Goal: Contribute content: Contribute content

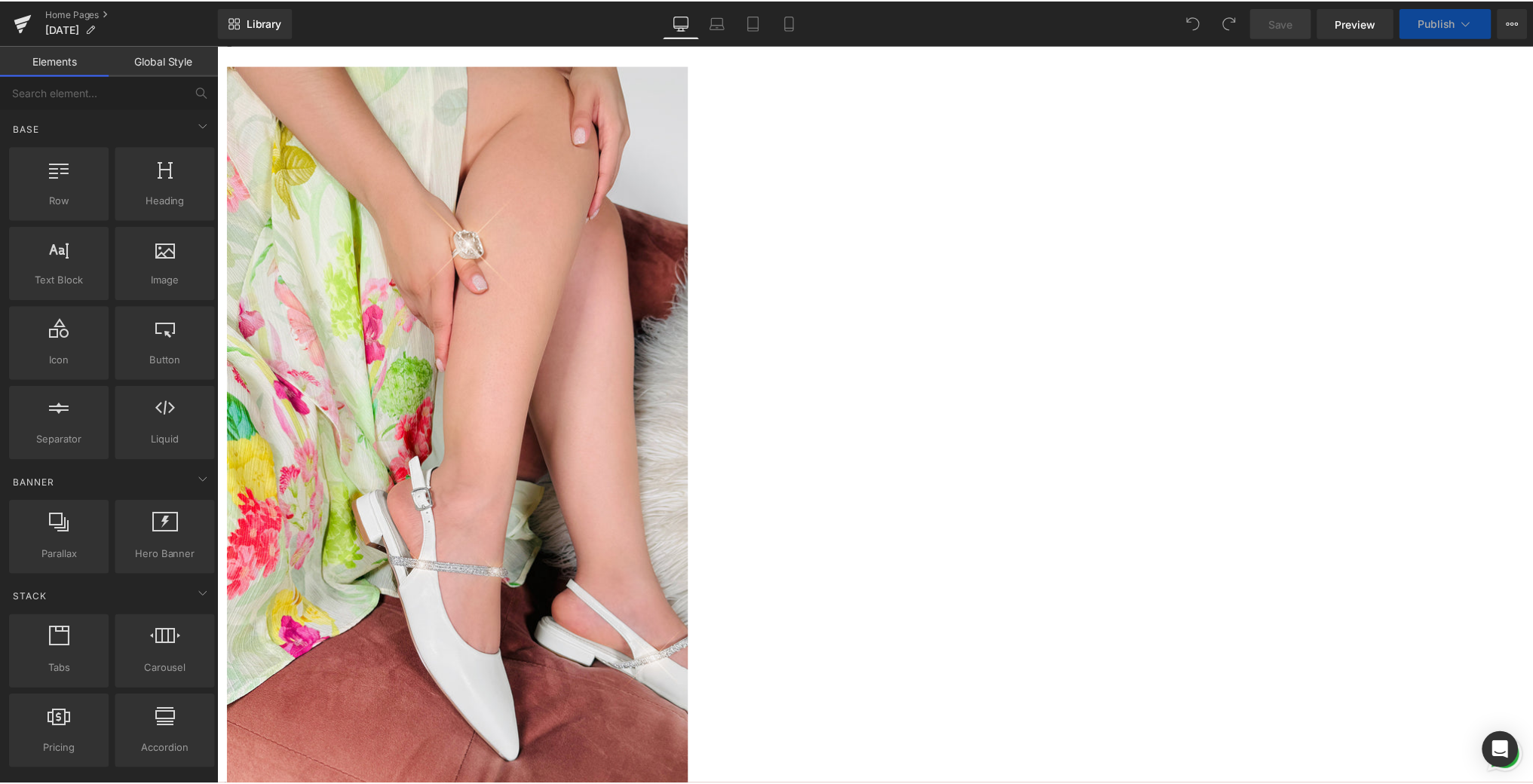
scroll to position [1585, 0]
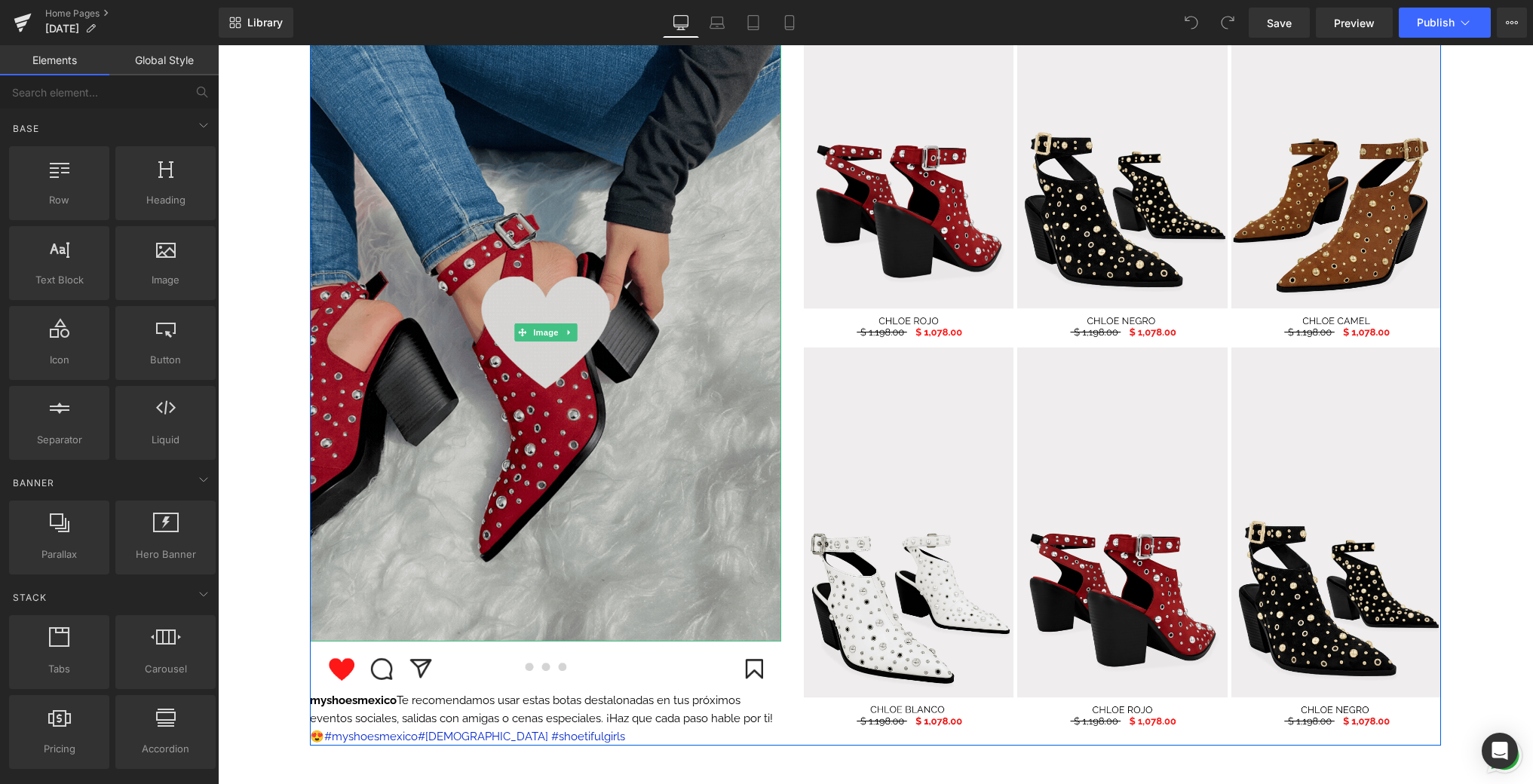
click at [517, 227] on img at bounding box center [546, 332] width 471 height 618
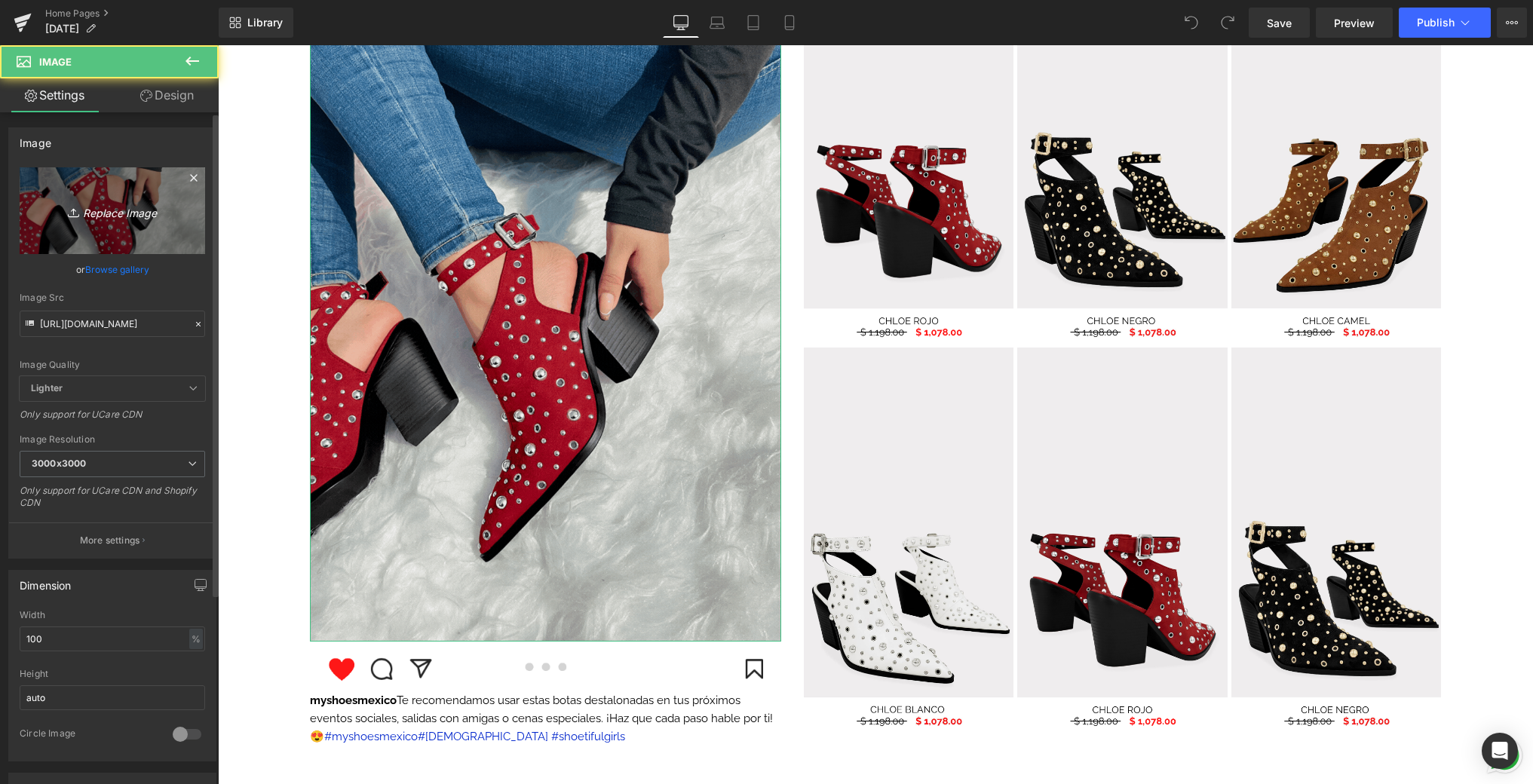
click at [132, 212] on icon "Replace Image" at bounding box center [112, 211] width 121 height 19
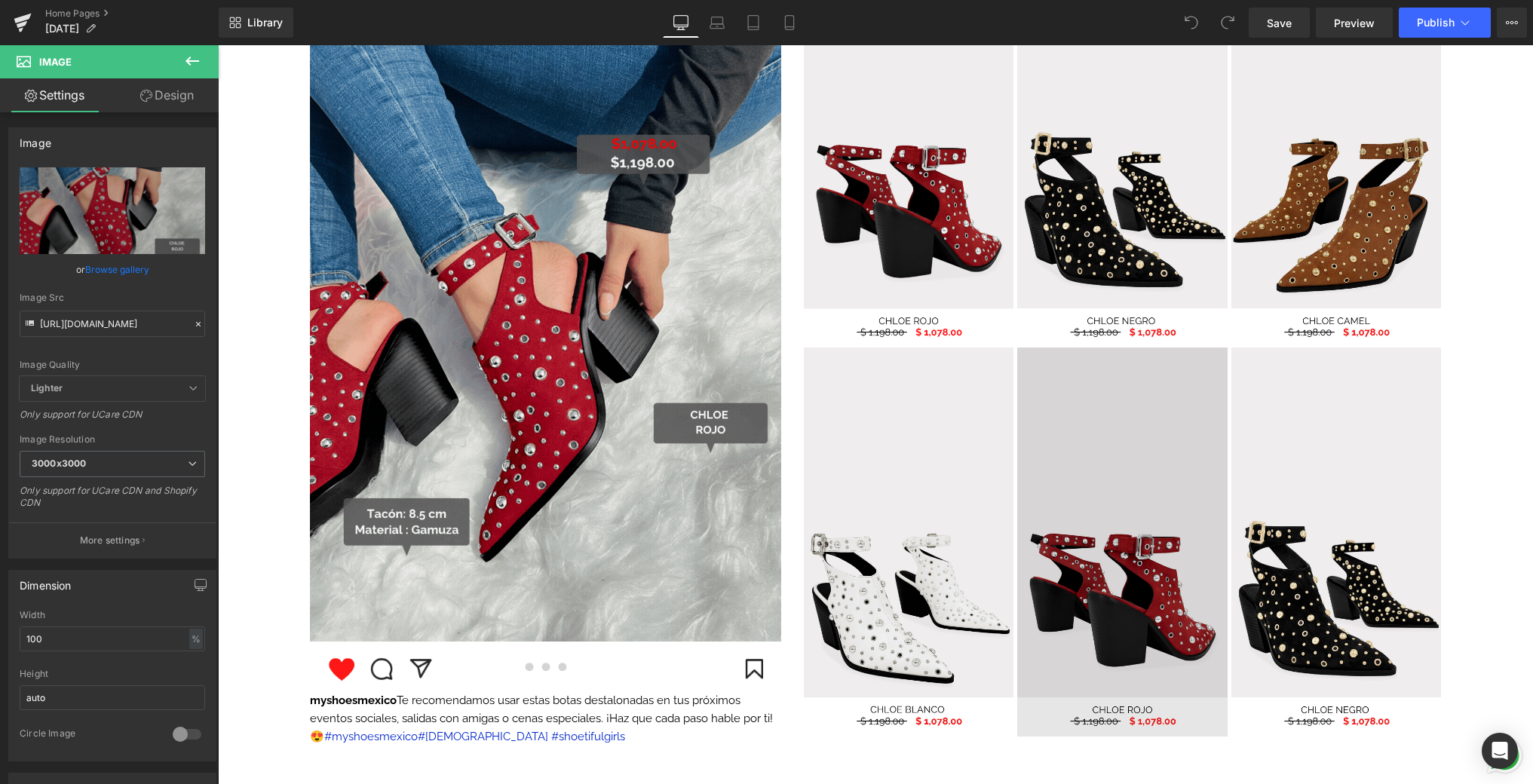
type input "C:\fakepath\📱GIF DROP IT DE LA SEMANA .gif"
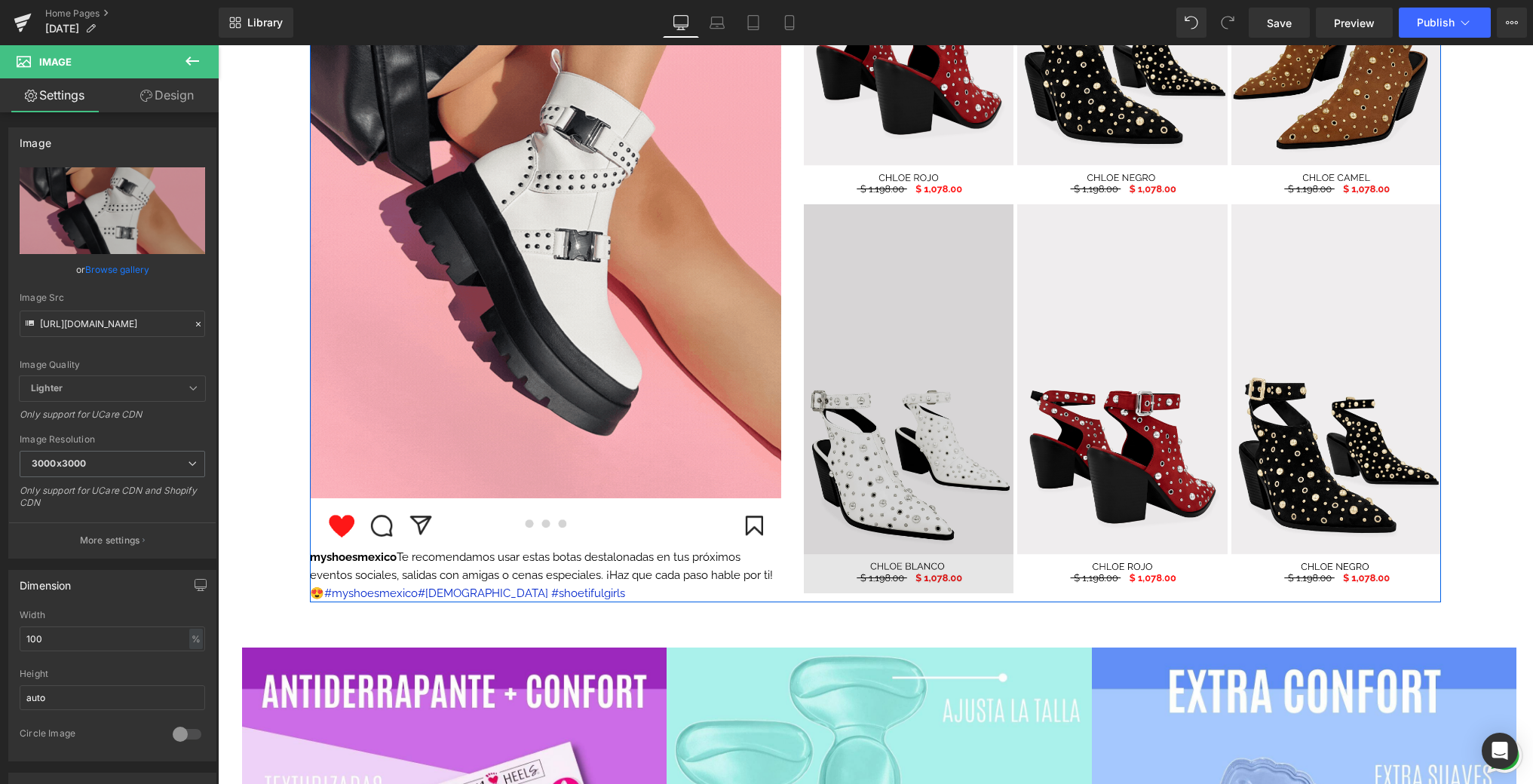
scroll to position [1851, 0]
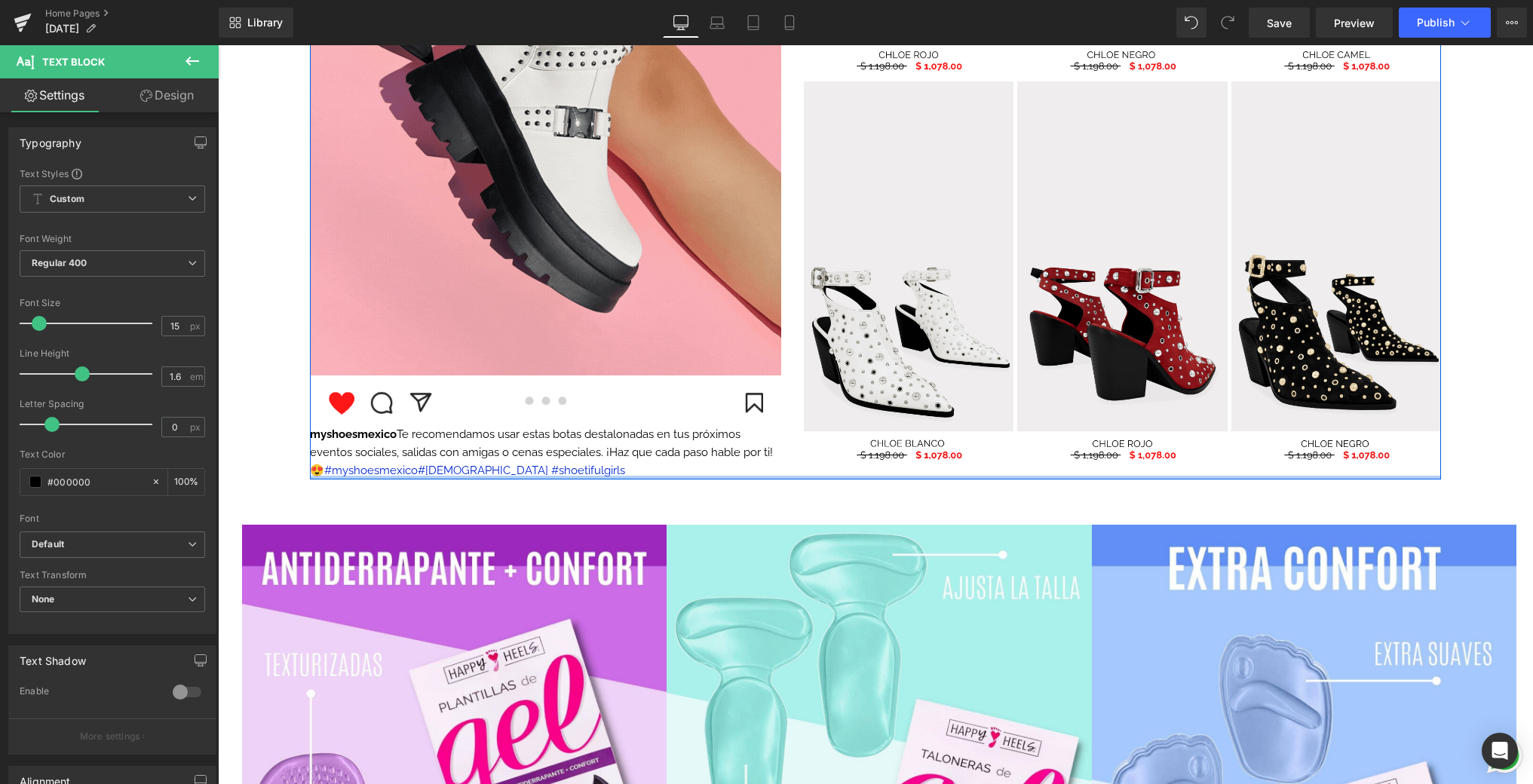
drag, startPoint x: 400, startPoint y: 432, endPoint x: 324, endPoint y: 476, distance: 87.8
click at [324, 476] on div "Image Image Image myshoesmexico Te recomendamos usar estas botas destalonadas e…" at bounding box center [875, 85] width 1131 height 786
click at [565, 455] on link at bounding box center [570, 453] width 16 height 19
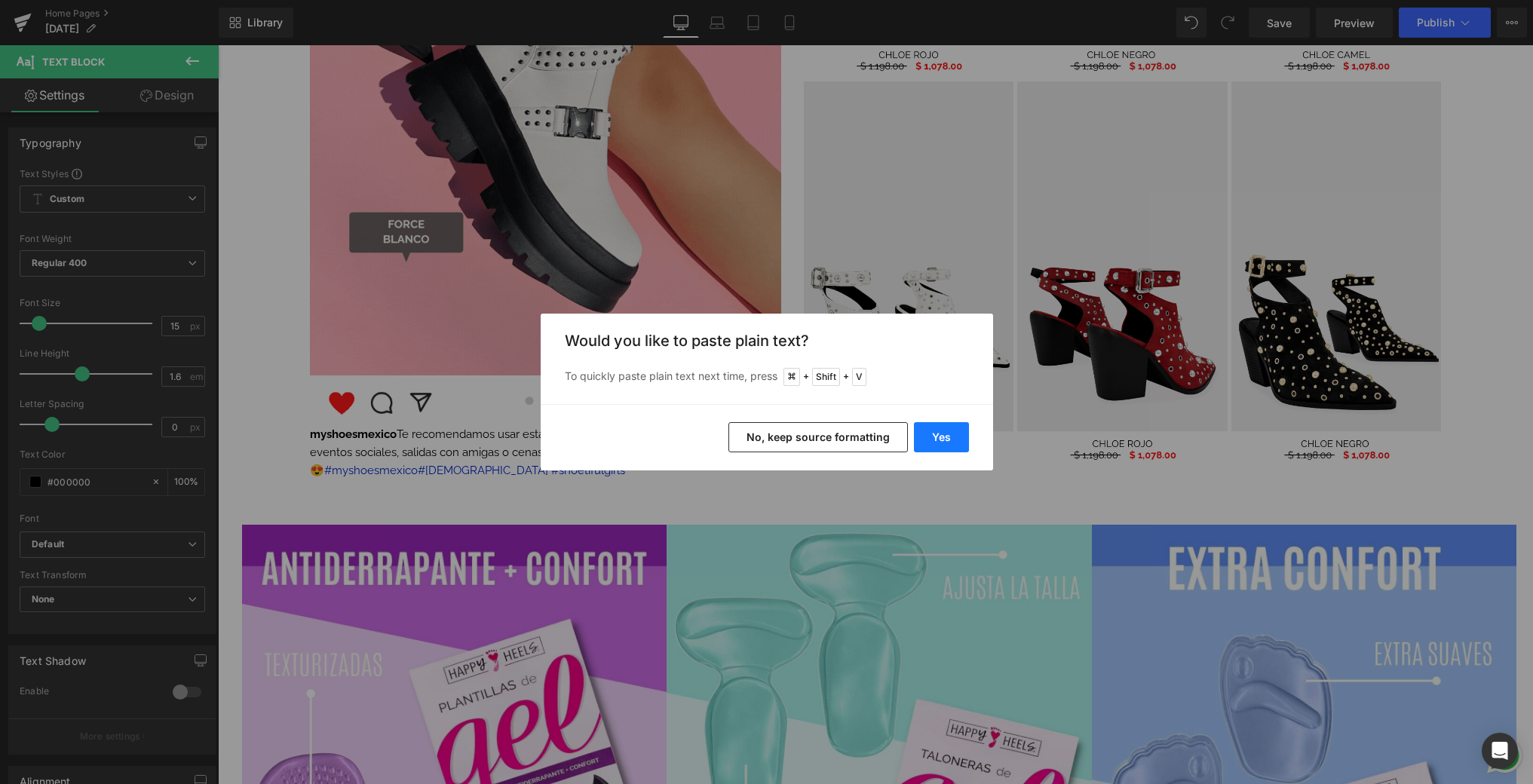
click at [950, 440] on button "Yes" at bounding box center [941, 437] width 55 height 31
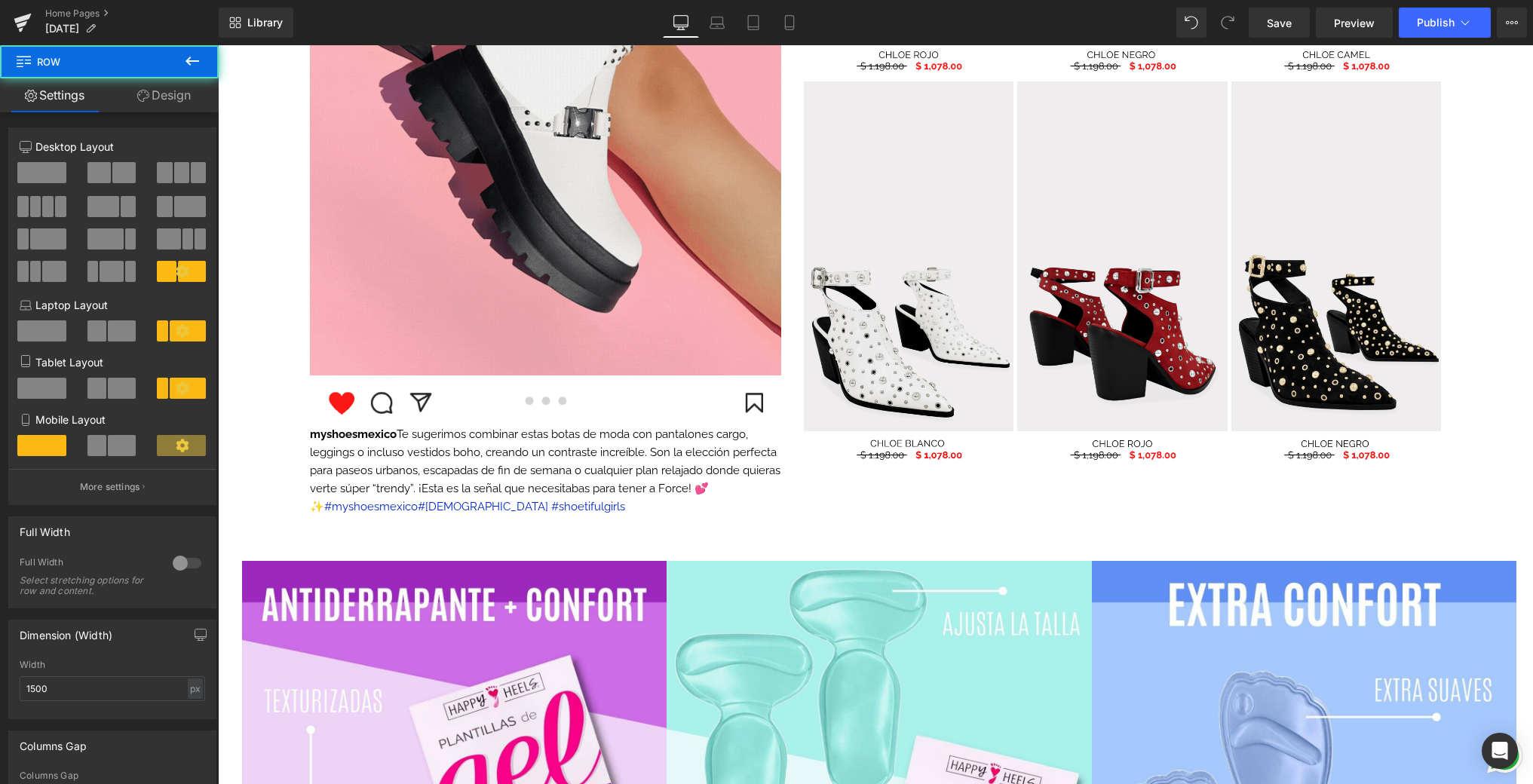
click at [803, 511] on div "Image Image Image myshoesmexico Te sugerimos combinar estas botas de moda con p…" at bounding box center [875, 104] width 1131 height 822
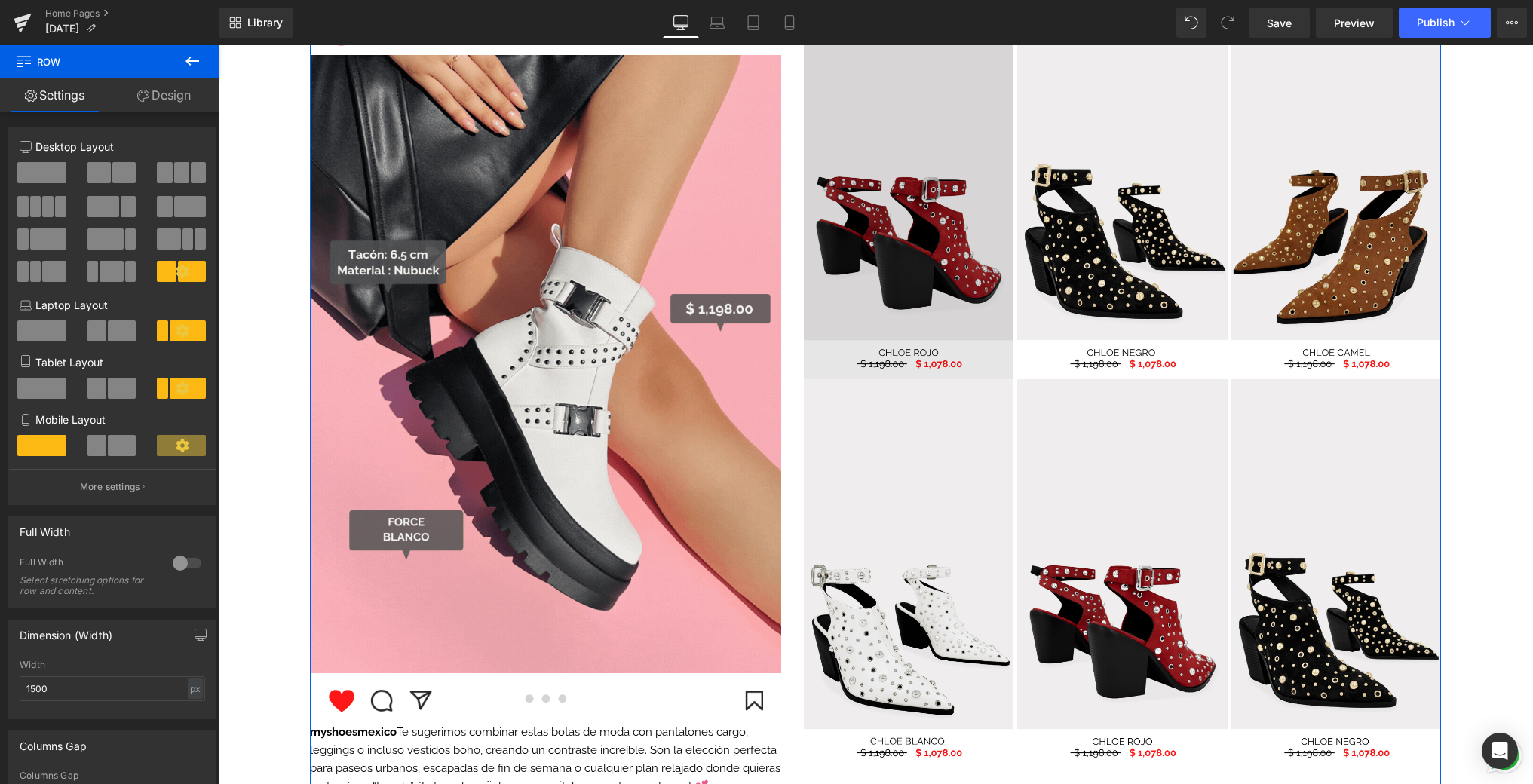
scroll to position [1566, 0]
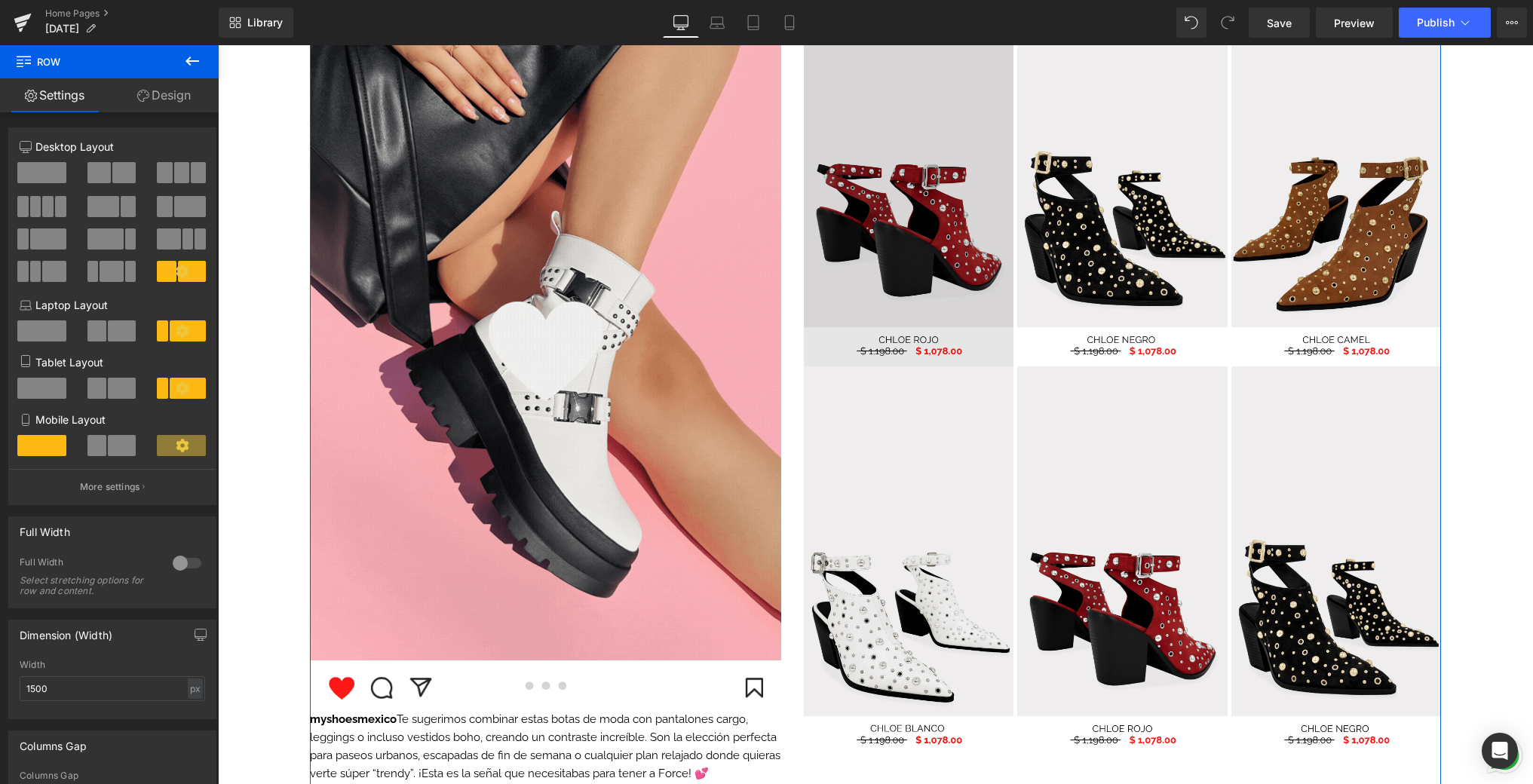
click at [902, 201] on img at bounding box center [908, 172] width 210 height 388
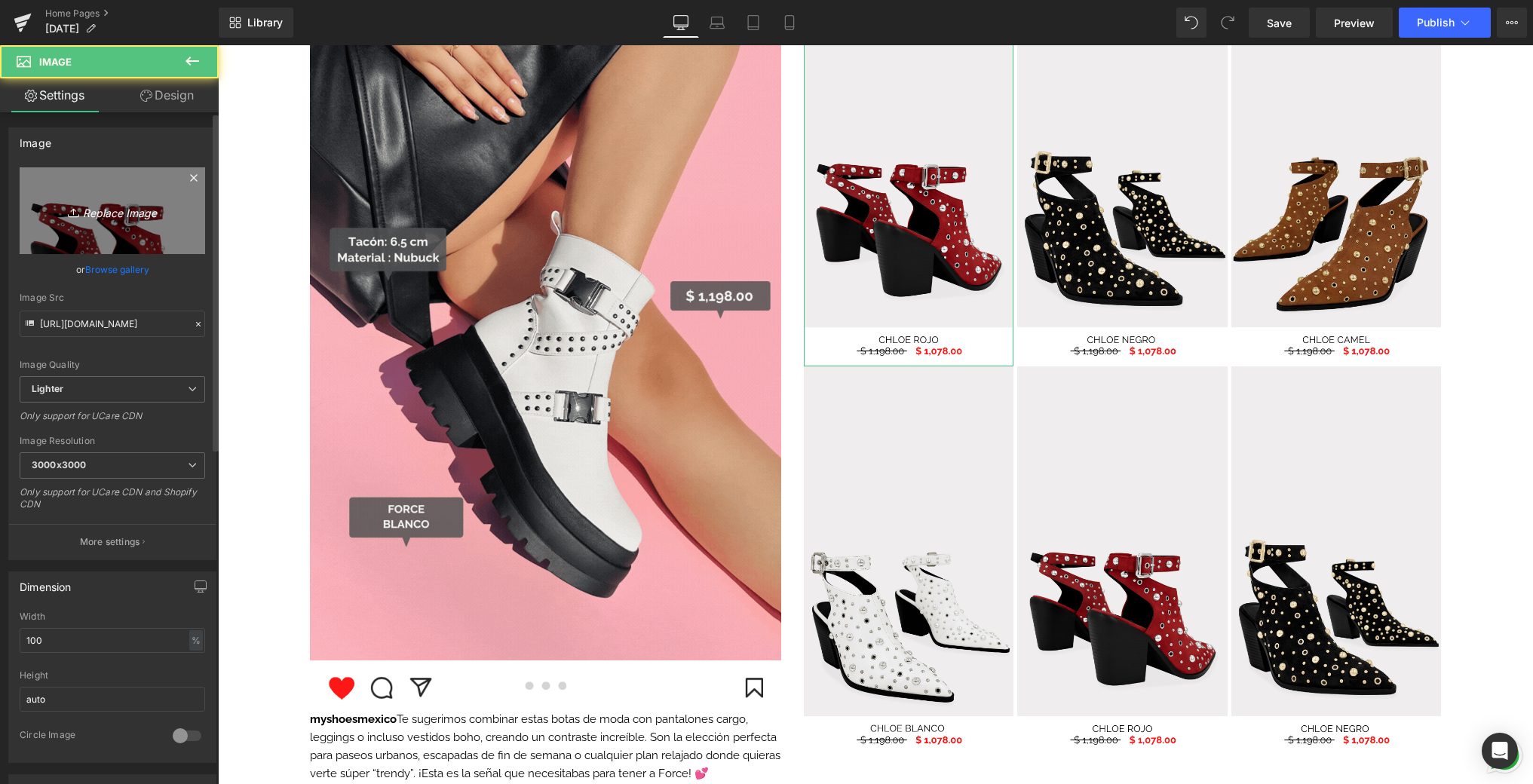
click at [119, 237] on link "Replace Image" at bounding box center [112, 210] width 186 height 86
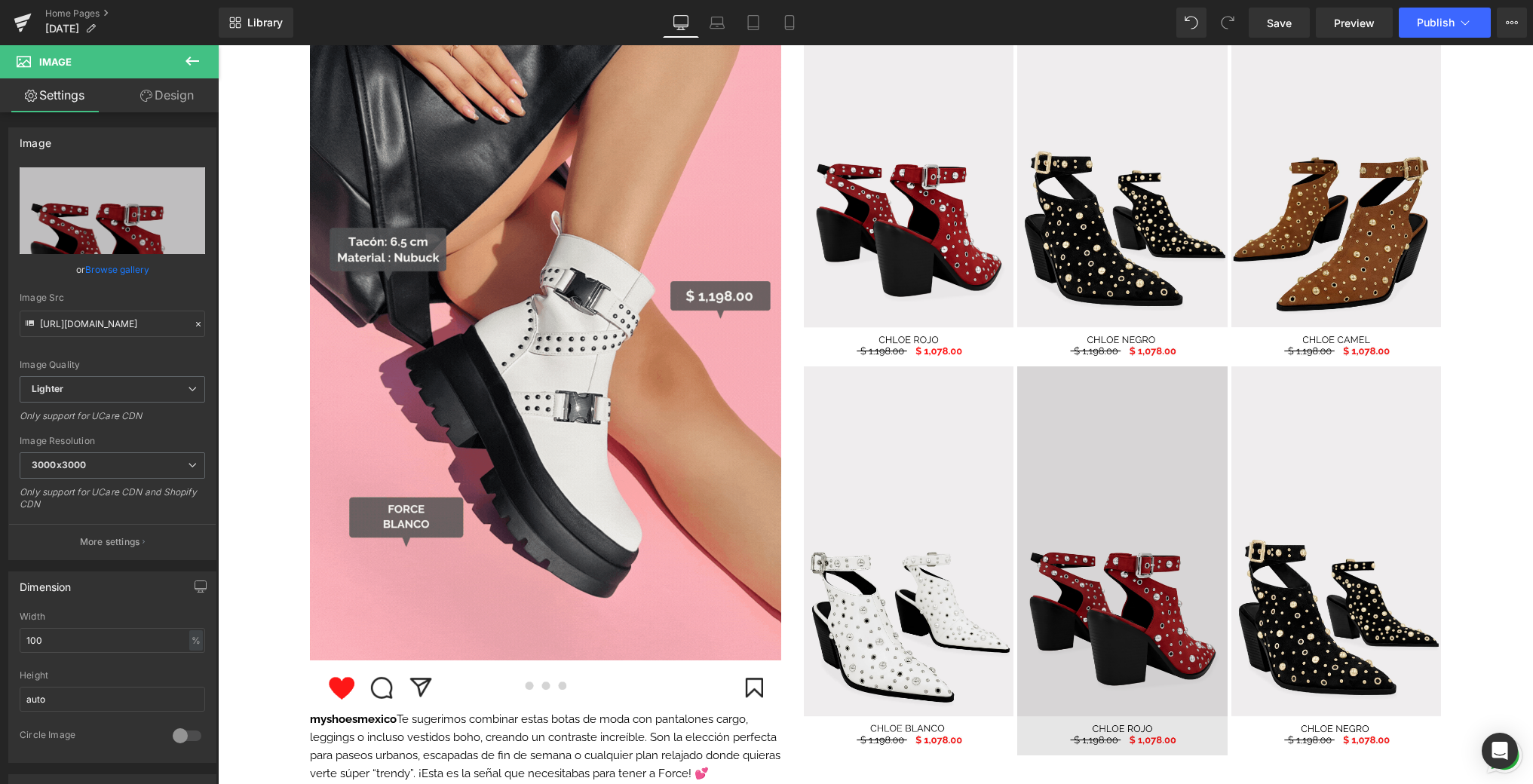
type input "C:\fakepath\5.png"
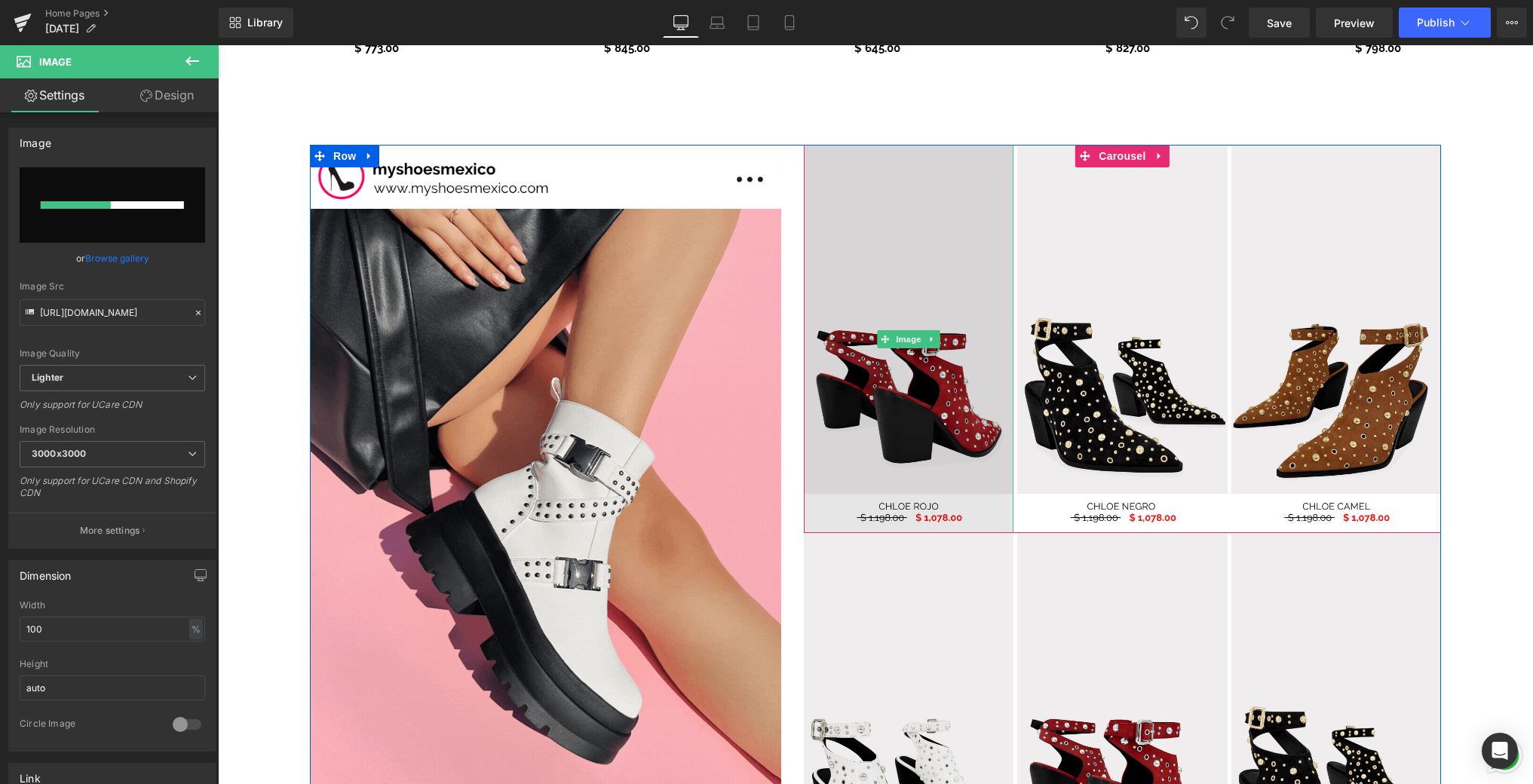
scroll to position [1317, 0]
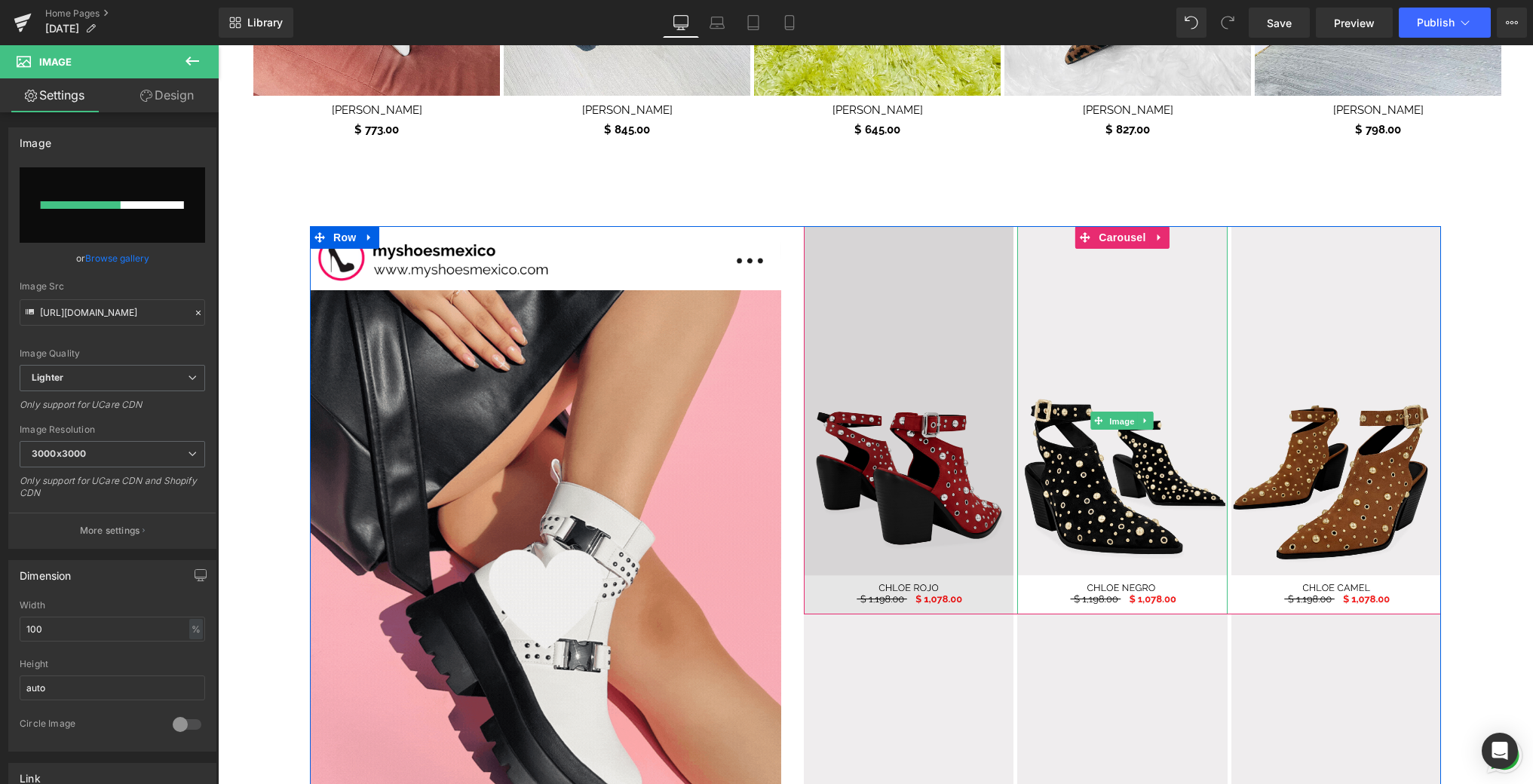
drag, startPoint x: 1135, startPoint y: 412, endPoint x: 1009, endPoint y: 399, distance: 126.7
click at [1135, 412] on link "Image" at bounding box center [1114, 421] width 46 height 19
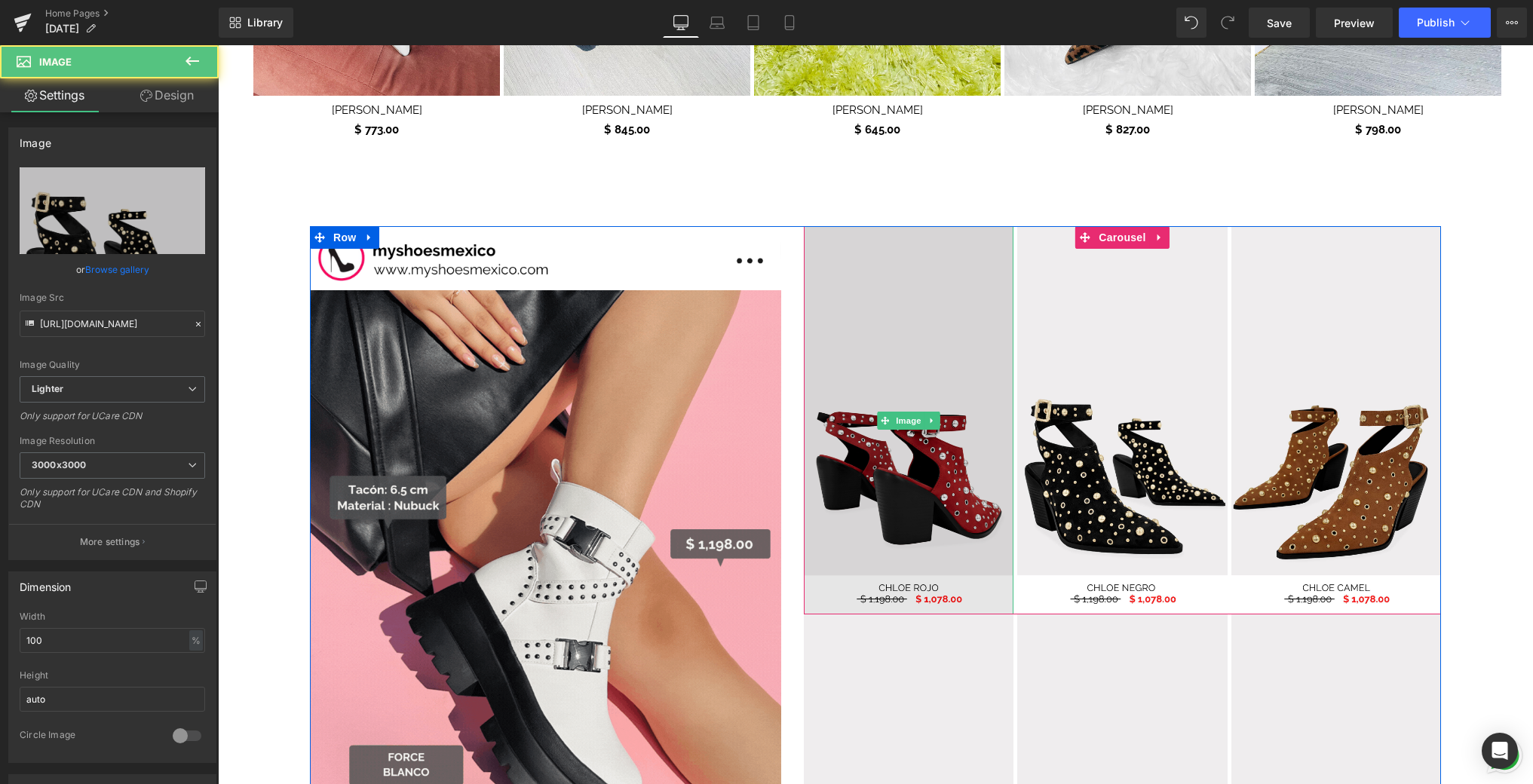
click at [920, 380] on img at bounding box center [908, 420] width 210 height 388
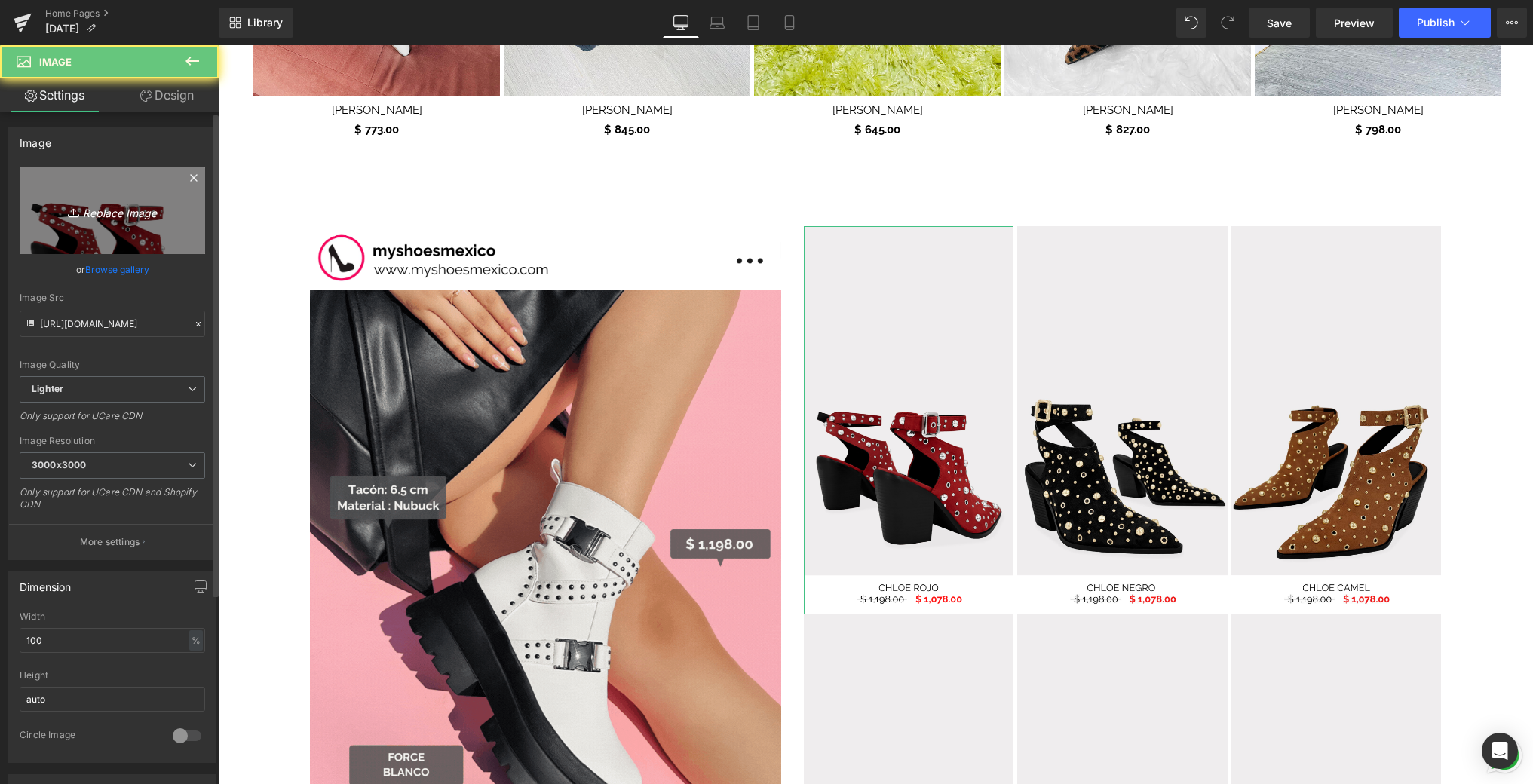
click at [178, 226] on link "Replace Image" at bounding box center [112, 210] width 186 height 86
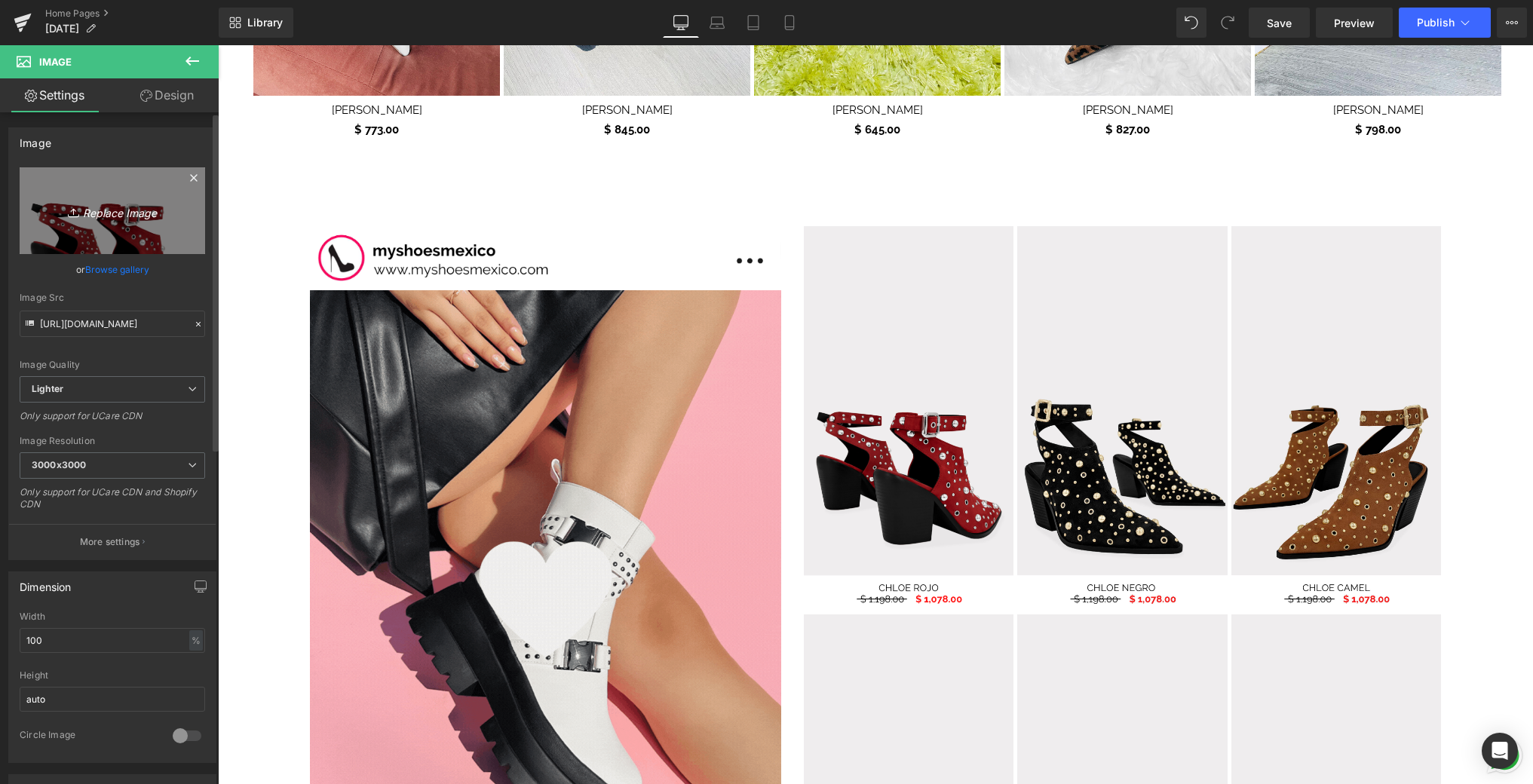
type input "C:\fakepath\5.png"
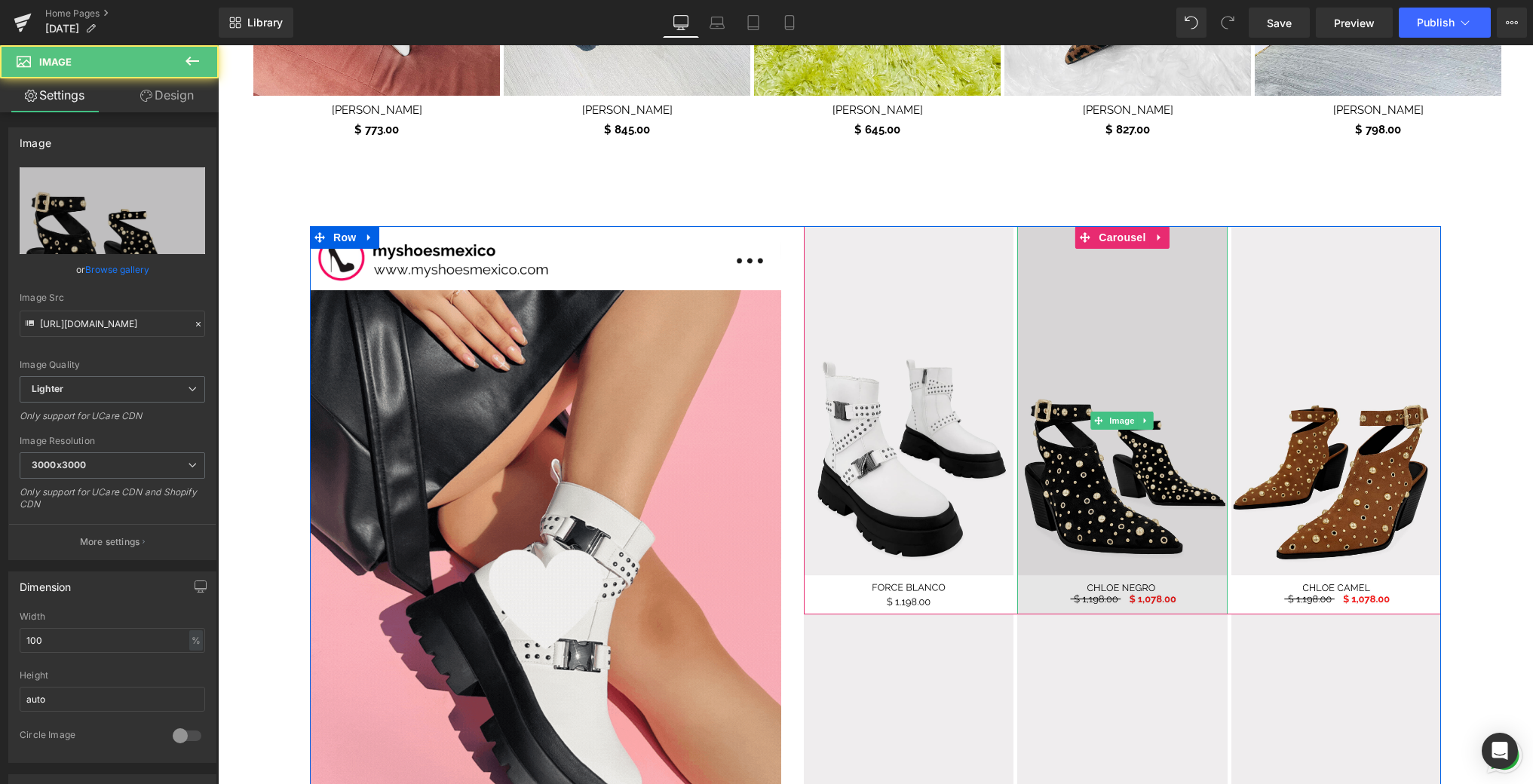
click at [1112, 344] on img at bounding box center [1122, 420] width 210 height 388
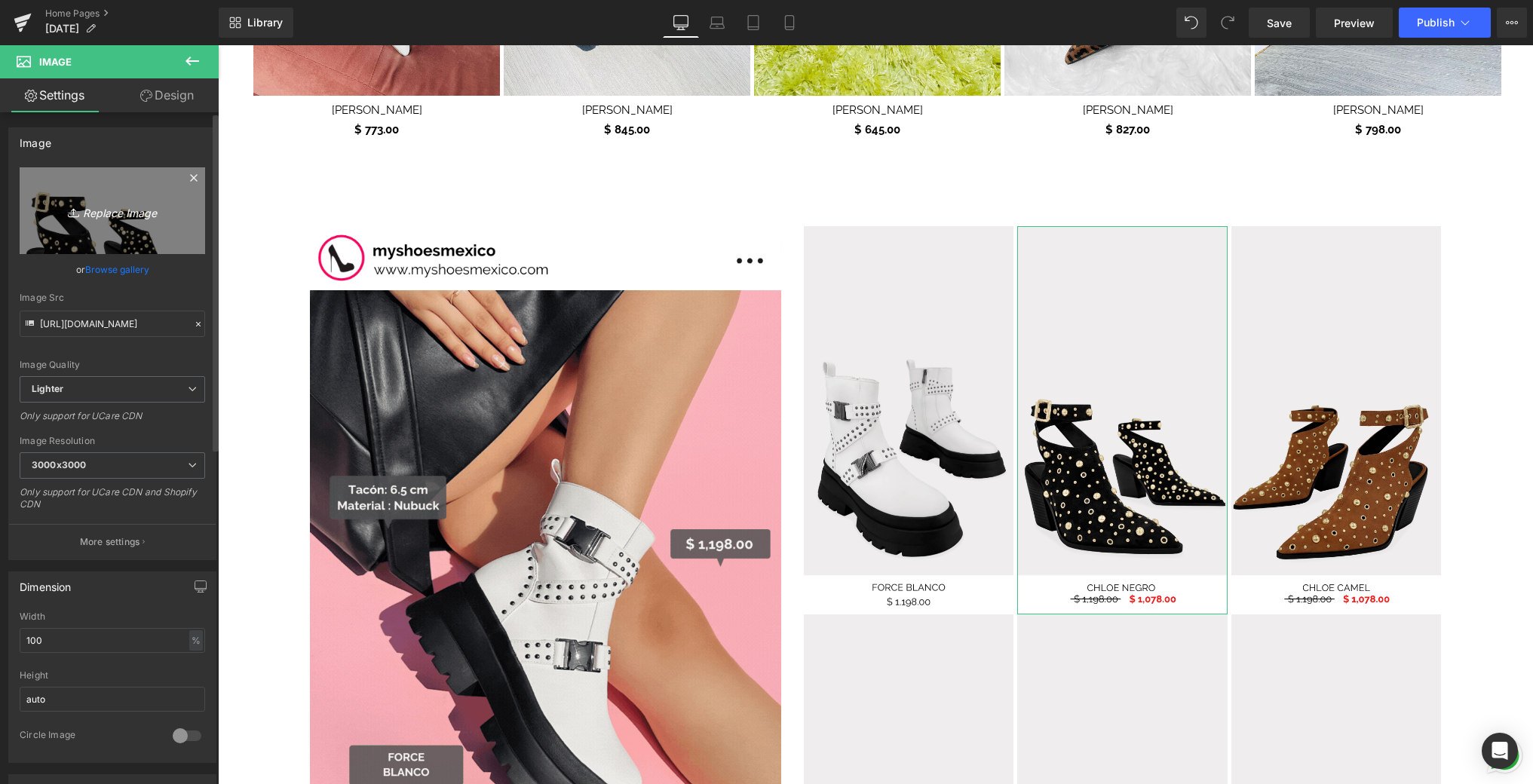
click at [155, 215] on icon "Replace Image" at bounding box center [112, 211] width 121 height 19
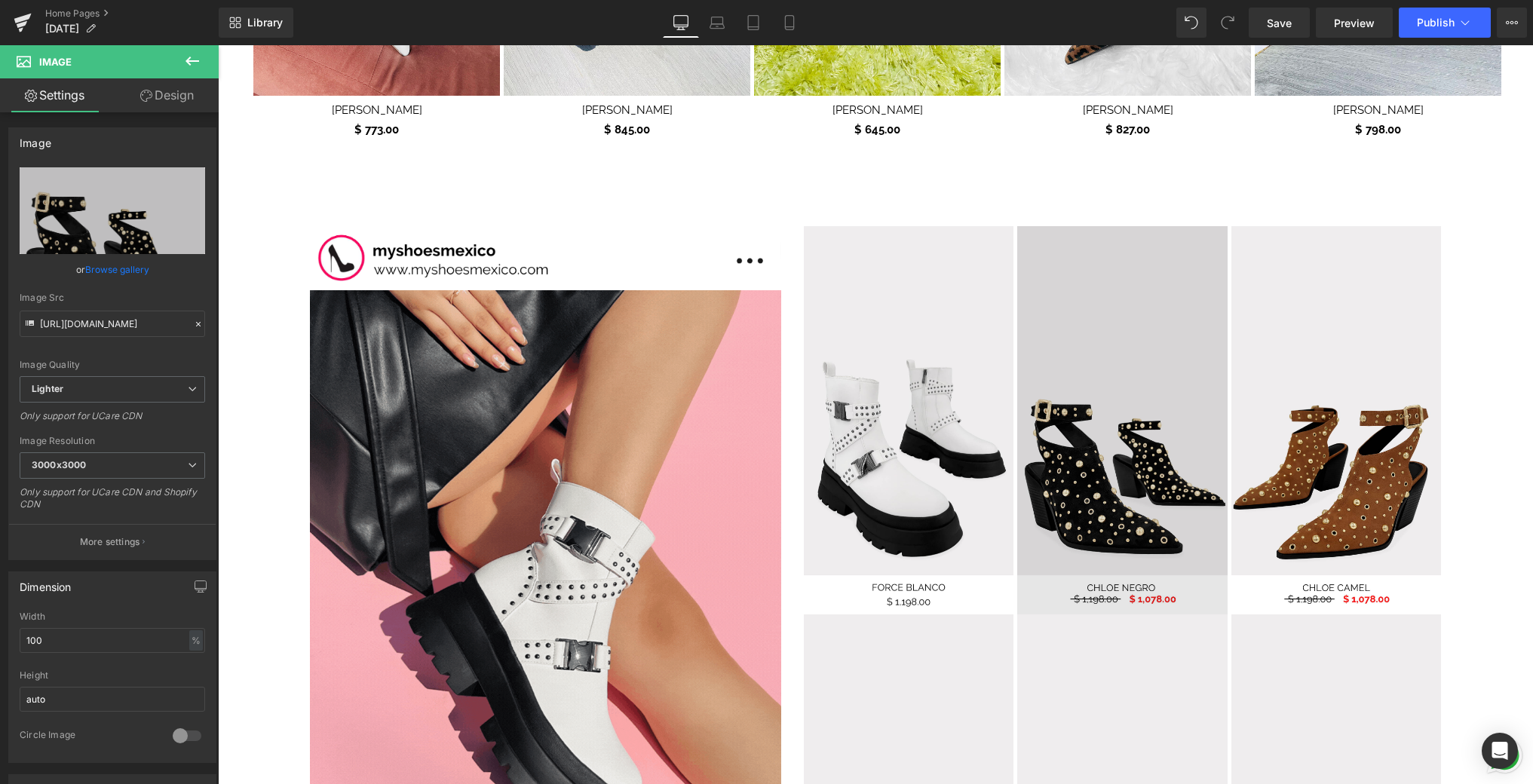
type input "C:\fakepath\6.png"
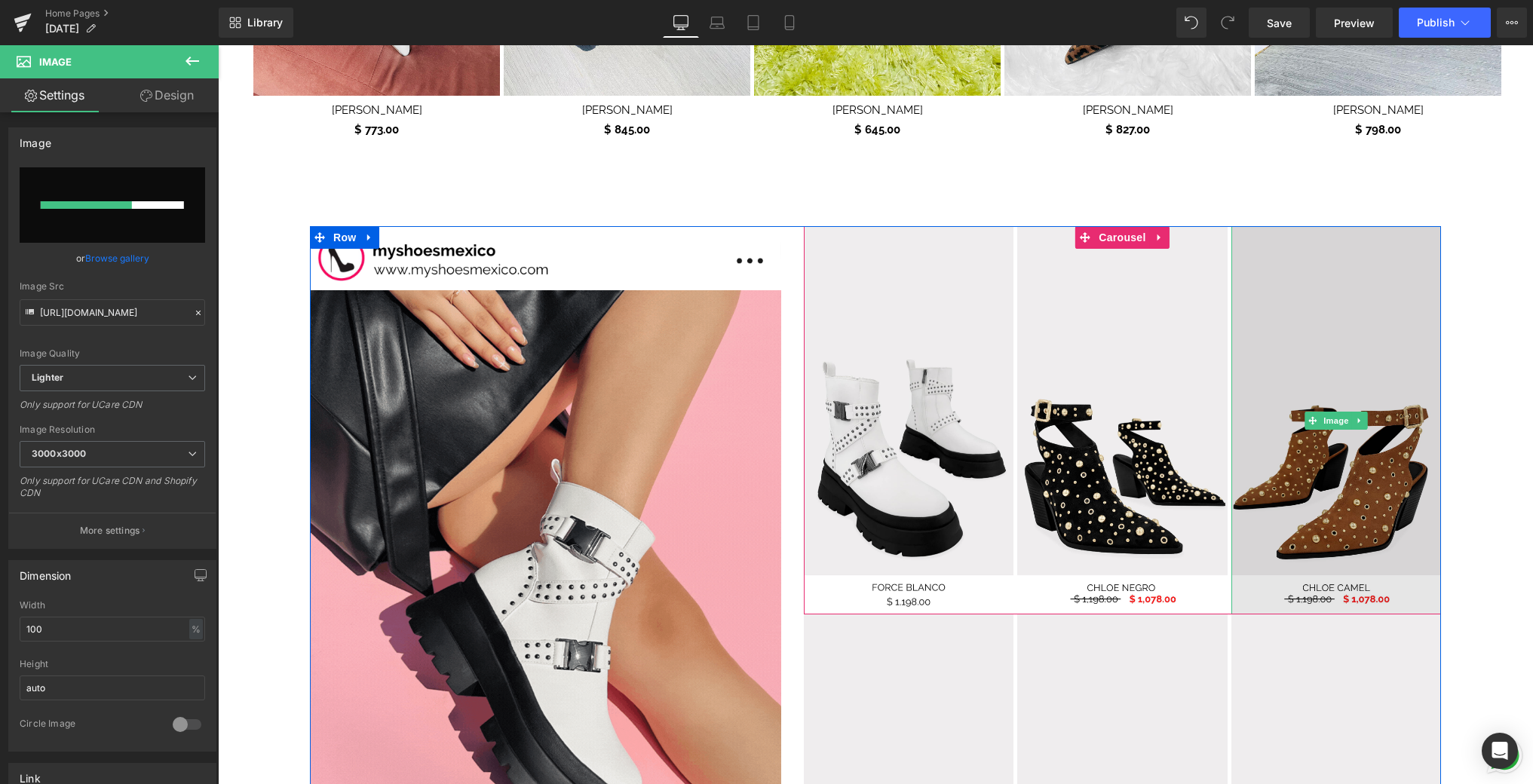
click at [1333, 372] on img at bounding box center [1336, 420] width 210 height 388
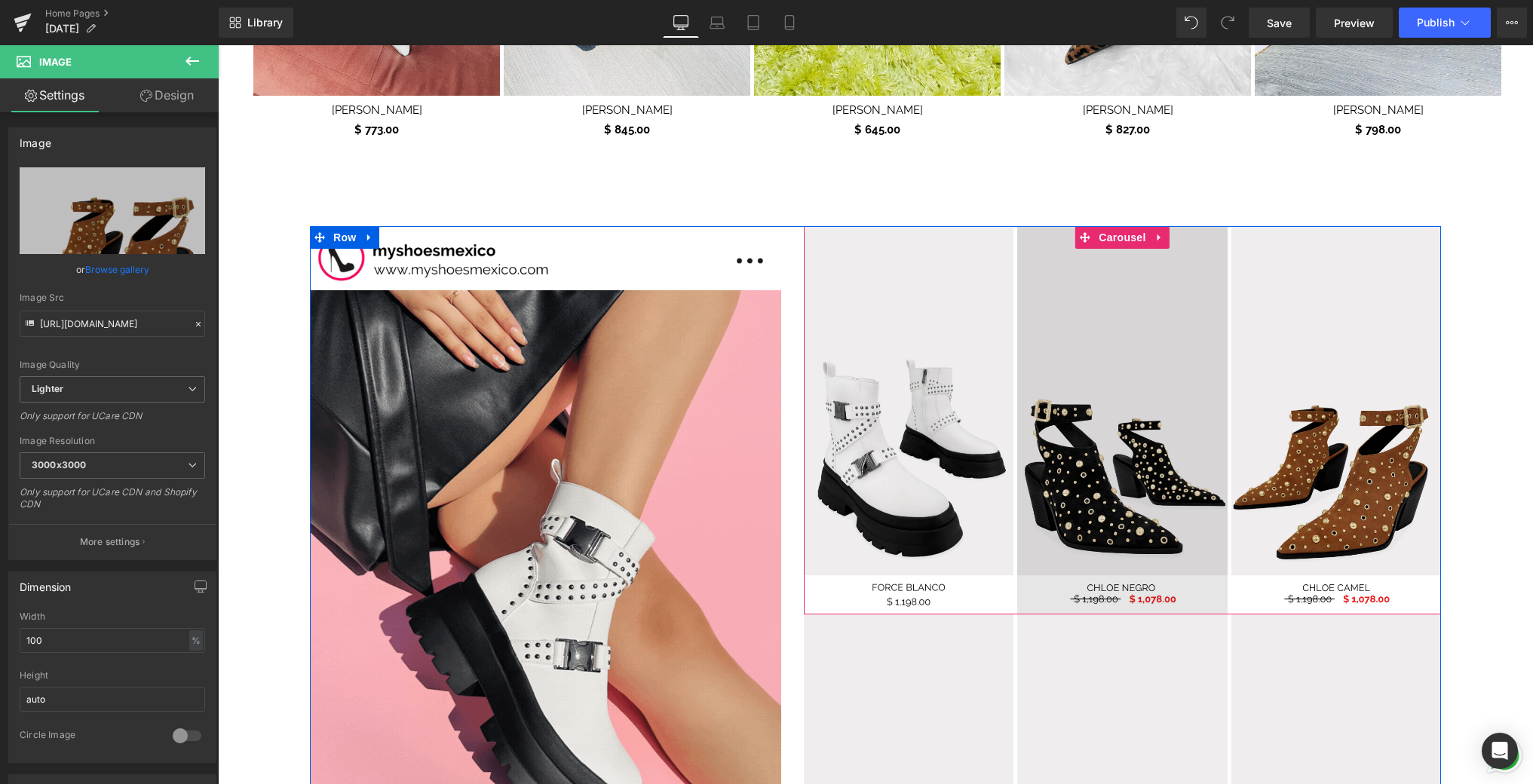
click at [1202, 323] on img at bounding box center [1122, 420] width 210 height 388
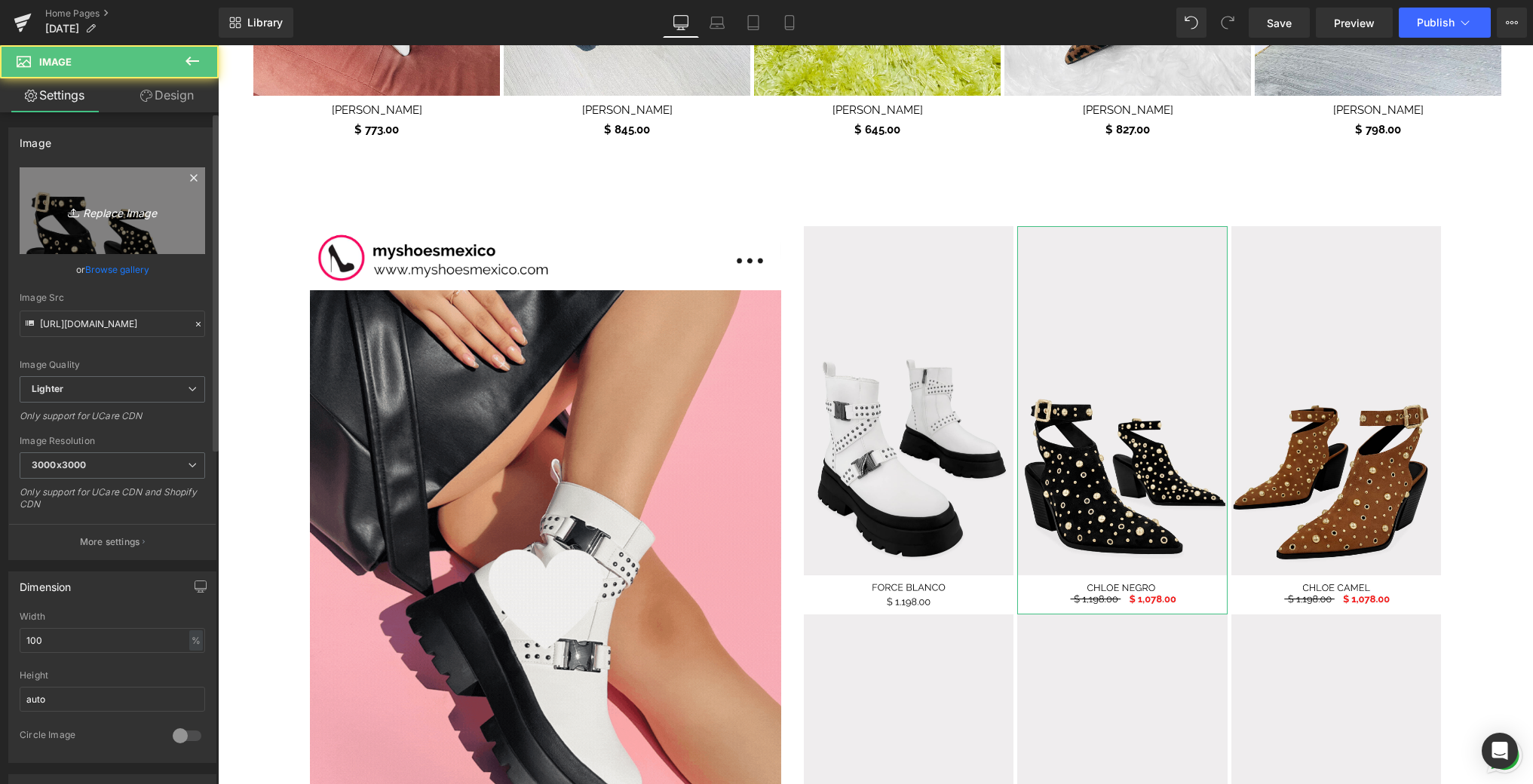
click at [170, 217] on link "Replace Image" at bounding box center [112, 210] width 186 height 86
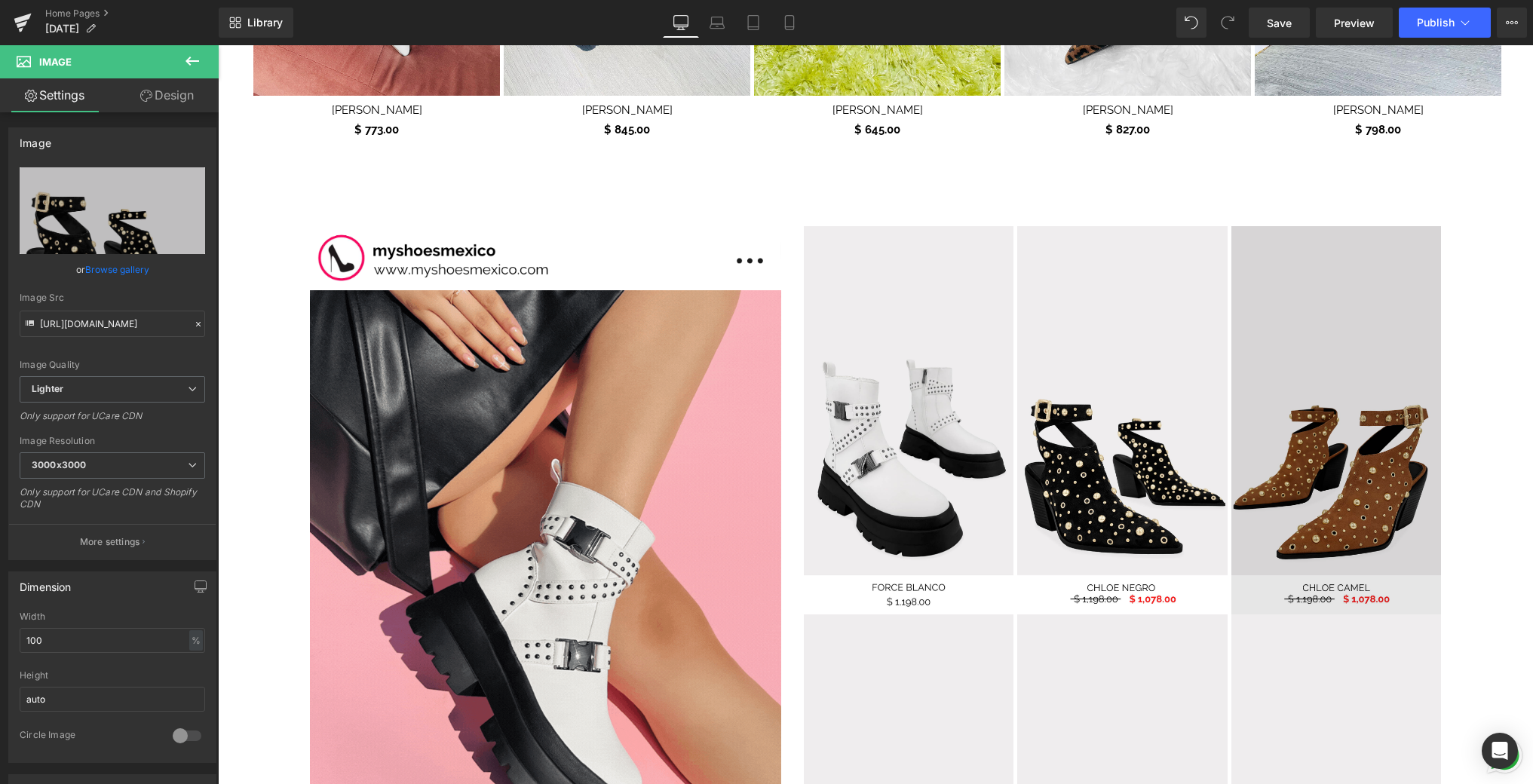
type input "C:\fakepath\6.png"
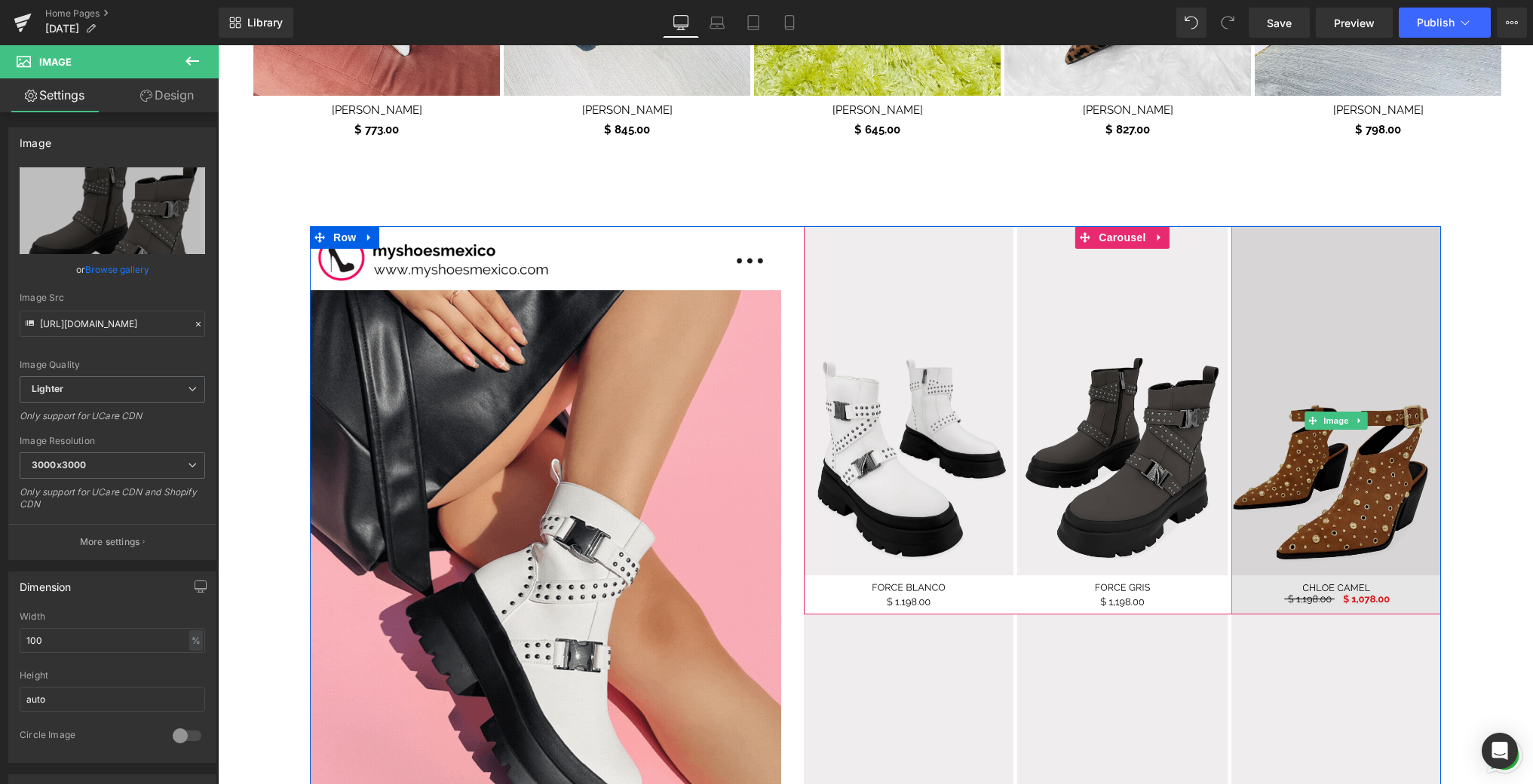
click at [1341, 348] on img at bounding box center [1336, 420] width 210 height 388
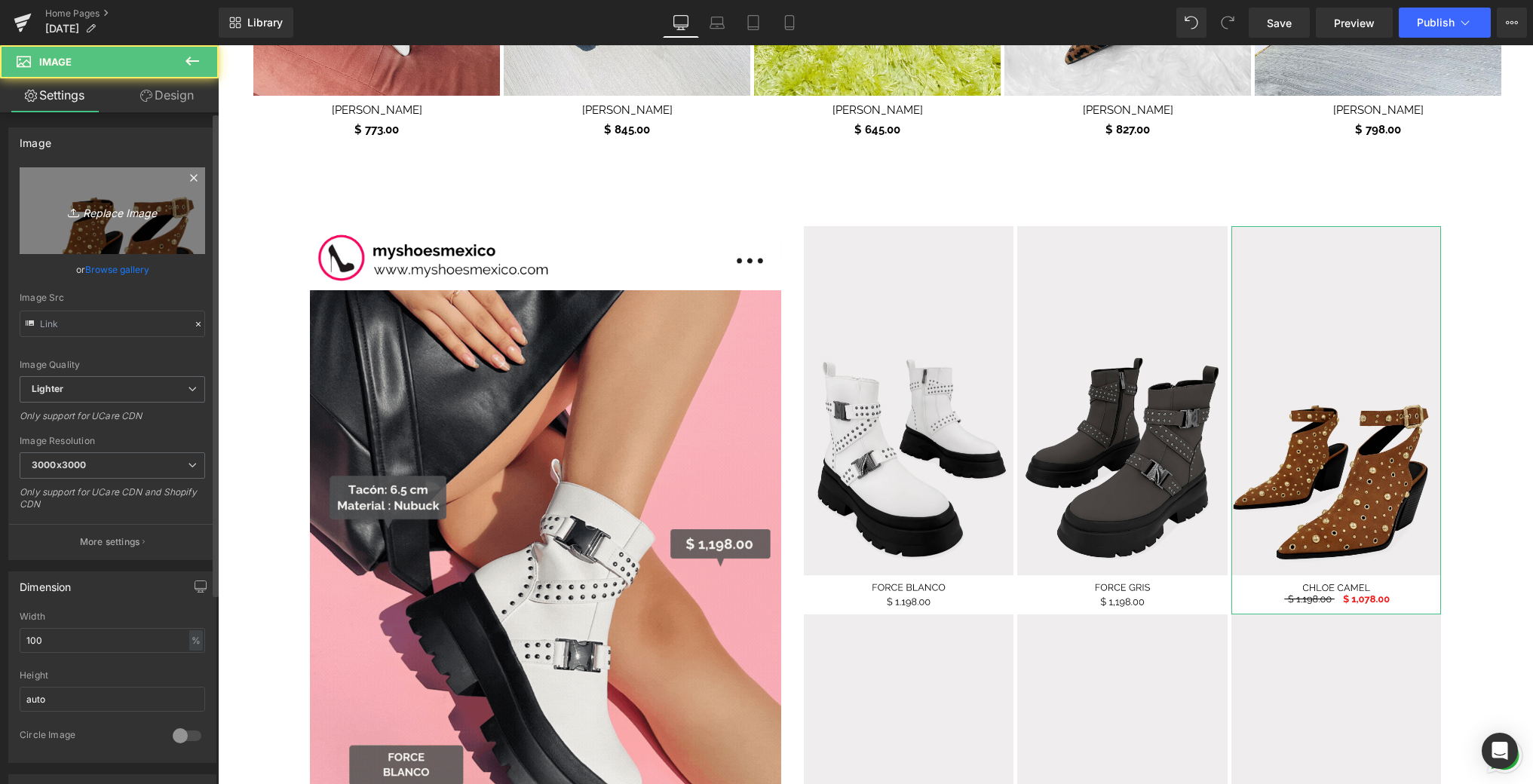
click at [41, 198] on link "Replace Image" at bounding box center [112, 210] width 186 height 86
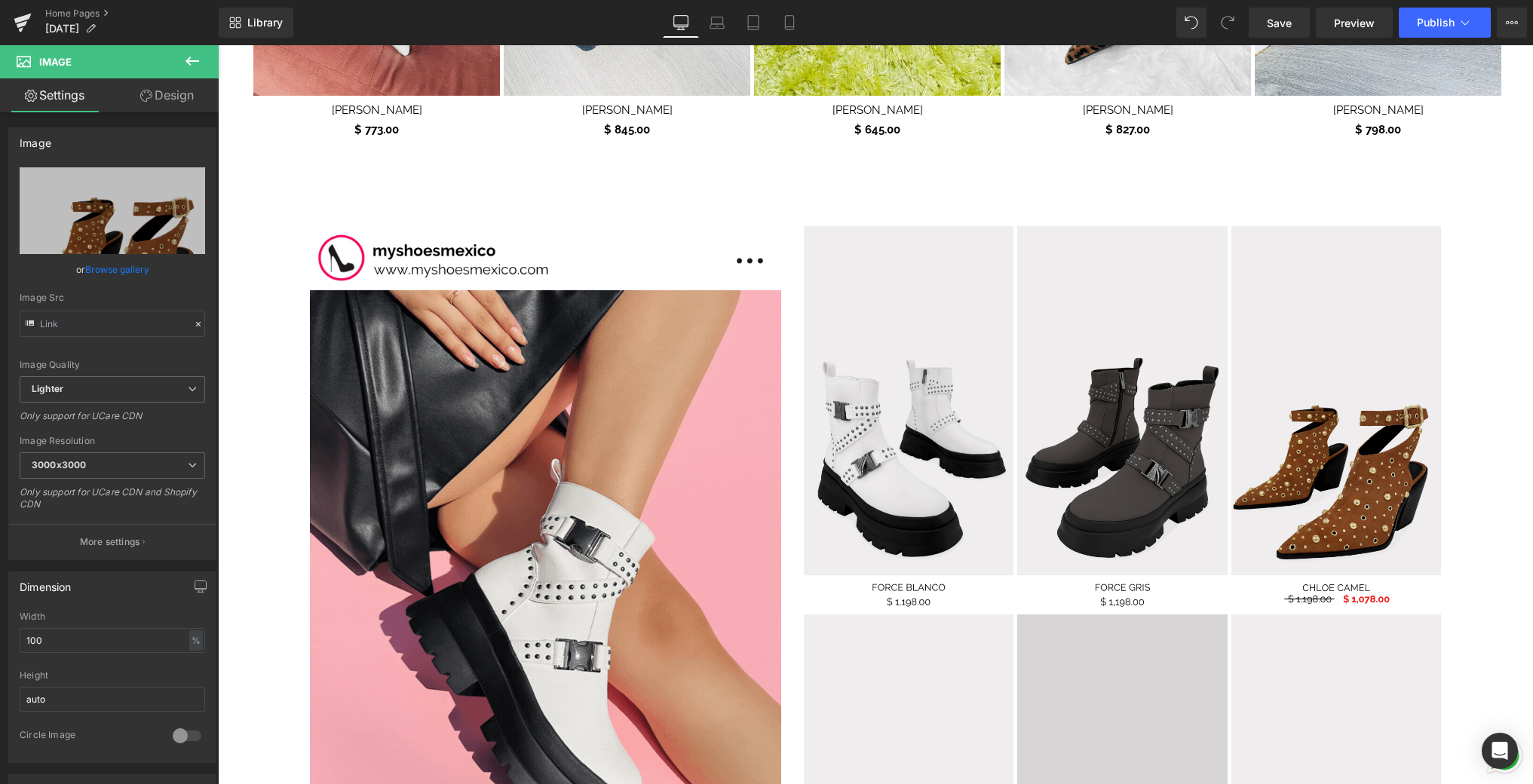
type input "C:\fakepath\7.png"
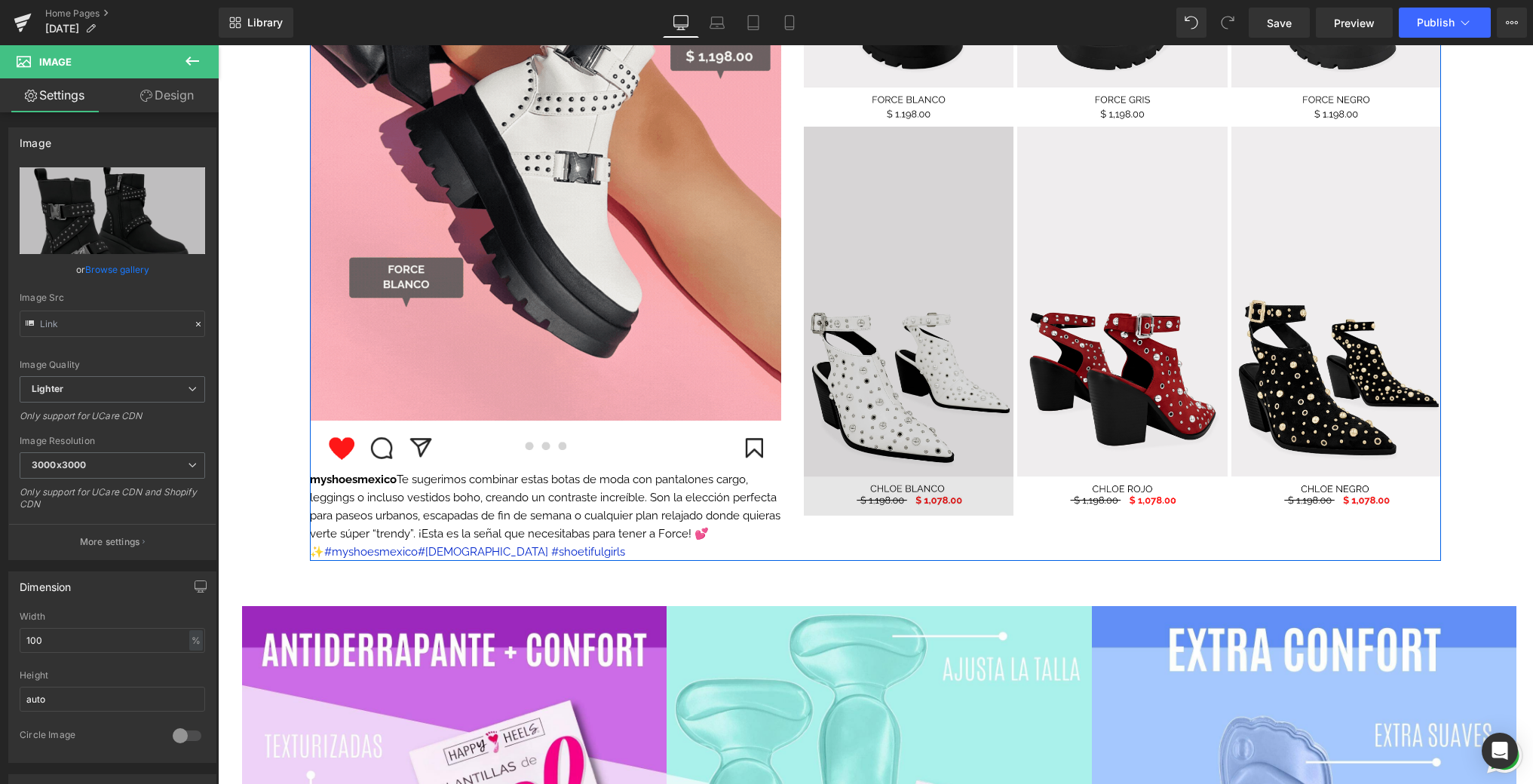
scroll to position [1828, 0]
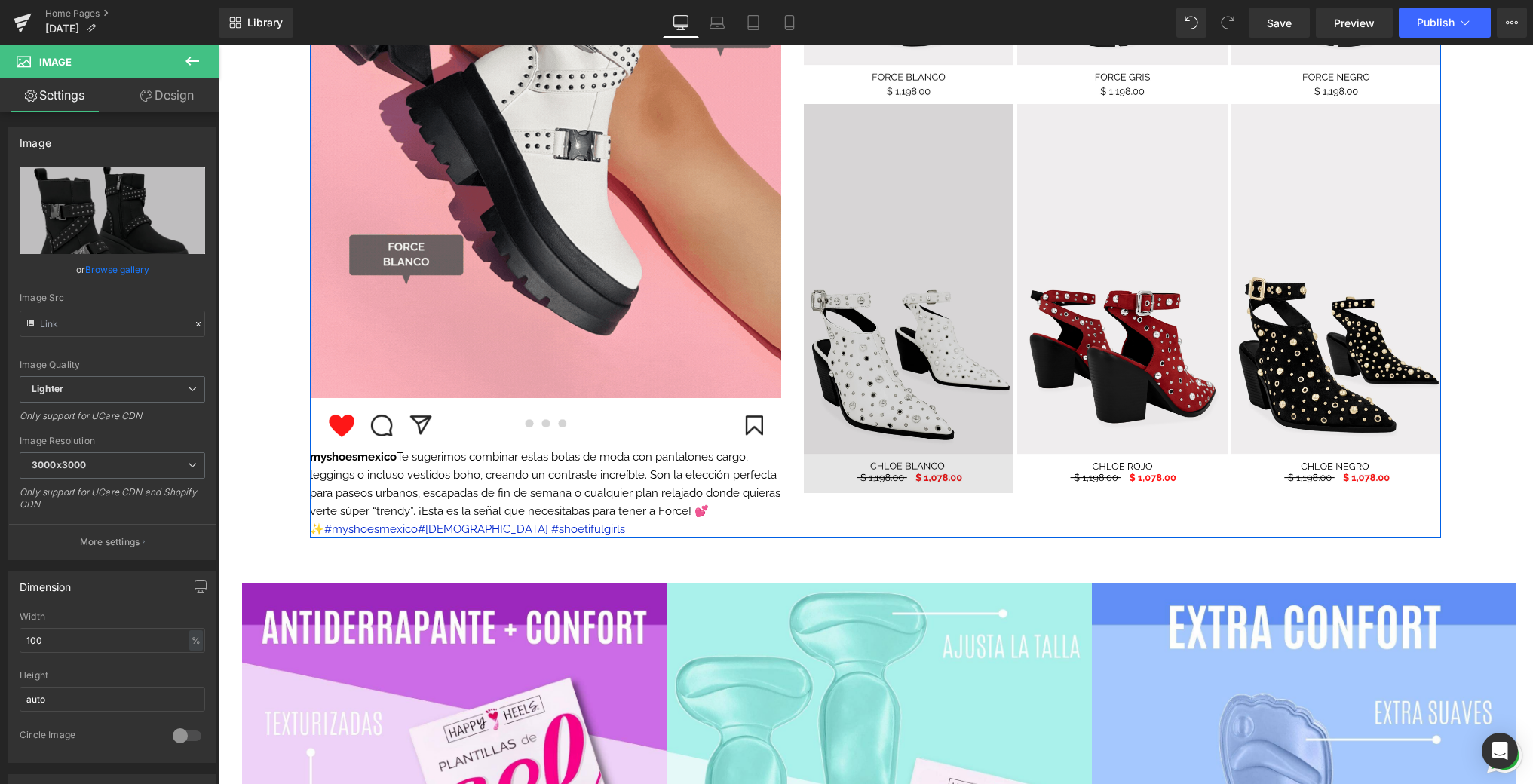
click at [846, 229] on img at bounding box center [908, 298] width 210 height 388
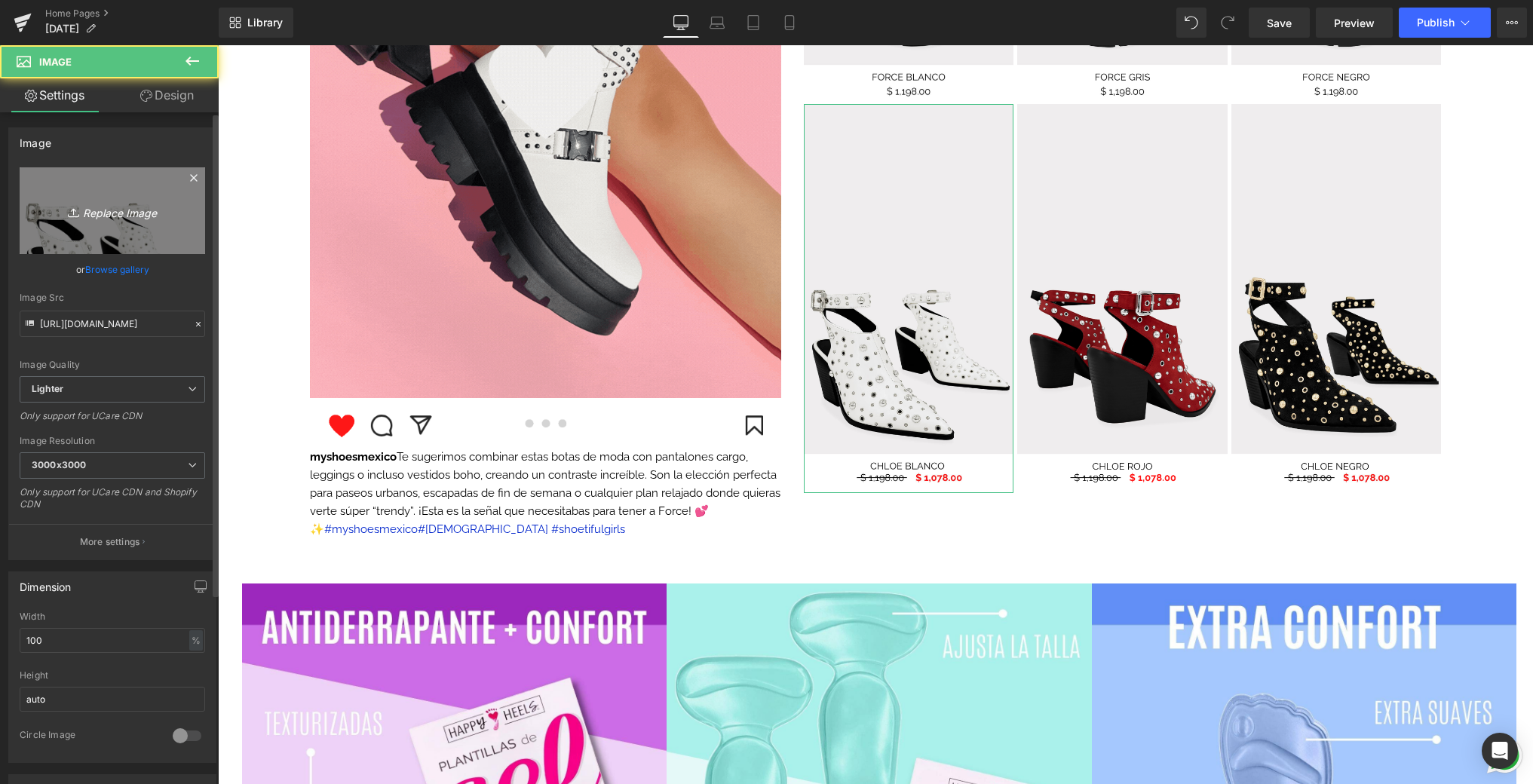
click at [80, 197] on link "Replace Image" at bounding box center [112, 210] width 186 height 86
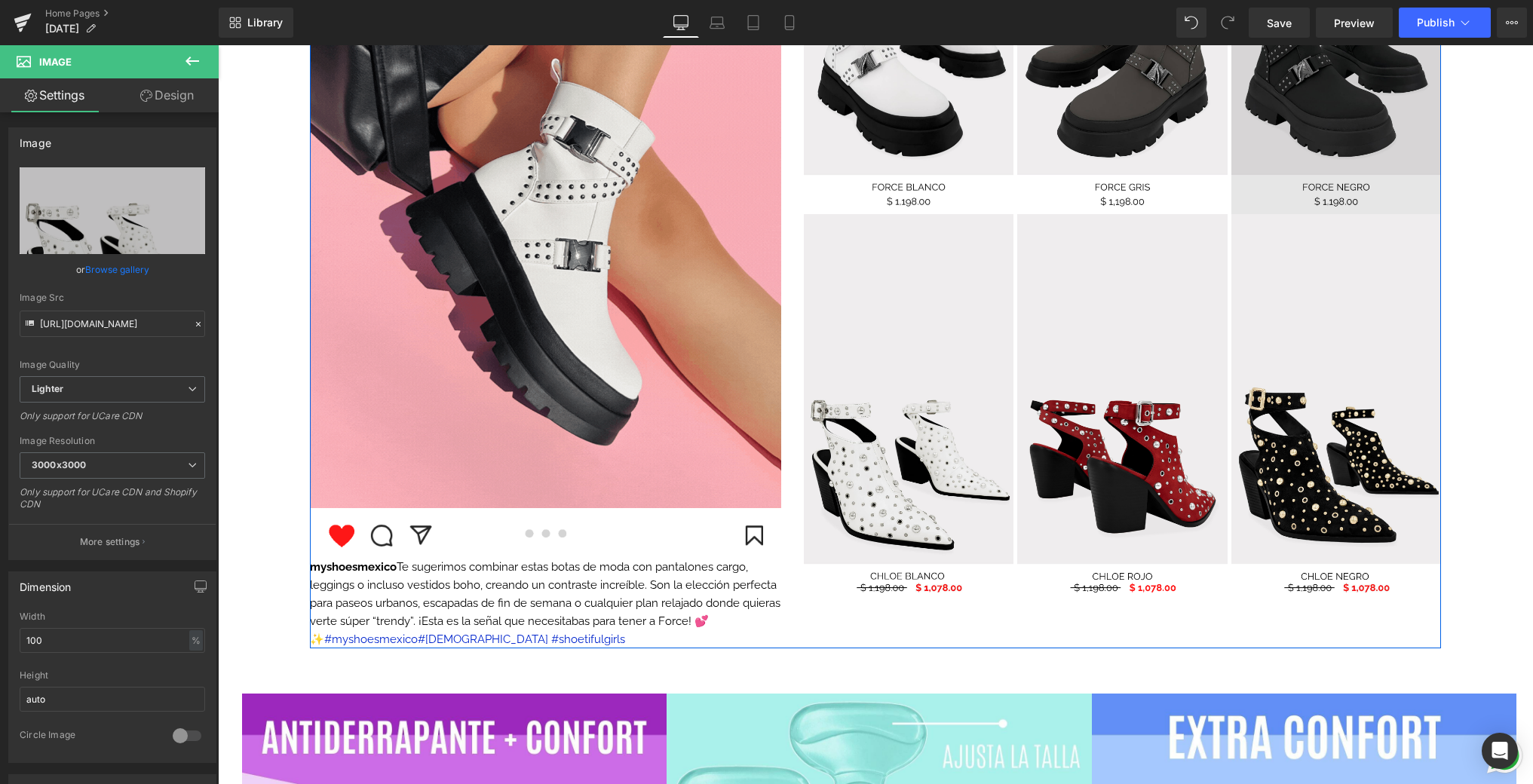
scroll to position [1836, 0]
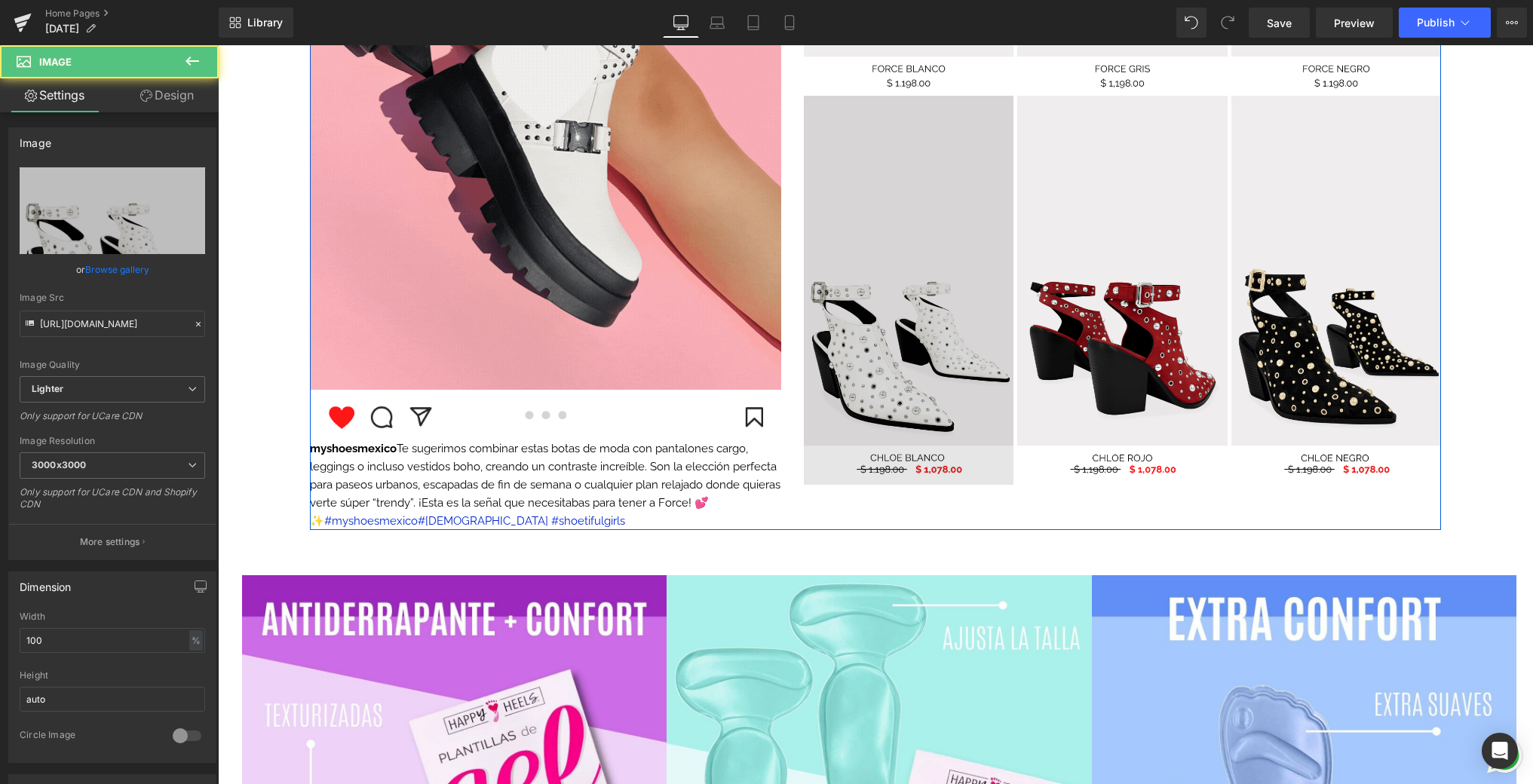
click at [900, 255] on img at bounding box center [908, 289] width 210 height 388
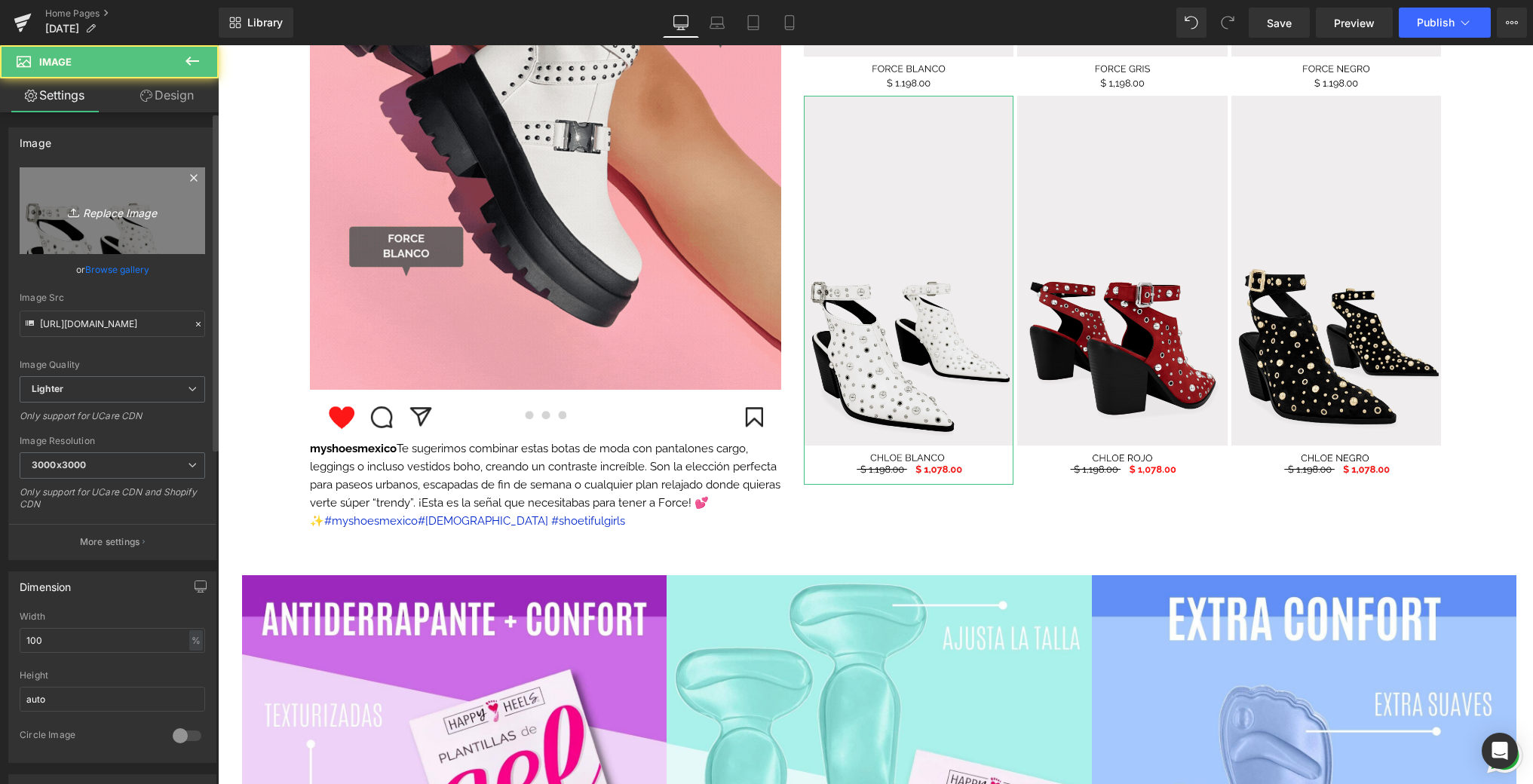
click at [93, 204] on icon "Replace Image" at bounding box center [112, 211] width 121 height 19
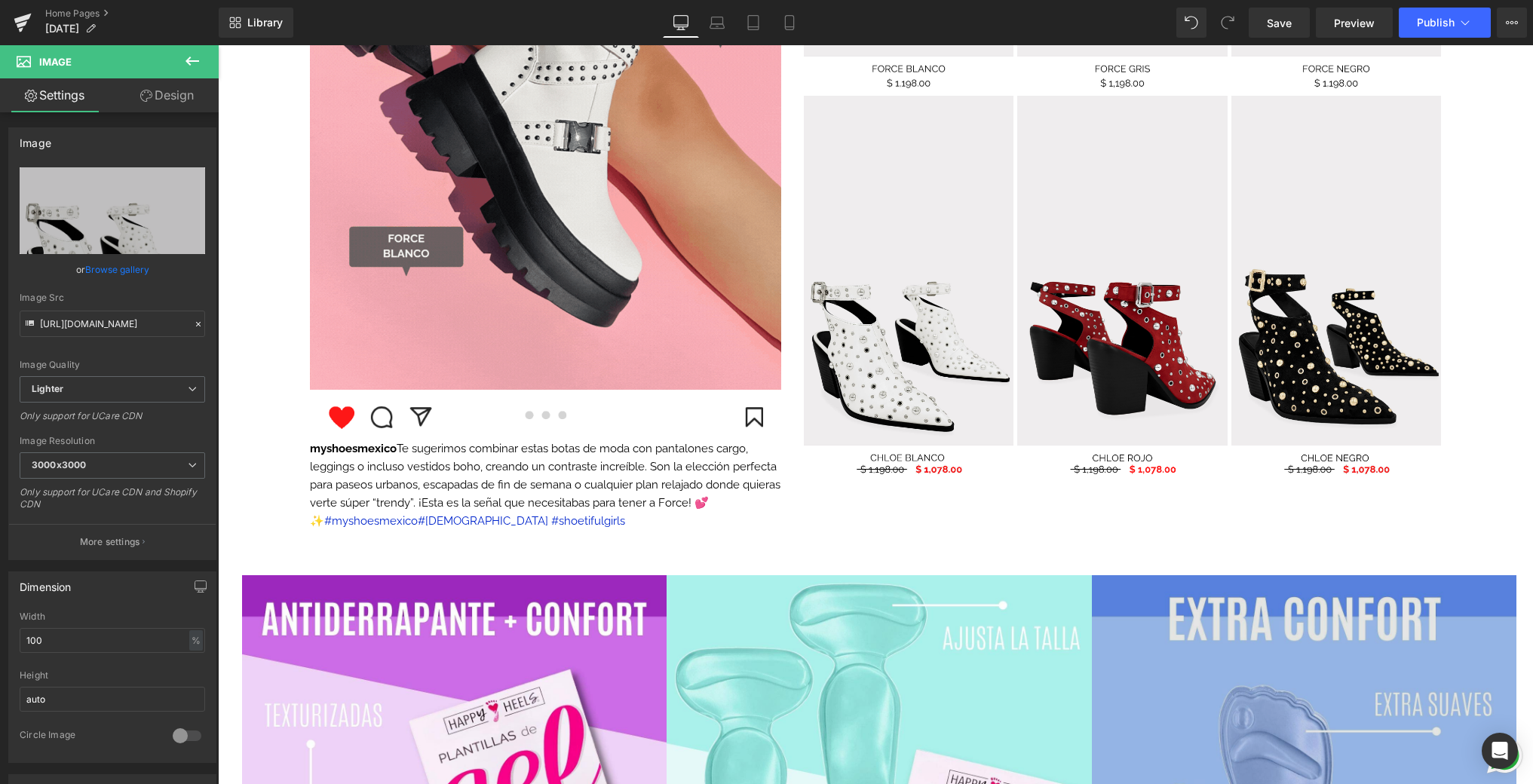
type input "C:\fakepath\8.png"
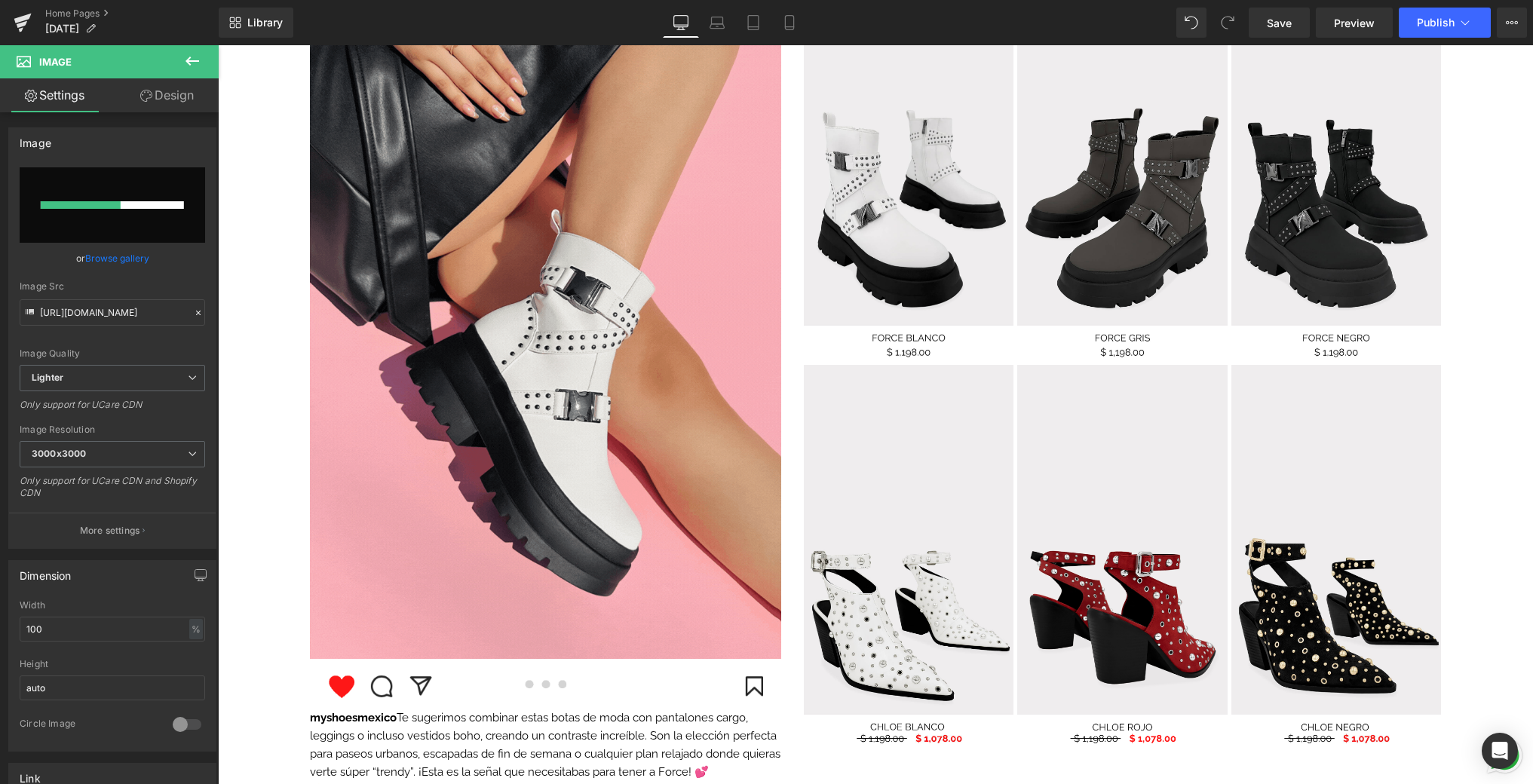
scroll to position [1562, 0]
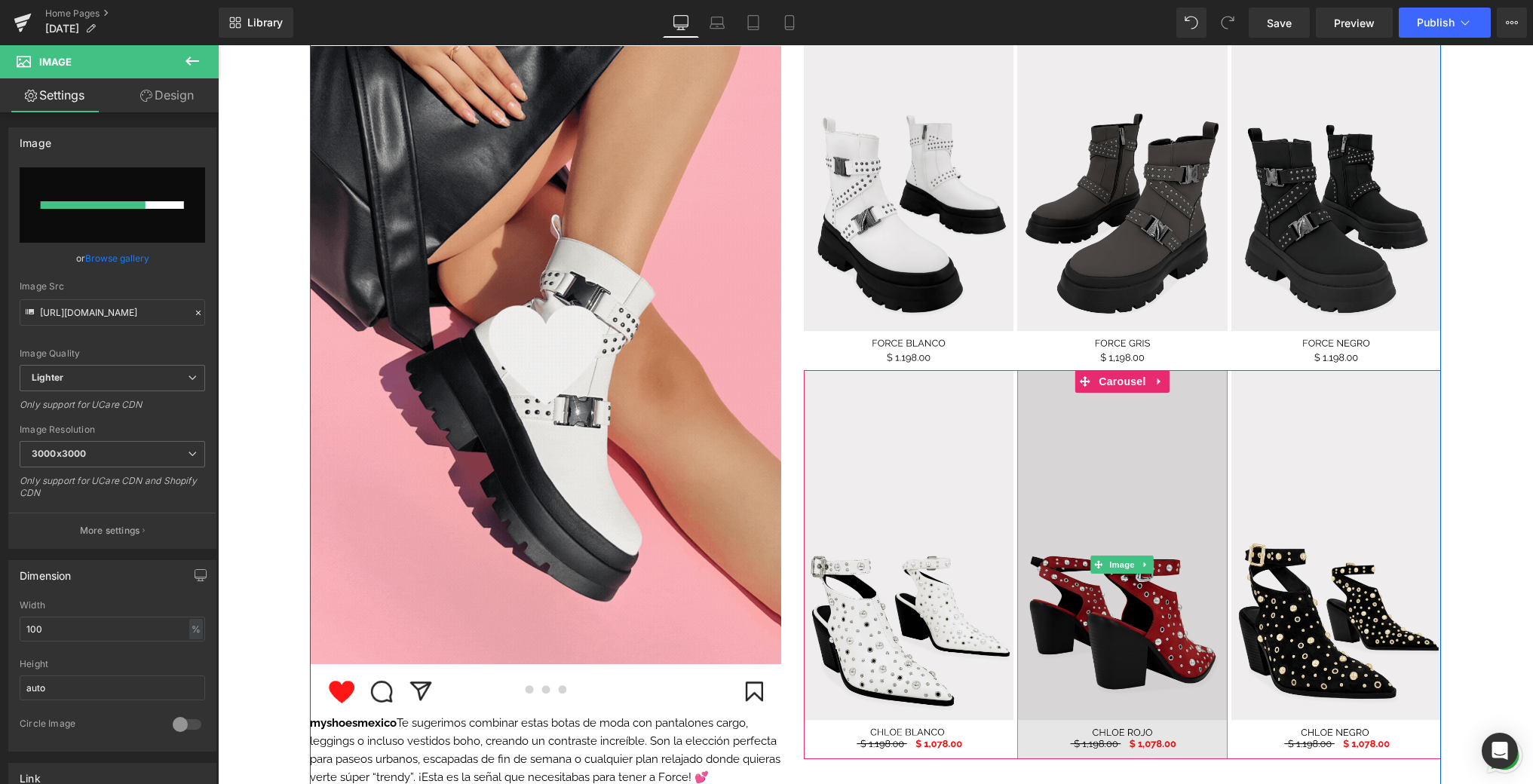
click at [1127, 495] on img at bounding box center [1122, 564] width 210 height 388
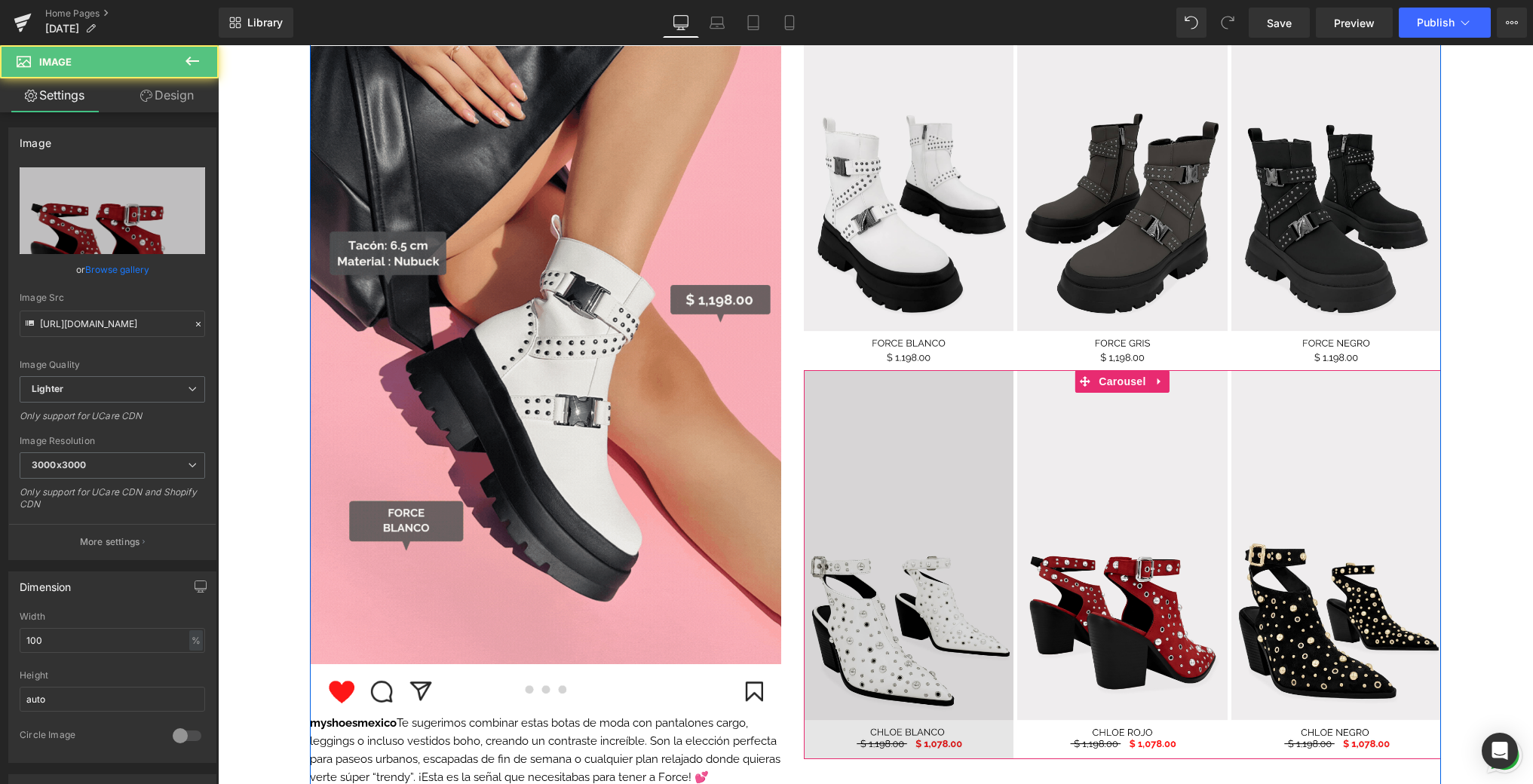
click at [895, 460] on img at bounding box center [908, 564] width 210 height 388
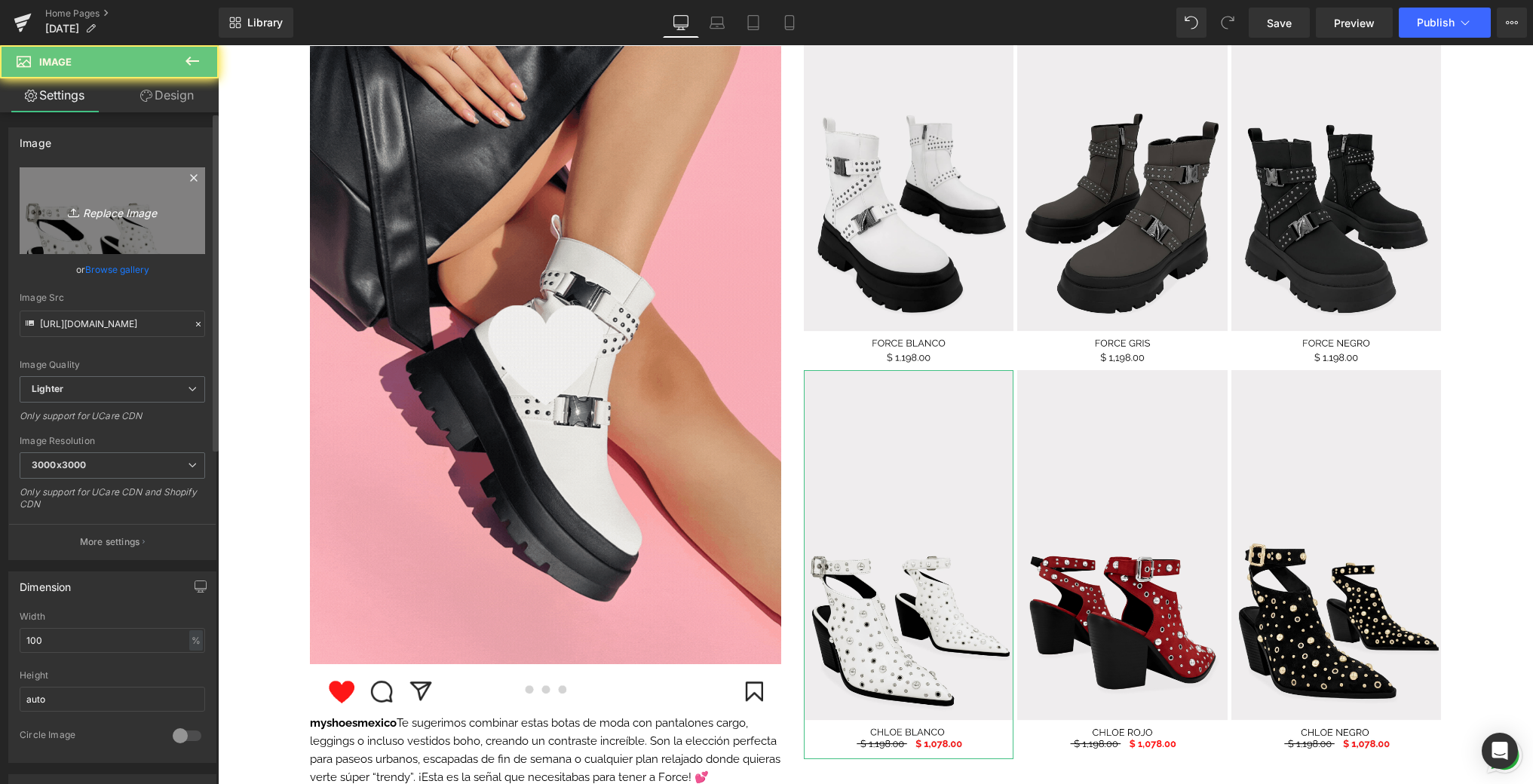
click at [91, 208] on icon "Replace Image" at bounding box center [112, 211] width 121 height 19
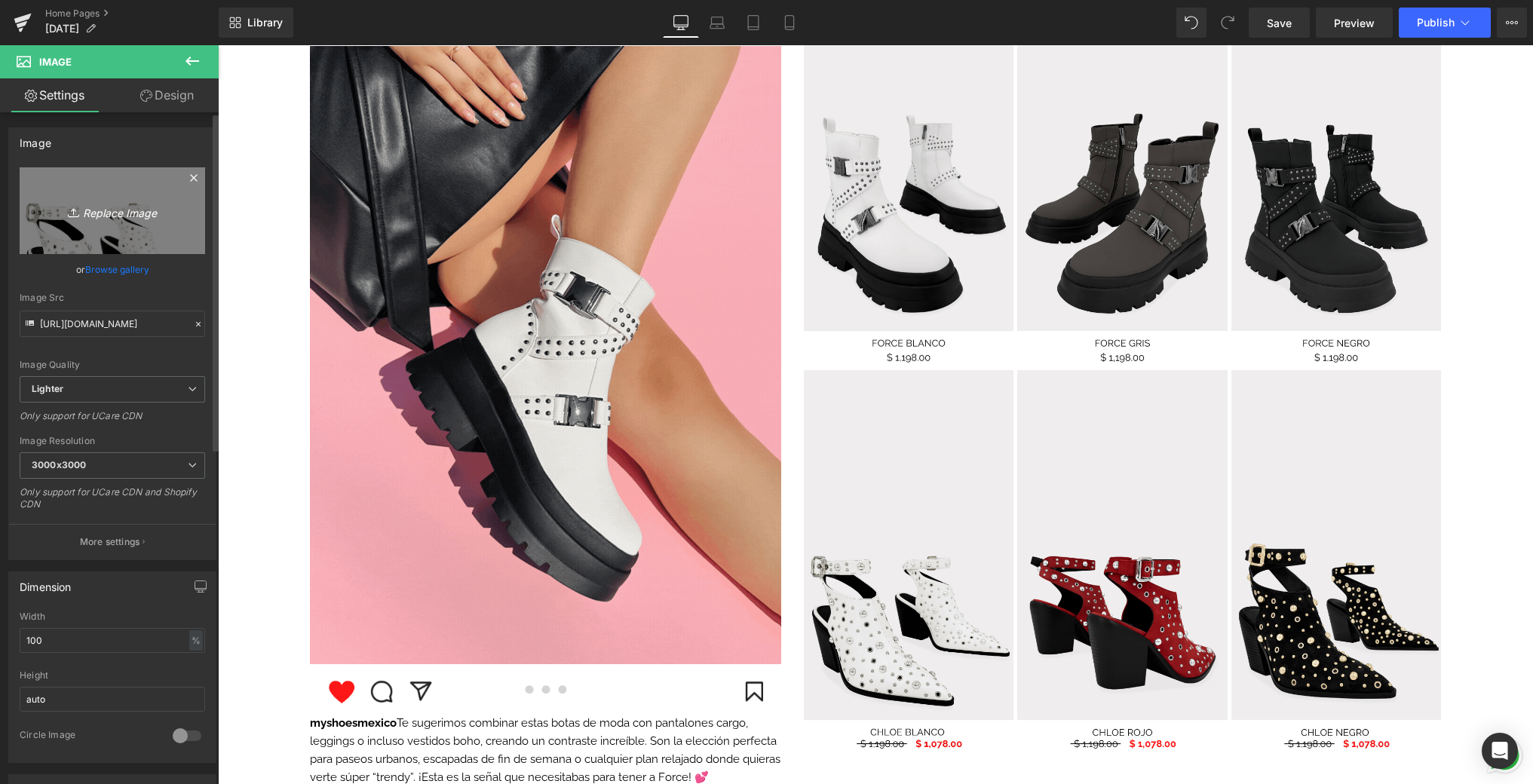
type input "C:\fakepath\8.png"
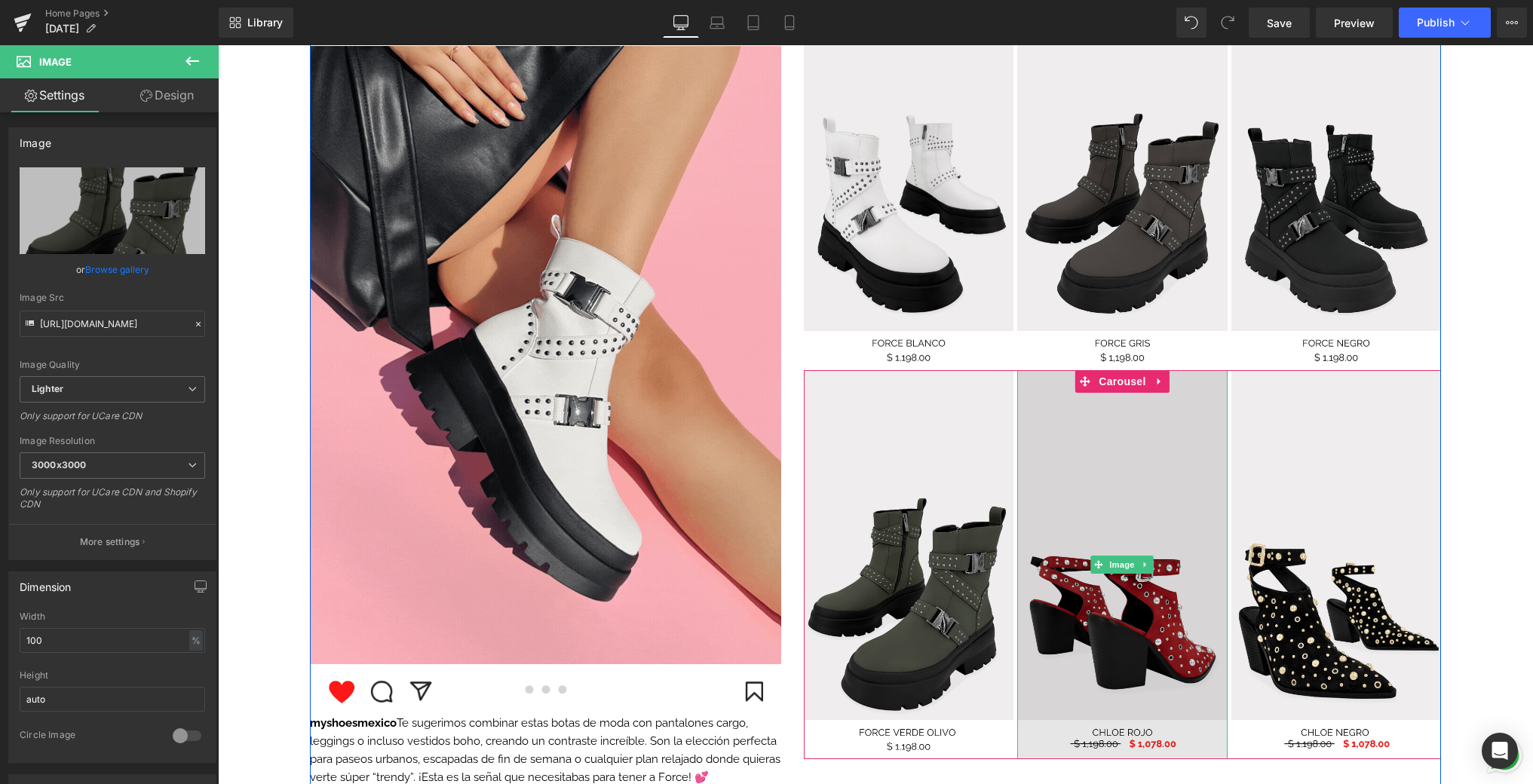
click at [1192, 472] on img at bounding box center [1122, 564] width 210 height 388
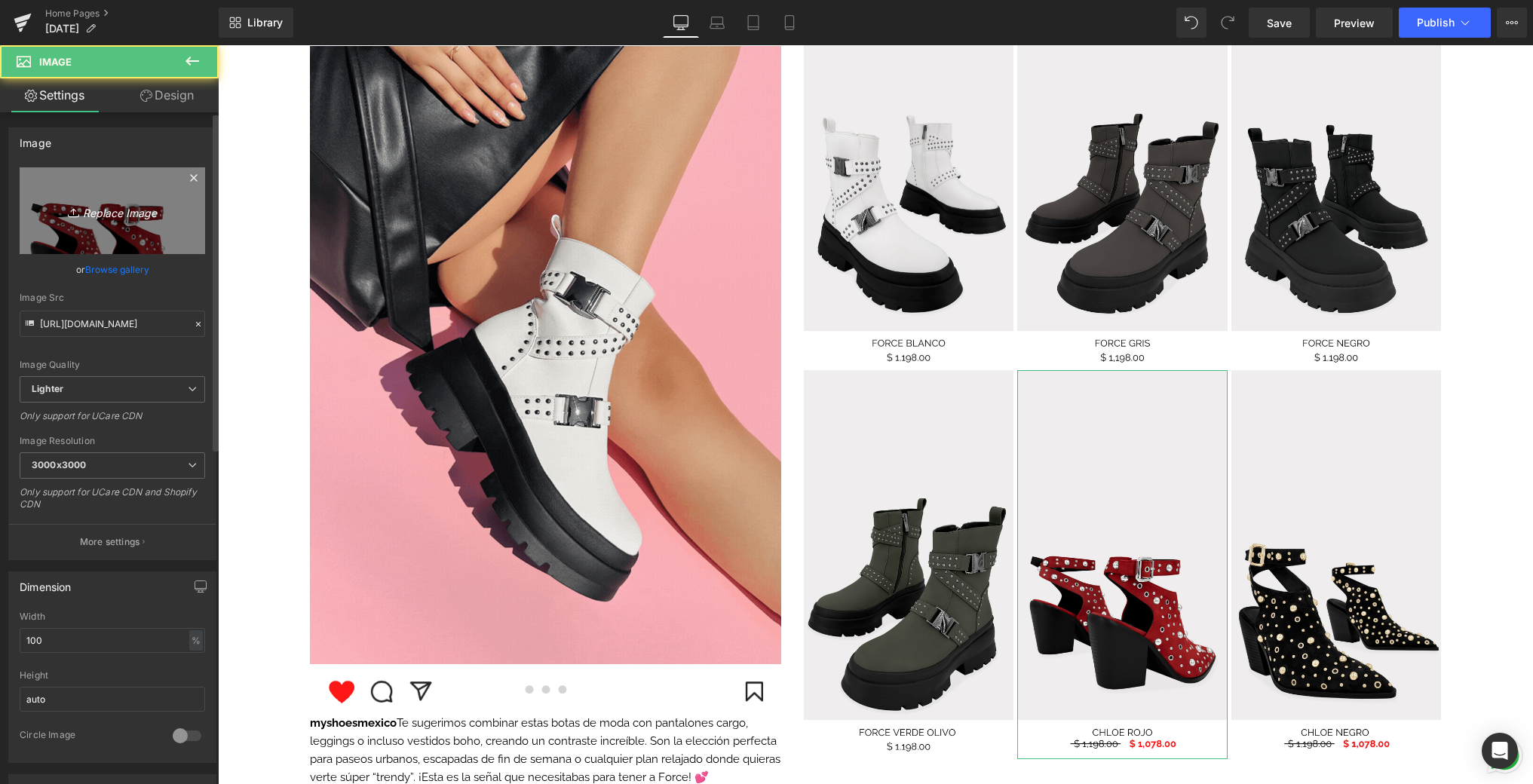
click at [174, 215] on link "Replace Image" at bounding box center [112, 210] width 186 height 86
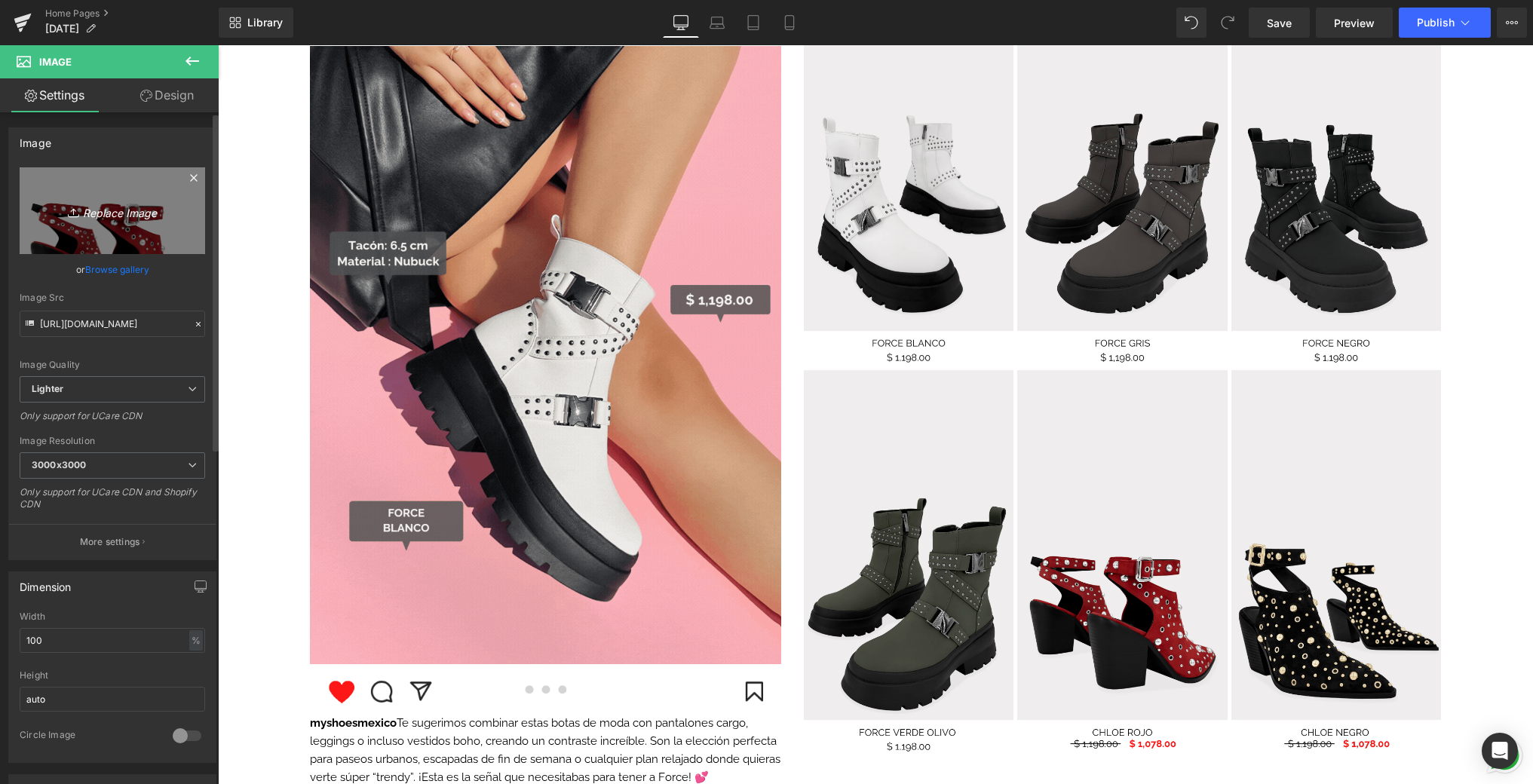
type input "C:\fakepath\5.png"
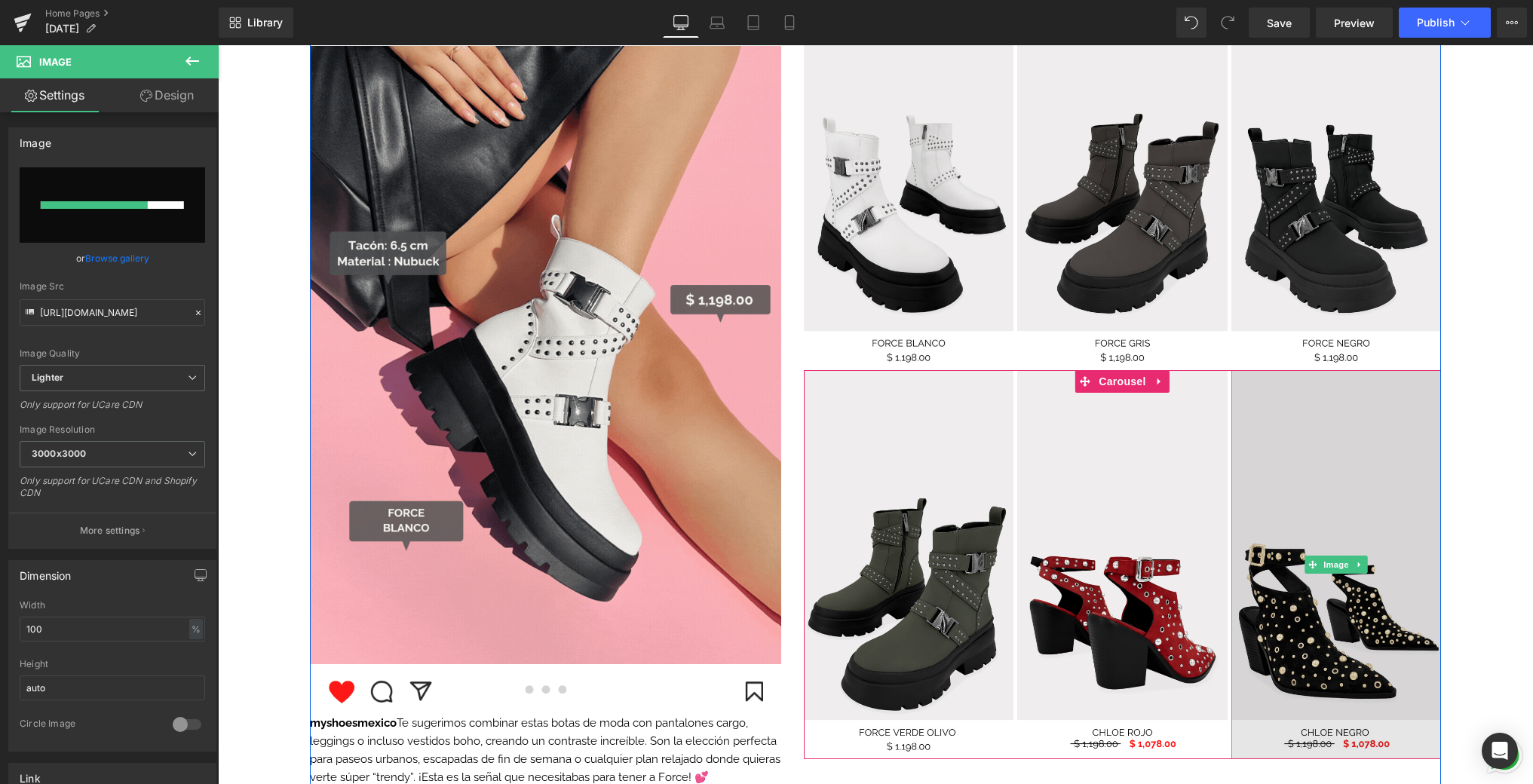
click at [1382, 473] on img at bounding box center [1336, 564] width 210 height 388
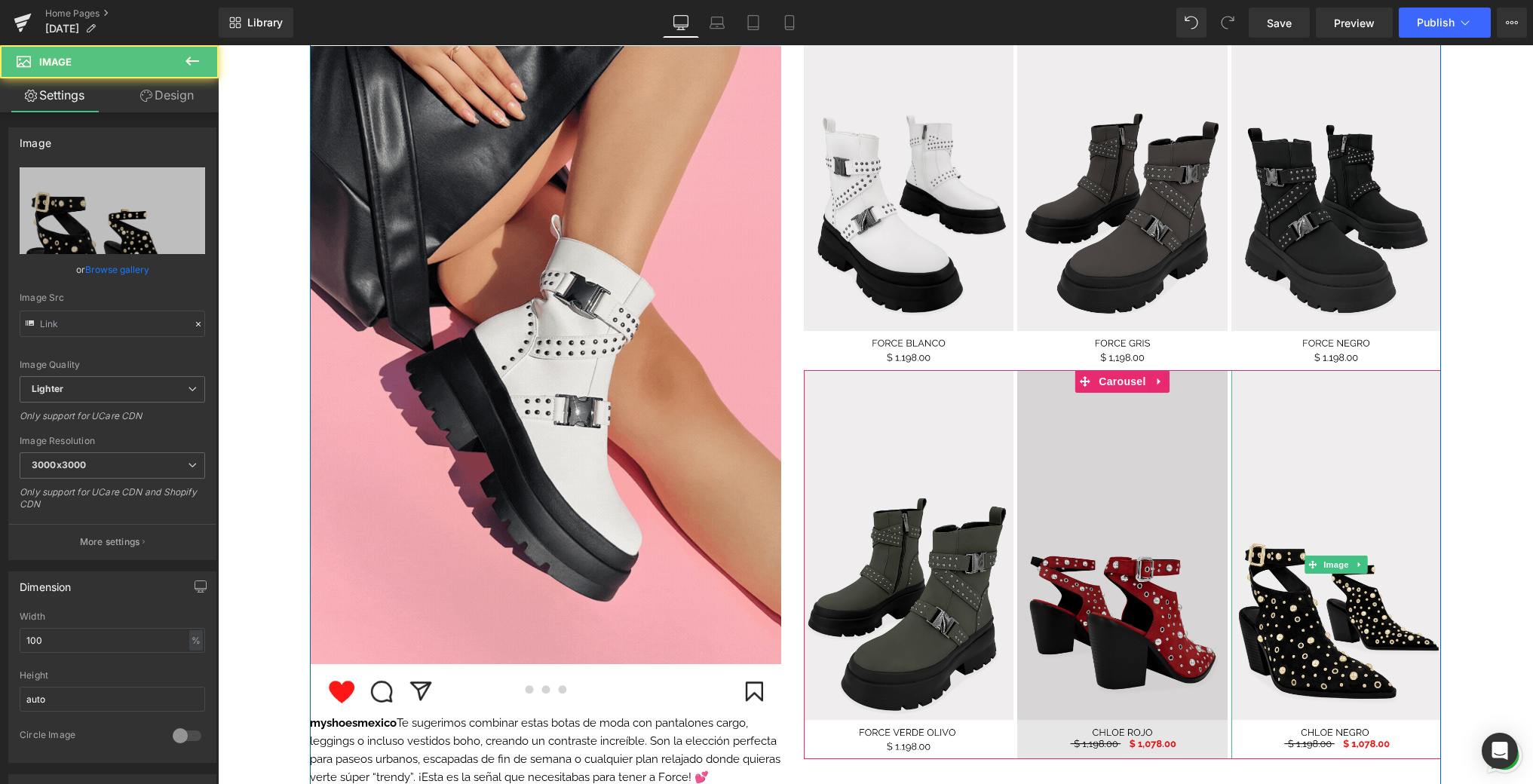
click at [1090, 469] on img at bounding box center [1122, 564] width 210 height 388
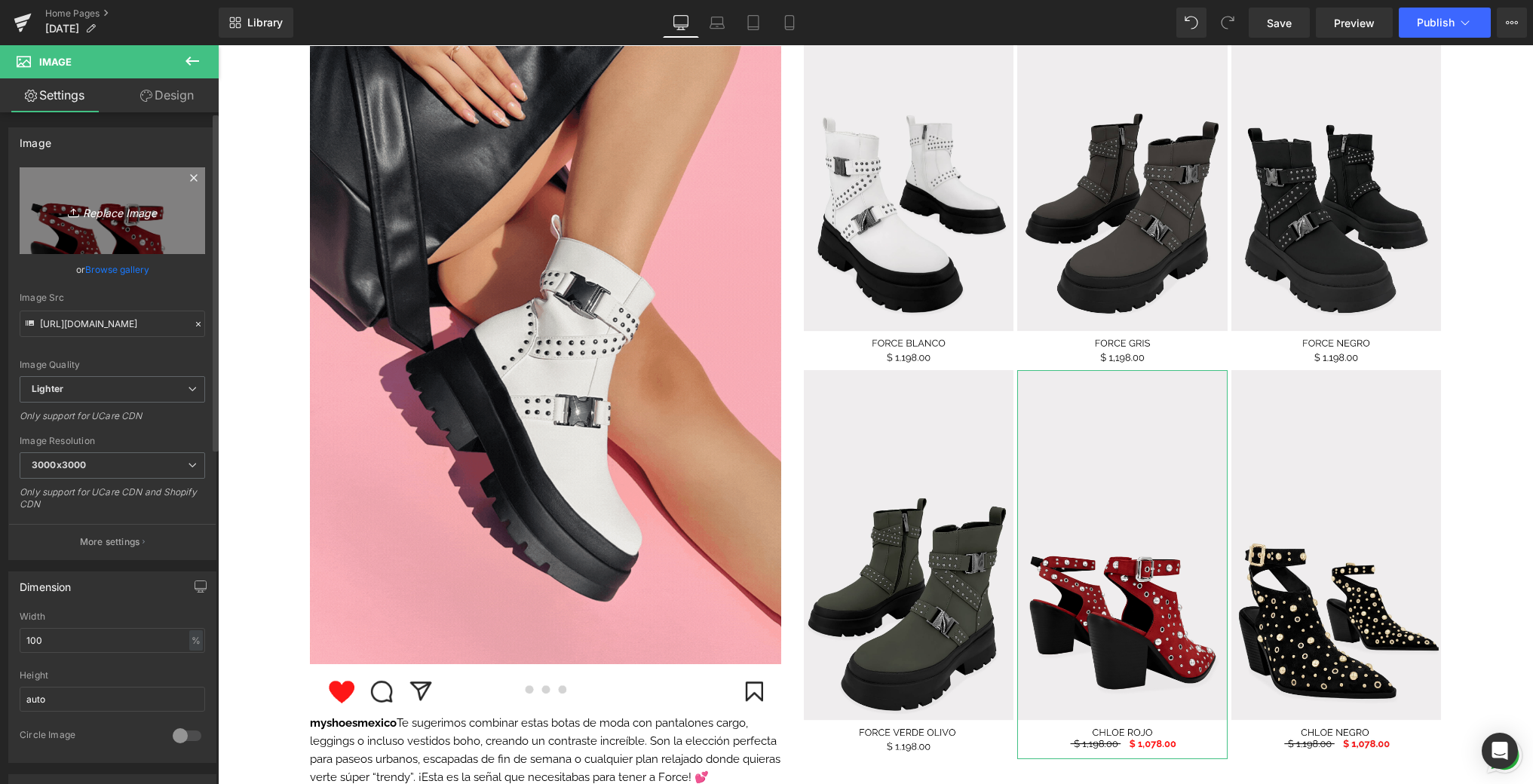
click at [59, 229] on link "Replace Image" at bounding box center [112, 210] width 186 height 86
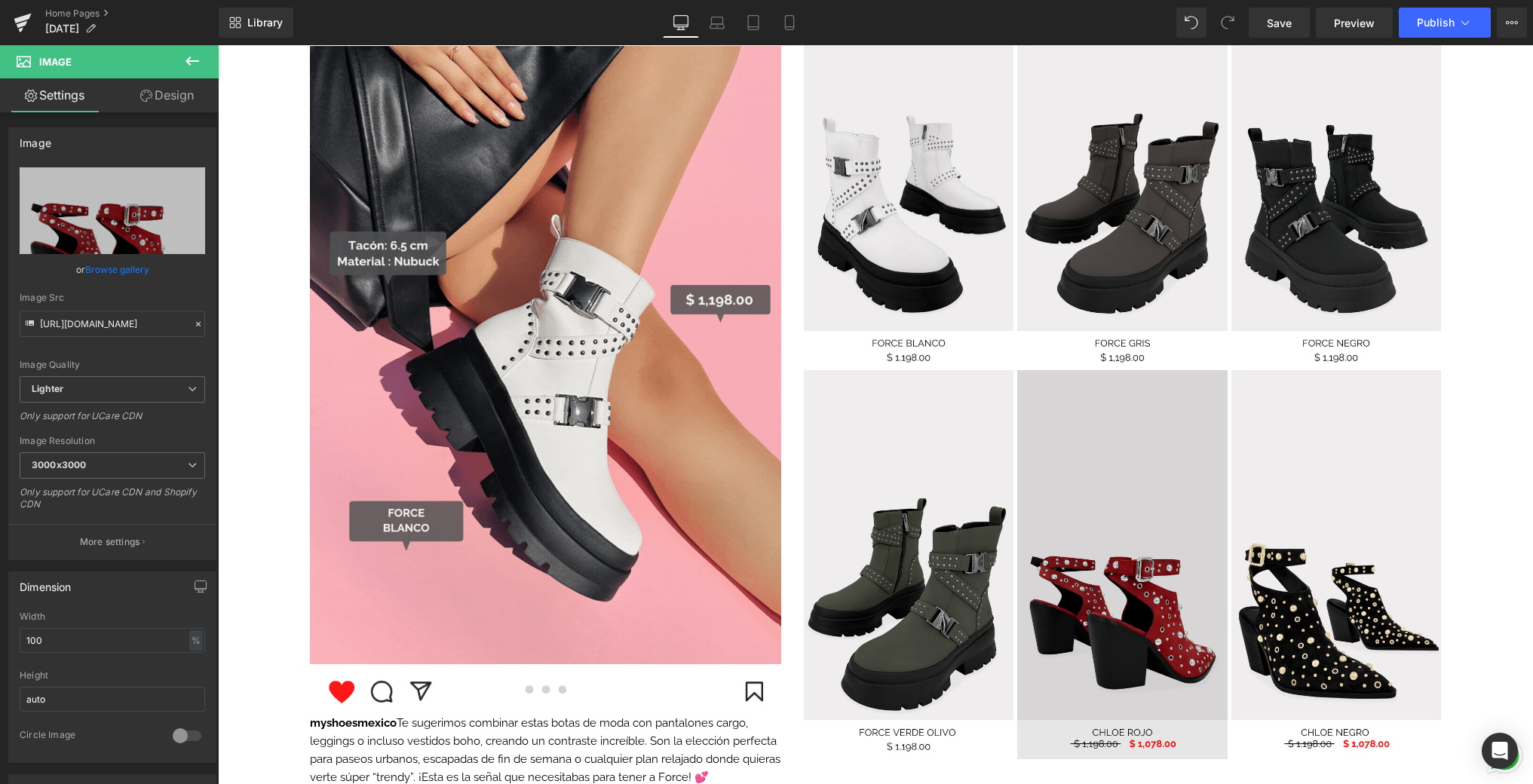
type input "C:\fakepath\6.png"
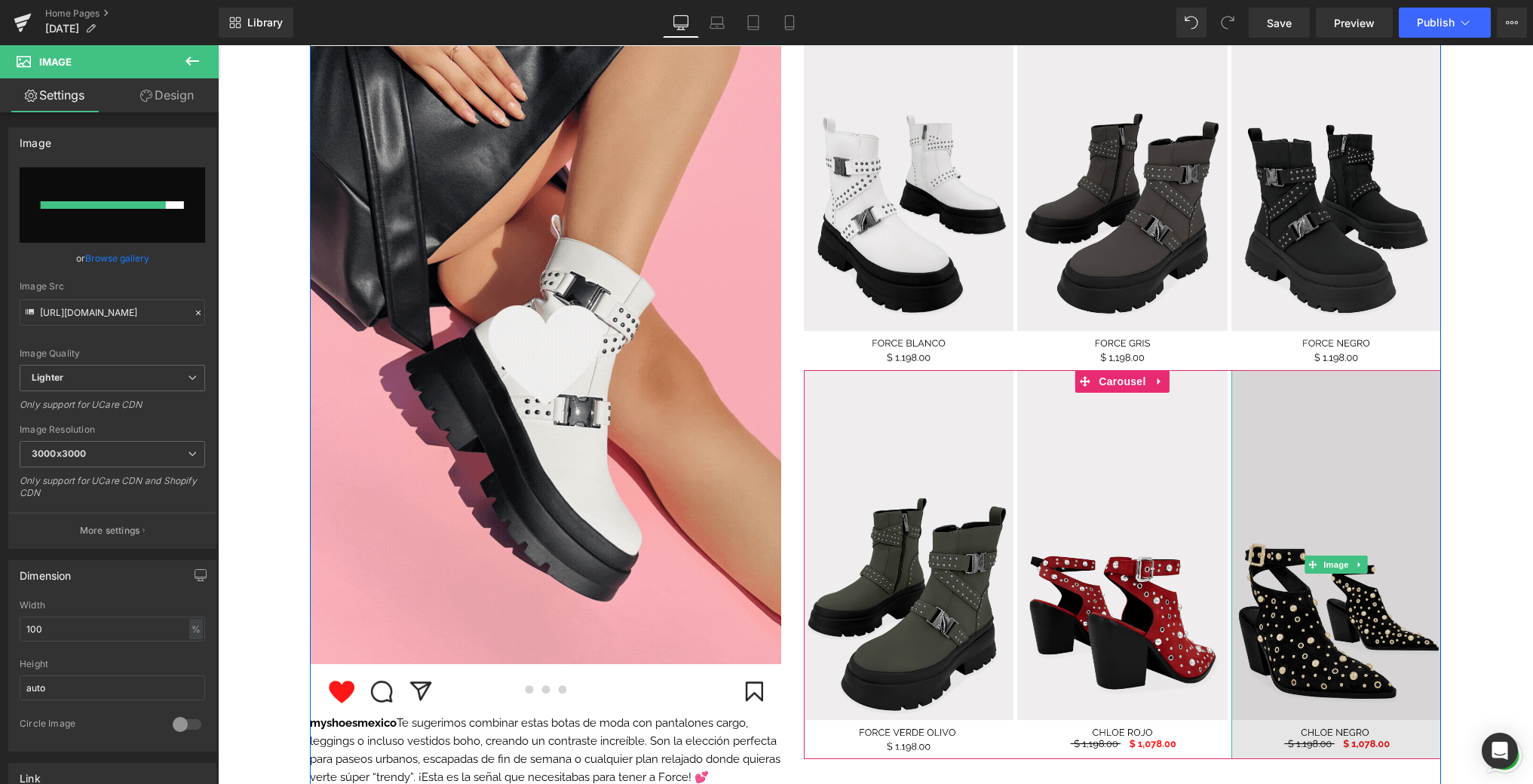
click at [1358, 489] on img at bounding box center [1336, 564] width 210 height 388
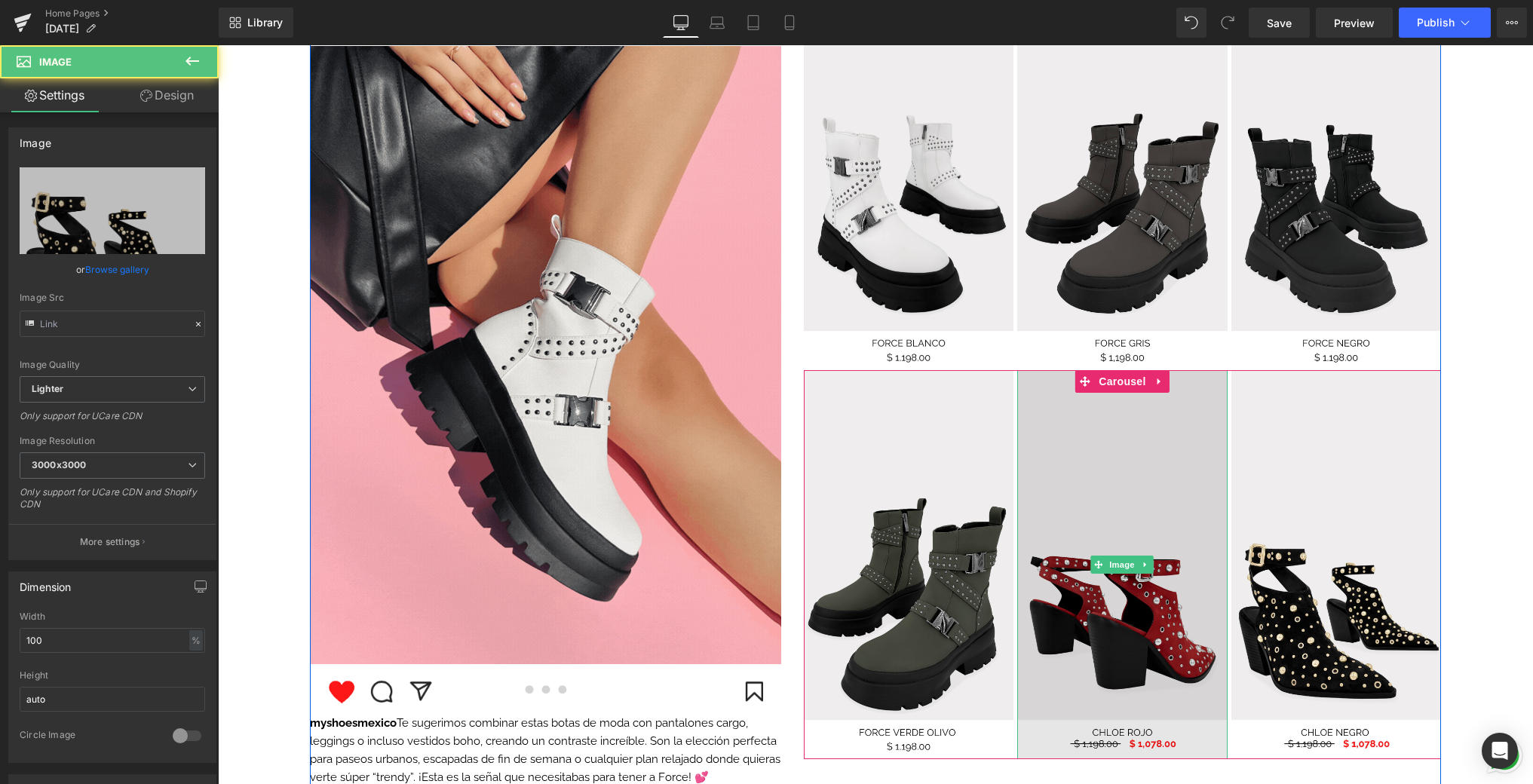
click at [1138, 456] on img at bounding box center [1122, 564] width 210 height 388
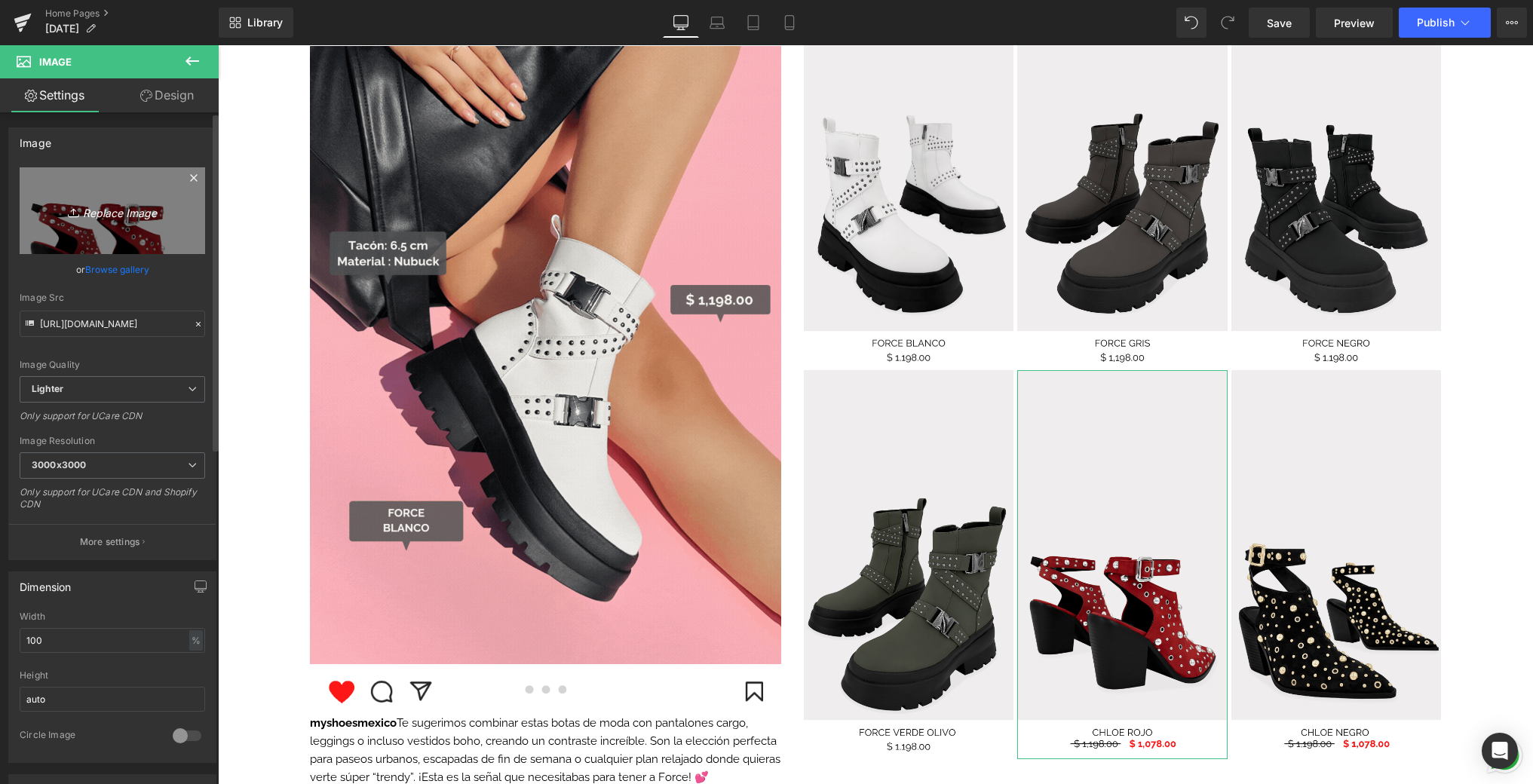
click at [137, 187] on link "Replace Image" at bounding box center [112, 210] width 186 height 86
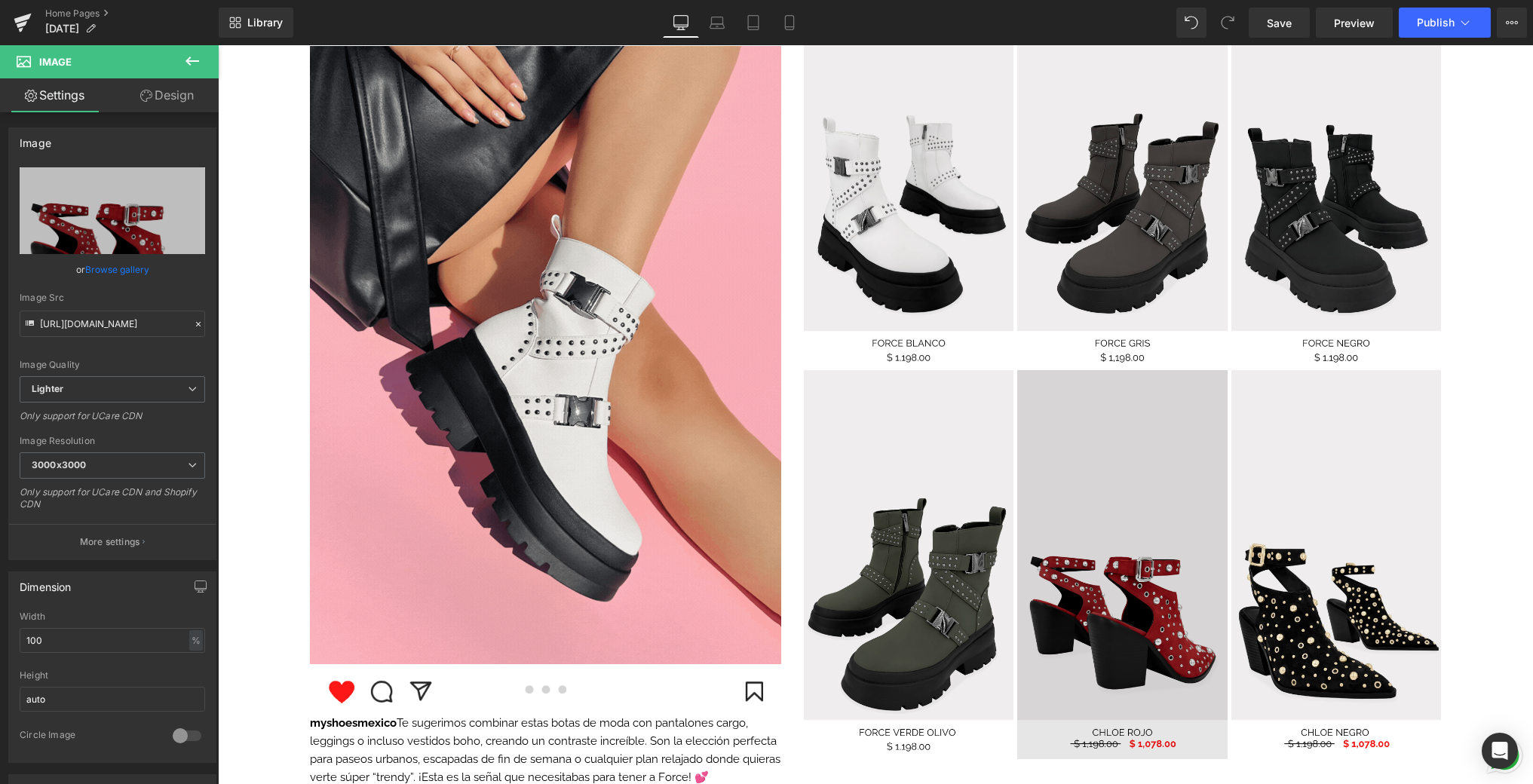
type input "C:\fakepath\6.png"
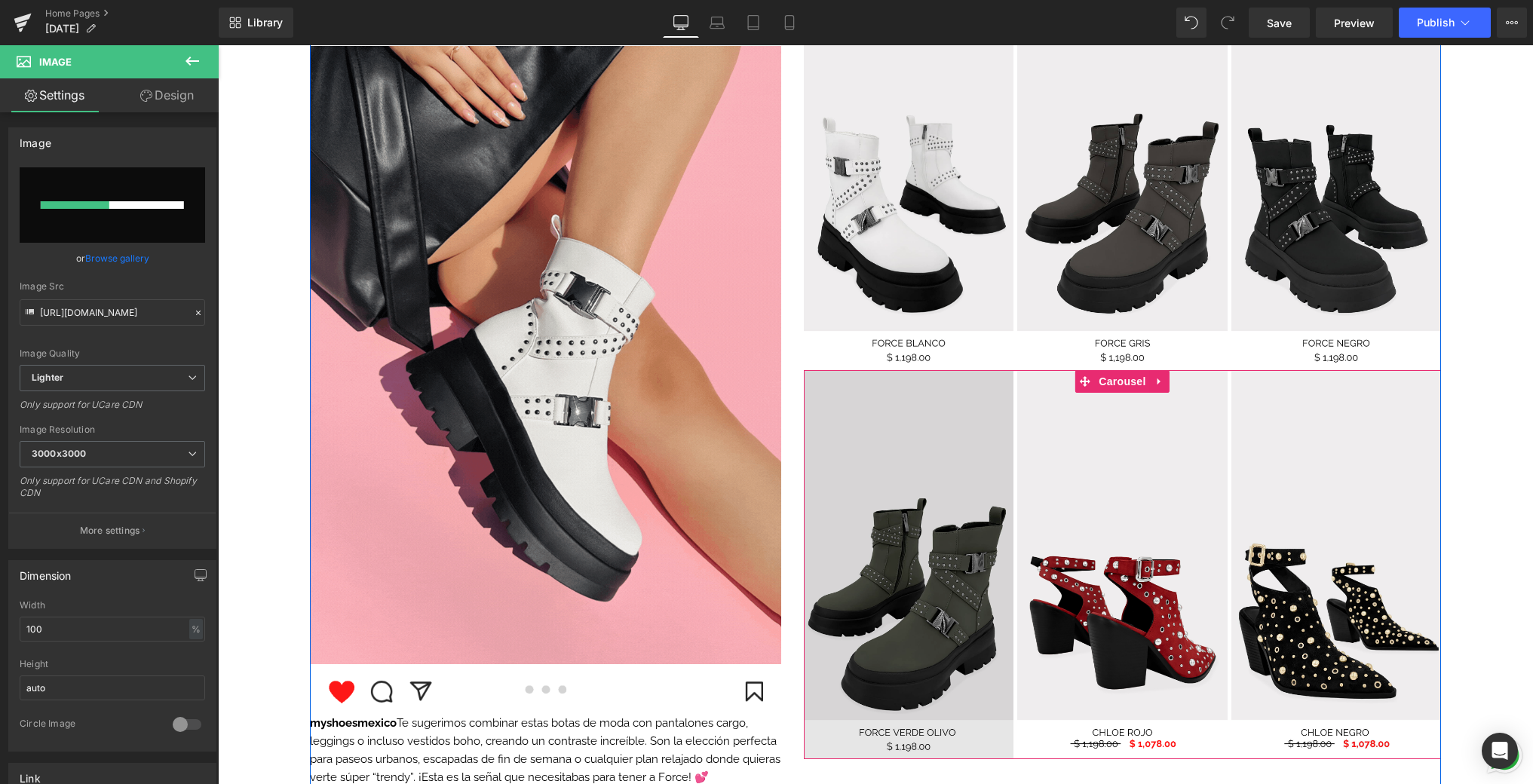
click at [988, 442] on img at bounding box center [908, 564] width 210 height 388
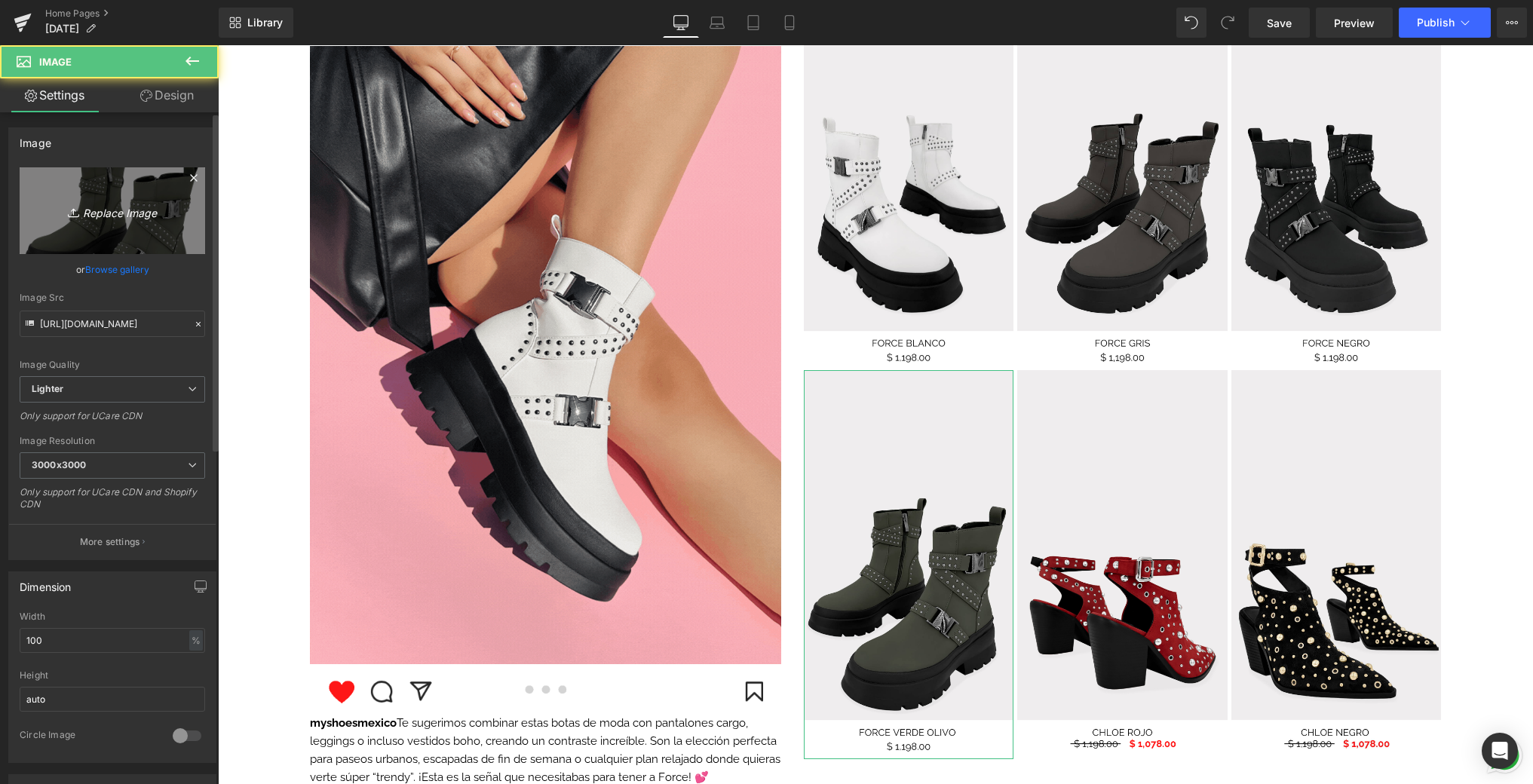
click at [110, 228] on link "Replace Image" at bounding box center [112, 210] width 186 height 86
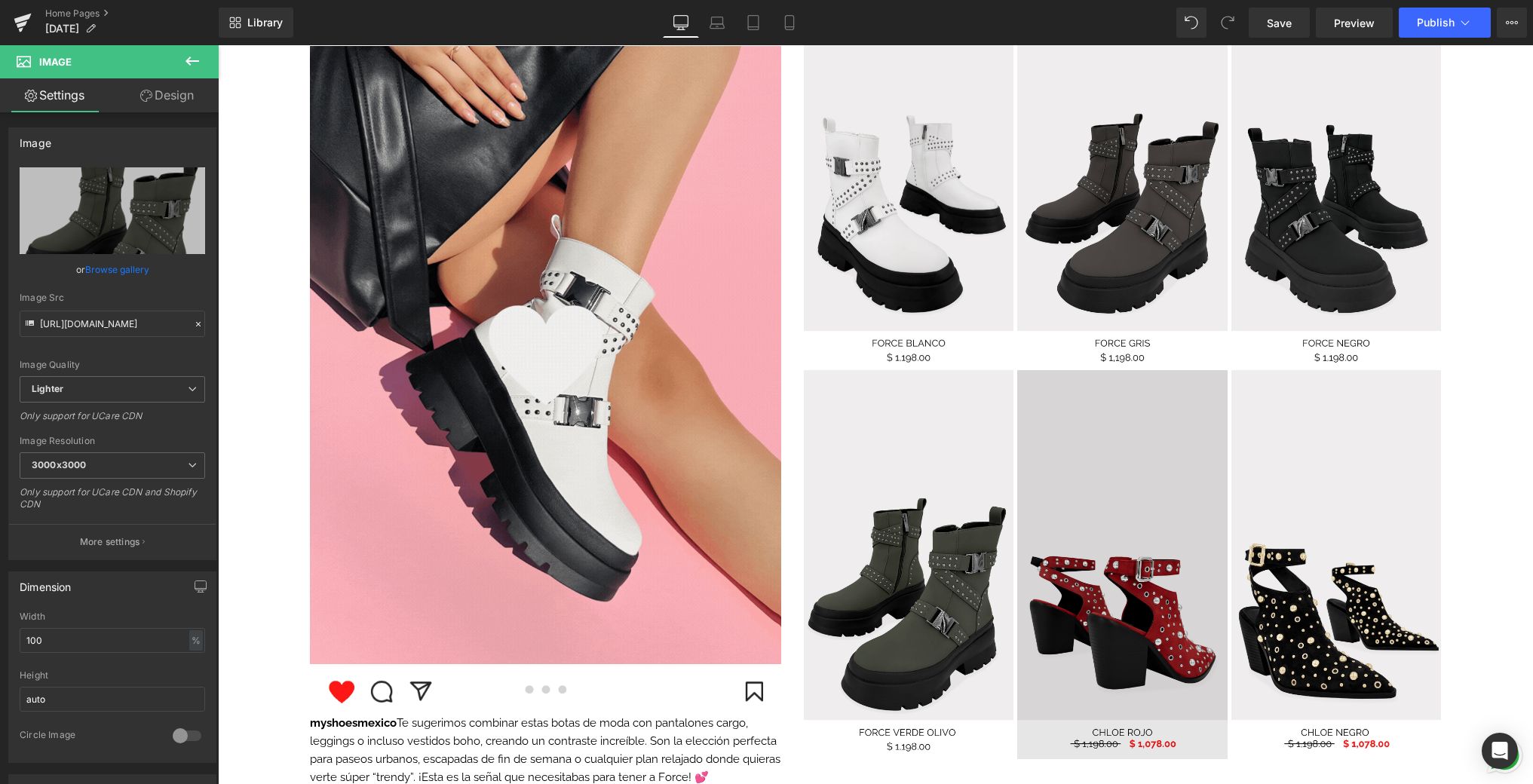
click at [1179, 571] on img at bounding box center [1122, 564] width 210 height 388
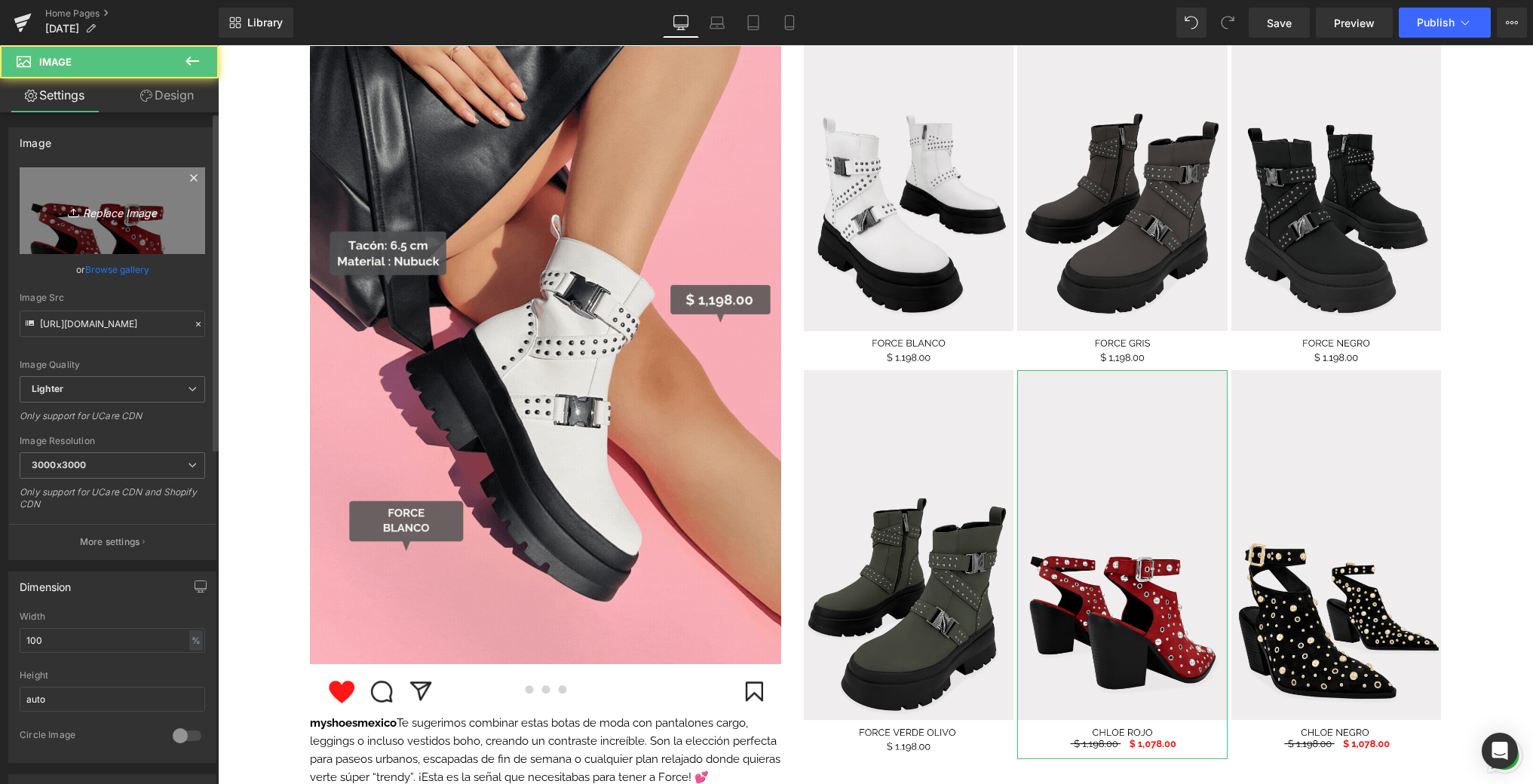
click at [149, 225] on link "Replace Image" at bounding box center [112, 210] width 186 height 86
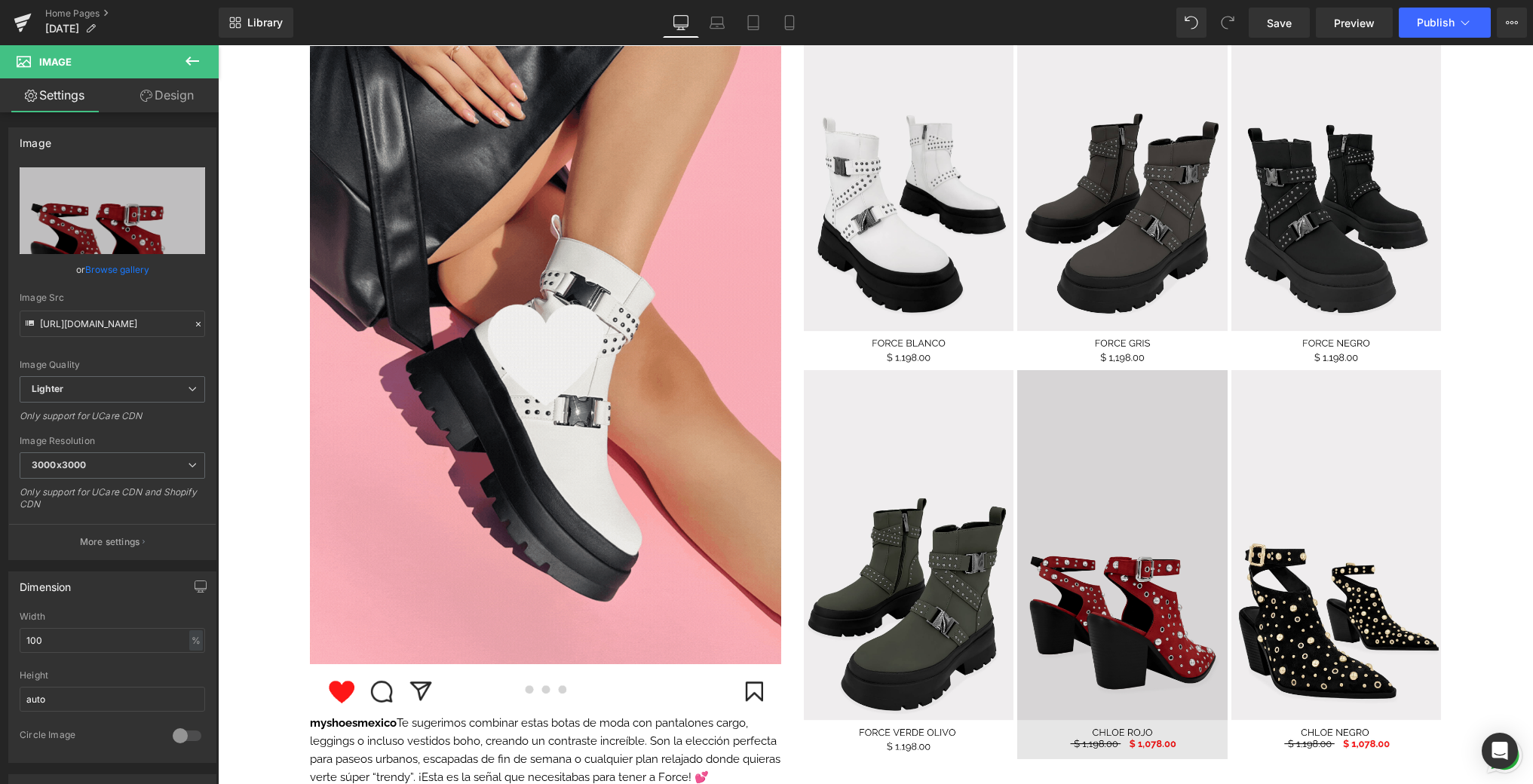
type input "C:\fakepath\5.png"
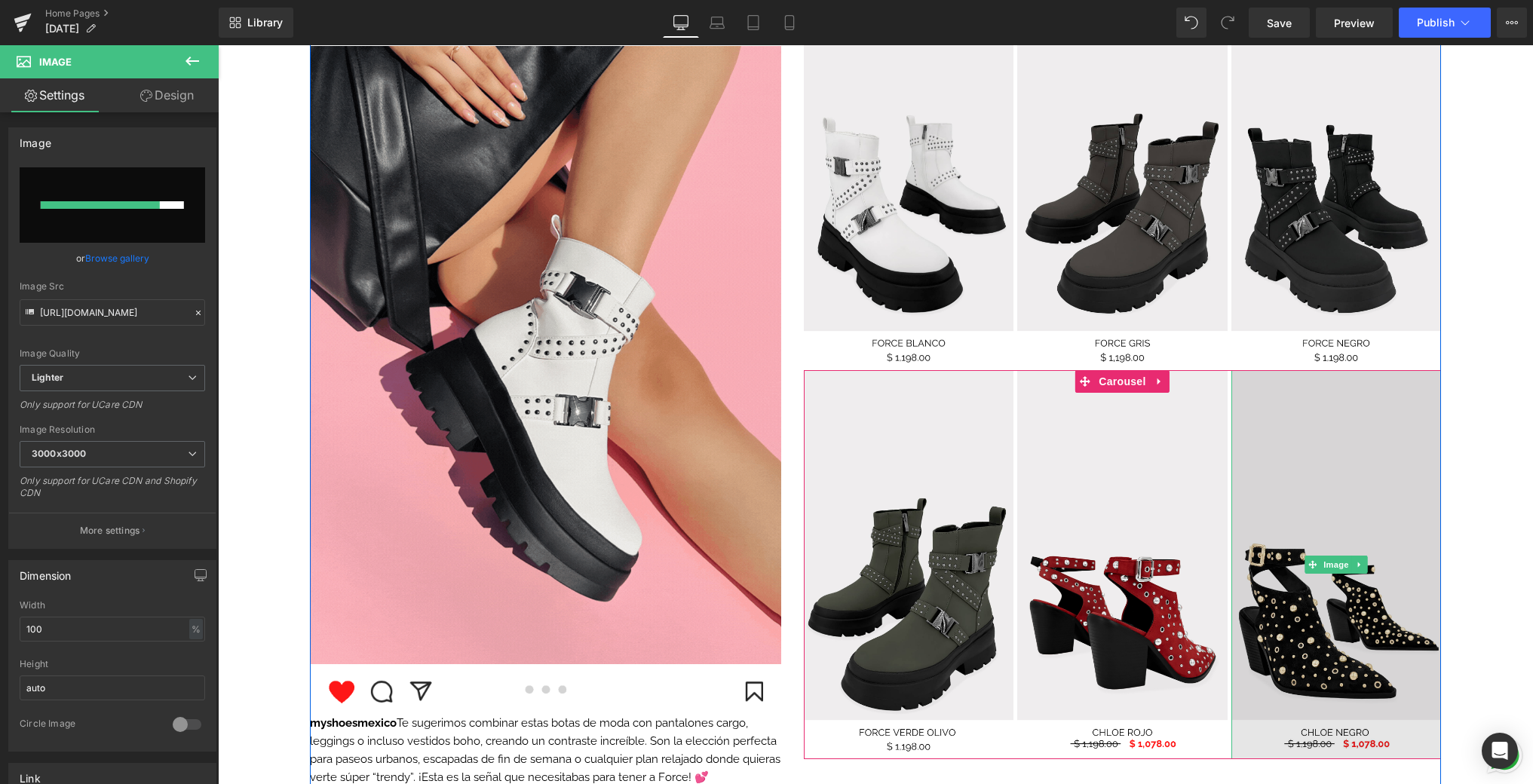
click at [1352, 445] on img at bounding box center [1336, 564] width 210 height 388
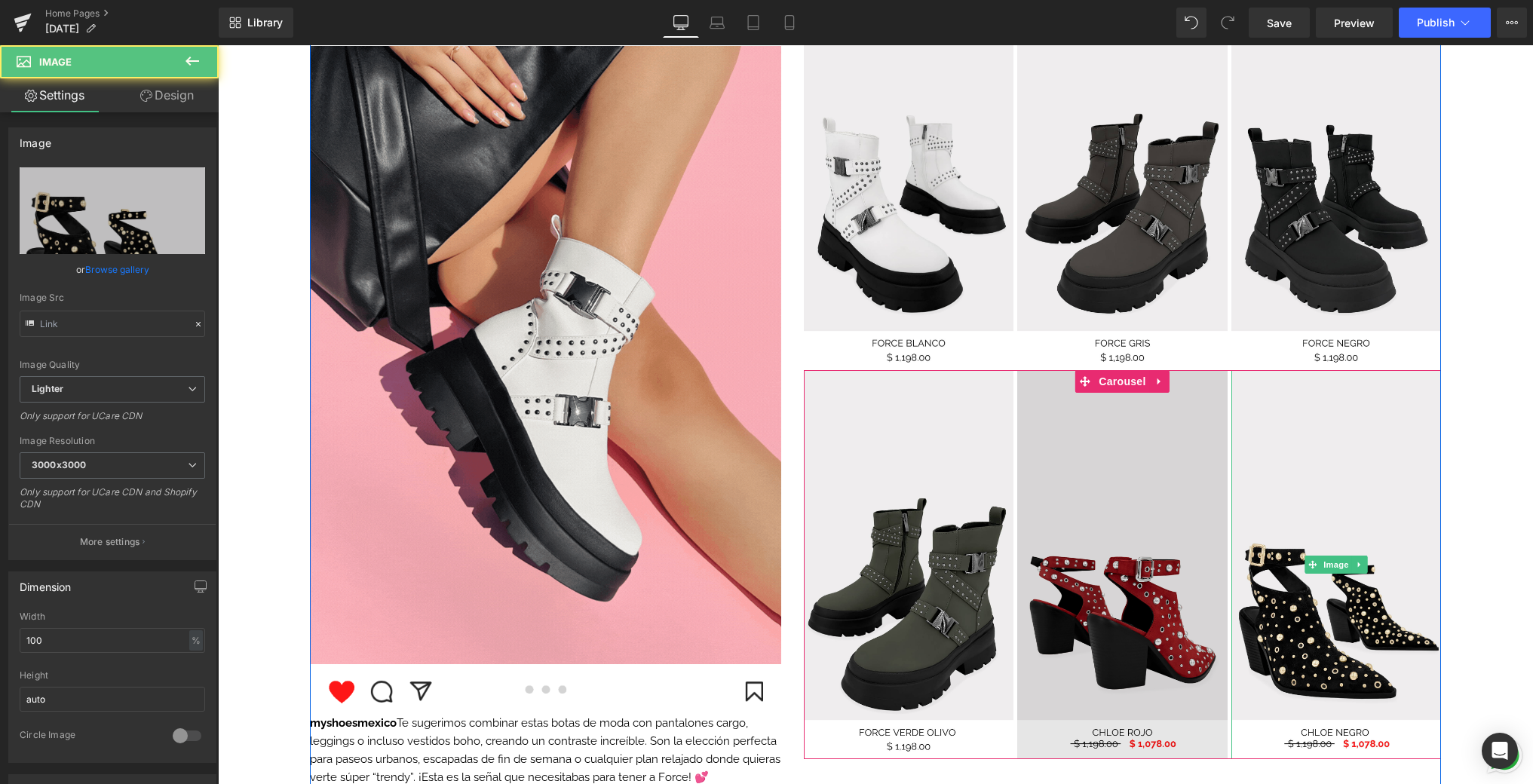
click at [1122, 442] on img at bounding box center [1122, 564] width 210 height 388
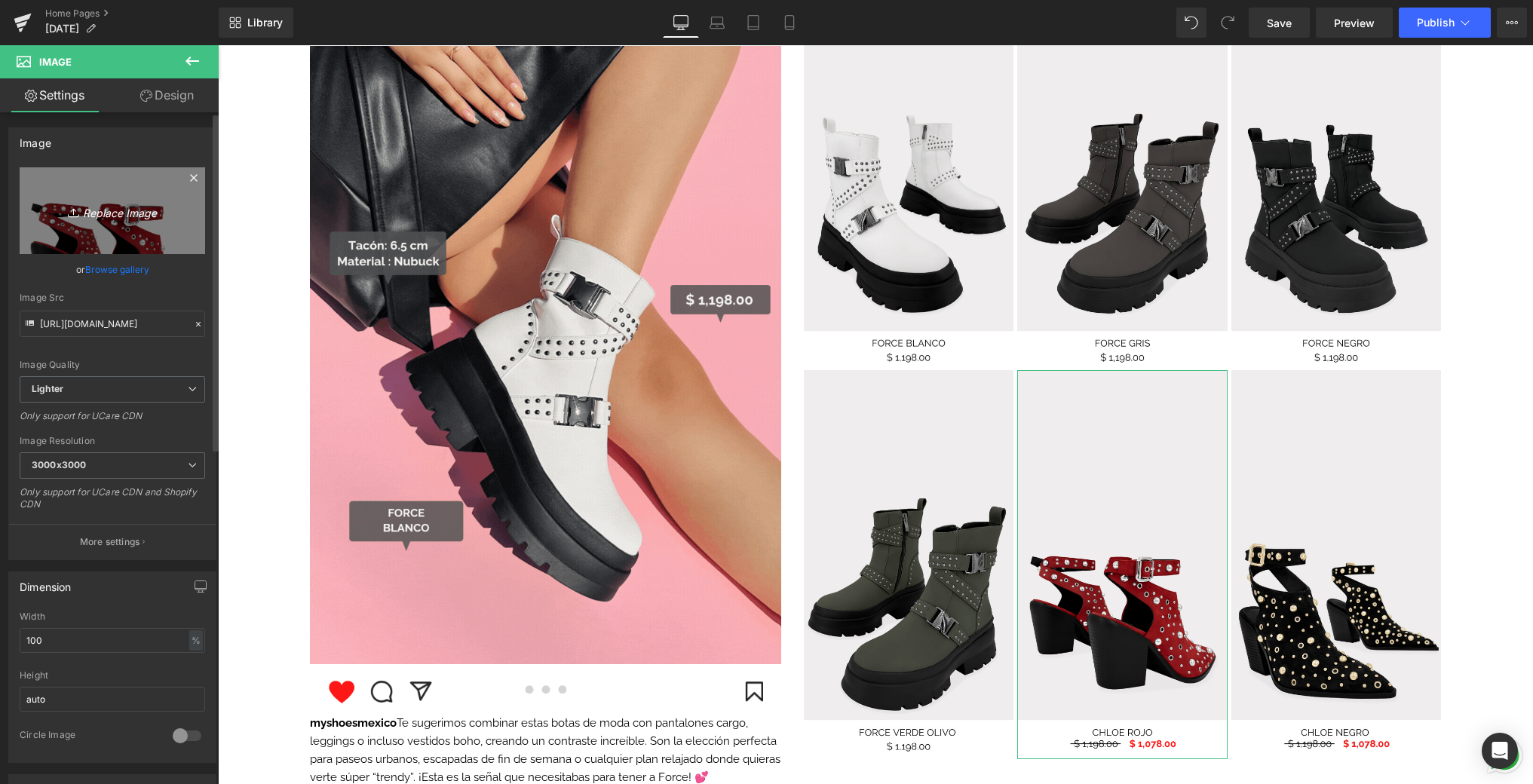
click at [143, 181] on link "Replace Image" at bounding box center [112, 210] width 186 height 86
type input "C:\fakepath\5.png"
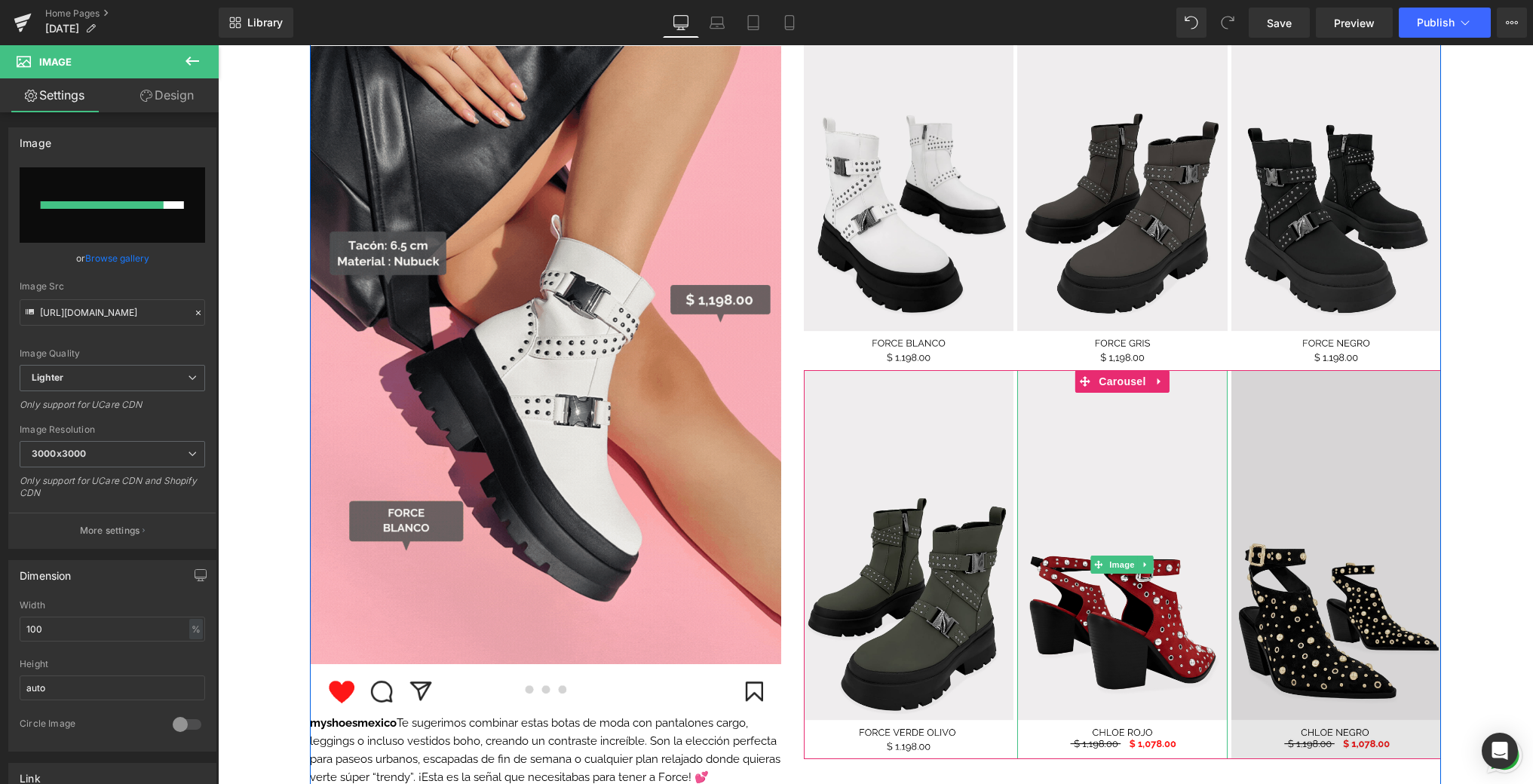
click at [1269, 517] on img at bounding box center [1336, 564] width 210 height 388
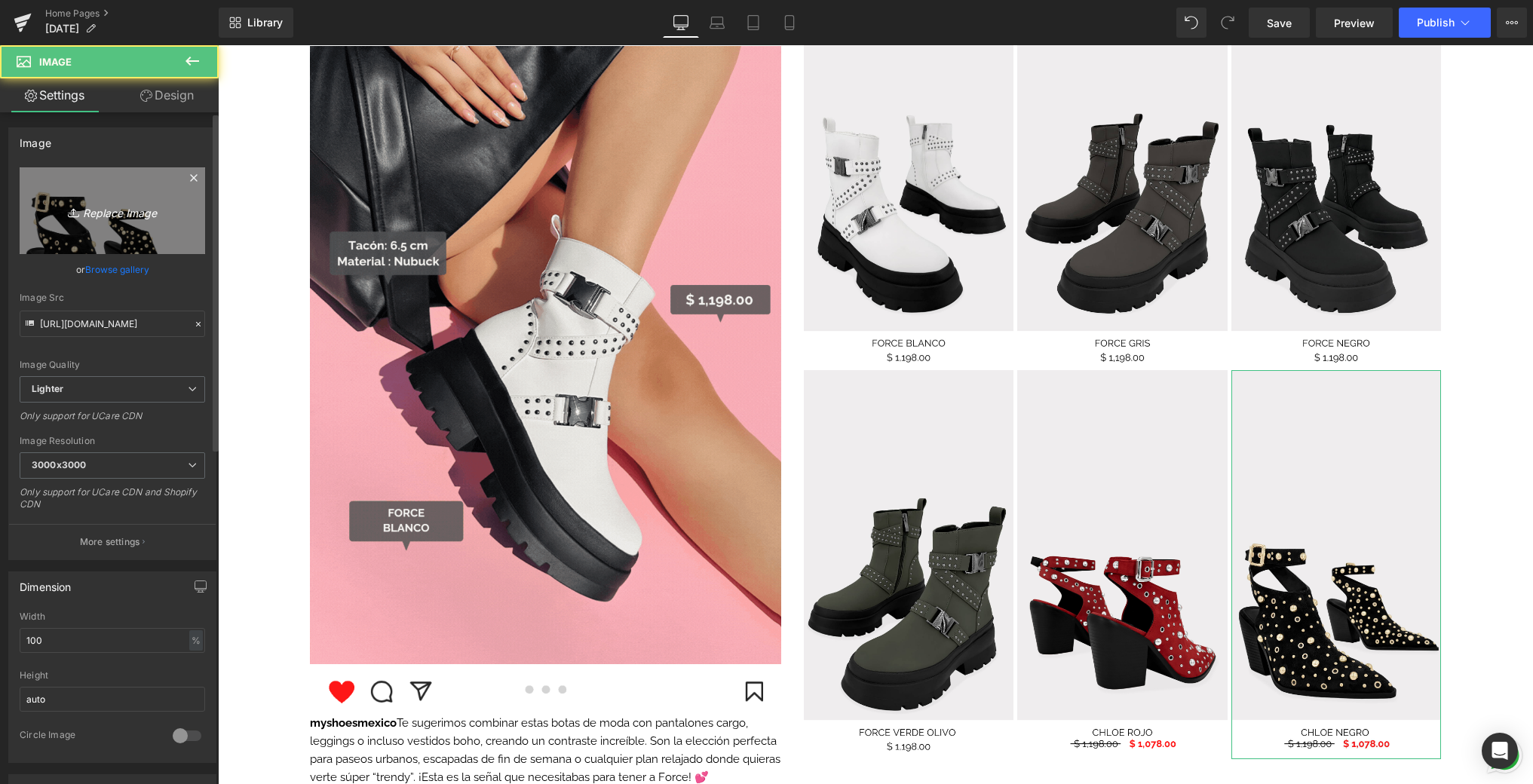
click at [141, 215] on icon "Replace Image" at bounding box center [112, 211] width 121 height 19
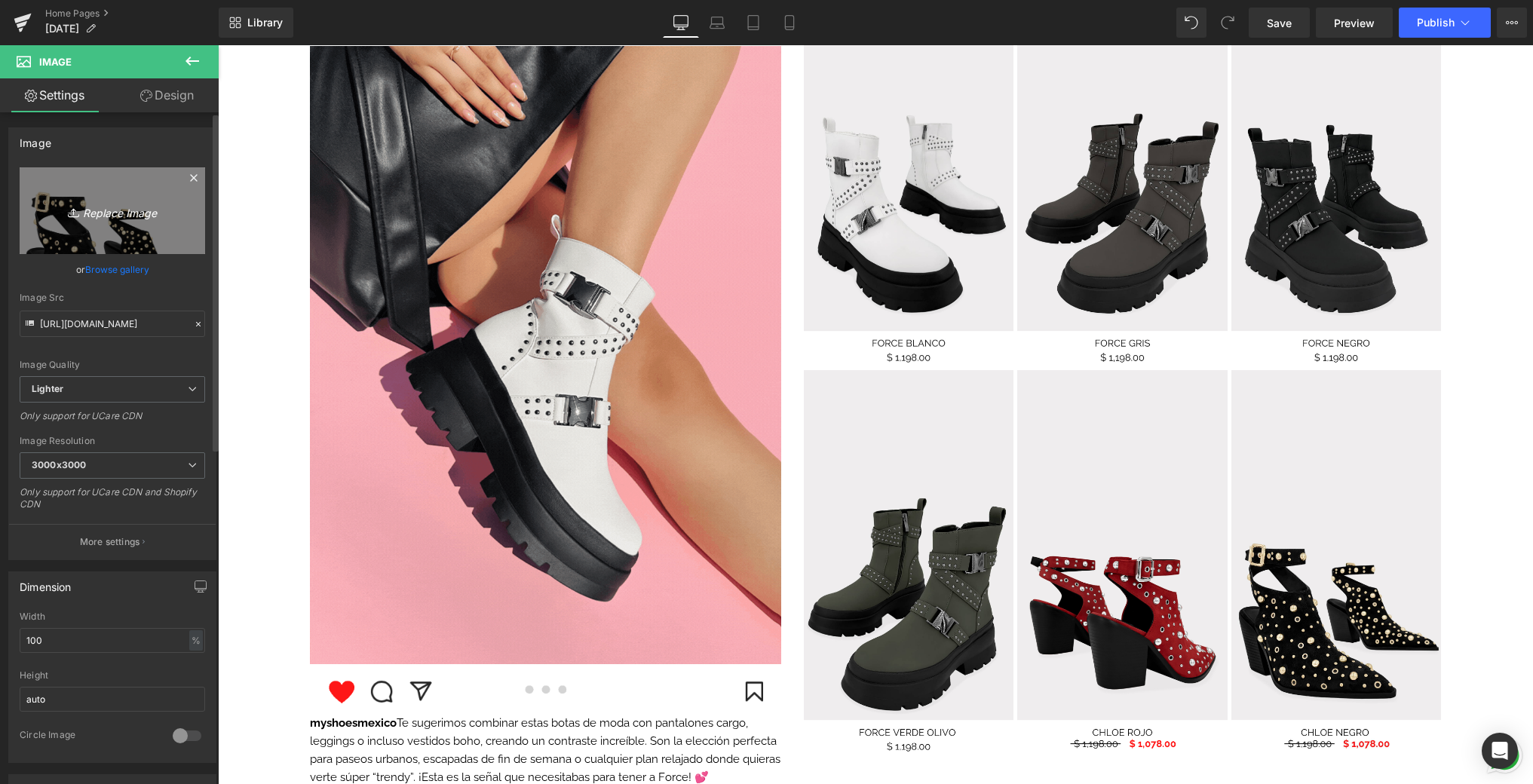
type input "C:\fakepath\6.png"
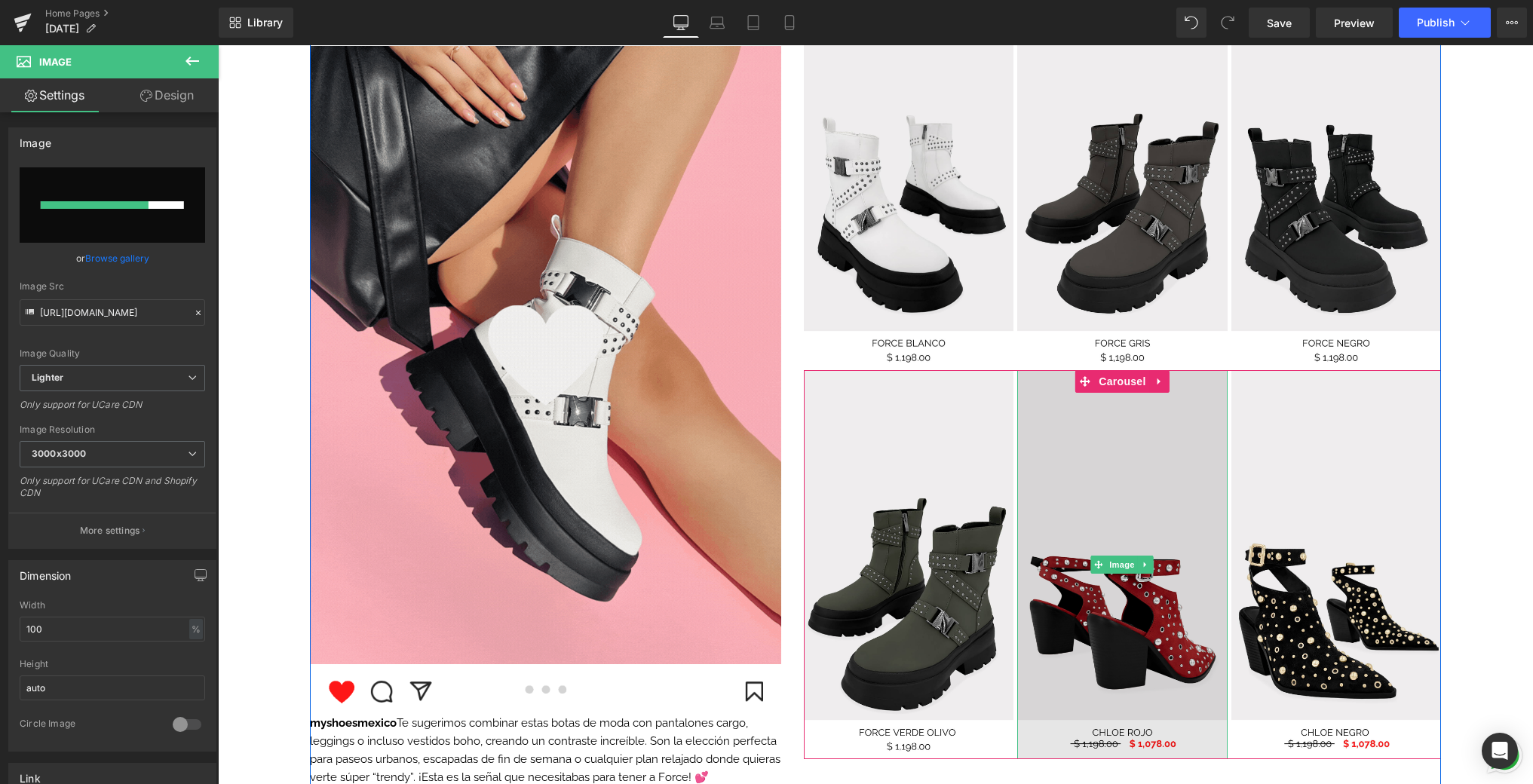
click at [1128, 500] on img at bounding box center [1122, 564] width 210 height 388
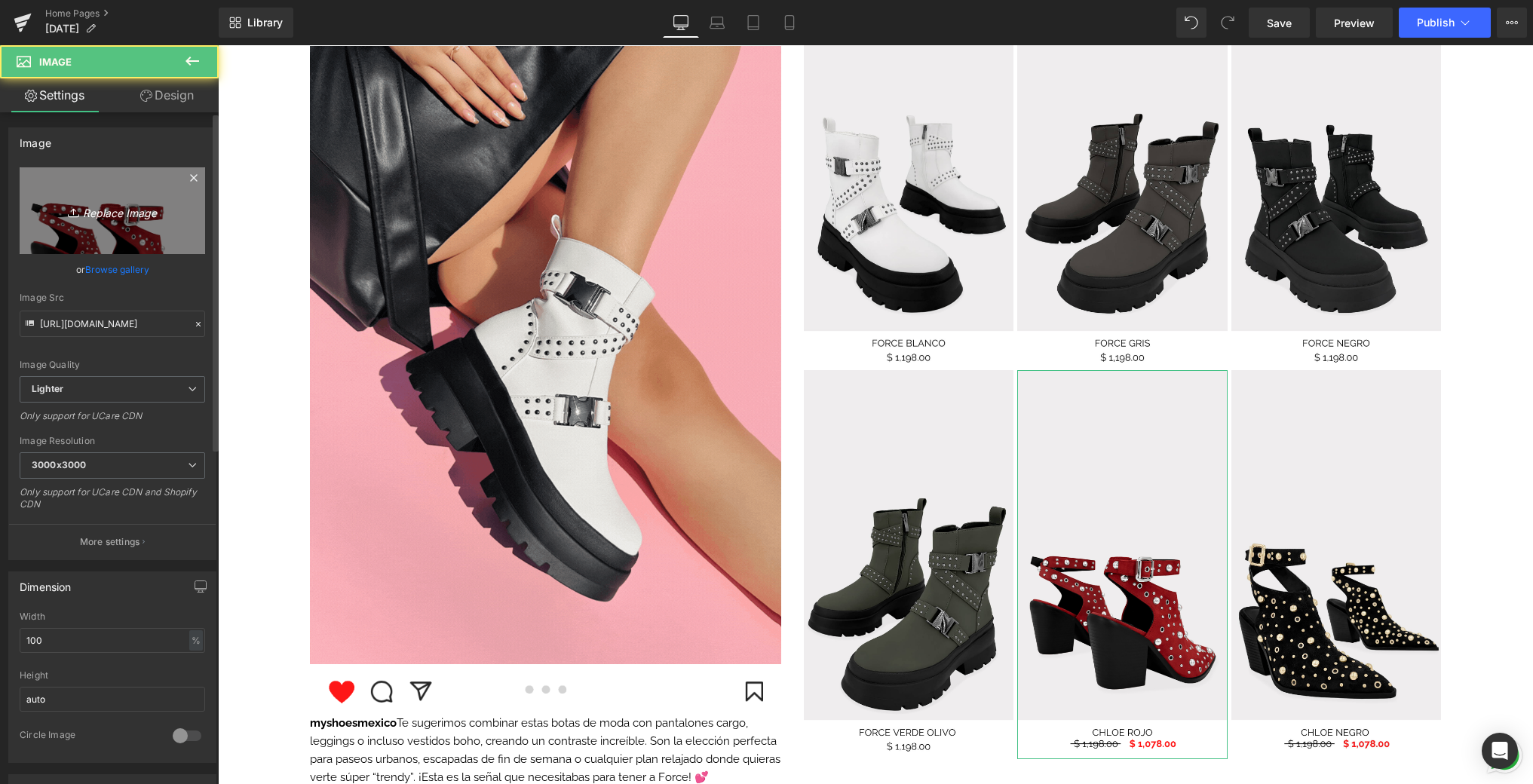
click at [76, 183] on link "Replace Image" at bounding box center [112, 210] width 186 height 86
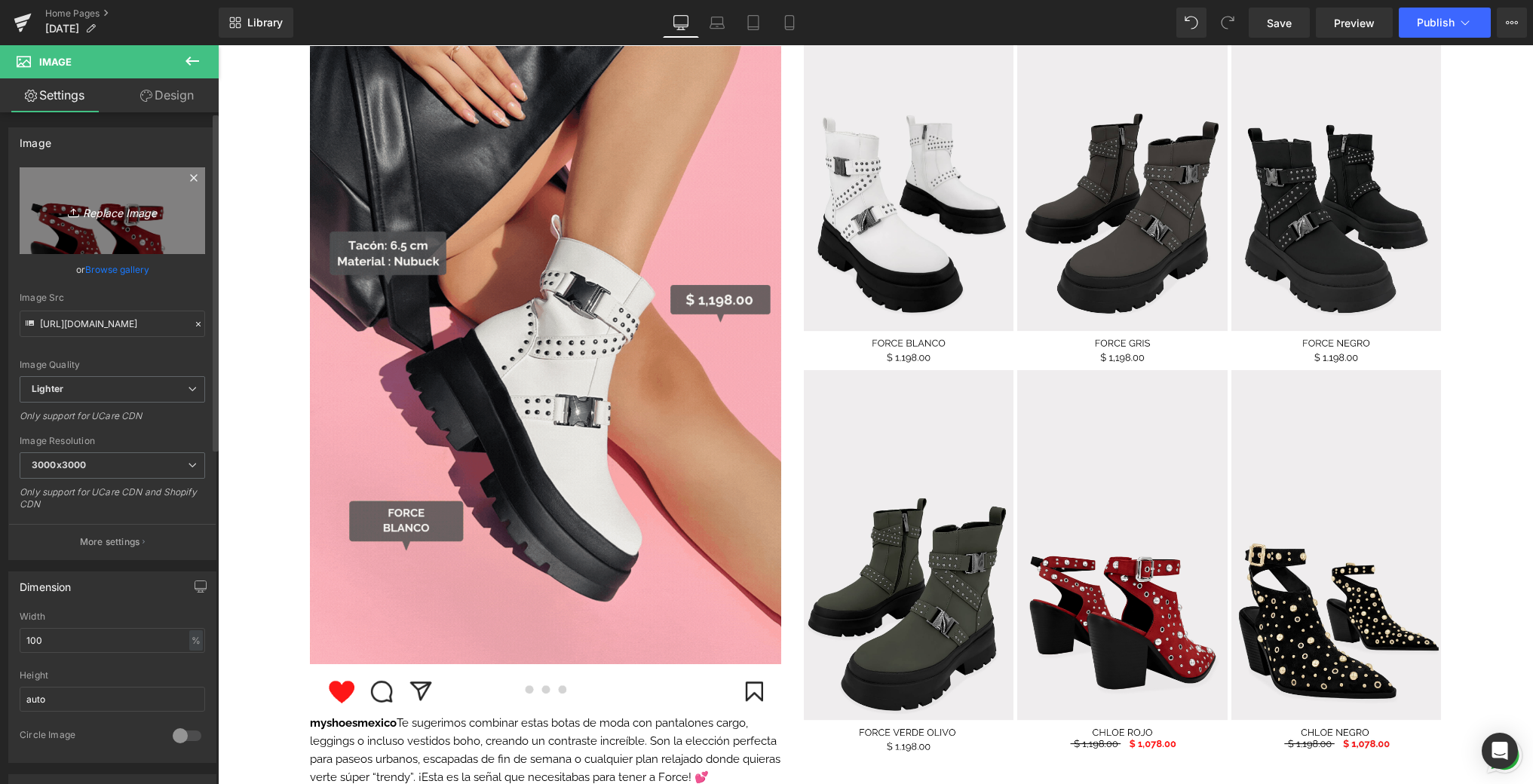
type input "C:\fakepath\5.png"
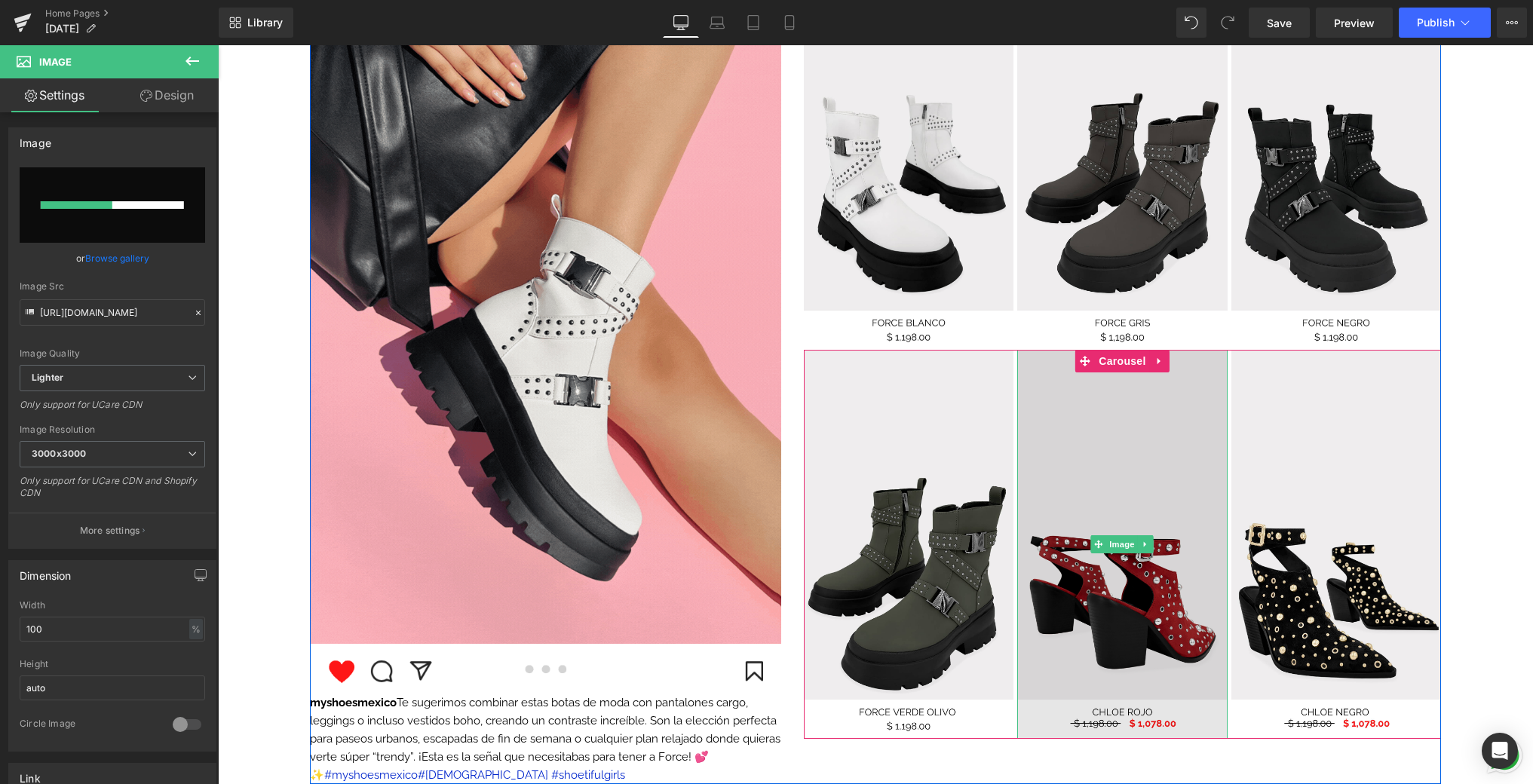
scroll to position [1590, 0]
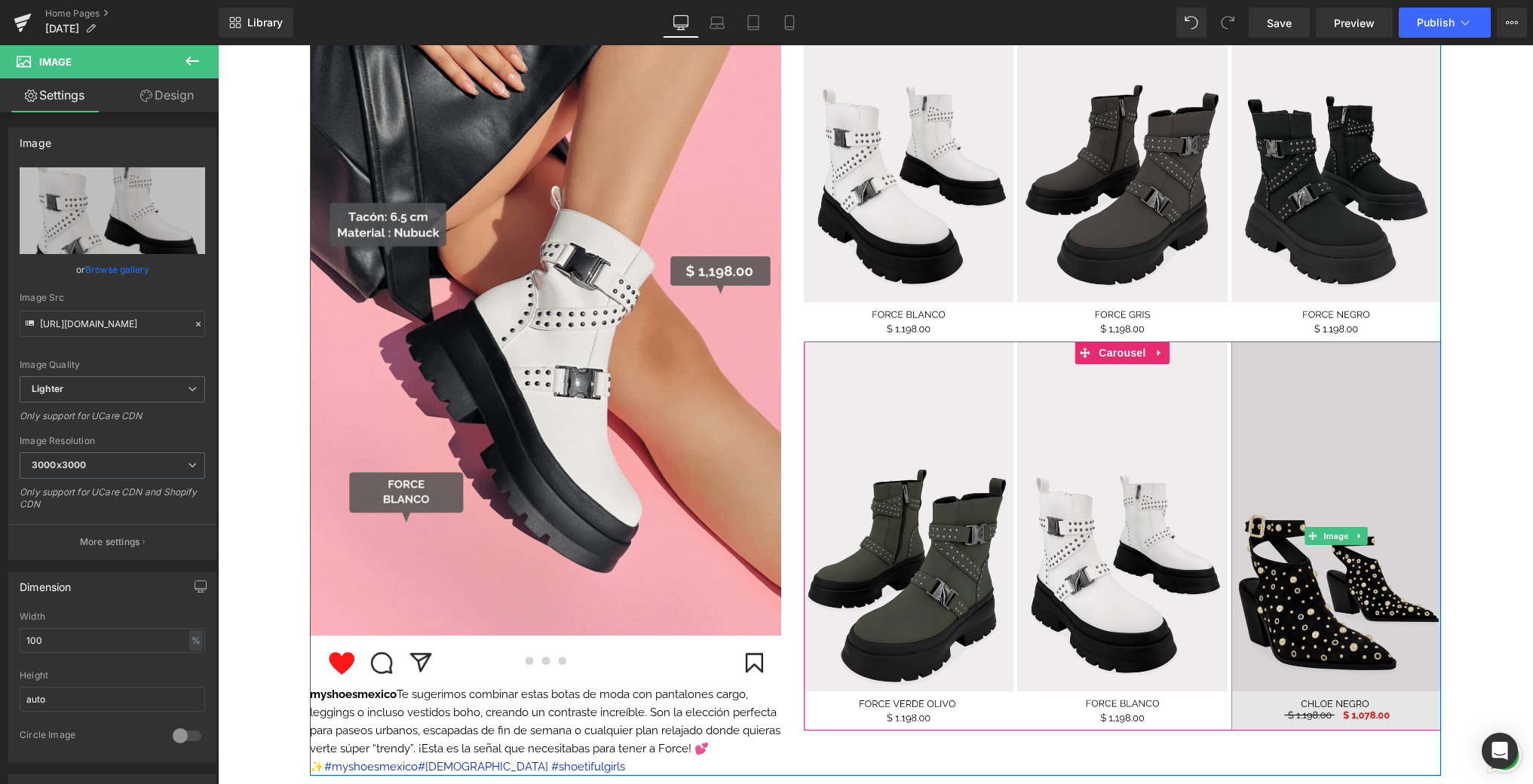
click at [1307, 432] on img at bounding box center [1336, 535] width 210 height 388
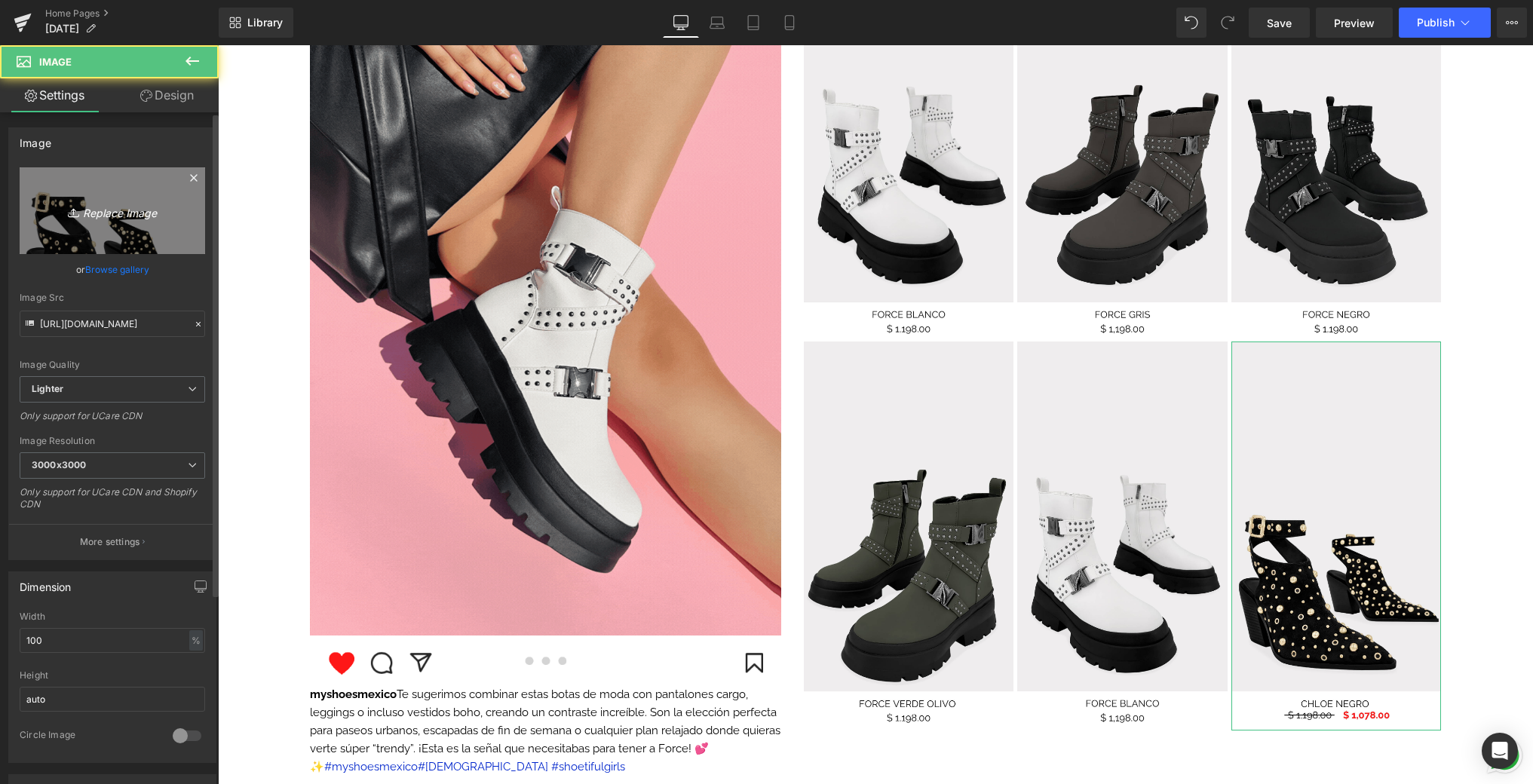
click at [125, 238] on link "Replace Image" at bounding box center [112, 210] width 186 height 86
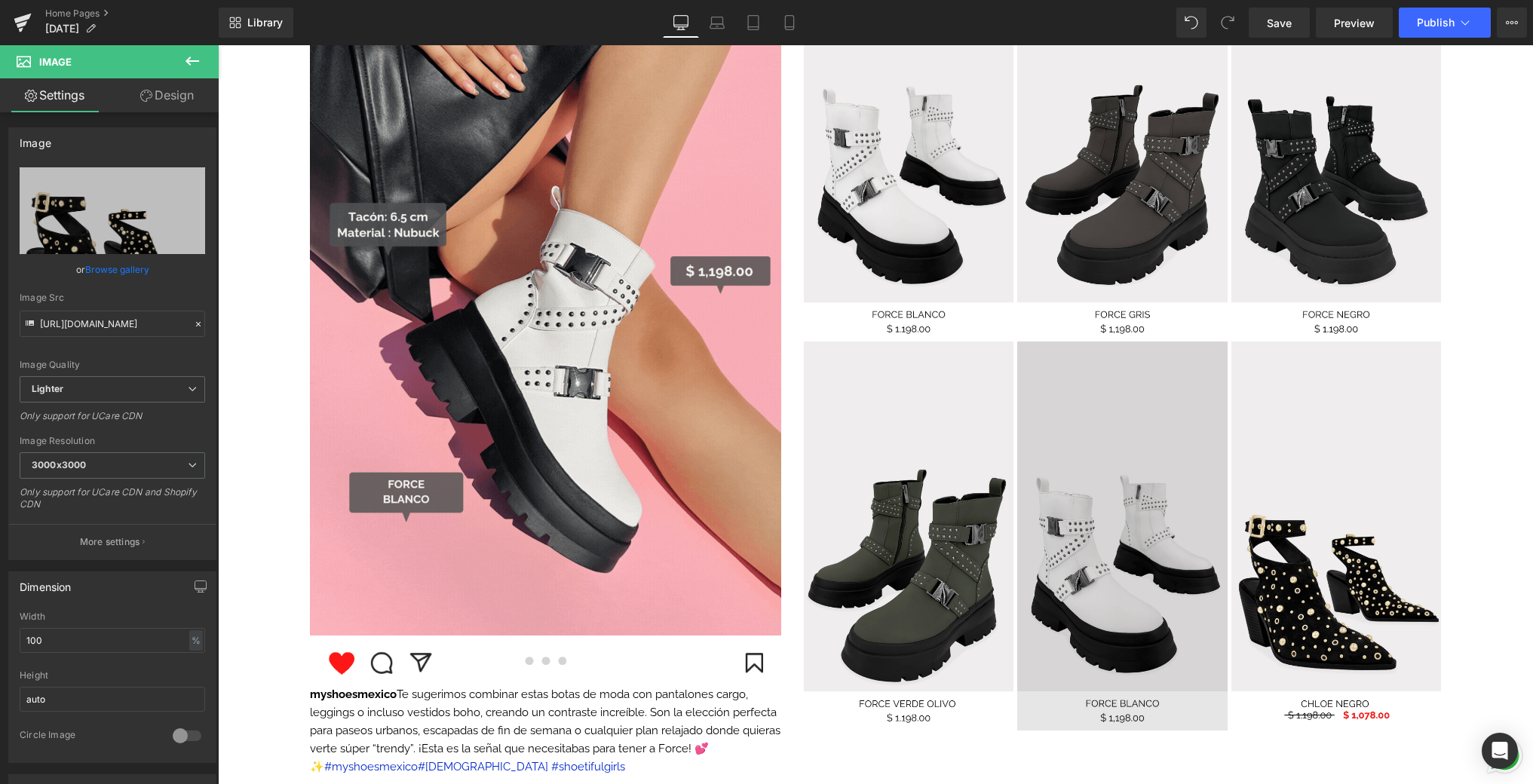
type input "C:\fakepath\6.png"
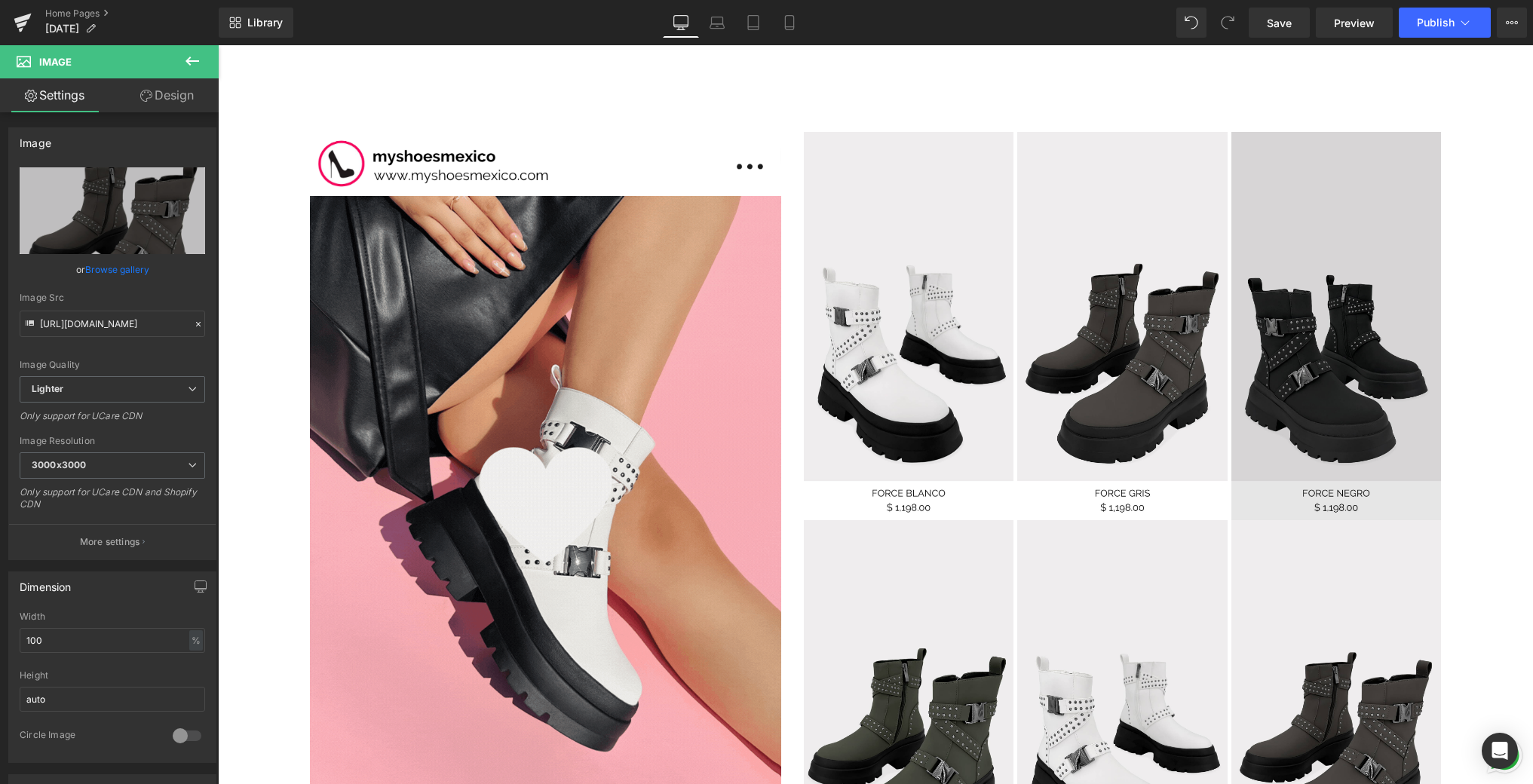
scroll to position [1102, 0]
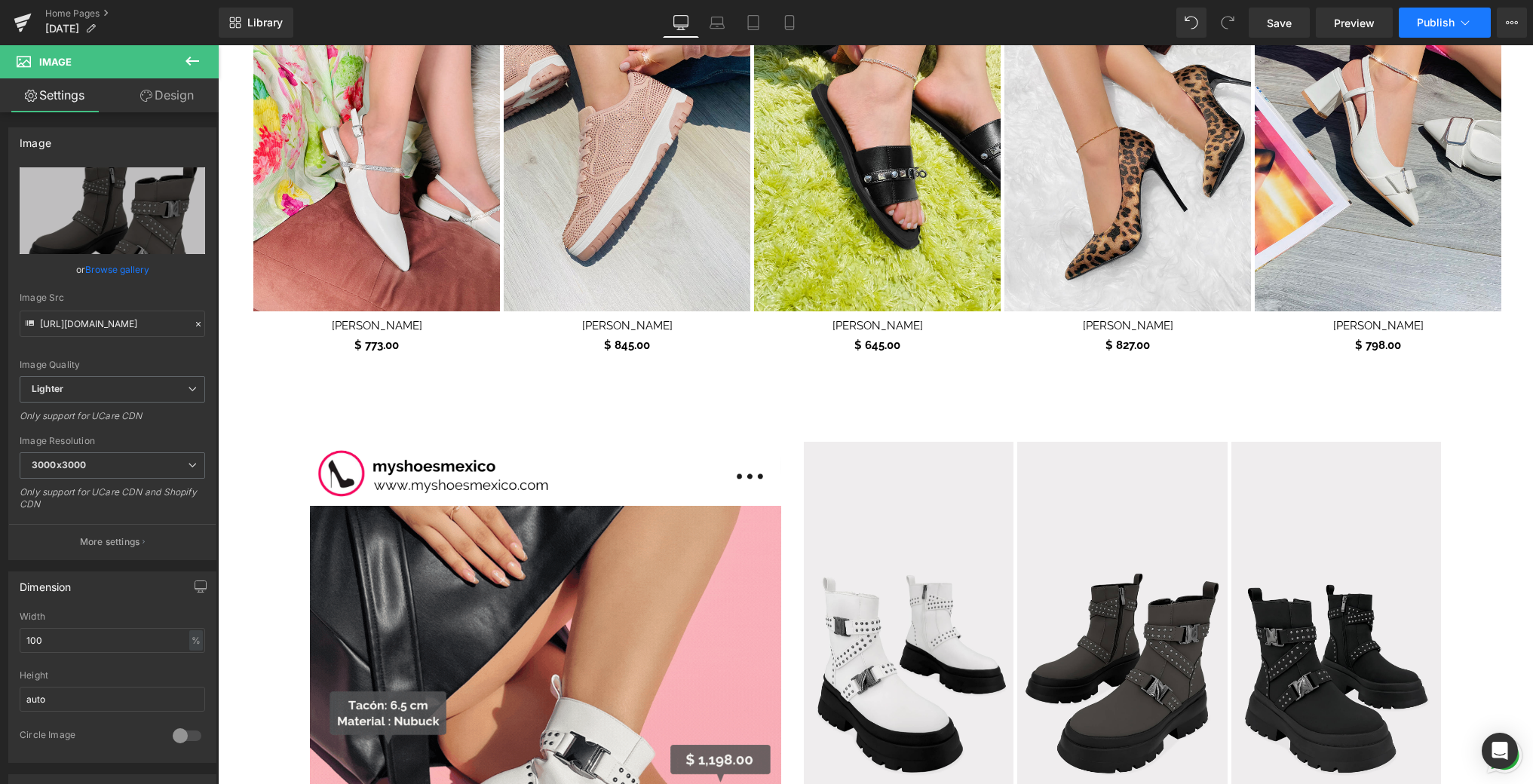
click at [1454, 18] on button "Publish" at bounding box center [1444, 22] width 92 height 31
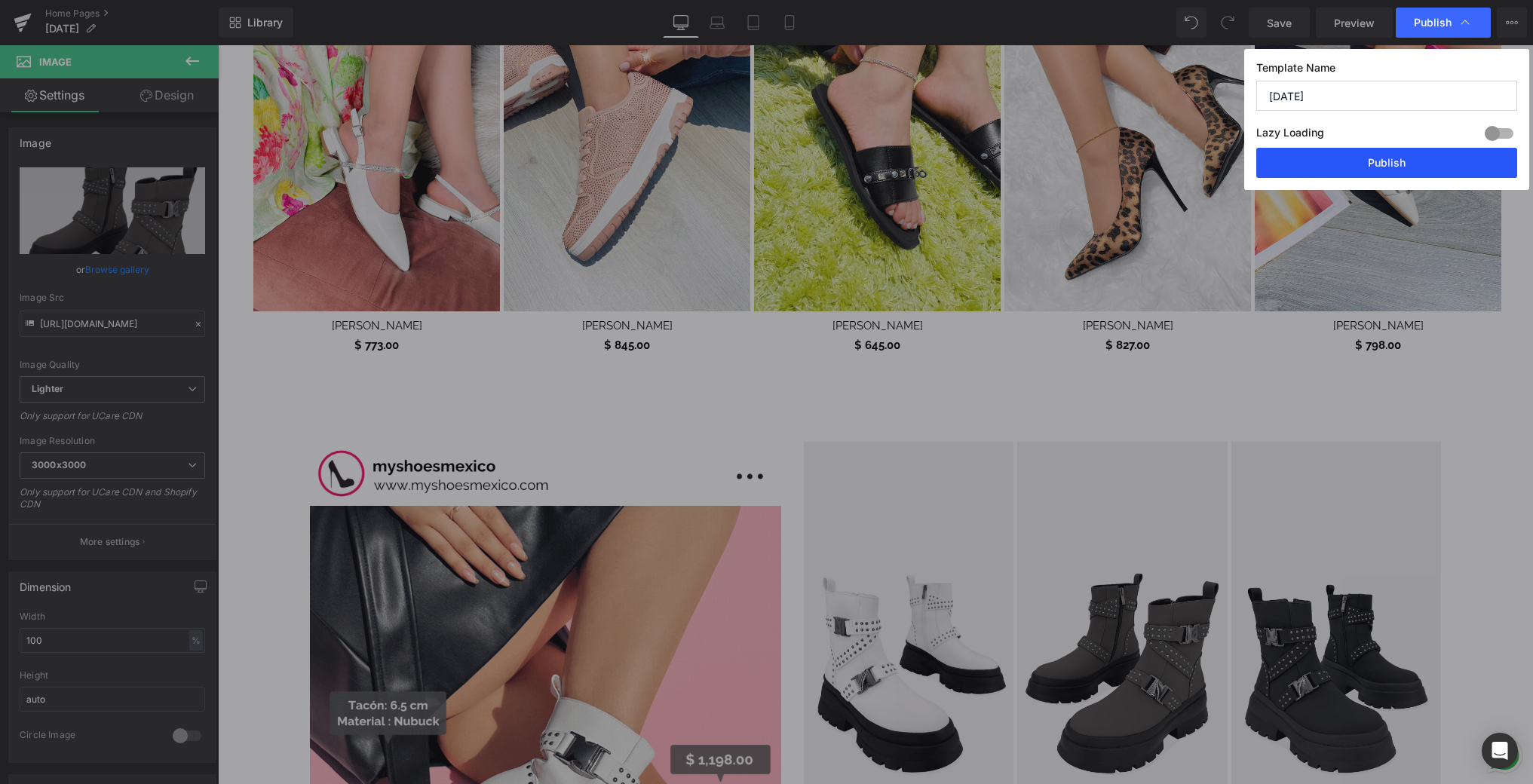
click at [1394, 159] on button "Publish" at bounding box center [1386, 162] width 261 height 31
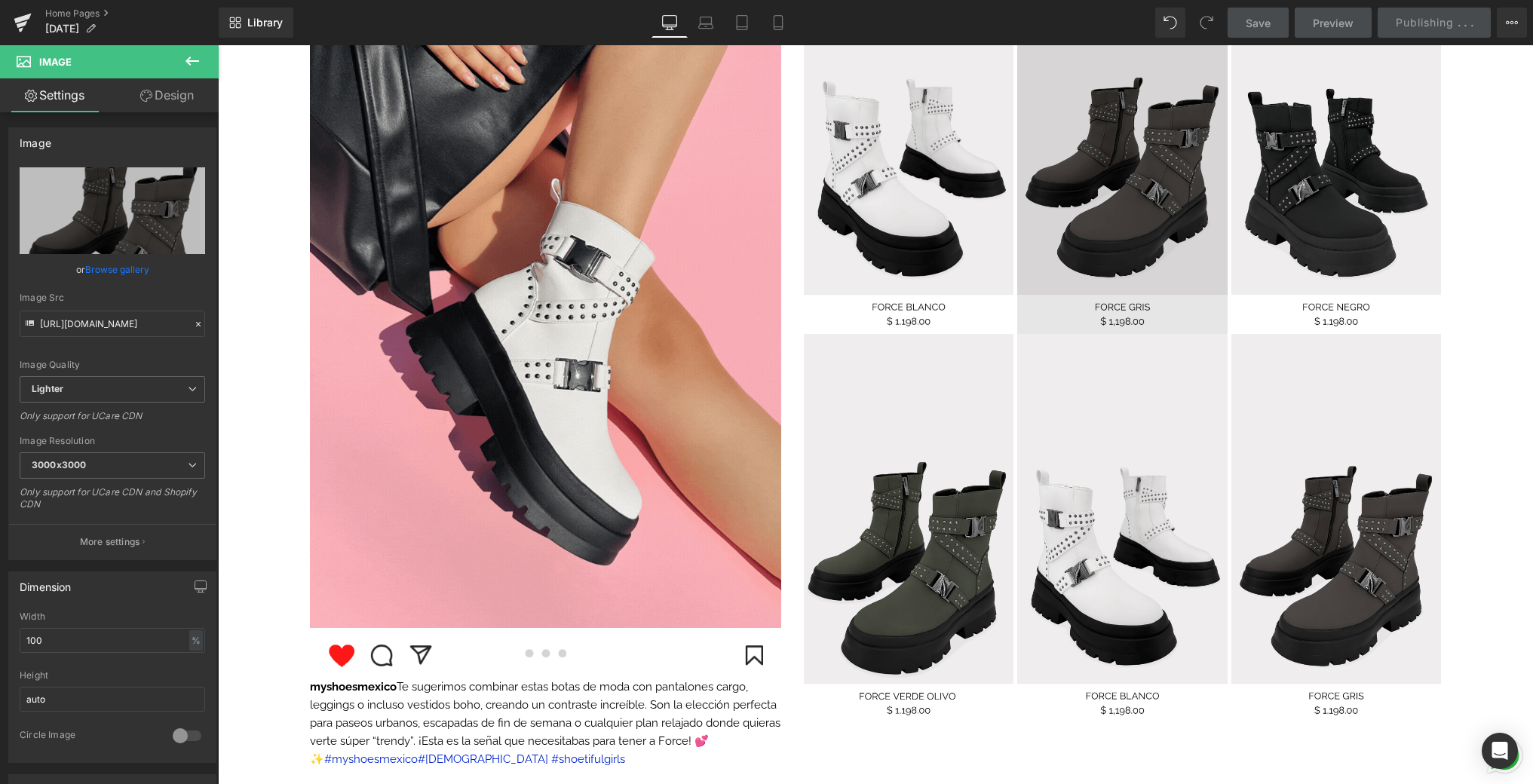
scroll to position [1600, 0]
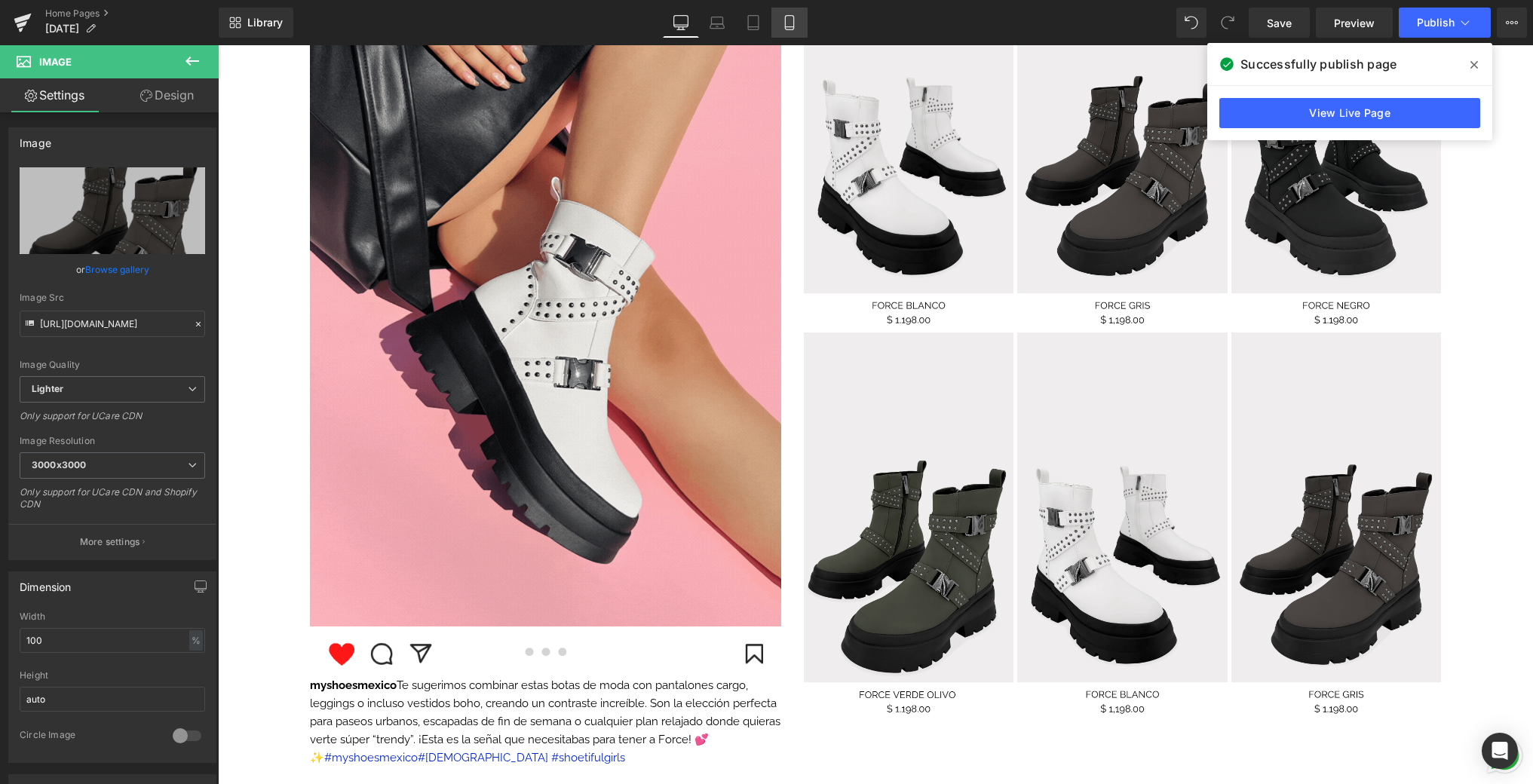
click at [796, 15] on icon at bounding box center [790, 22] width 15 height 15
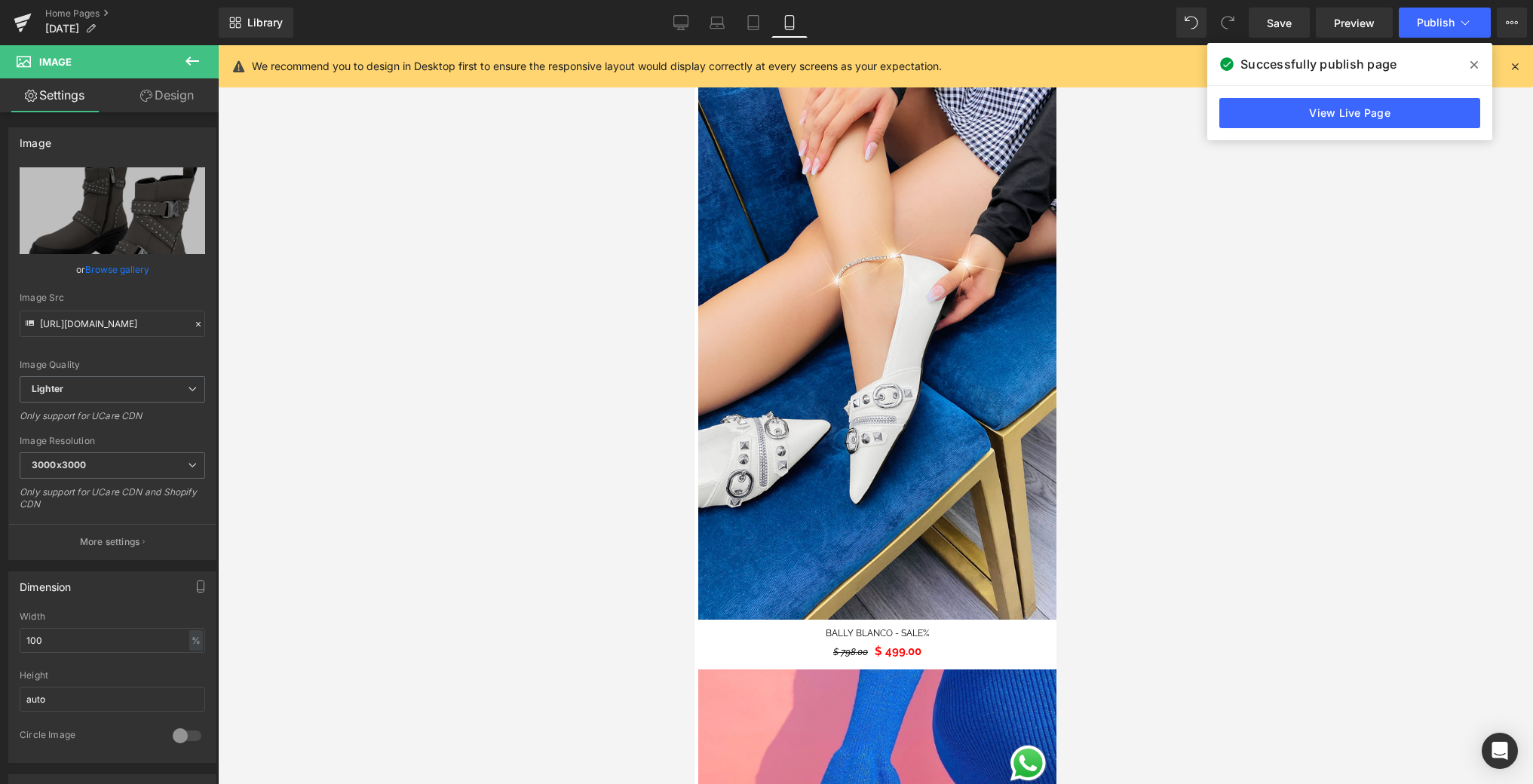
scroll to position [0, 0]
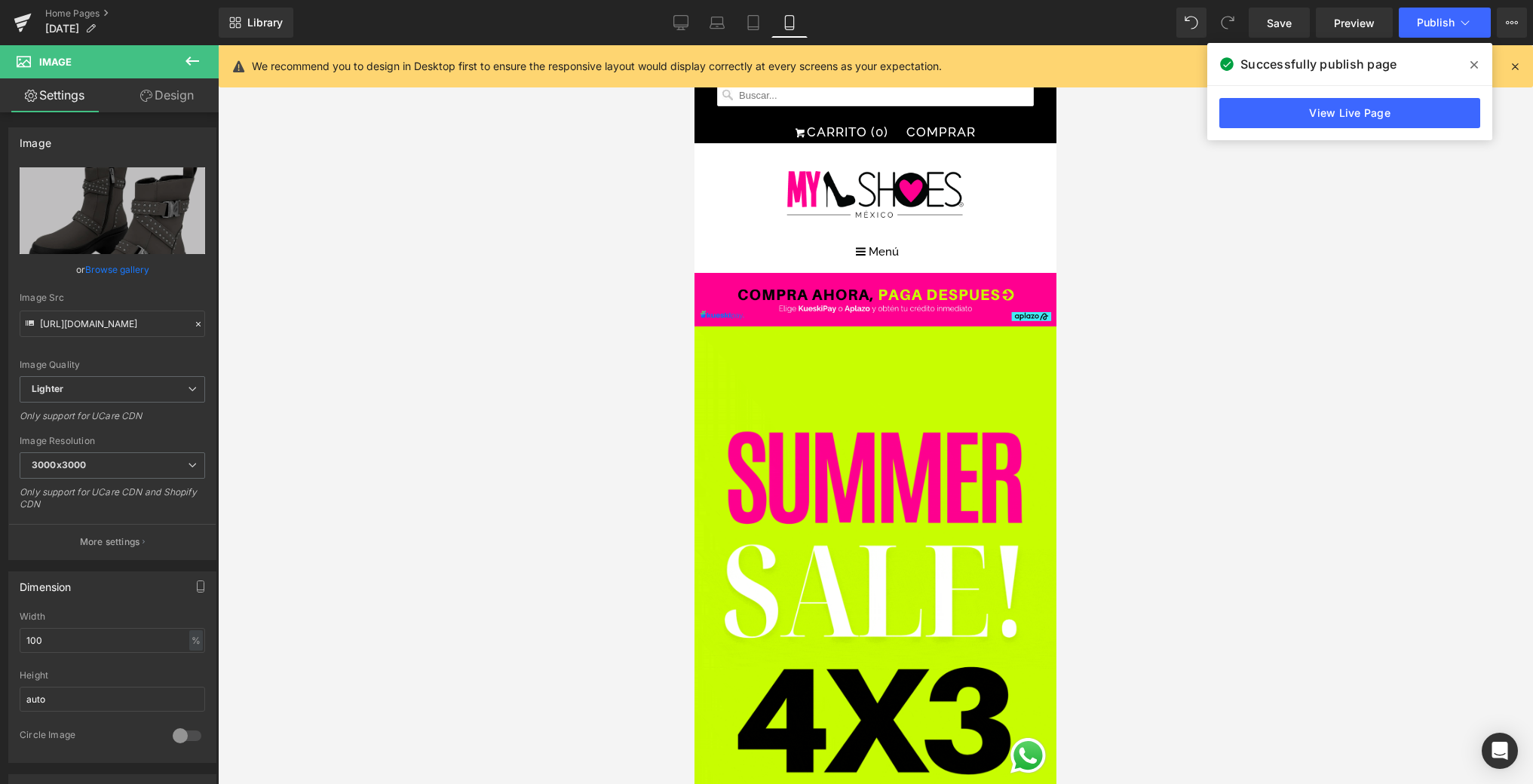
click at [1466, 58] on div "We recommend you to design in Desktop first to ensure the responsive layout wou…" at bounding box center [880, 67] width 1256 height 19
click at [1466, 64] on icon at bounding box center [1514, 66] width 14 height 14
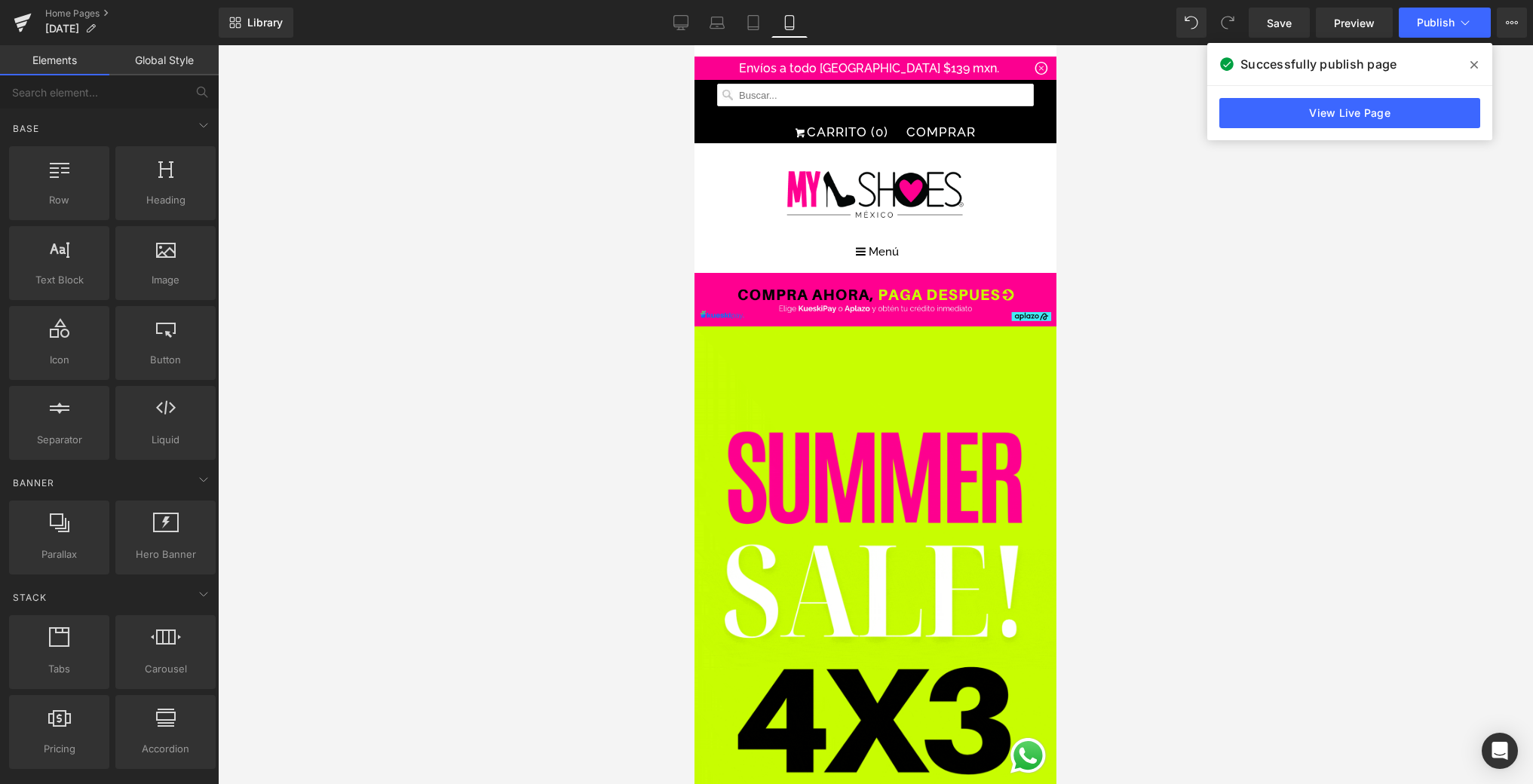
click at [1385, 364] on div at bounding box center [875, 415] width 1315 height 739
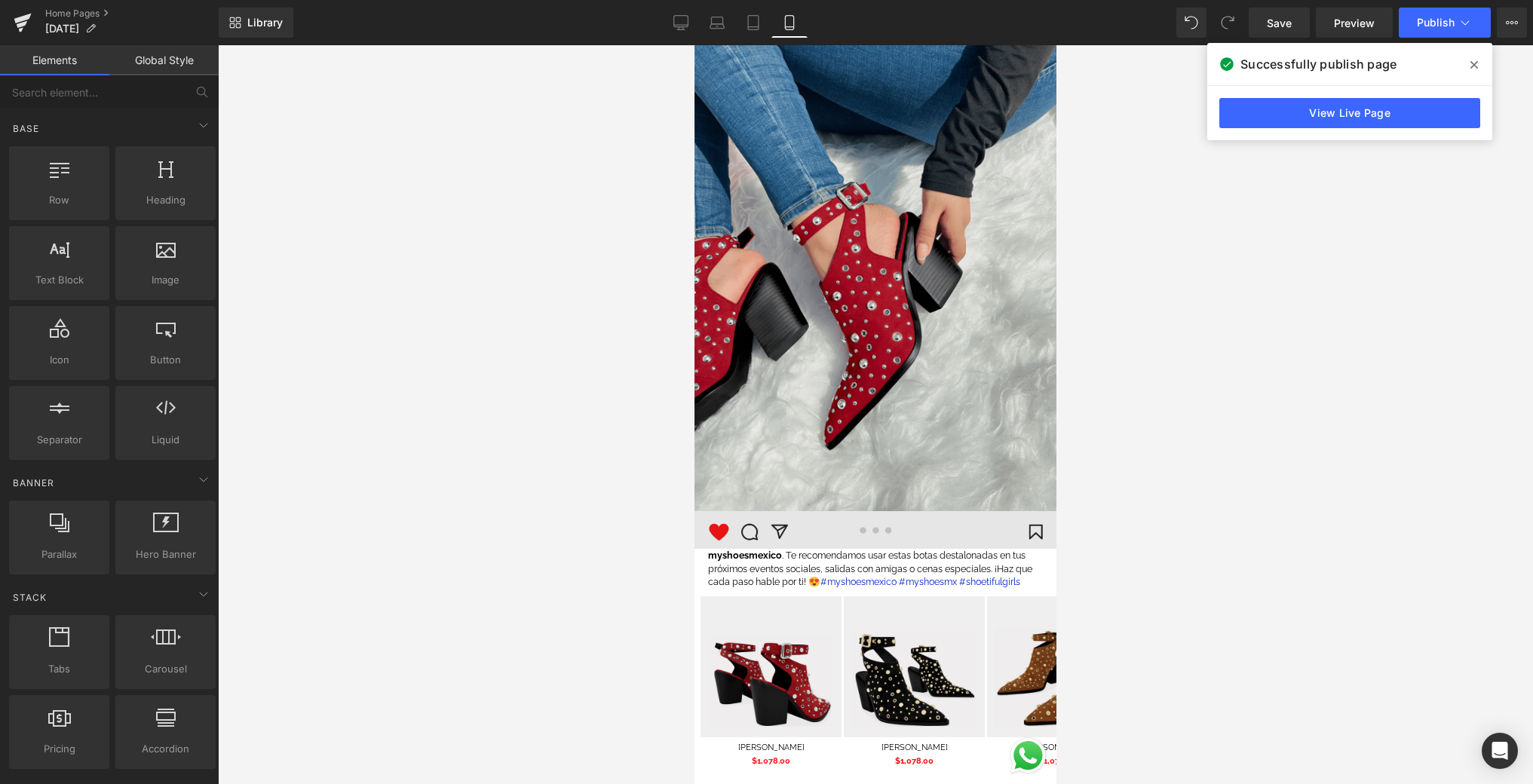
scroll to position [2004, 0]
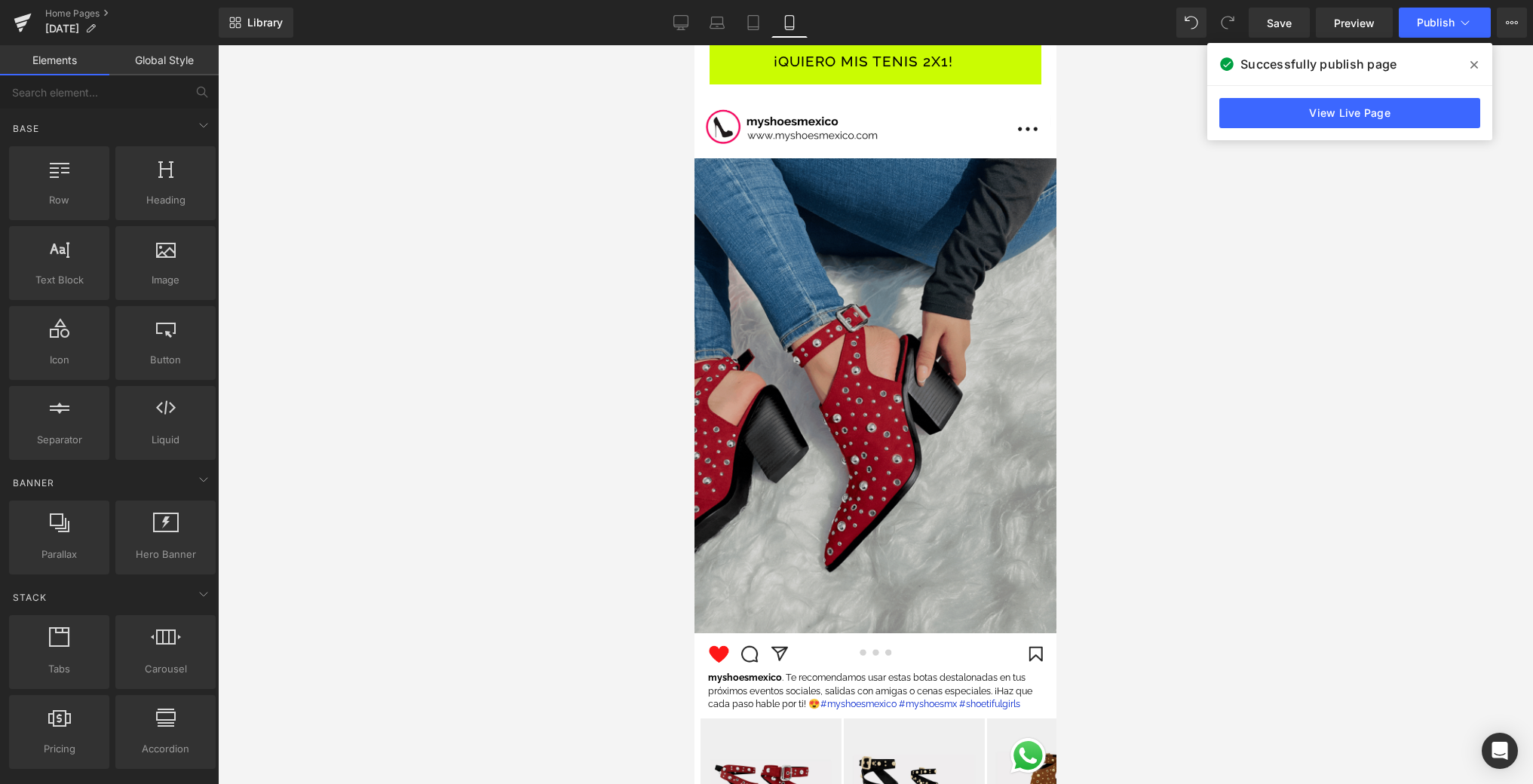
click at [896, 289] on img at bounding box center [875, 396] width 362 height 475
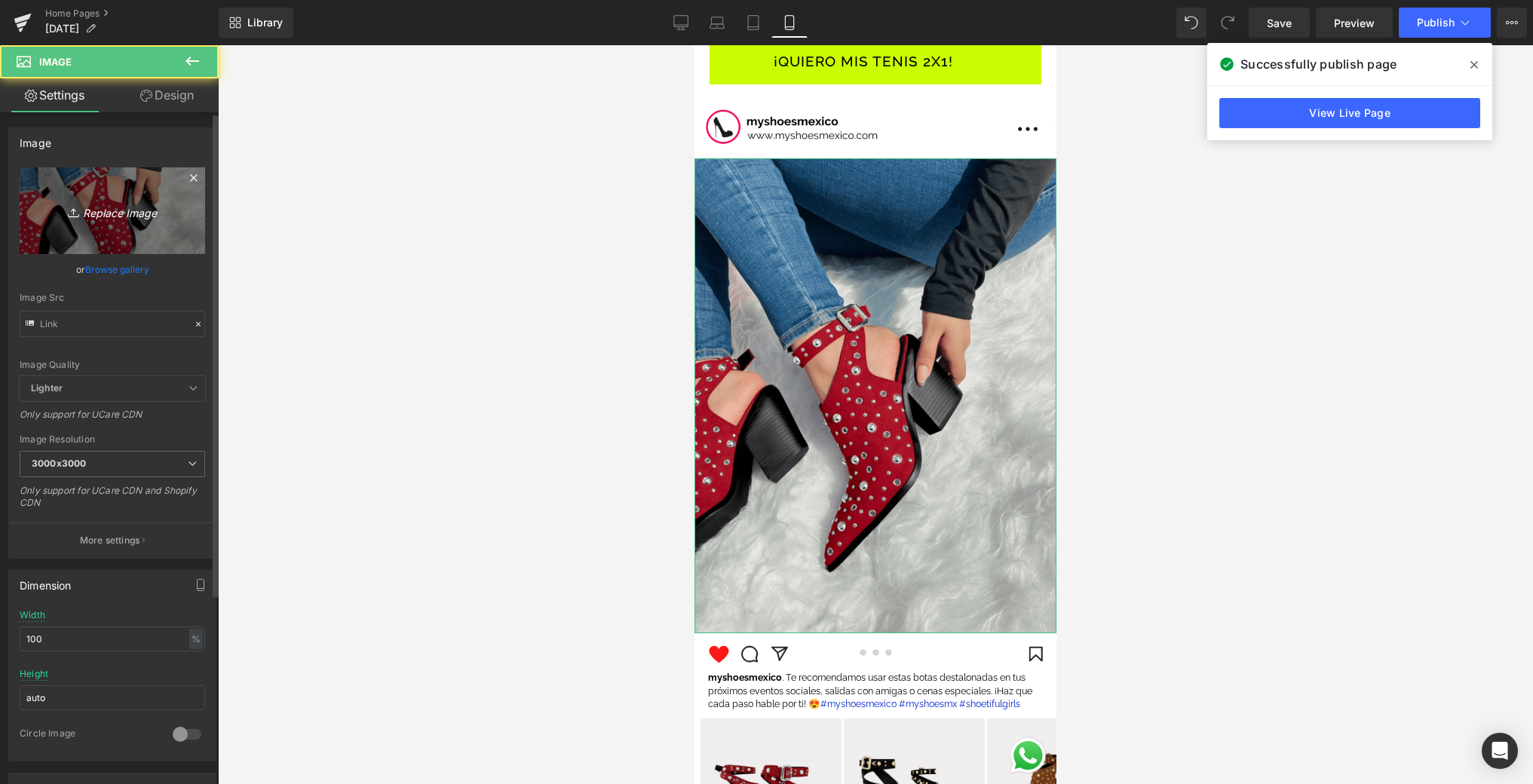
click at [84, 201] on icon "Replace Image" at bounding box center [112, 211] width 121 height 19
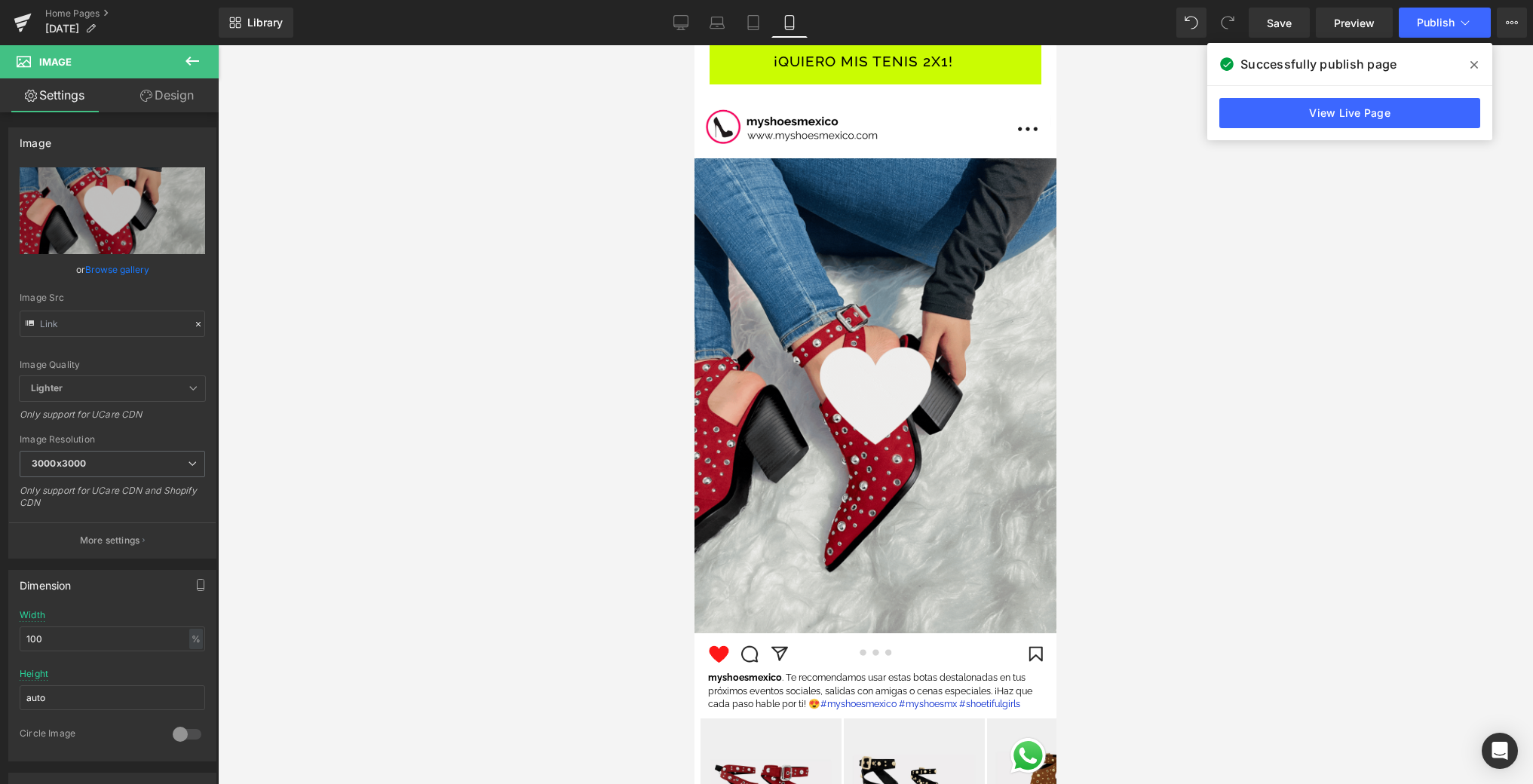
type input "C:\fakepath\📱GIF DROP IT DE LA SEMANA .gif"
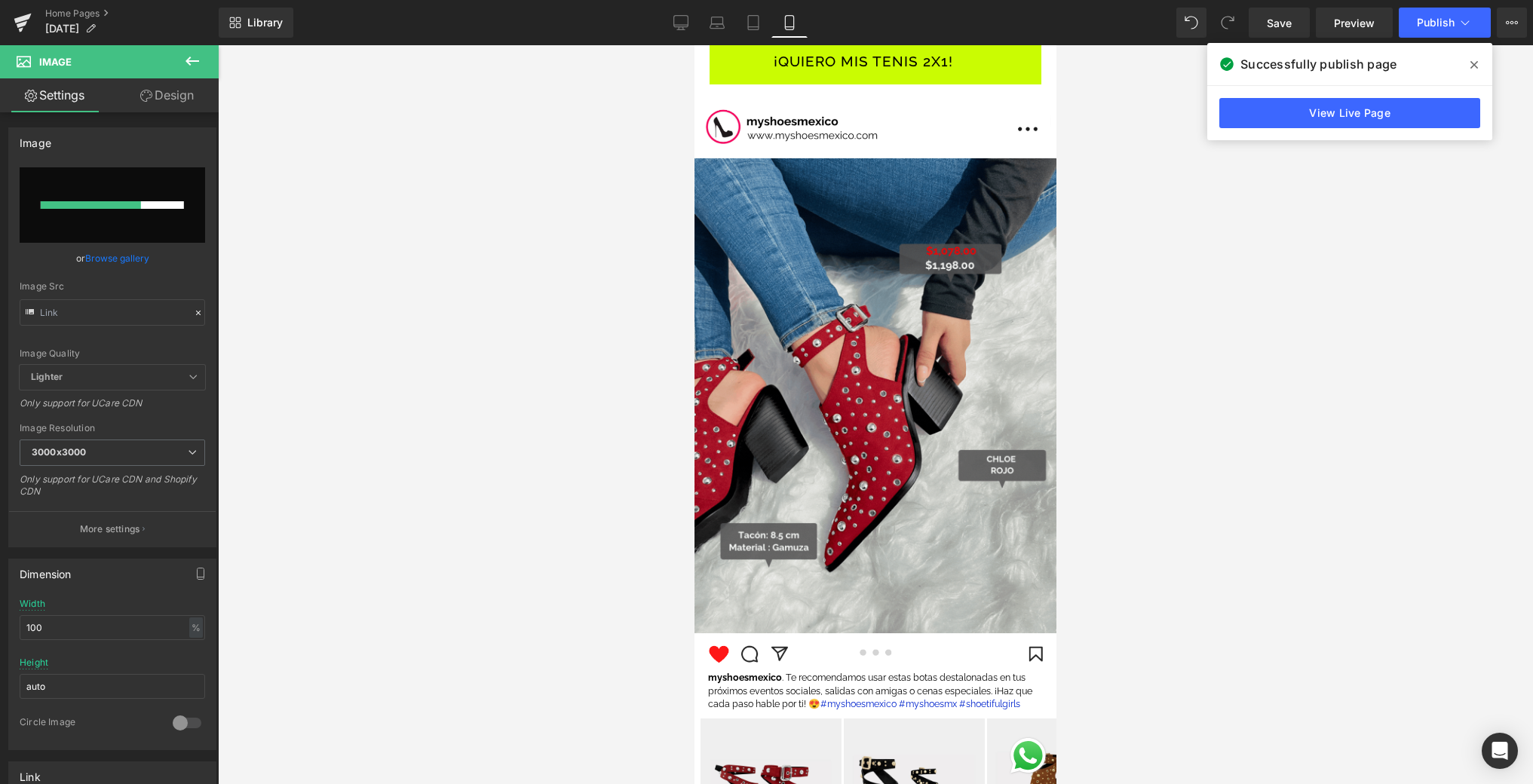
click at [1466, 63] on span at bounding box center [1474, 65] width 24 height 24
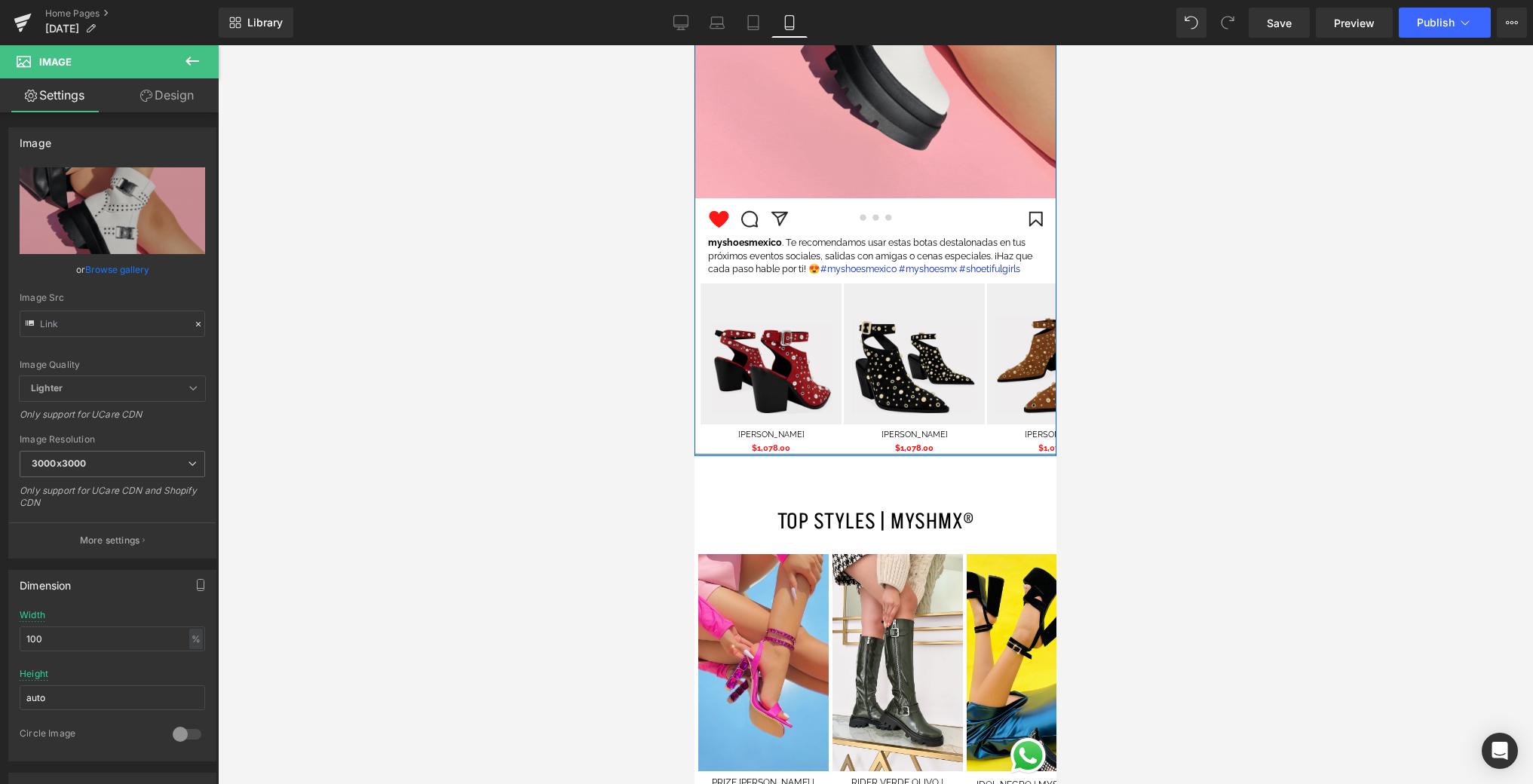
scroll to position [2438, 0]
click at [896, 257] on icon at bounding box center [900, 257] width 8 height 9
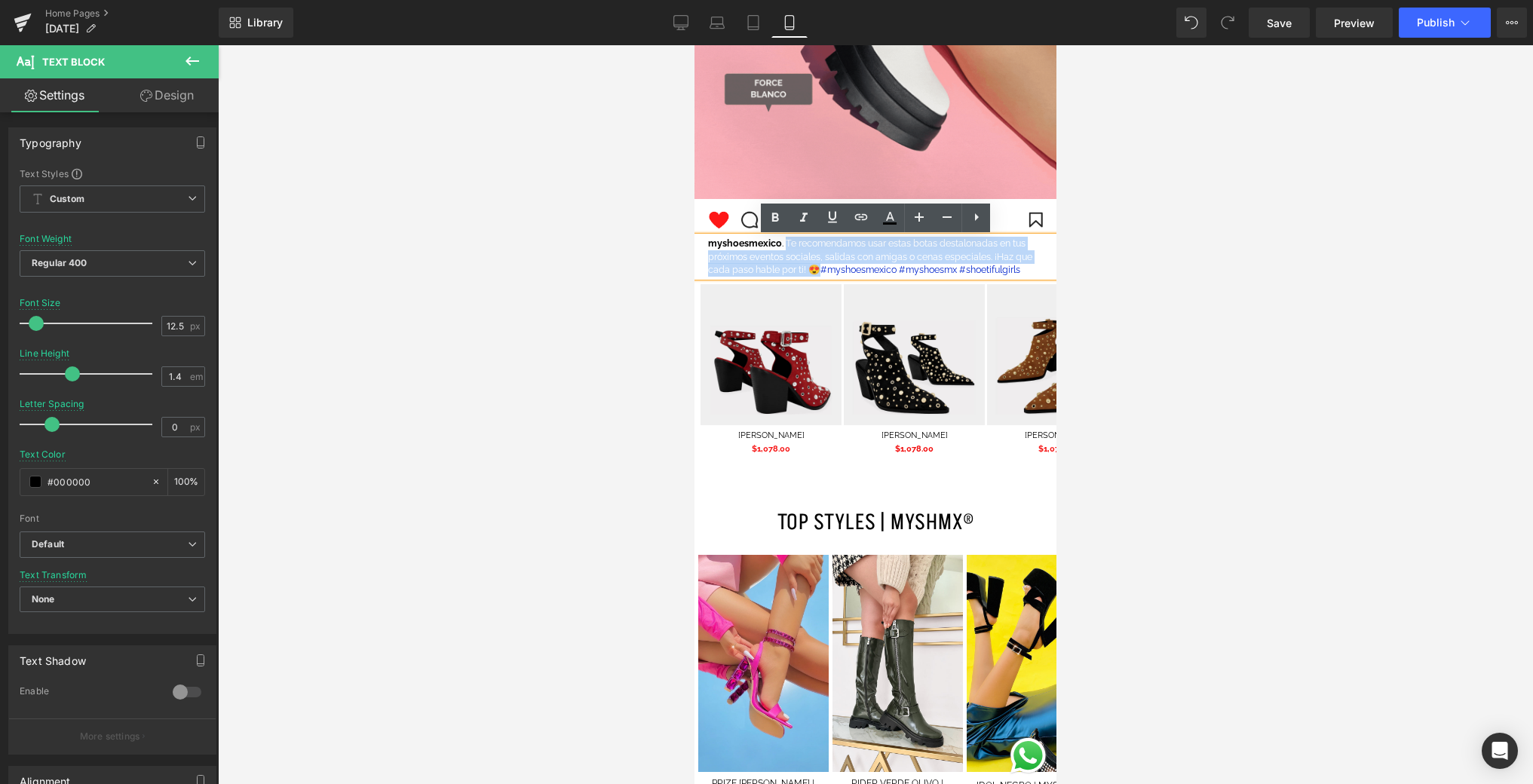
drag, startPoint x: 815, startPoint y: 270, endPoint x: 785, endPoint y: 244, distance: 39.7
click at [785, 244] on font "myshoesmexico . Te recomendamos usar estas botas destalonadas en tus próximos e…" at bounding box center [870, 256] width 324 height 38
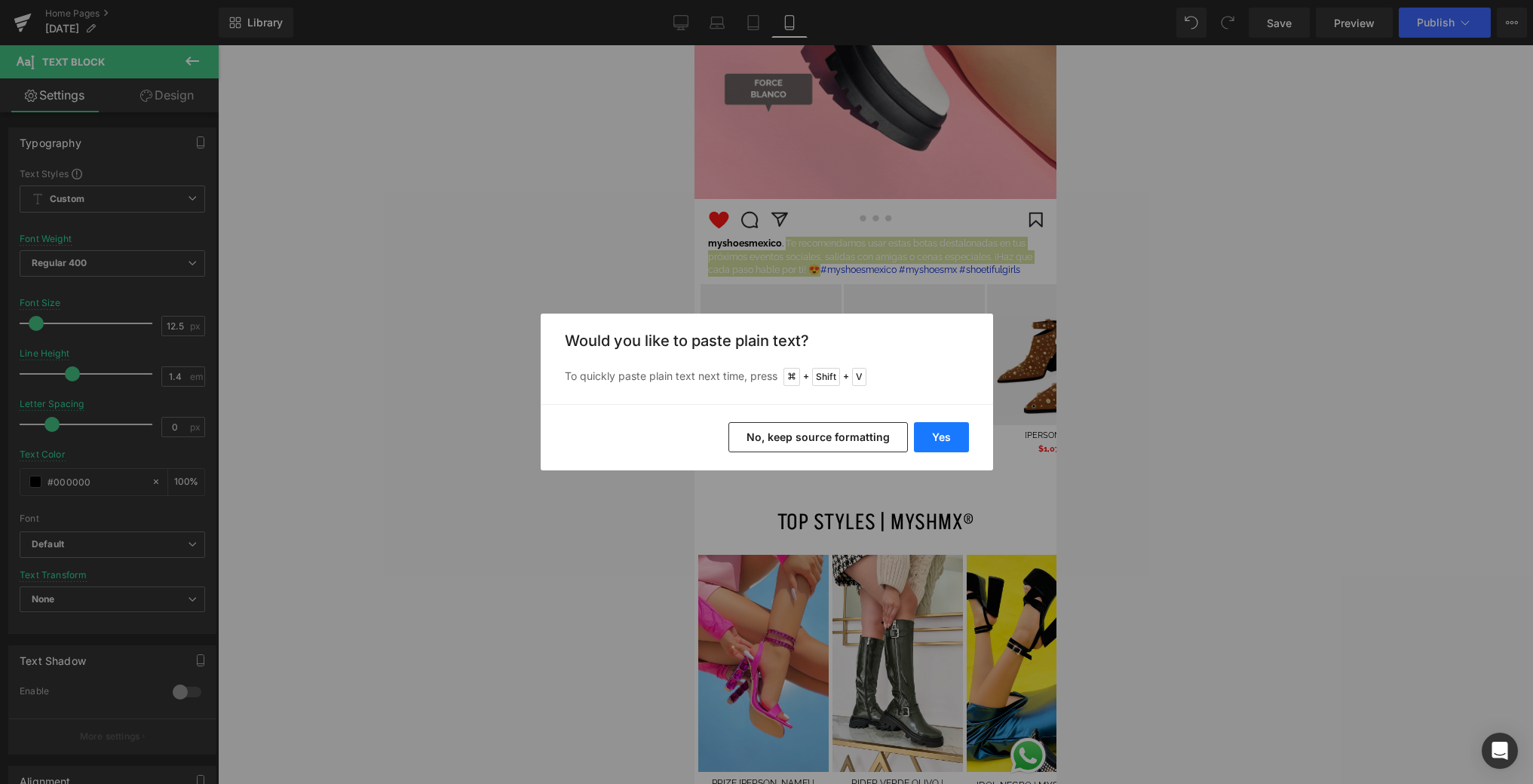
click at [924, 429] on button "Yes" at bounding box center [941, 437] width 55 height 31
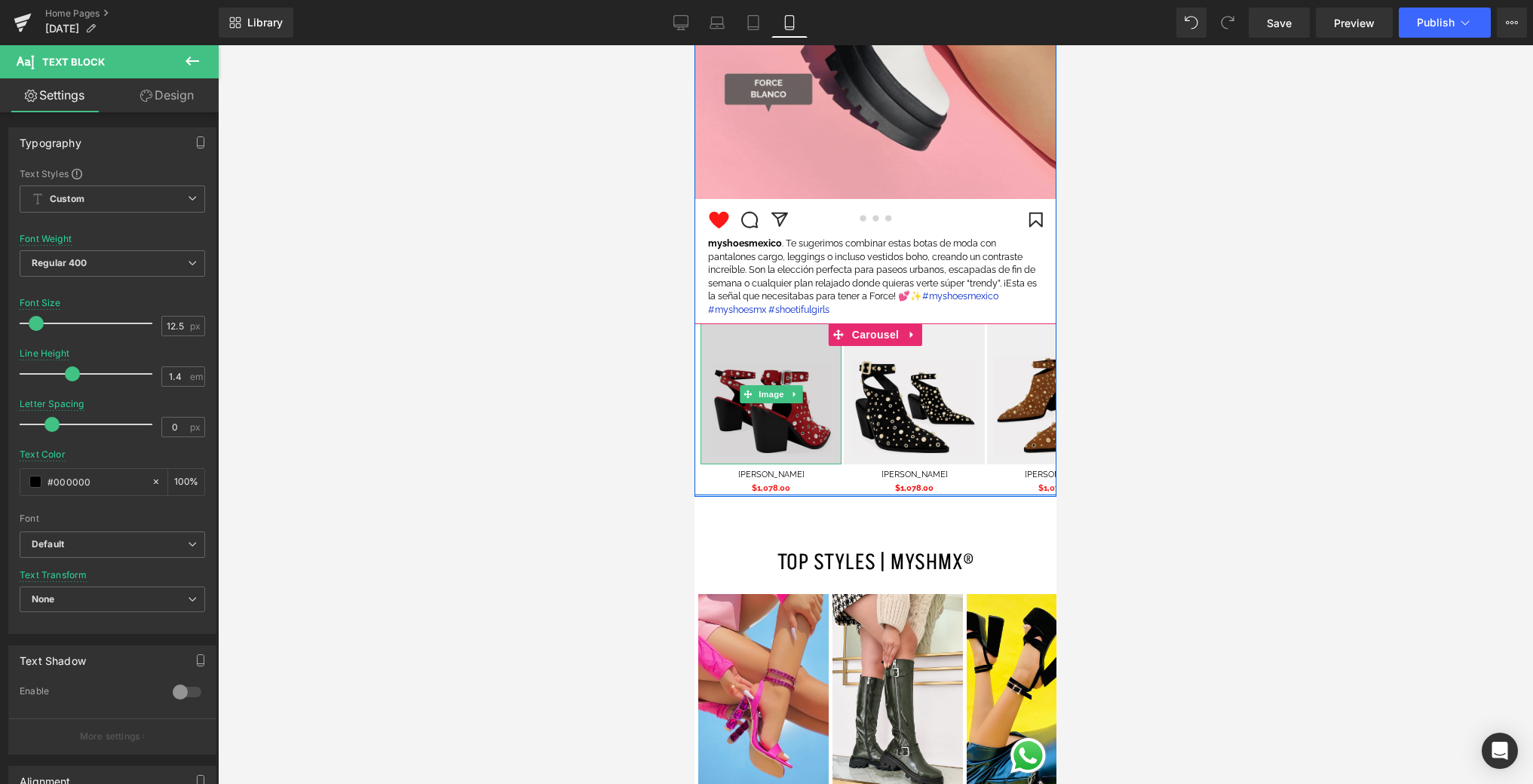
click at [774, 380] on img at bounding box center [771, 394] width 141 height 141
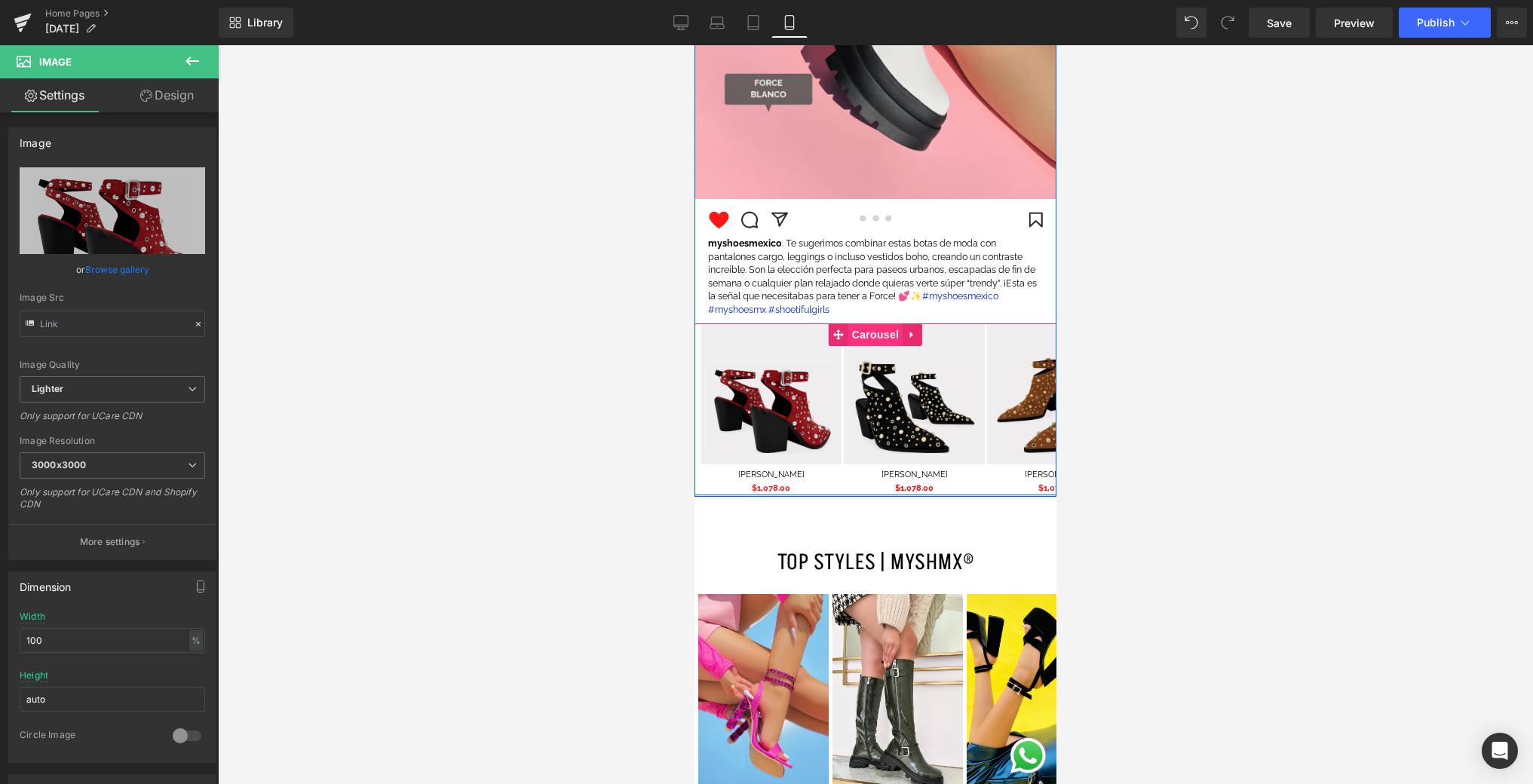
click at [885, 334] on span "Carousel" at bounding box center [875, 335] width 55 height 22
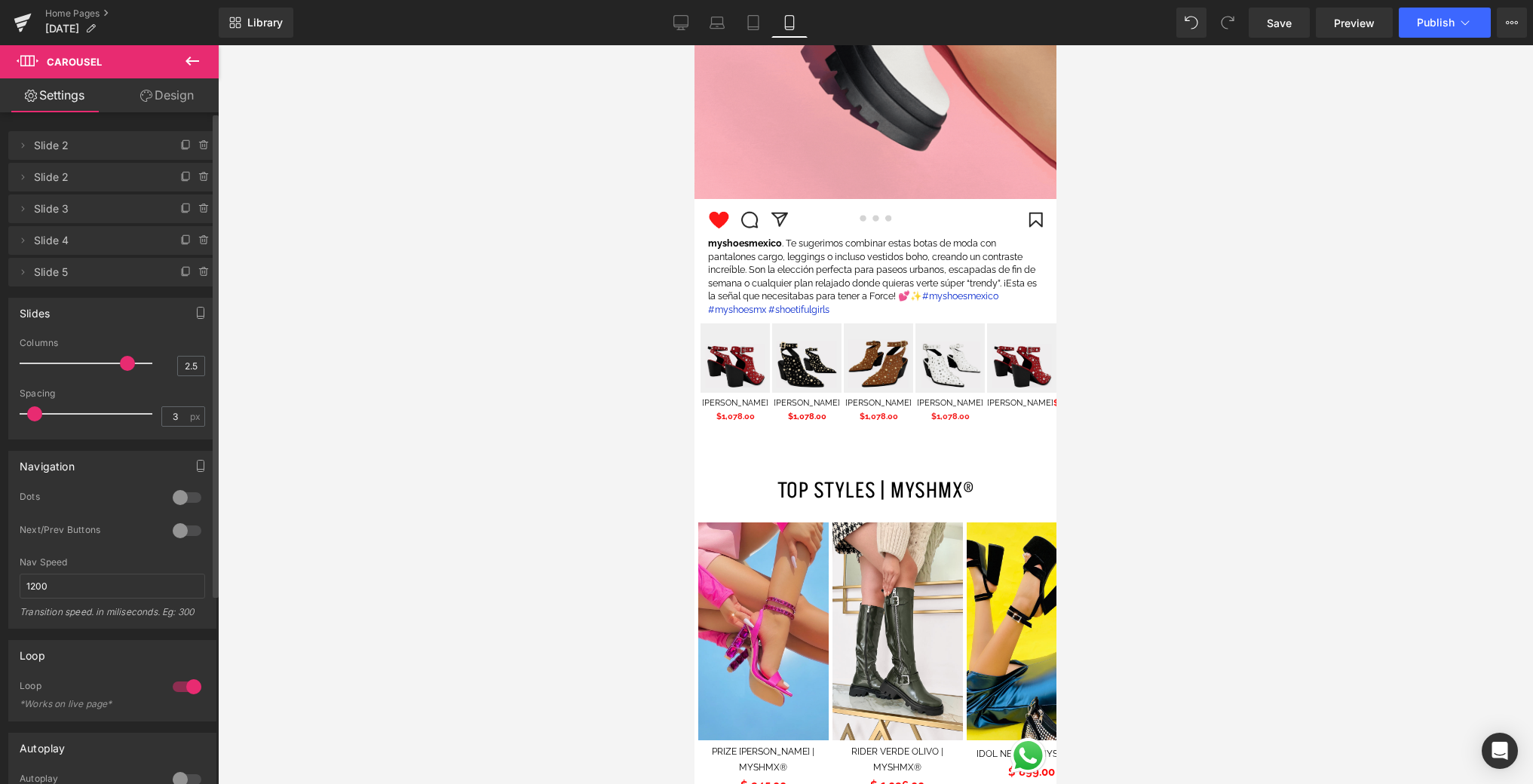
drag, startPoint x: 72, startPoint y: 362, endPoint x: 124, endPoint y: 375, distance: 53.6
click at [124, 375] on div at bounding box center [89, 363] width 125 height 31
click at [731, 374] on img at bounding box center [735, 358] width 70 height 70
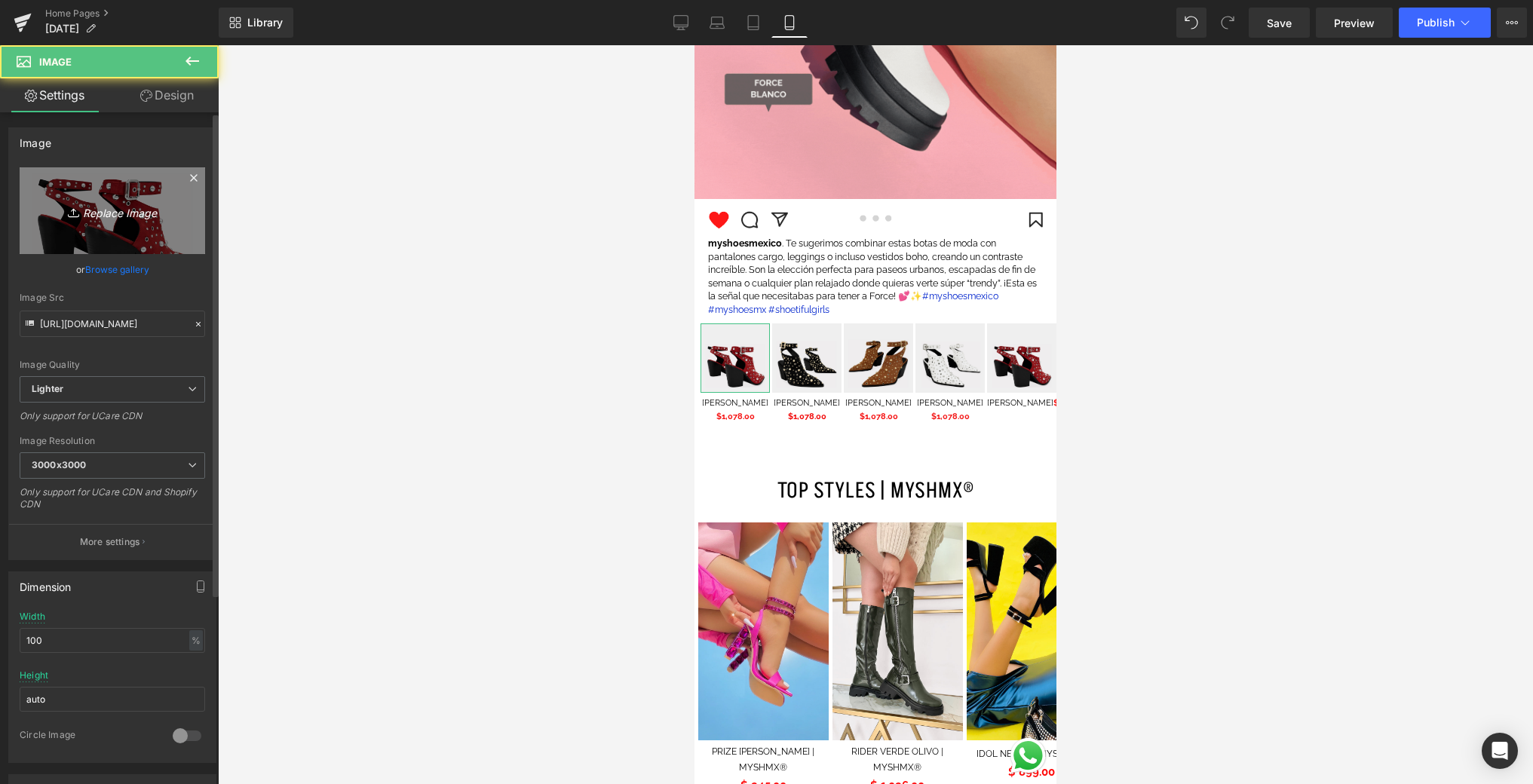
click at [130, 205] on icon "Replace Image" at bounding box center [112, 211] width 121 height 19
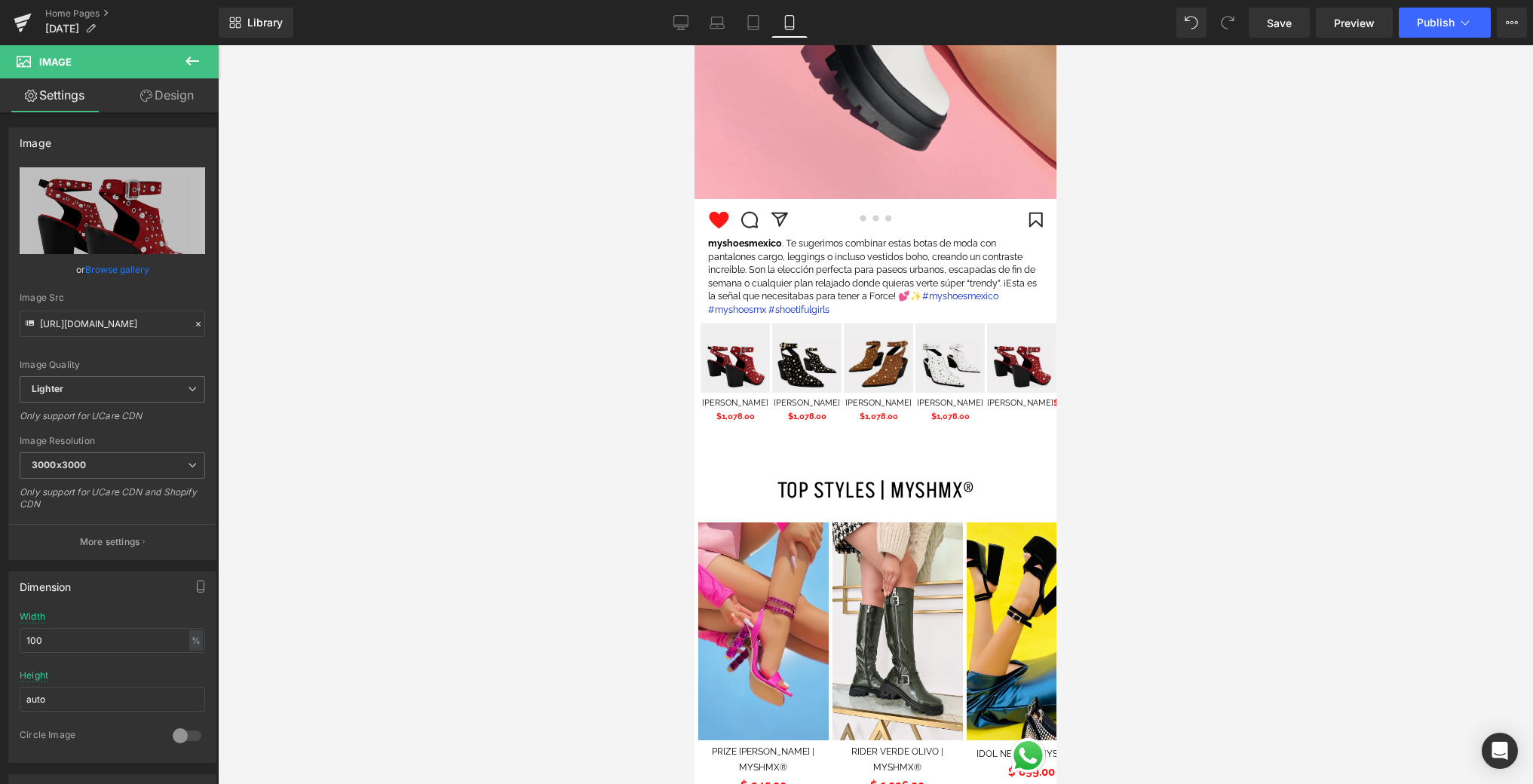
type input "C:\fakepath\1.png"
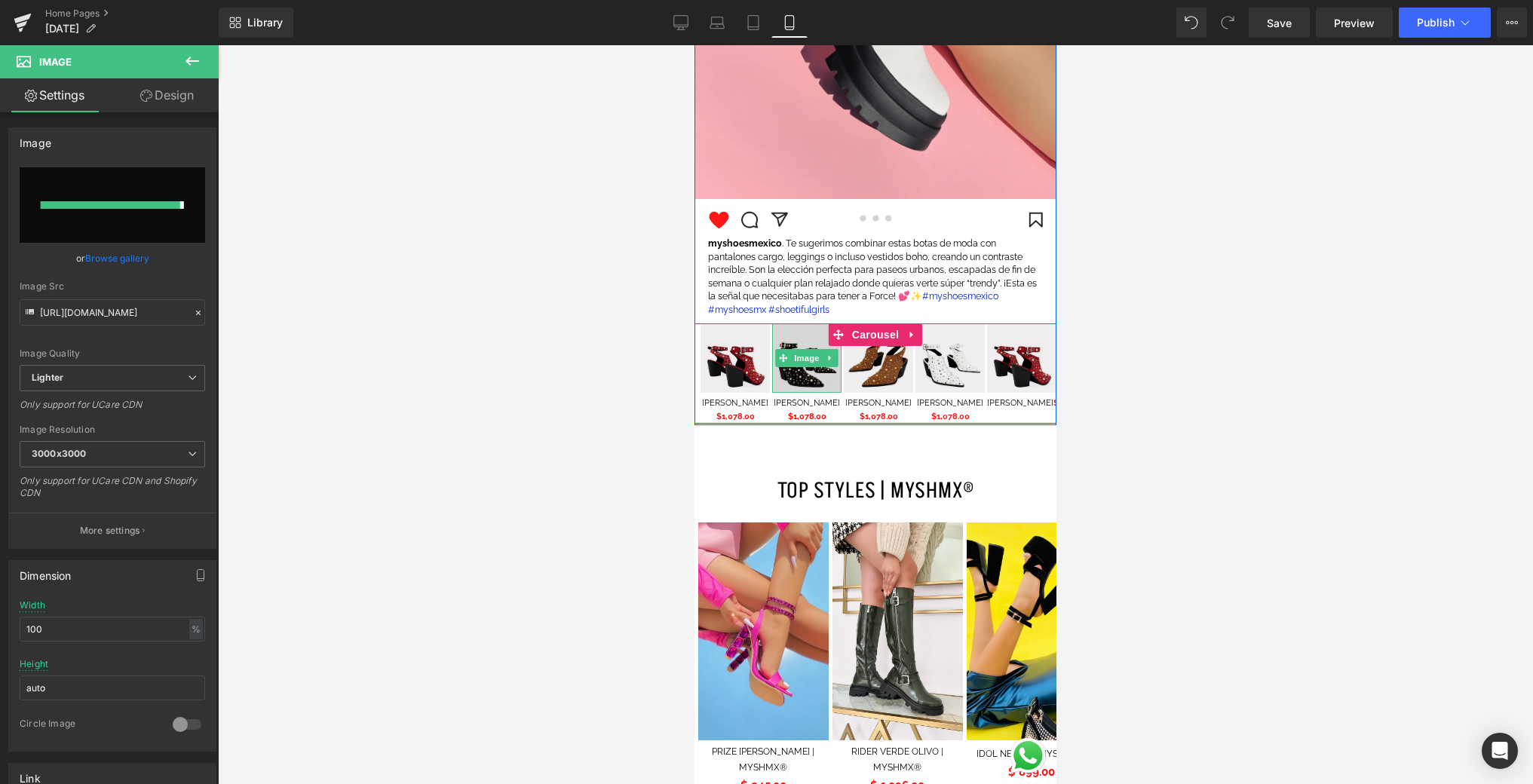
drag, startPoint x: 798, startPoint y: 380, endPoint x: 782, endPoint y: 380, distance: 16.0
click at [797, 380] on img at bounding box center [806, 358] width 70 height 70
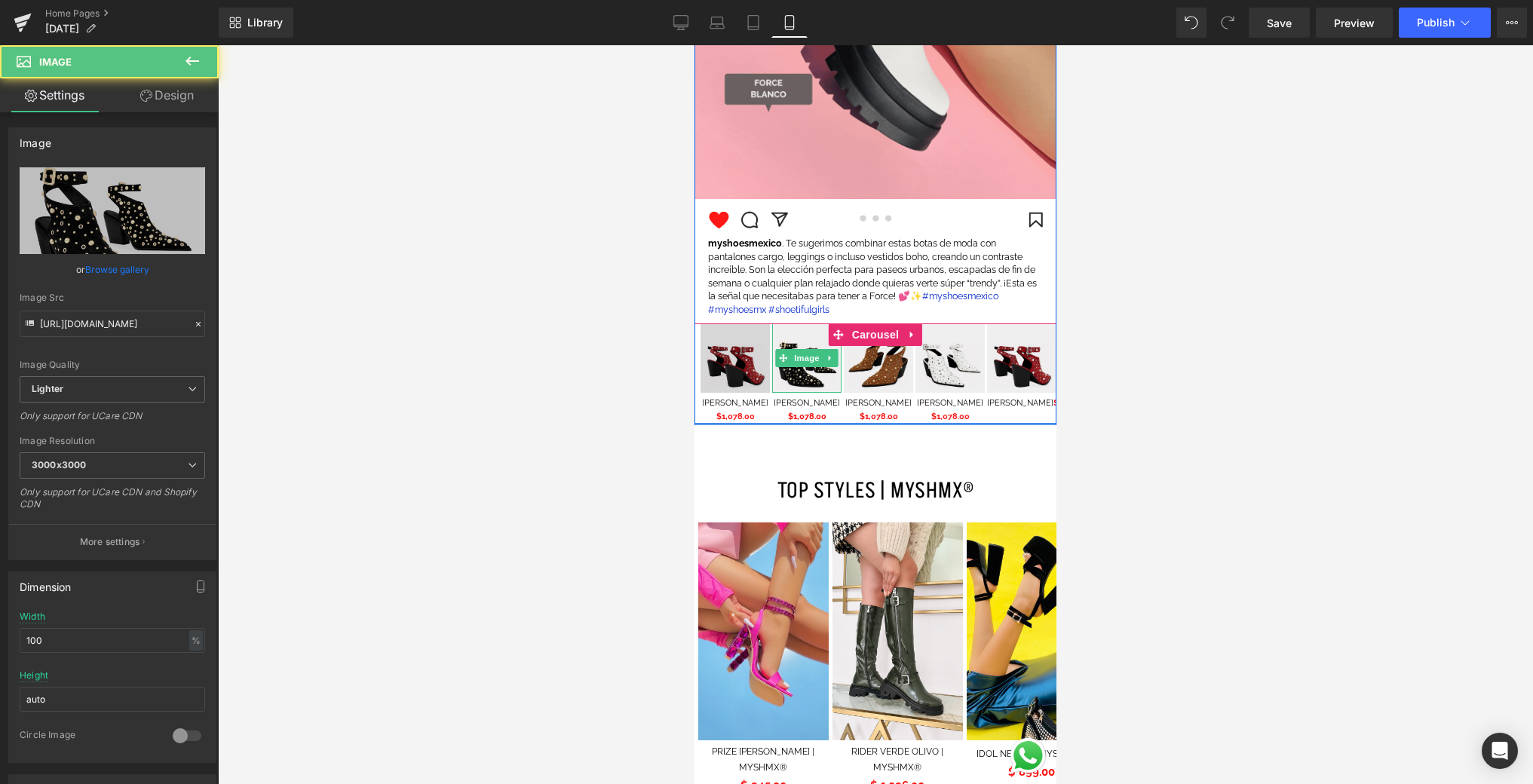
click at [721, 372] on img at bounding box center [735, 358] width 70 height 70
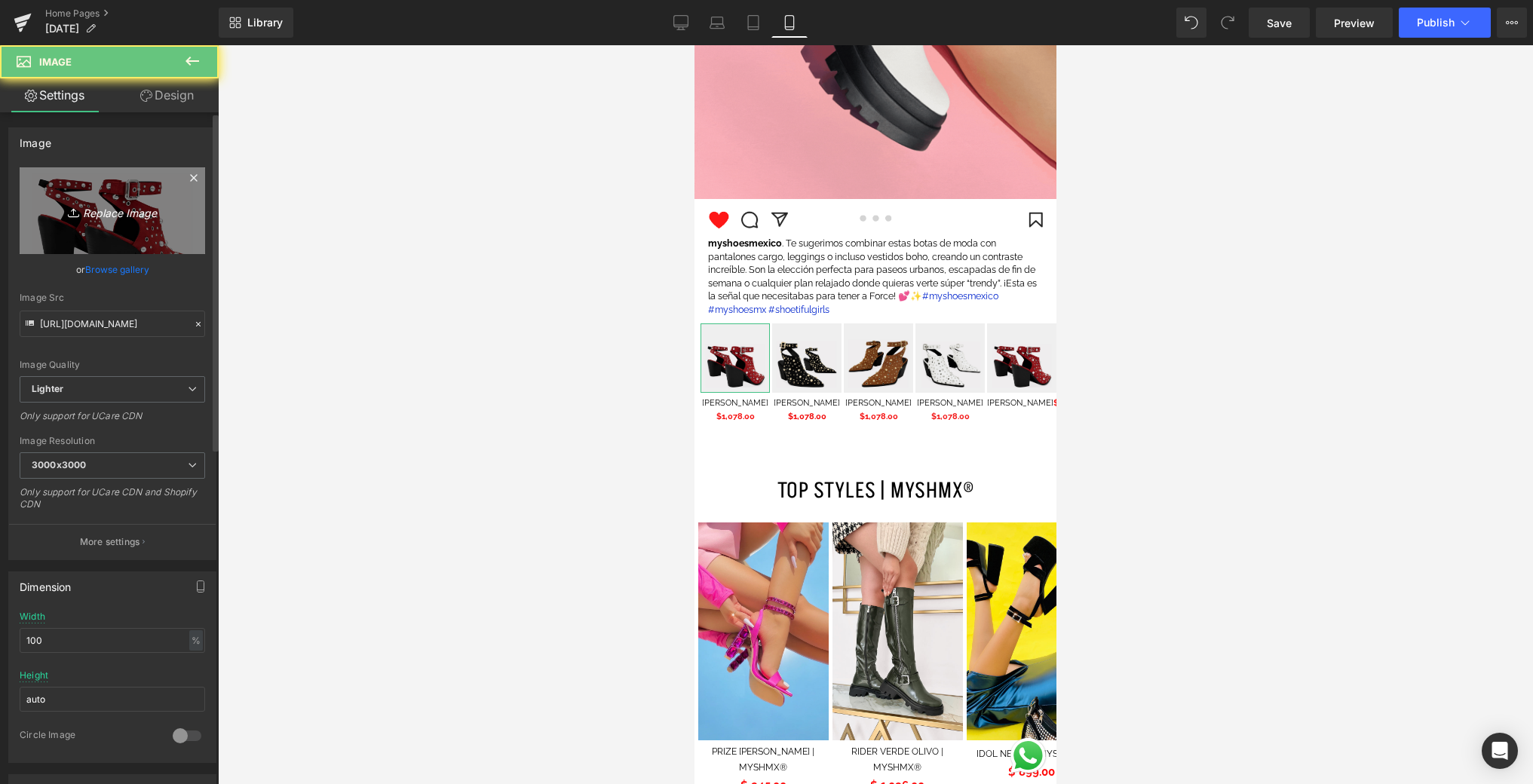
click at [187, 215] on link "Replace Image" at bounding box center [112, 210] width 186 height 86
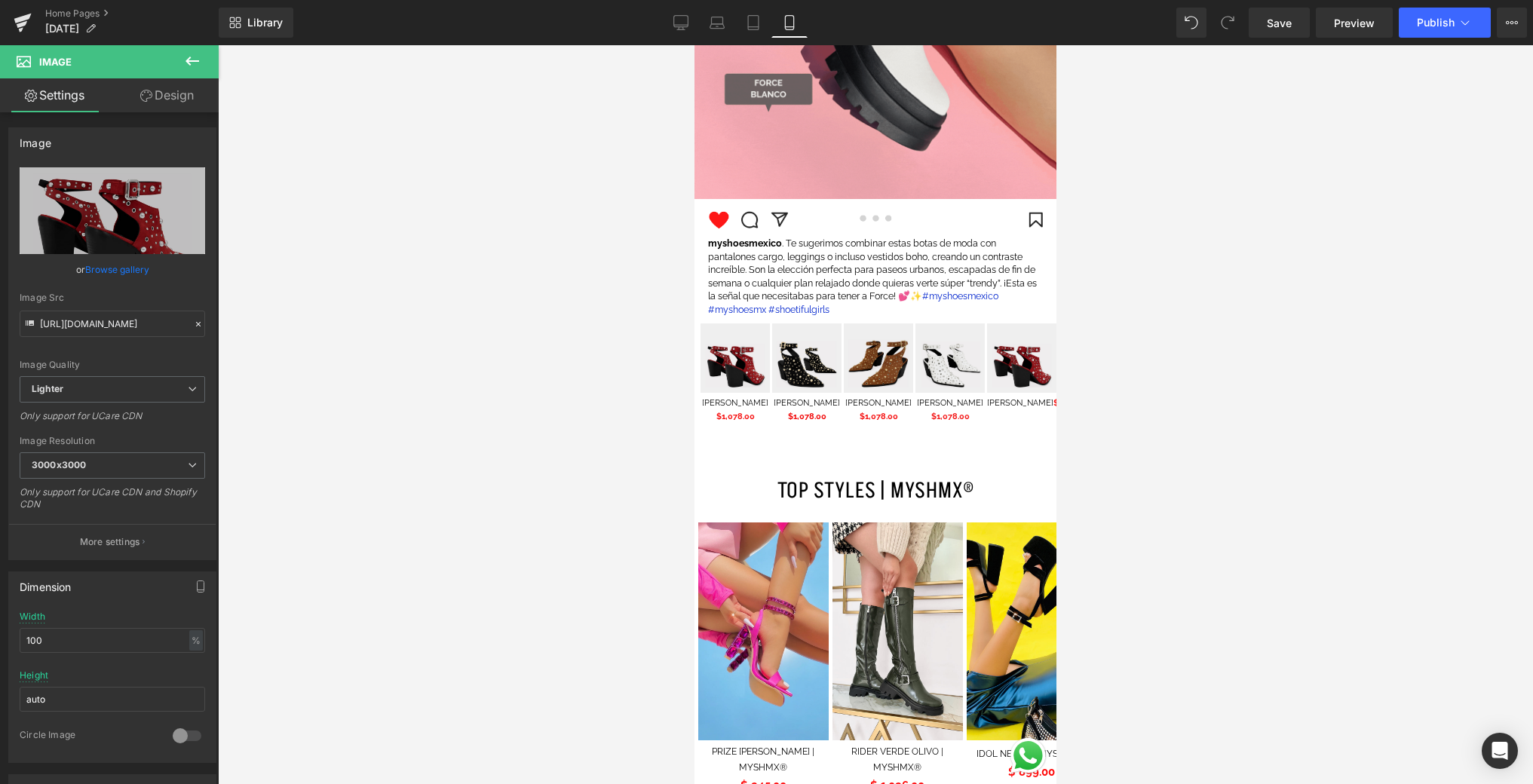
type input "C:\fakepath\1.png"
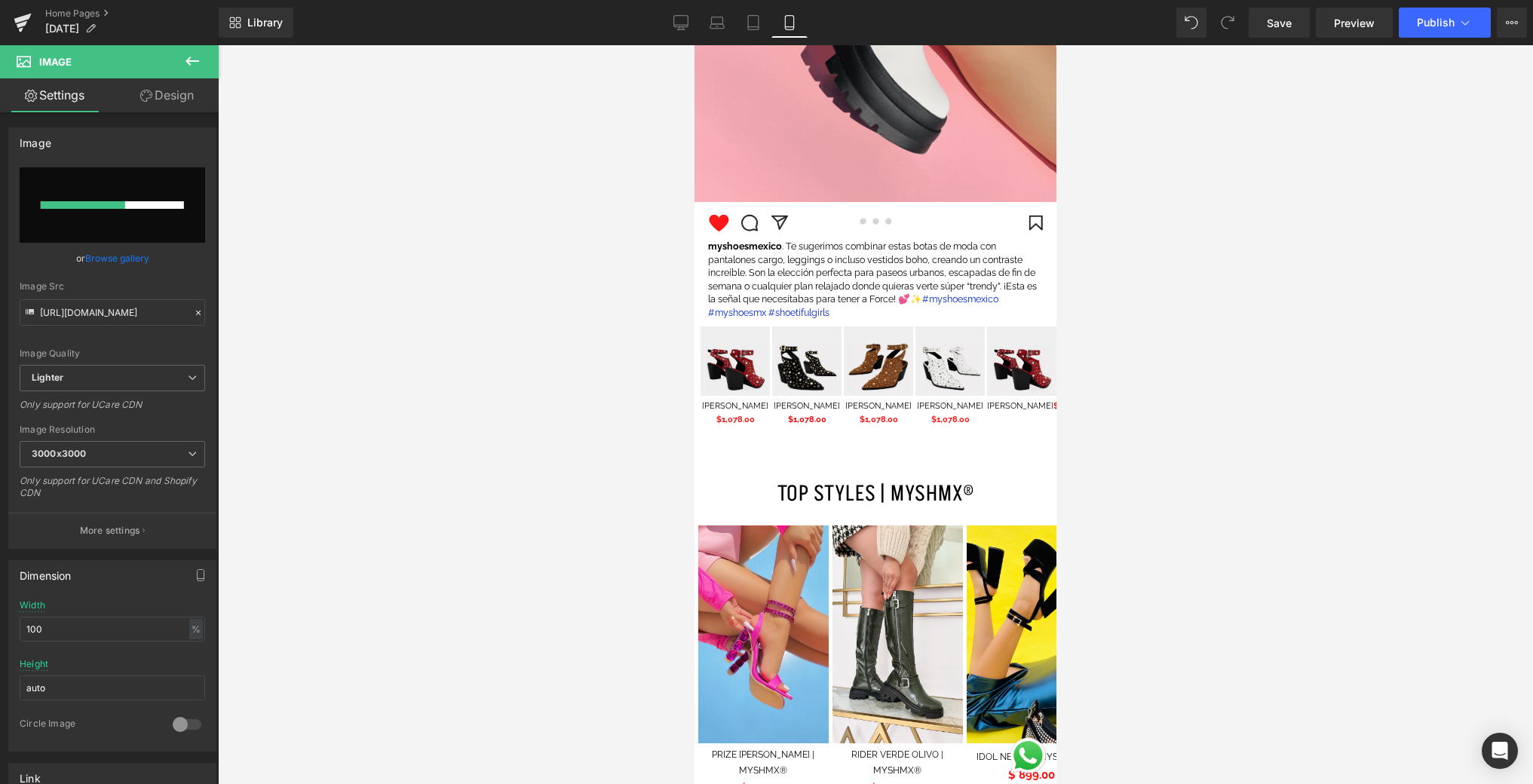
scroll to position [2435, 0]
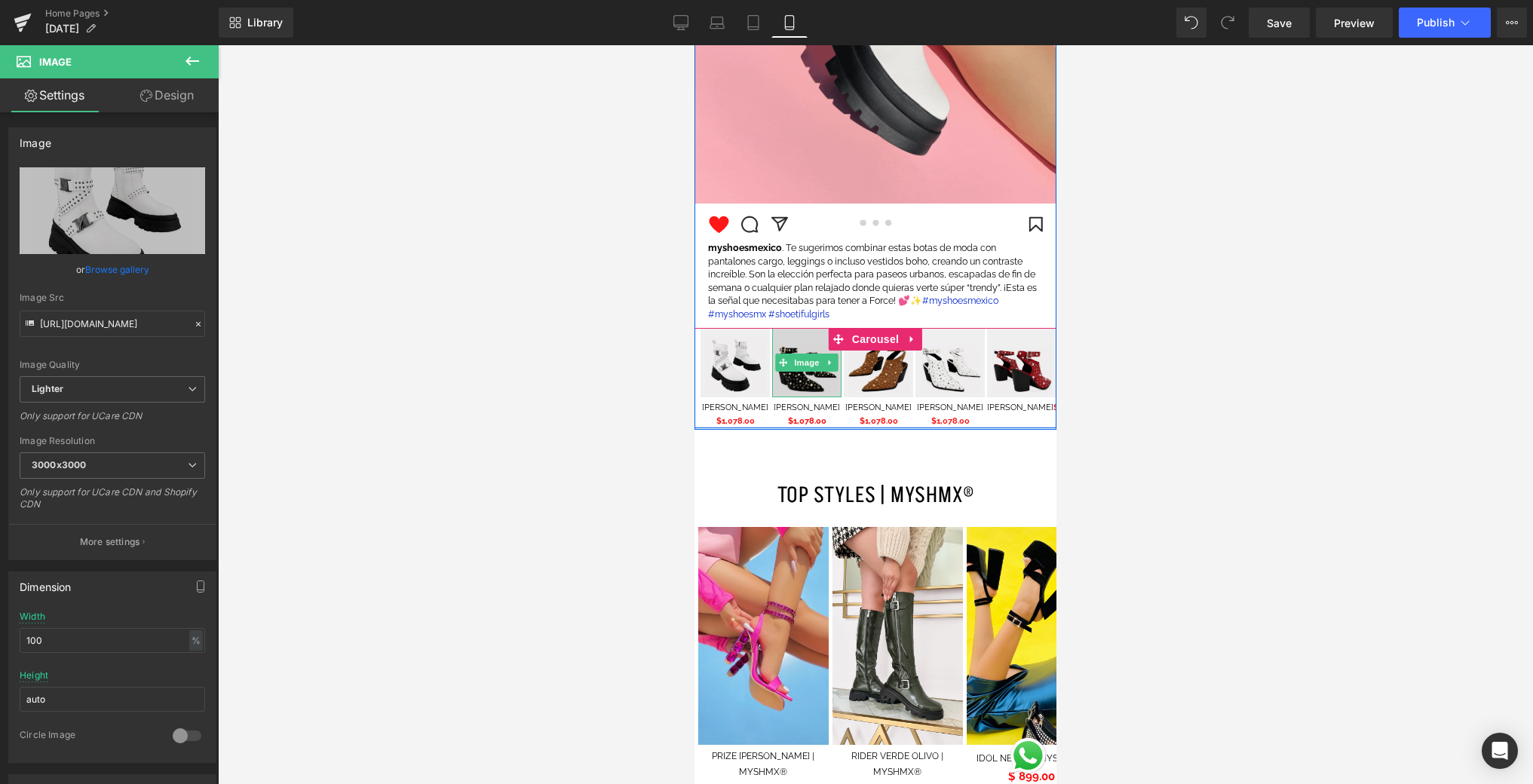
click at [826, 388] on img at bounding box center [806, 362] width 70 height 70
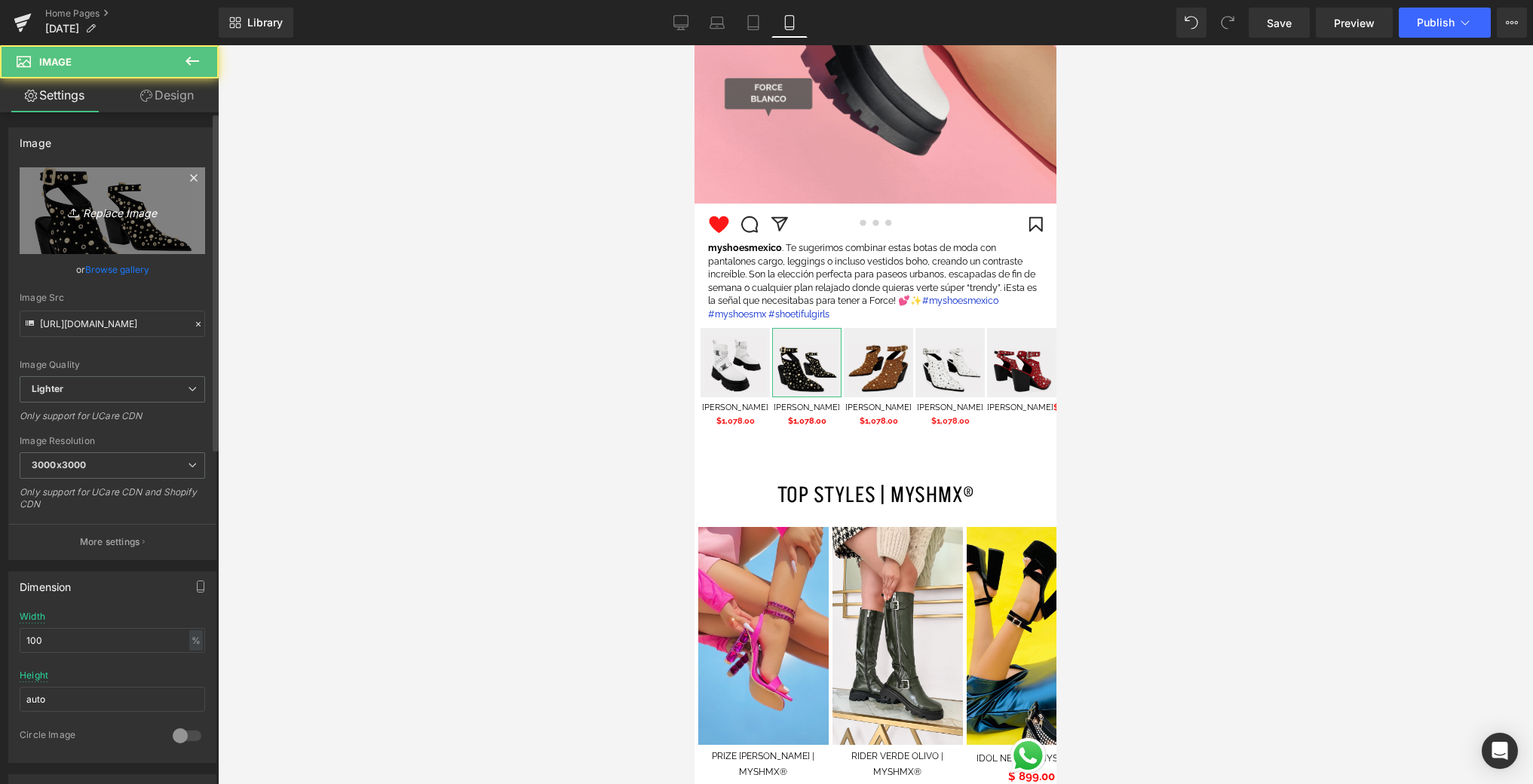
click at [39, 218] on link "Replace Image" at bounding box center [112, 210] width 186 height 86
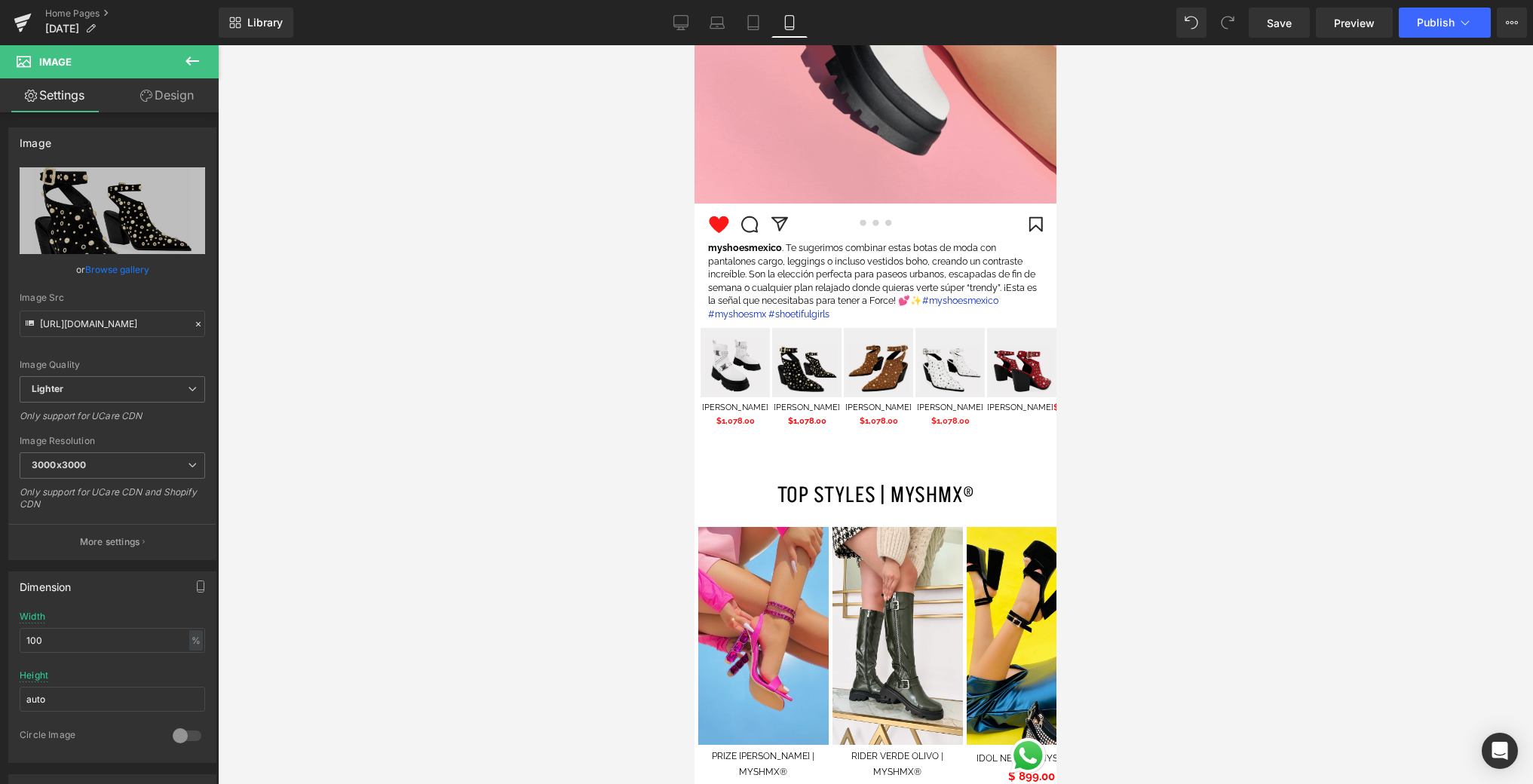
type input "C:\fakepath\2.png"
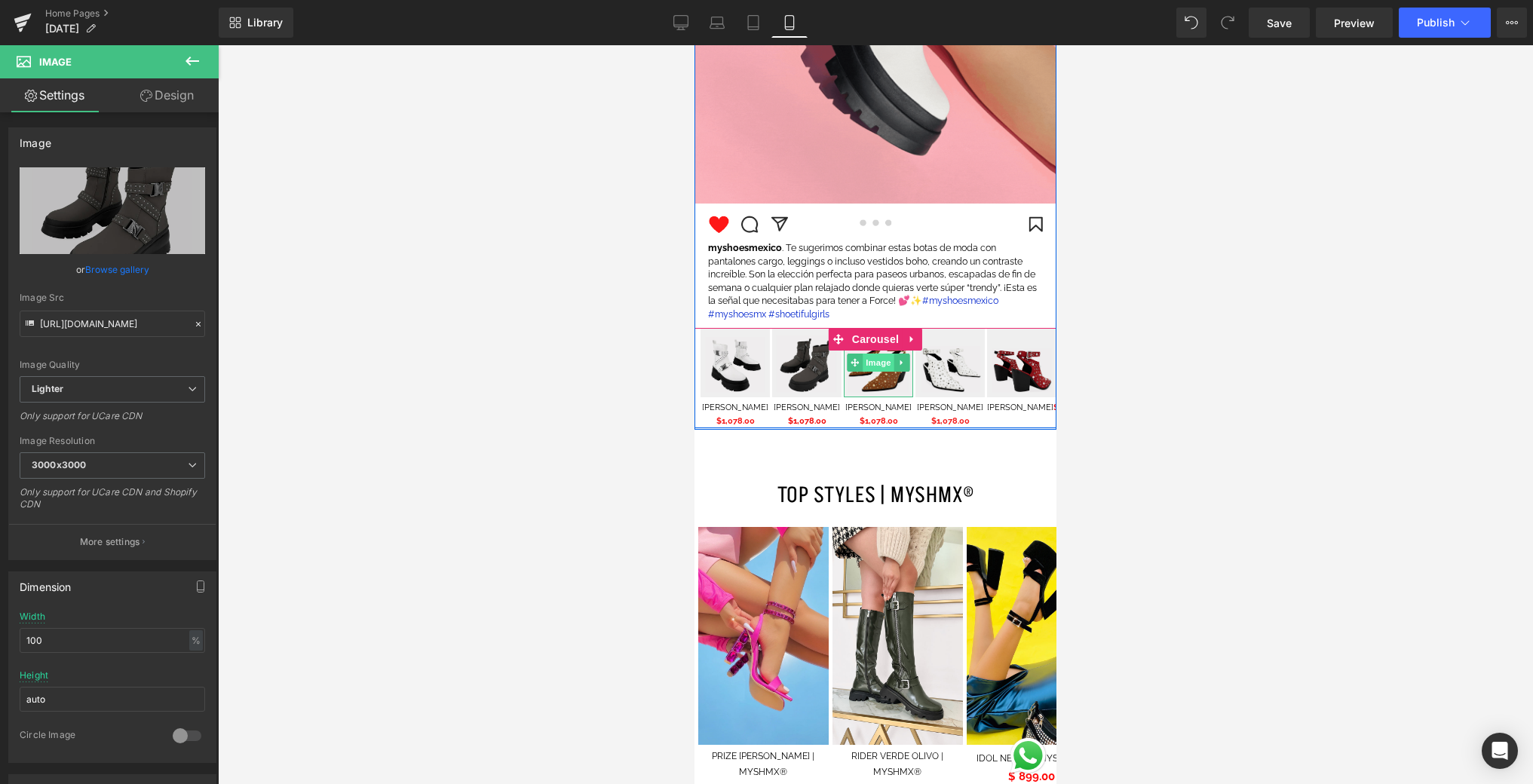
click at [883, 370] on span "Image" at bounding box center [879, 363] width 32 height 19
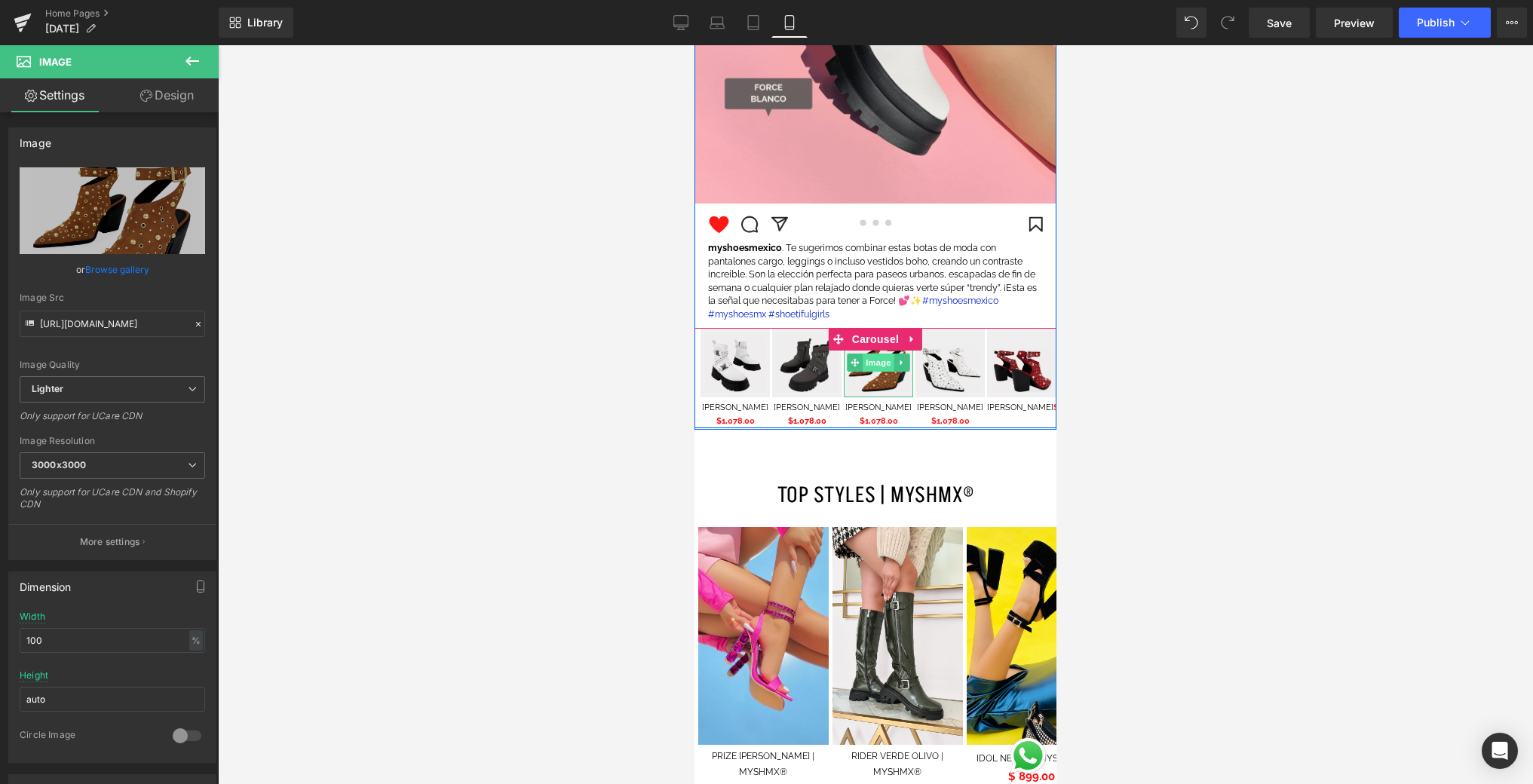
click at [882, 364] on span "Image" at bounding box center [879, 363] width 32 height 19
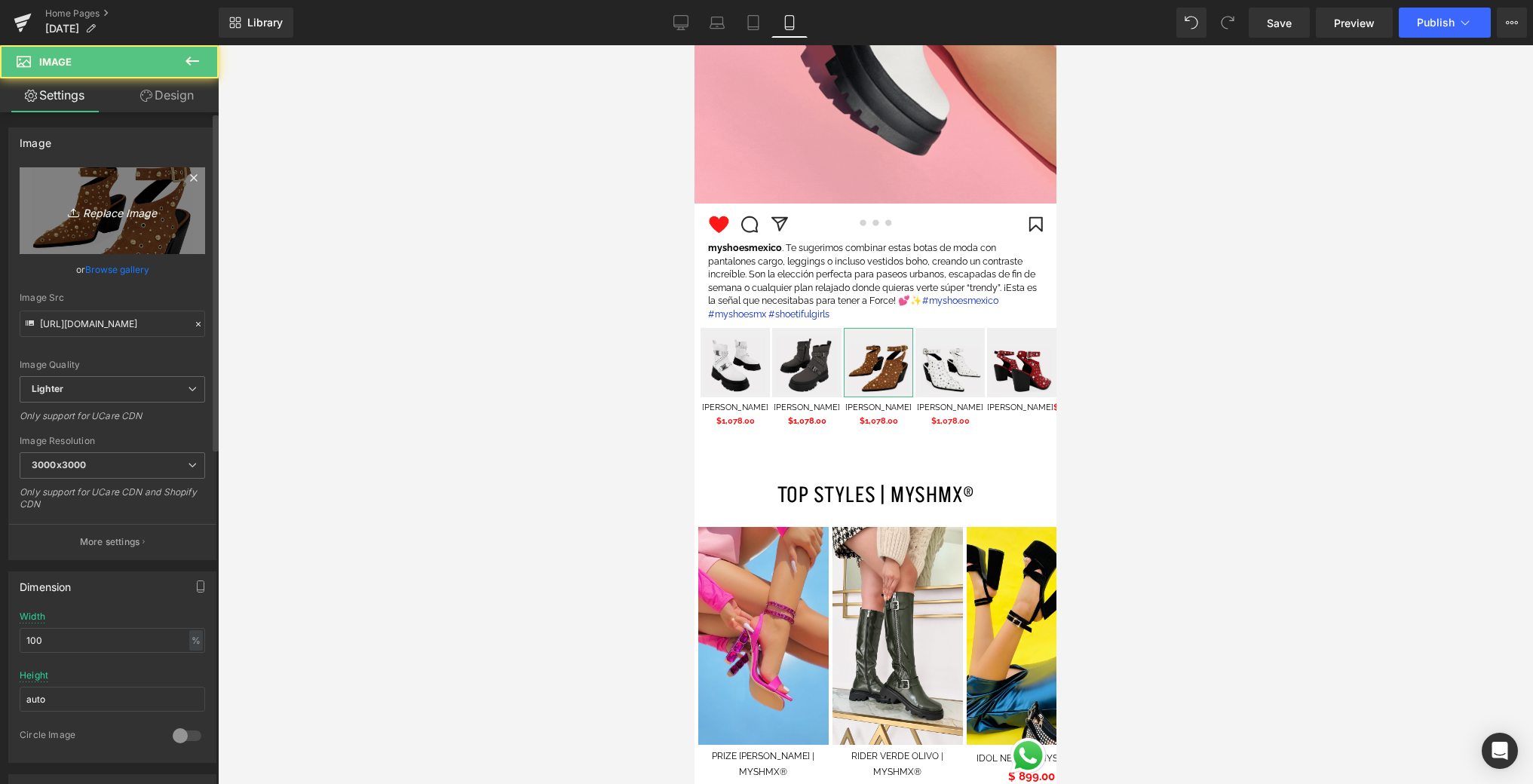
click at [127, 230] on link "Replace Image" at bounding box center [112, 210] width 186 height 86
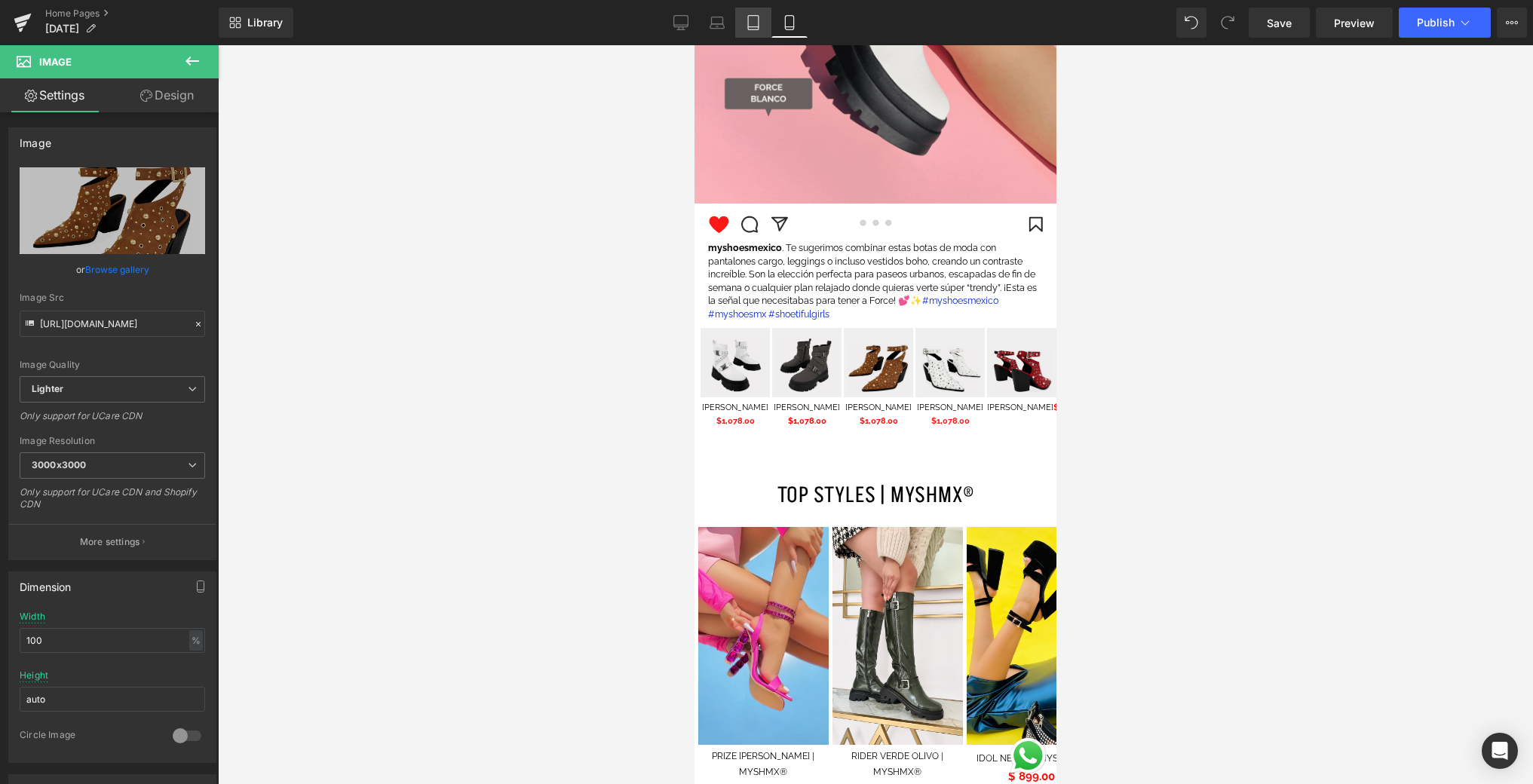
type input "C:\fakepath\3.png"
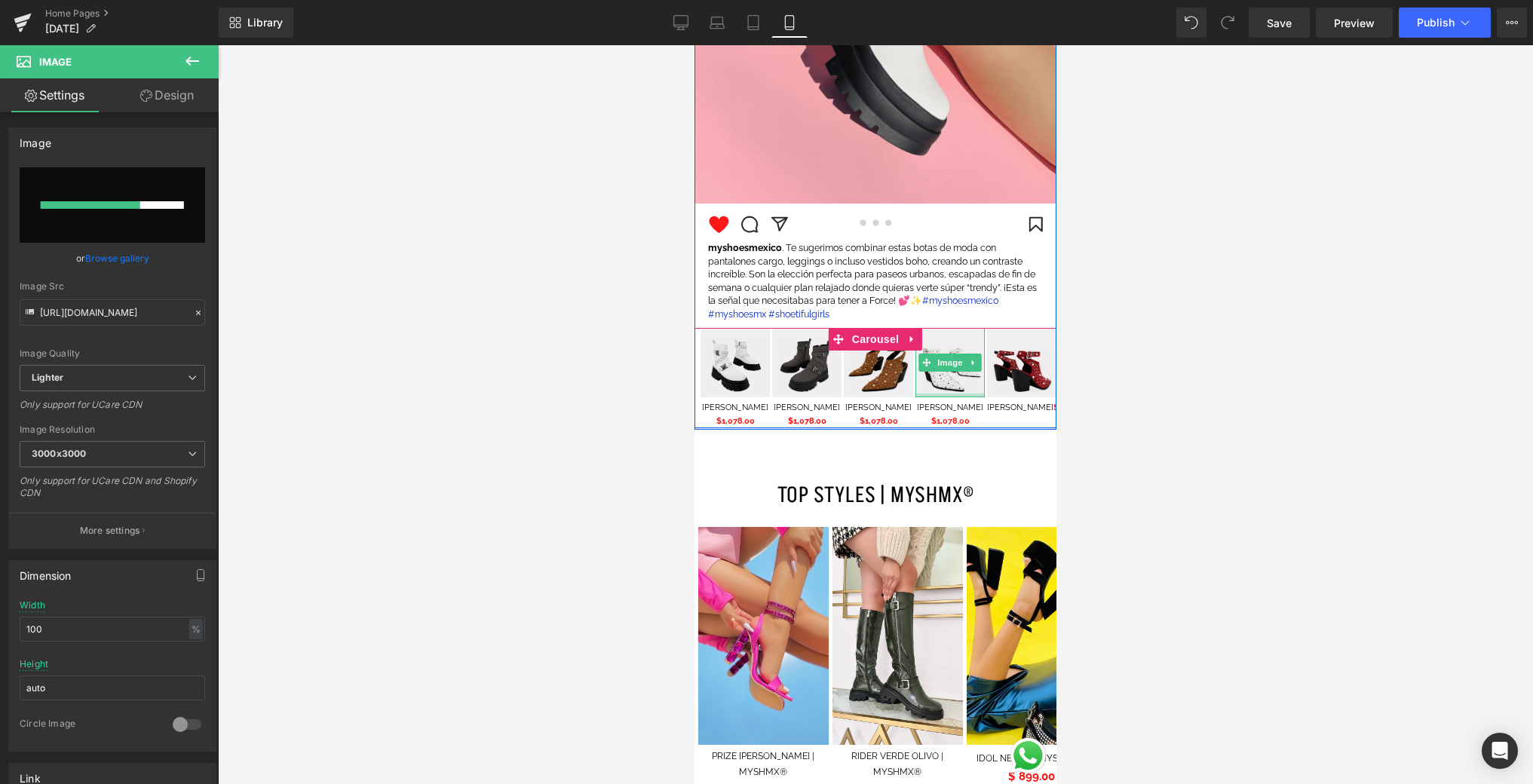
click at [935, 396] on div at bounding box center [949, 395] width 70 height 4
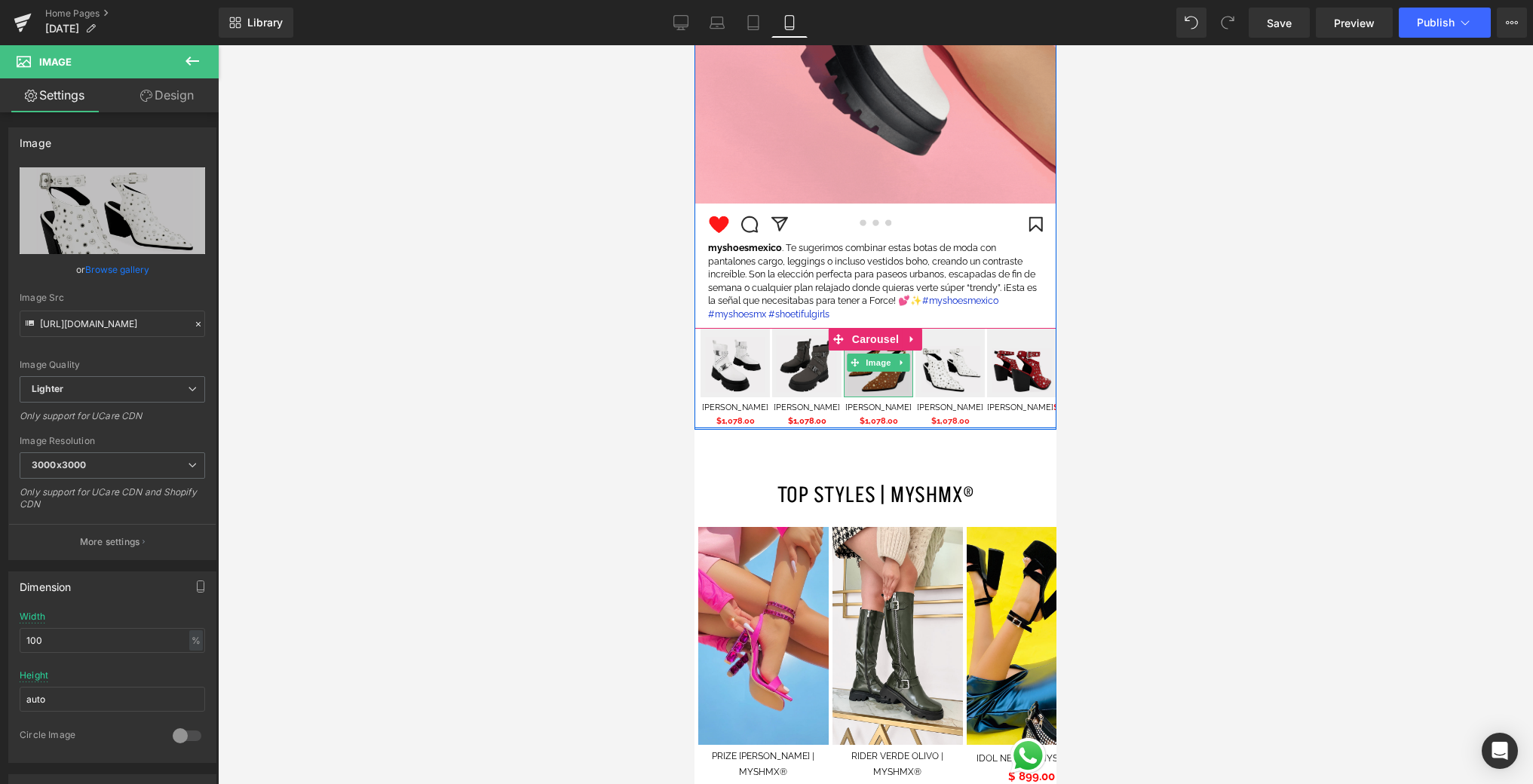
click at [873, 391] on img at bounding box center [878, 362] width 70 height 70
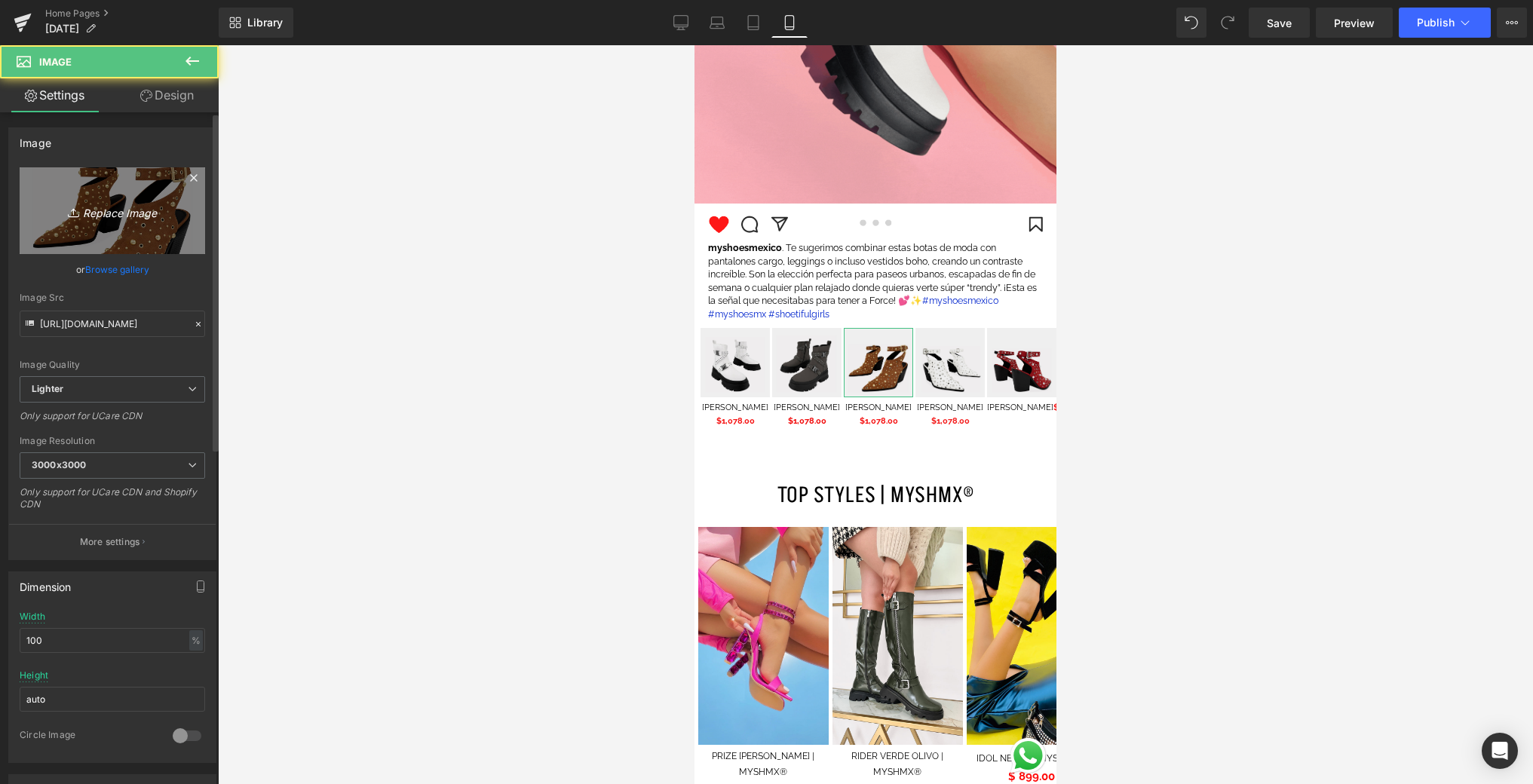
click at [183, 216] on link "Replace Image" at bounding box center [112, 210] width 186 height 86
type input "C:\fakepath\3.png"
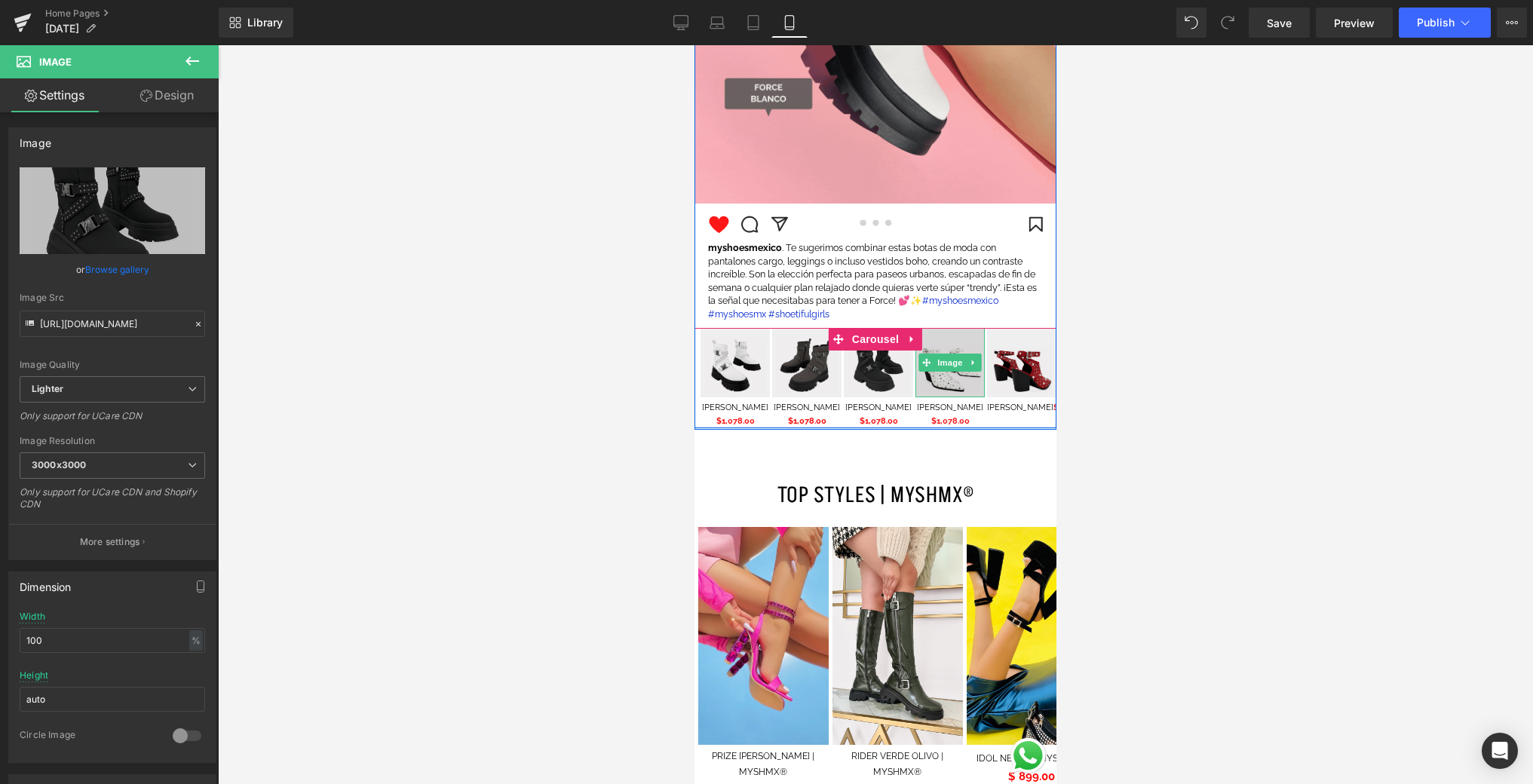
click at [950, 387] on img at bounding box center [949, 362] width 70 height 70
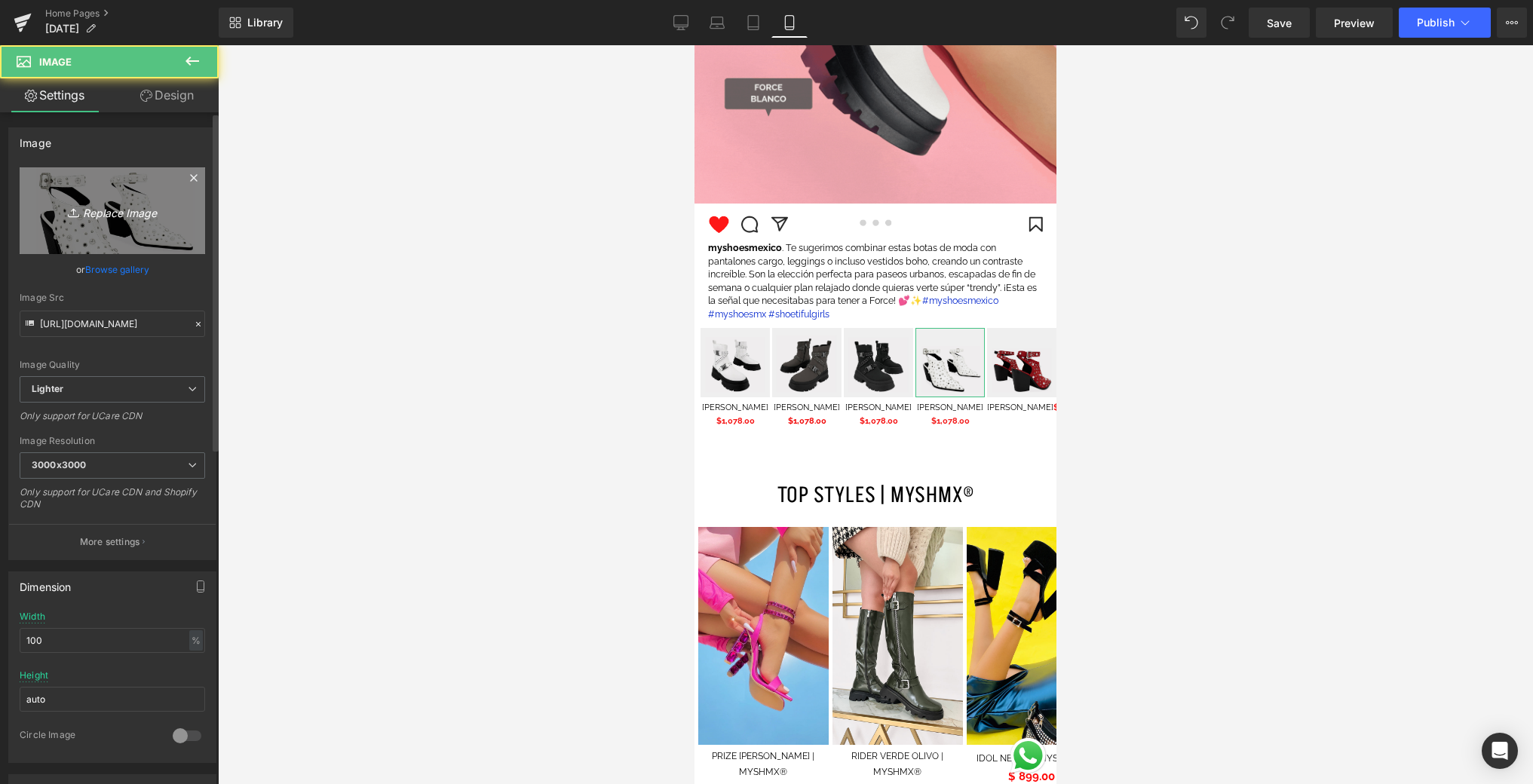
click at [60, 199] on link "Replace Image" at bounding box center [112, 210] width 186 height 86
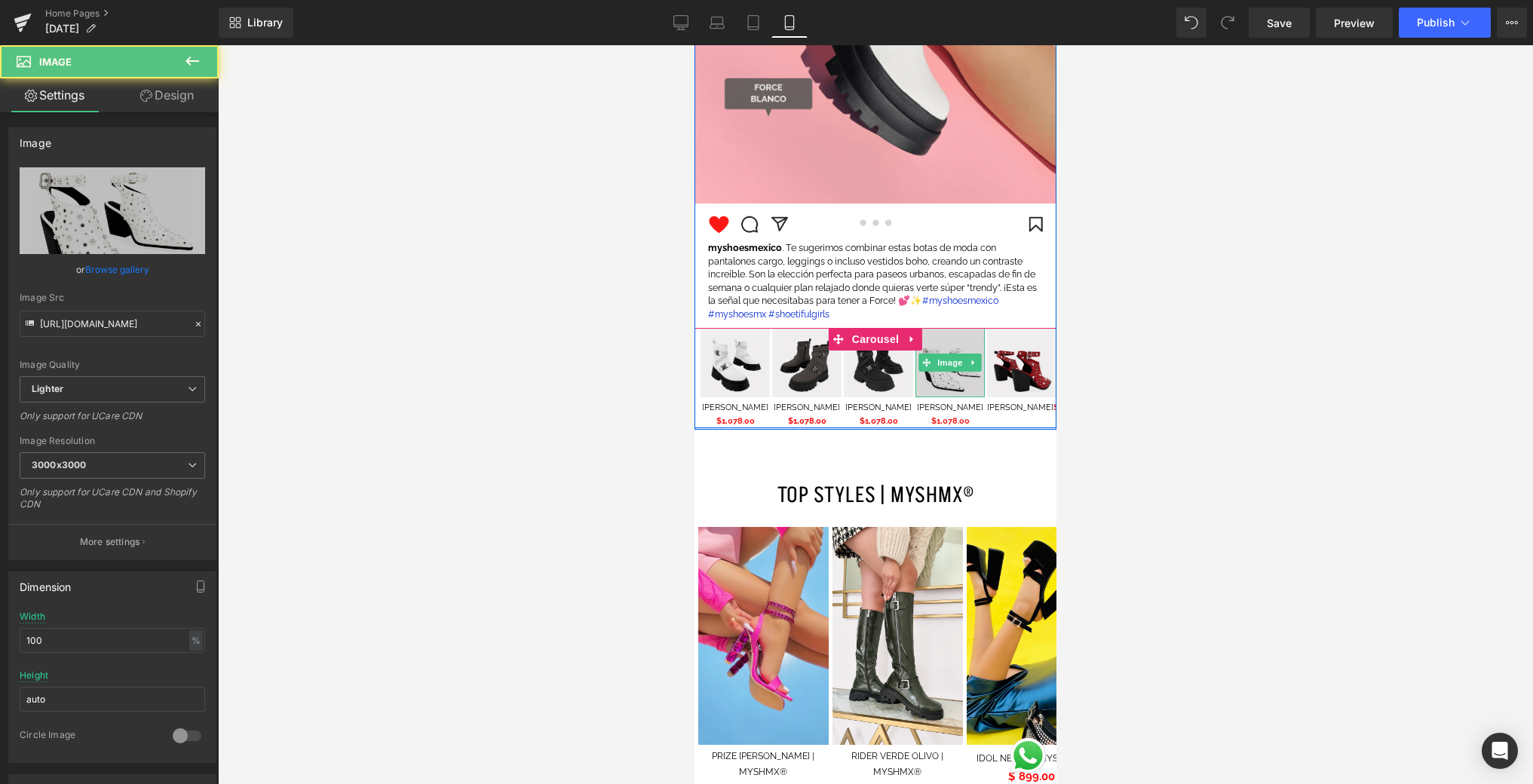
click at [964, 386] on img at bounding box center [949, 362] width 70 height 70
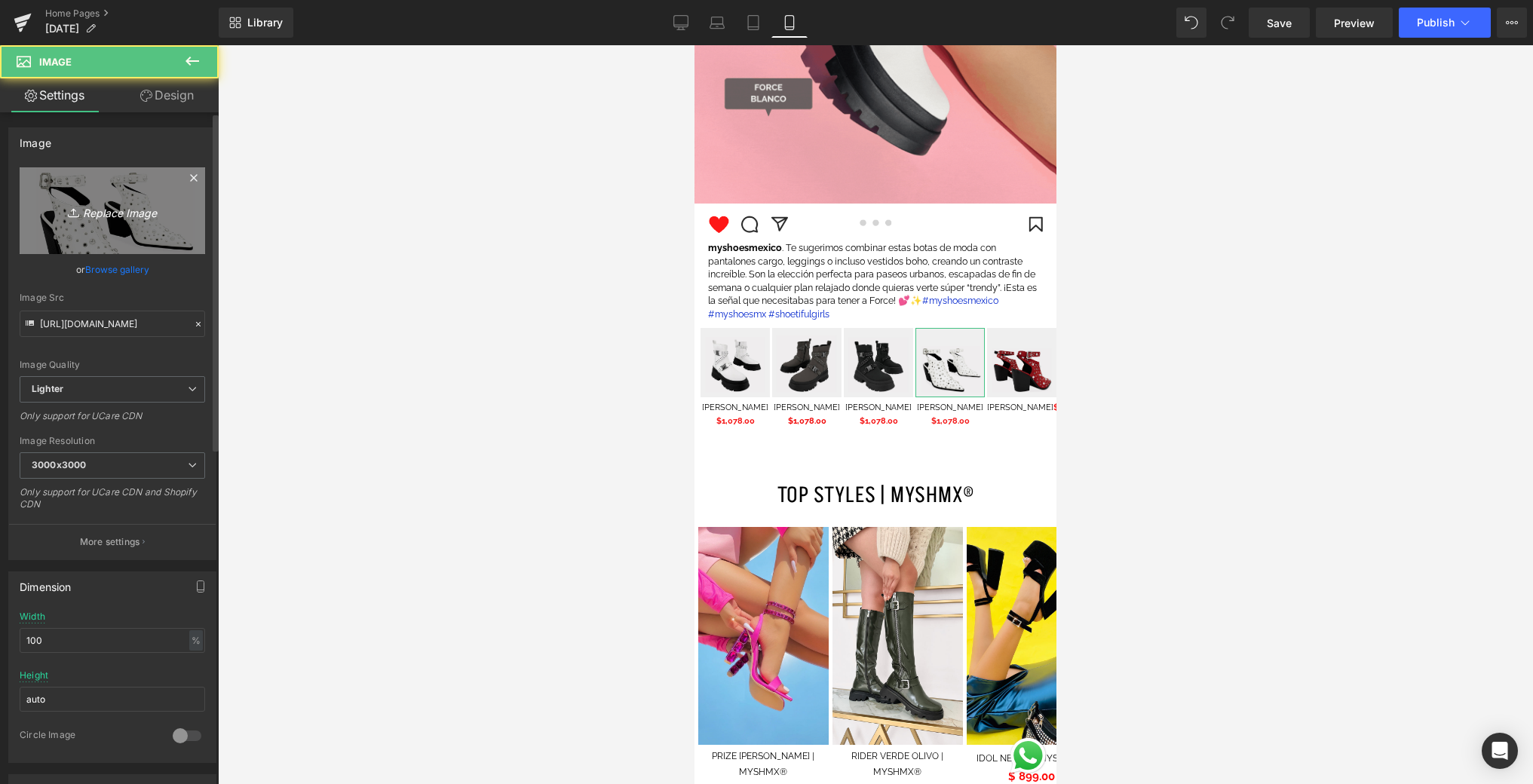
click at [117, 179] on link "Replace Image" at bounding box center [112, 210] width 186 height 86
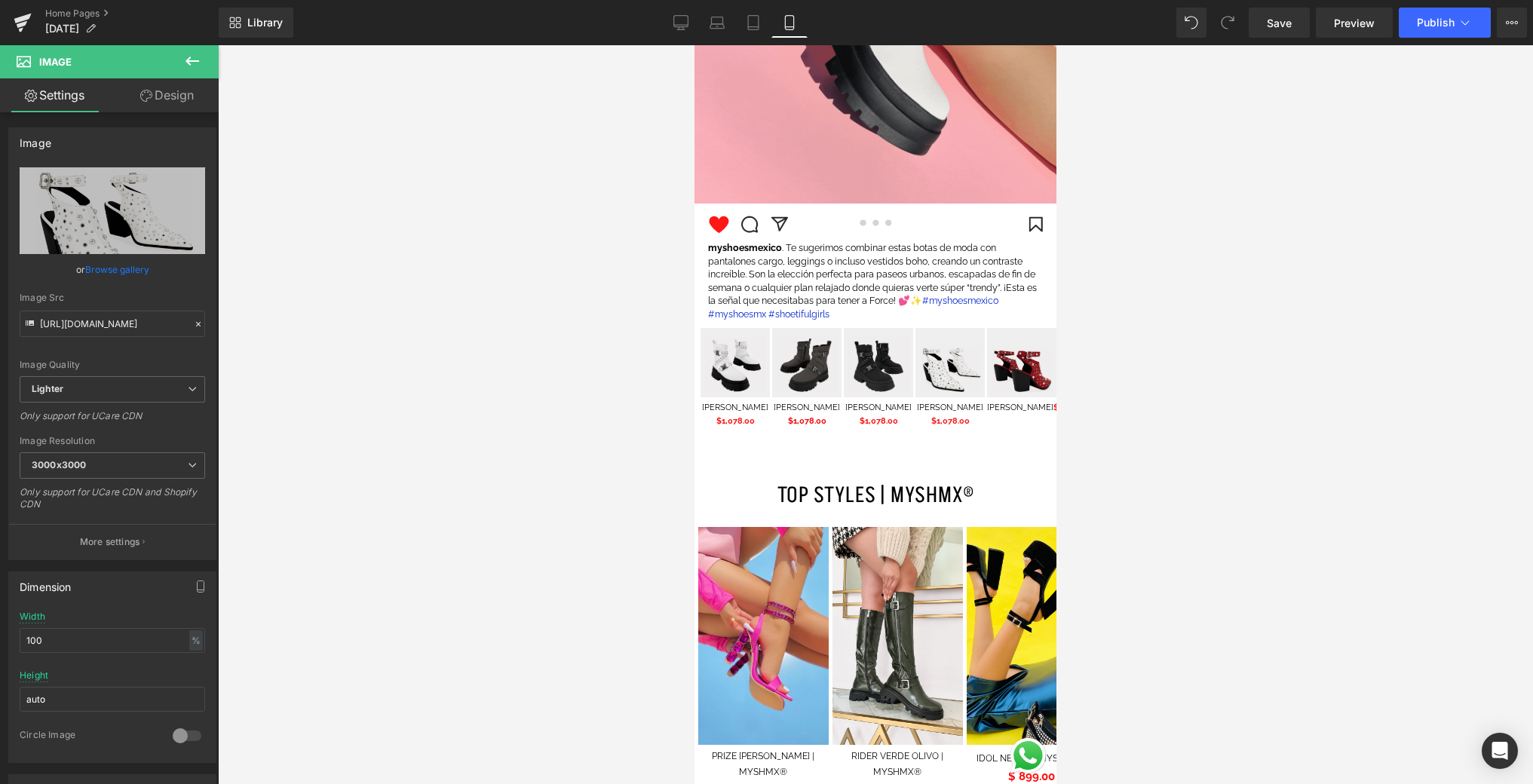
type input "C:\fakepath\4.png"
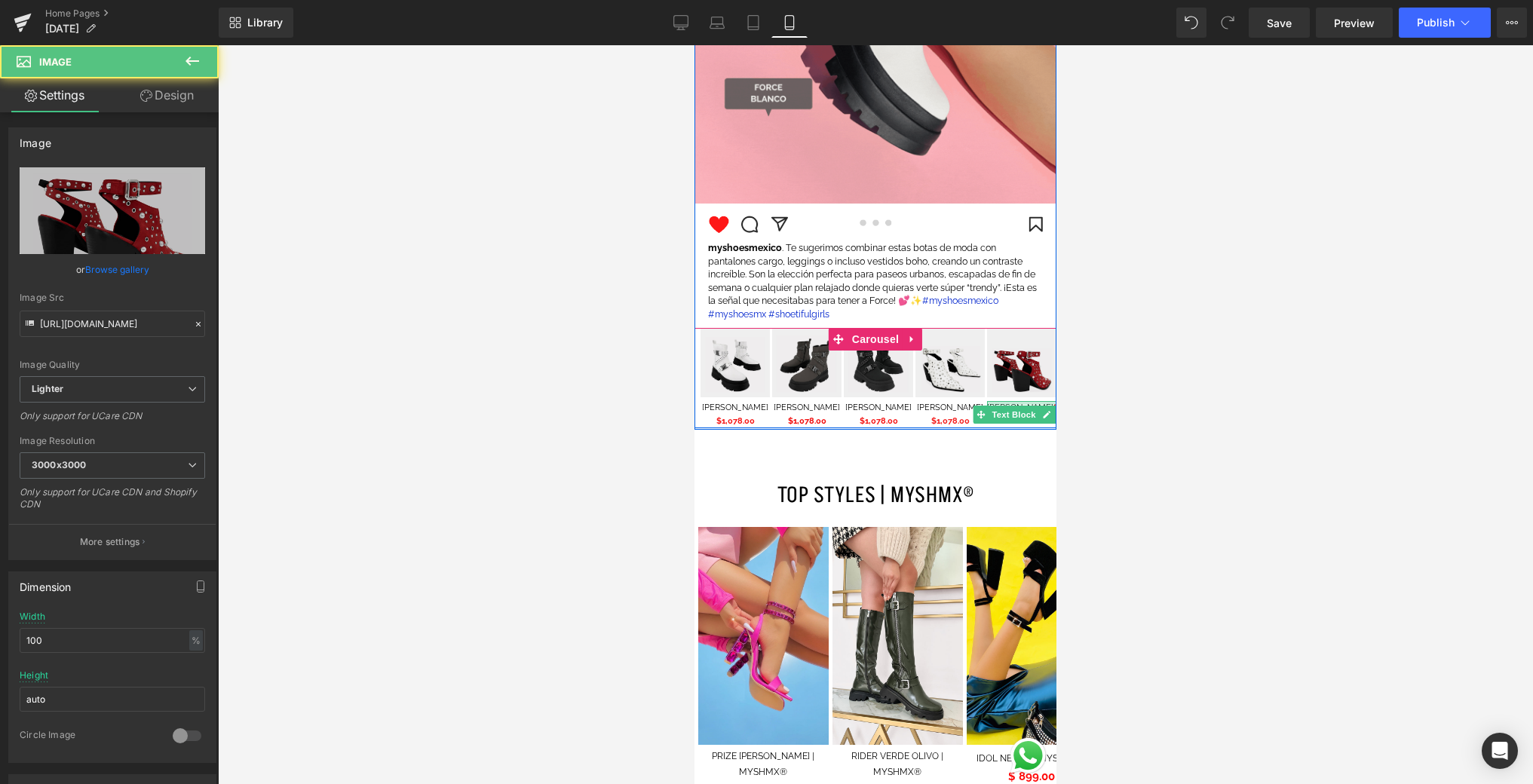
click at [1042, 396] on div "Image" at bounding box center [1022, 362] width 70 height 70
click at [942, 384] on img at bounding box center [949, 362] width 70 height 70
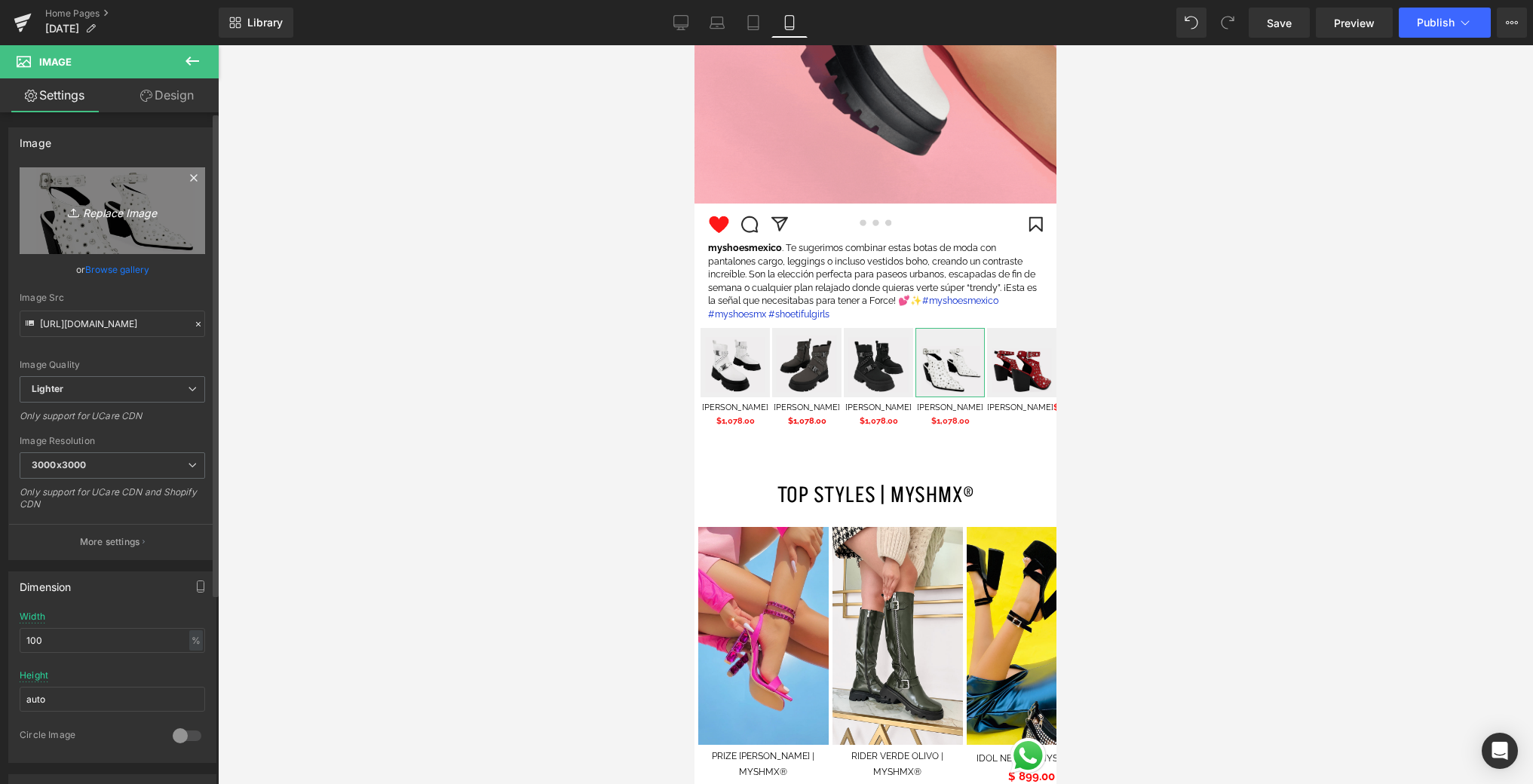
click at [91, 224] on link "Replace Image" at bounding box center [112, 210] width 186 height 86
type input "C:\fakepath\4.png"
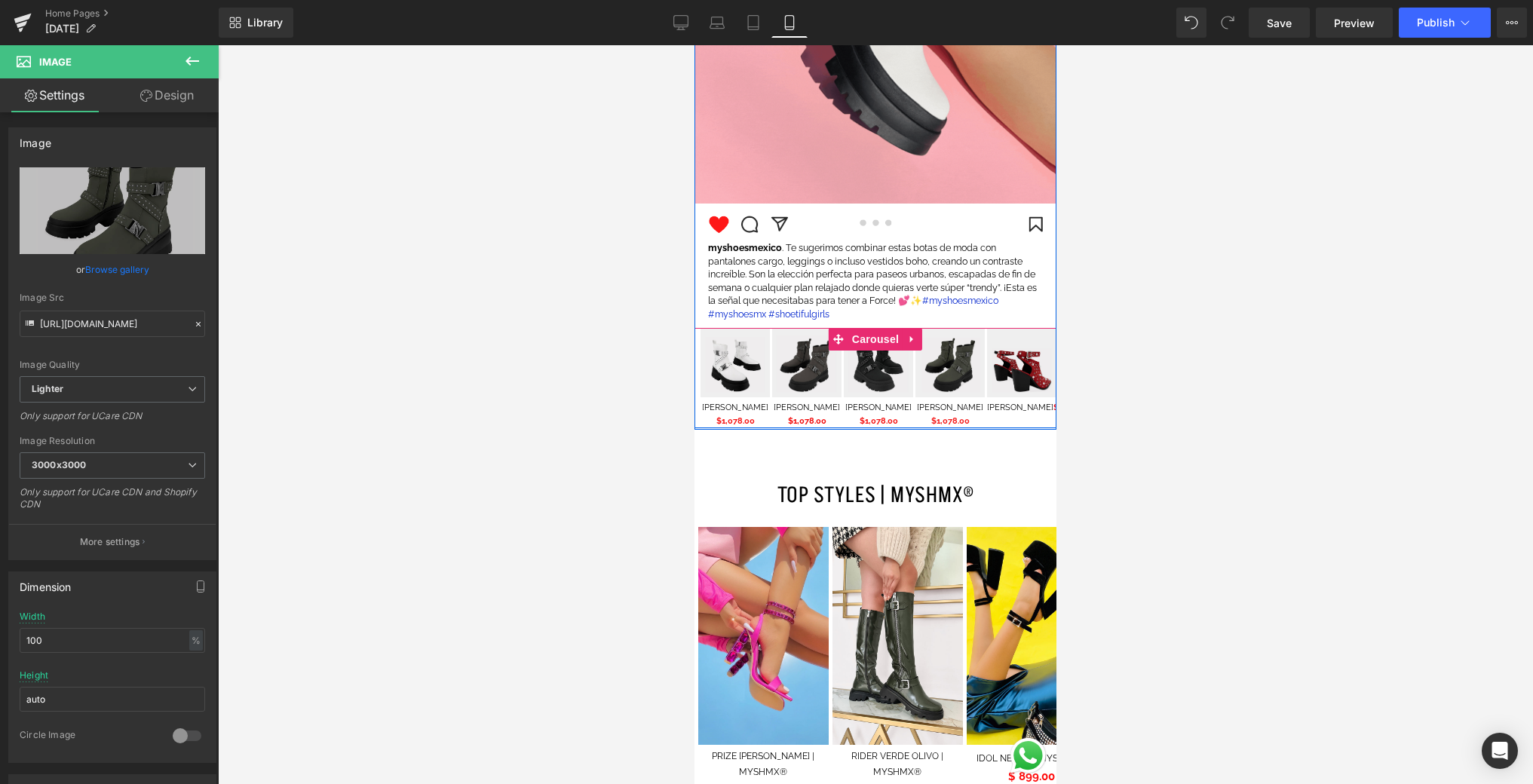
click at [1012, 394] on div "Image" at bounding box center [1022, 362] width 70 height 70
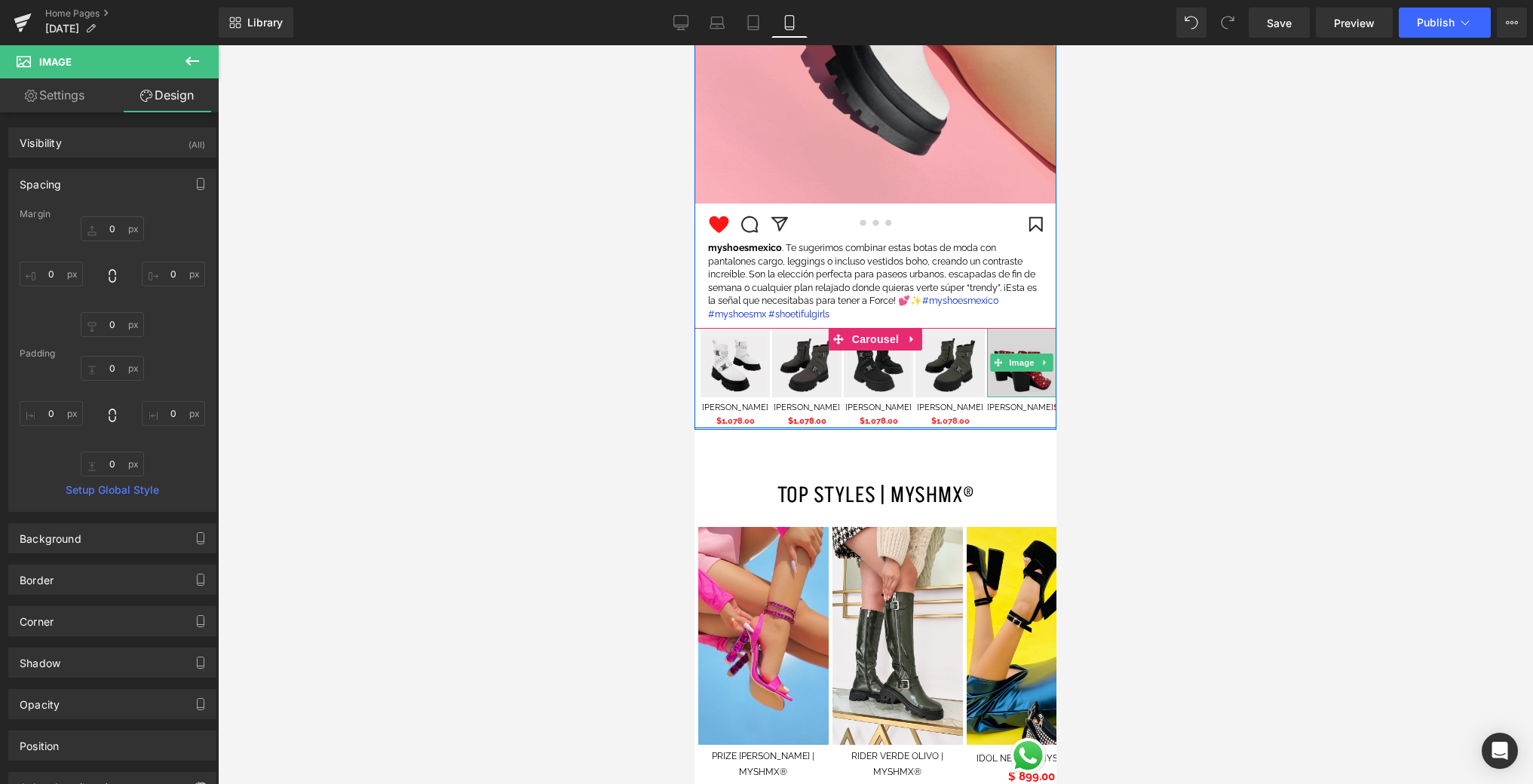
click at [1008, 381] on img at bounding box center [1022, 362] width 70 height 70
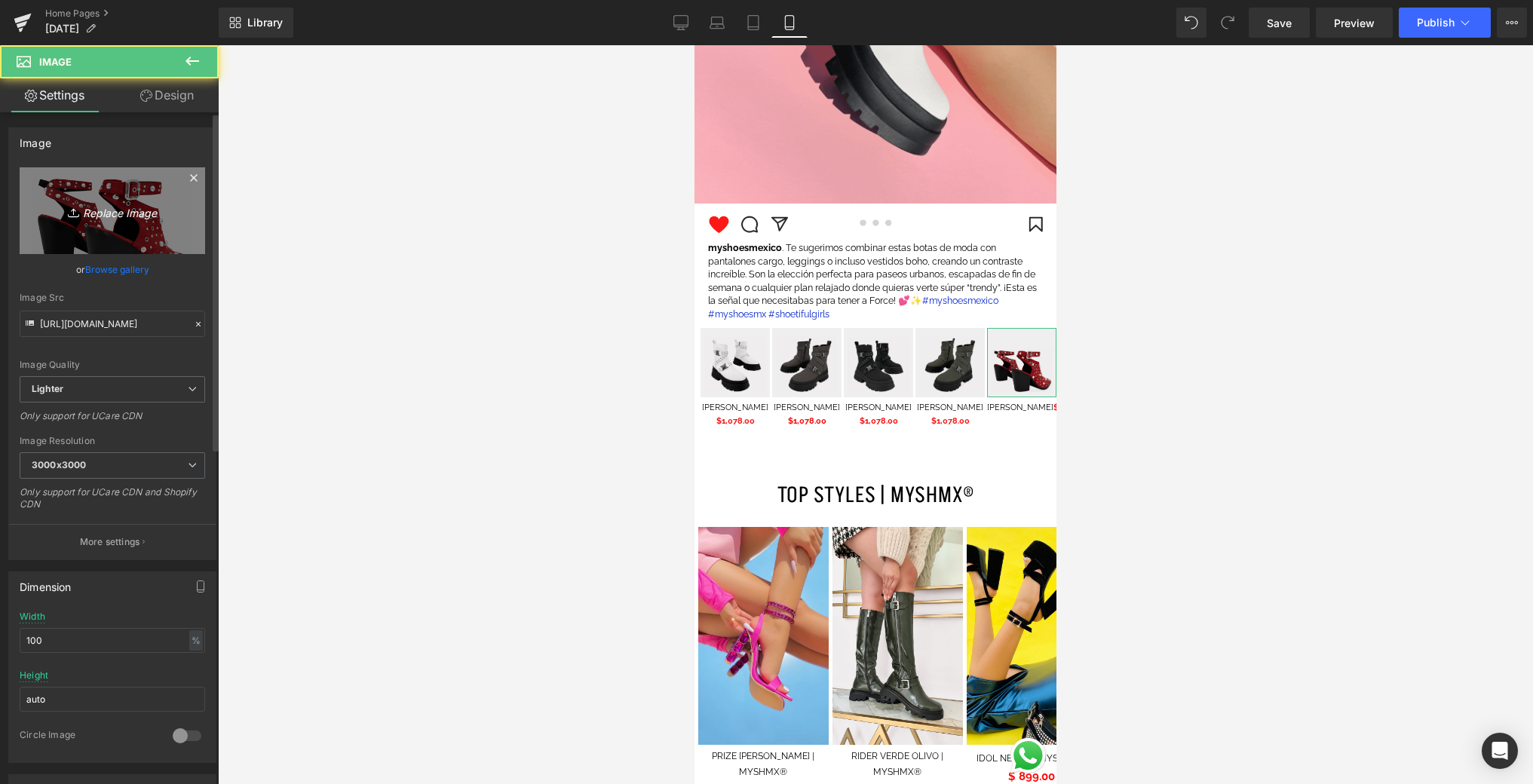
click at [135, 202] on icon "Replace Image" at bounding box center [112, 211] width 121 height 19
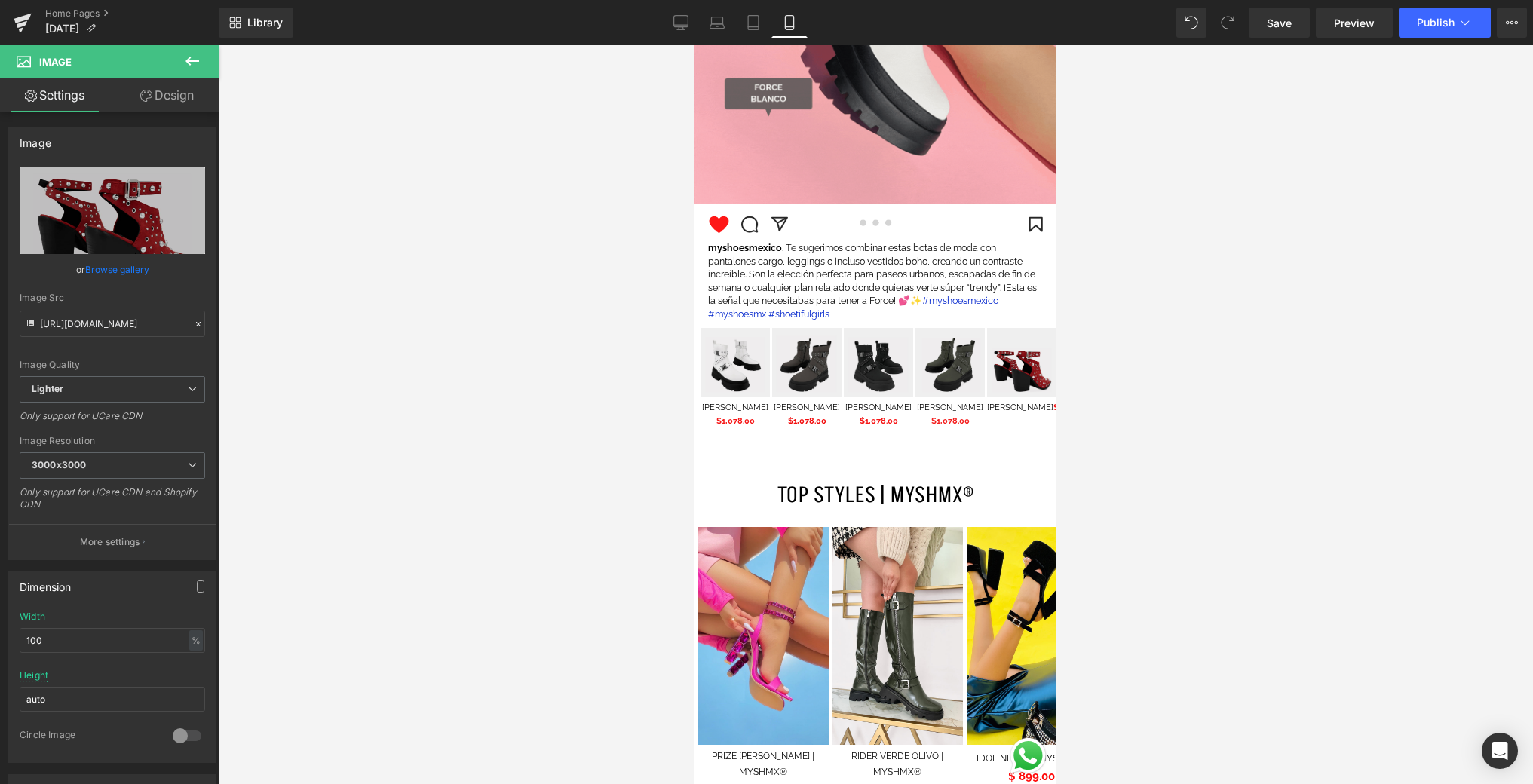
type input "C:\fakepath\1.png"
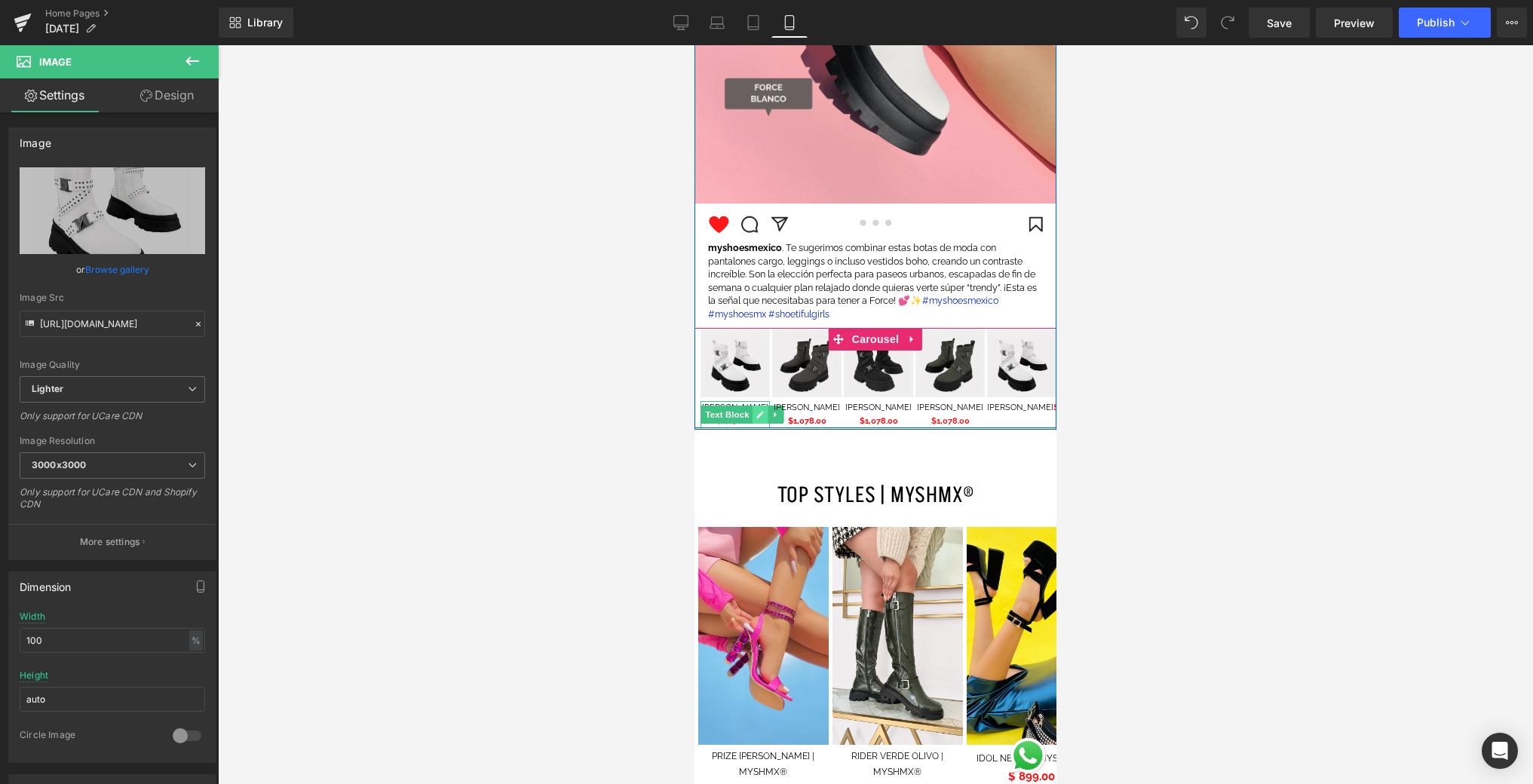
click at [756, 416] on icon at bounding box center [760, 415] width 8 height 9
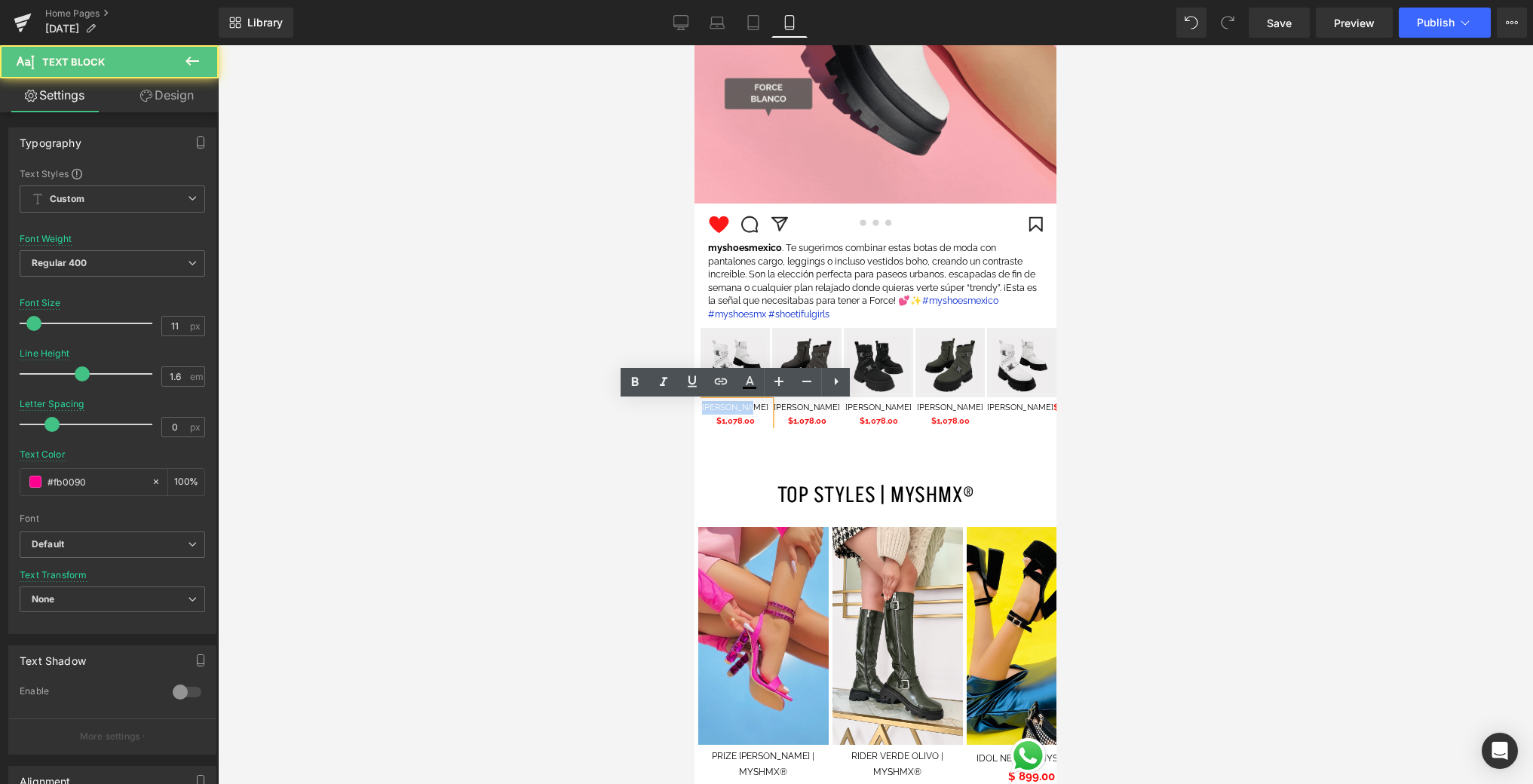
drag, startPoint x: 714, startPoint y: 401, endPoint x: 665, endPoint y: 396, distance: 49.3
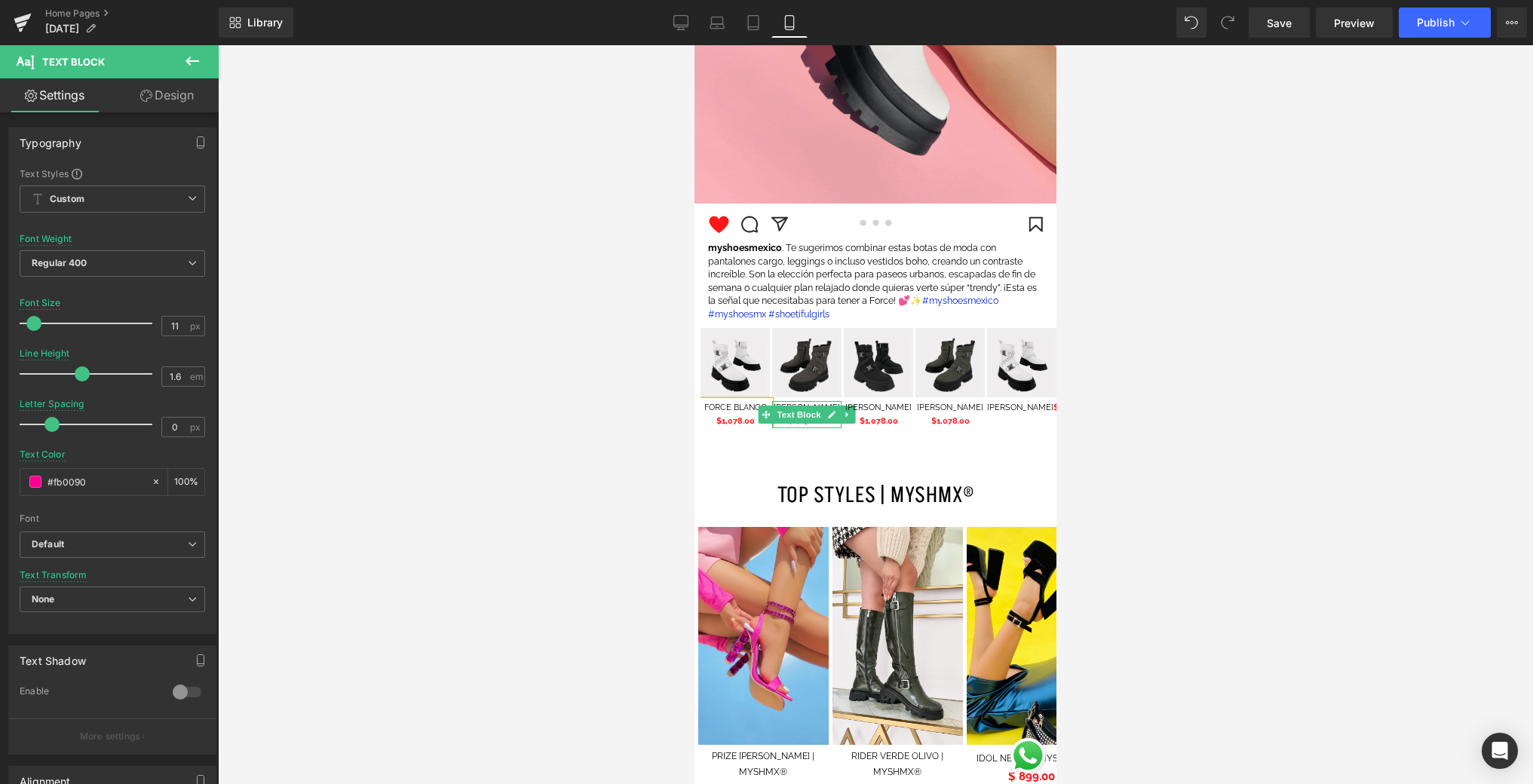
click at [838, 410] on link at bounding box center [831, 415] width 16 height 19
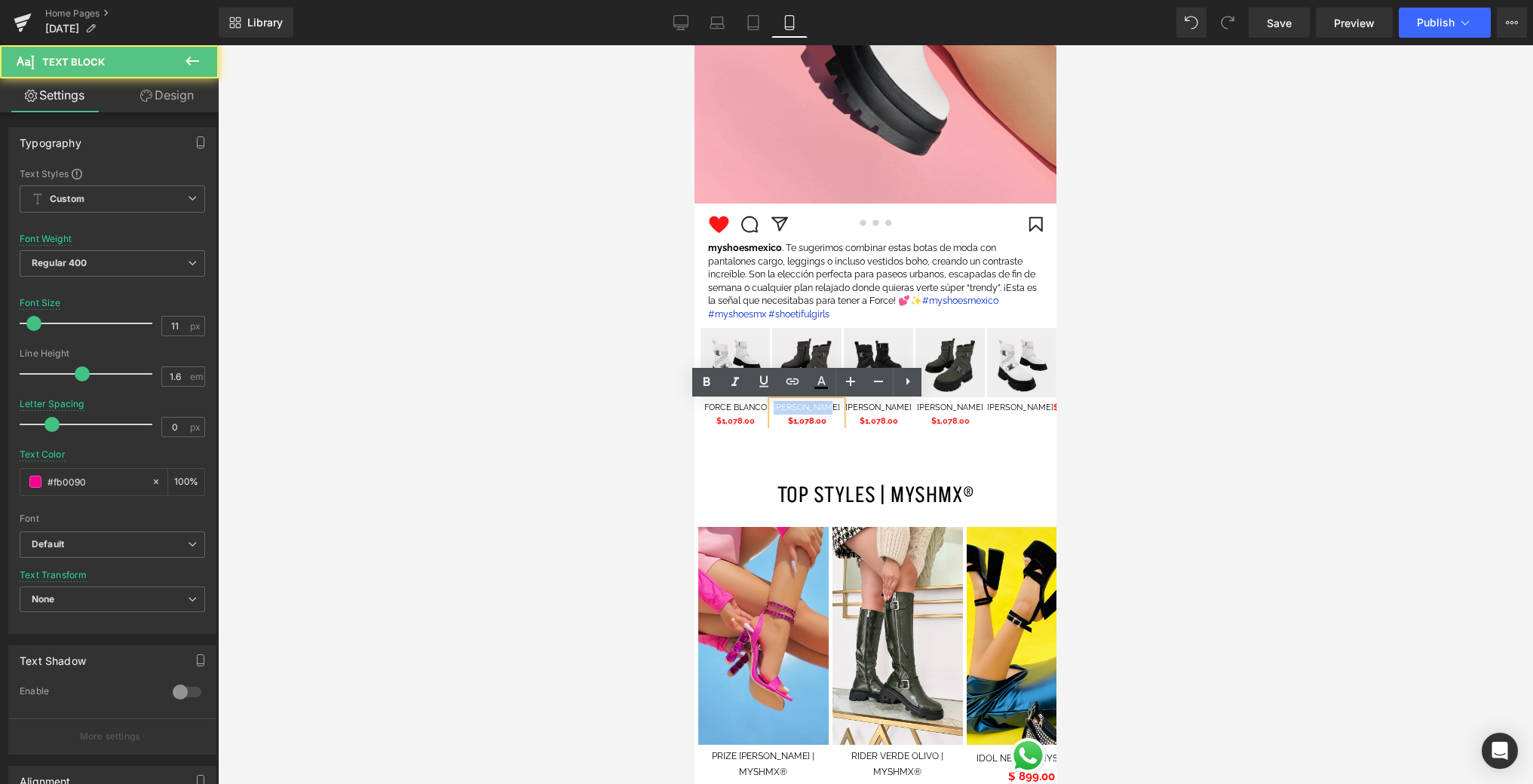
drag, startPoint x: 815, startPoint y: 405, endPoint x: 778, endPoint y: 405, distance: 37.0
click at [778, 405] on p "[PERSON_NAME]" at bounding box center [806, 407] width 70 height 14
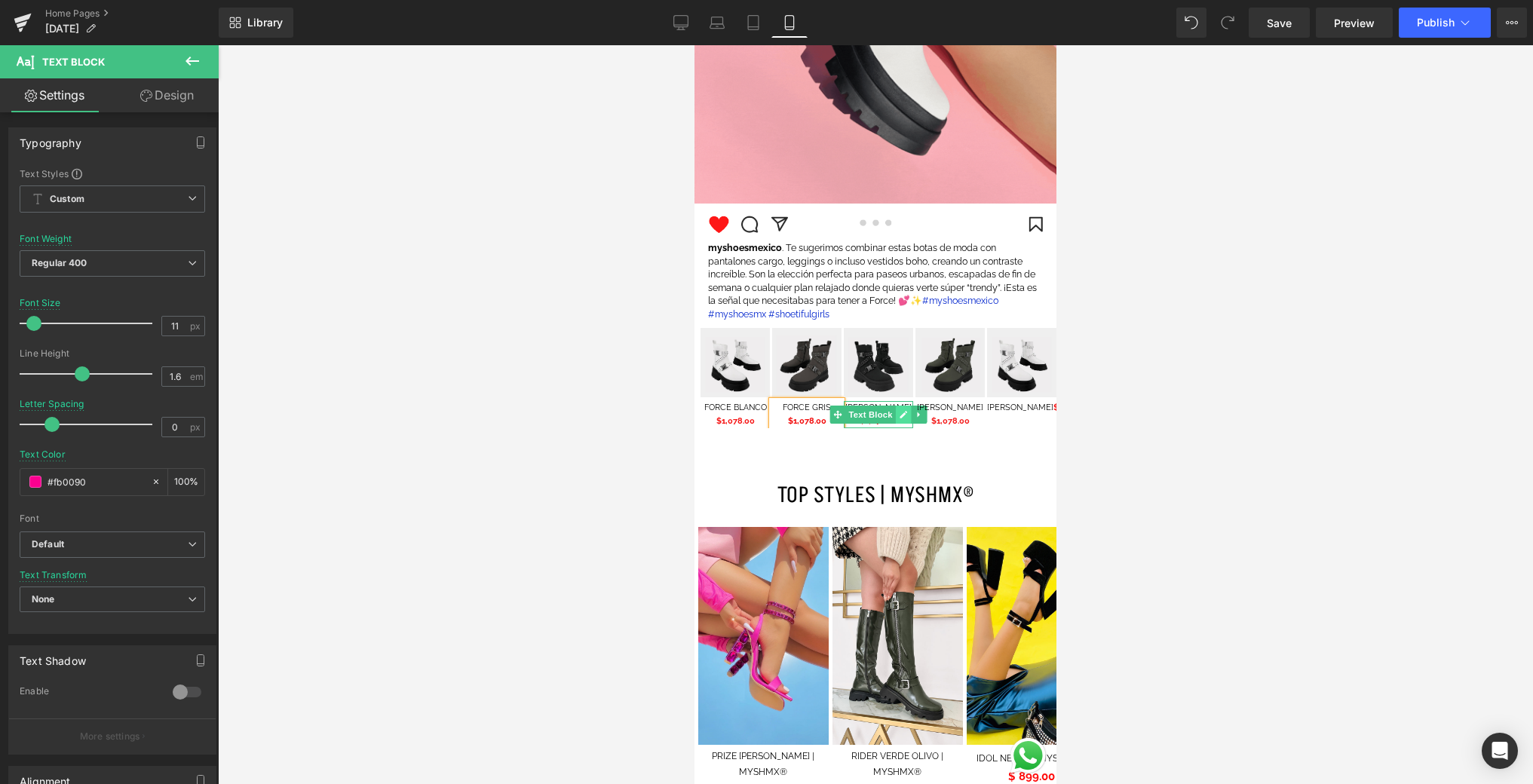
click at [901, 415] on icon at bounding box center [903, 415] width 8 height 9
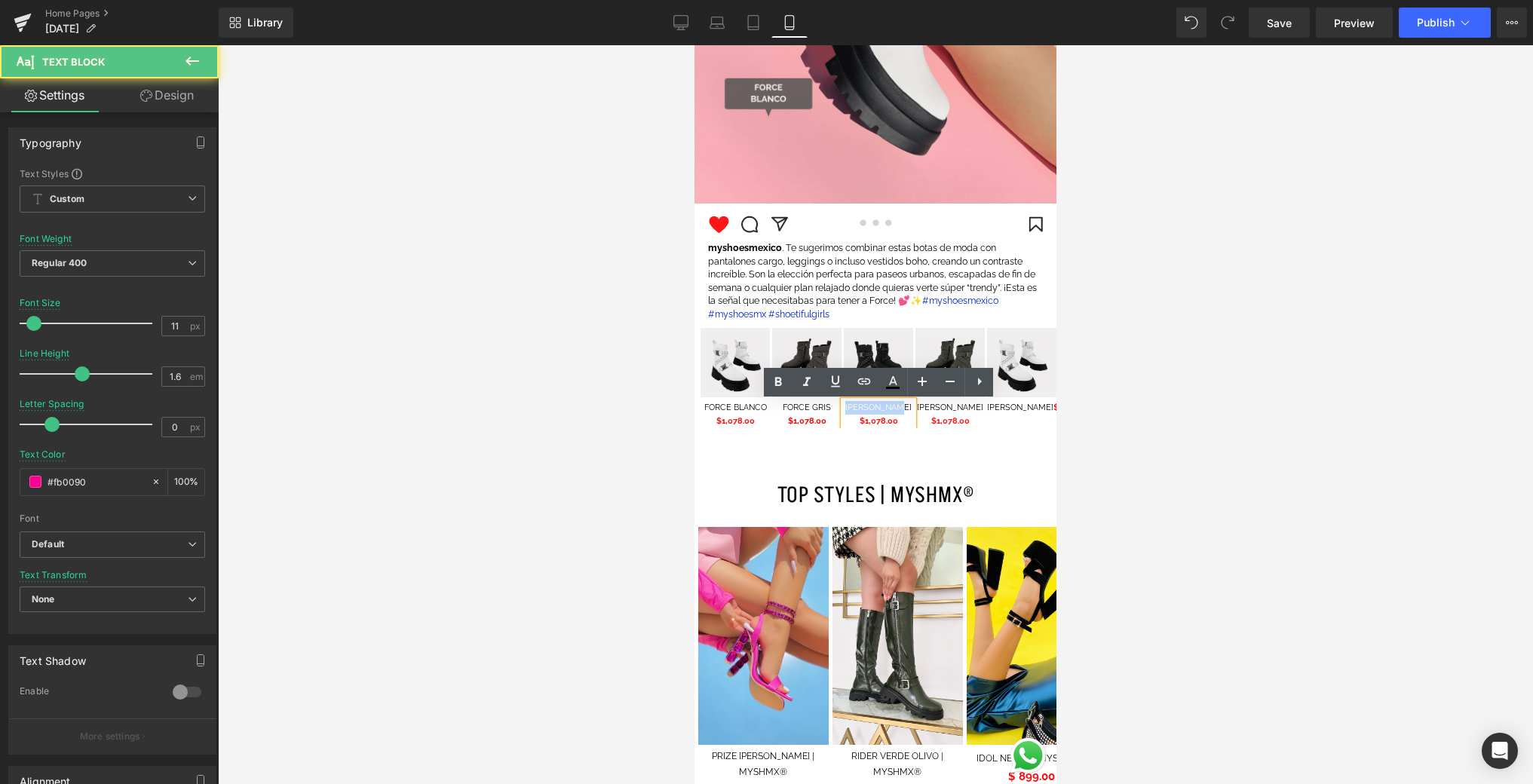
click at [851, 405] on p "[PERSON_NAME]" at bounding box center [878, 407] width 70 height 14
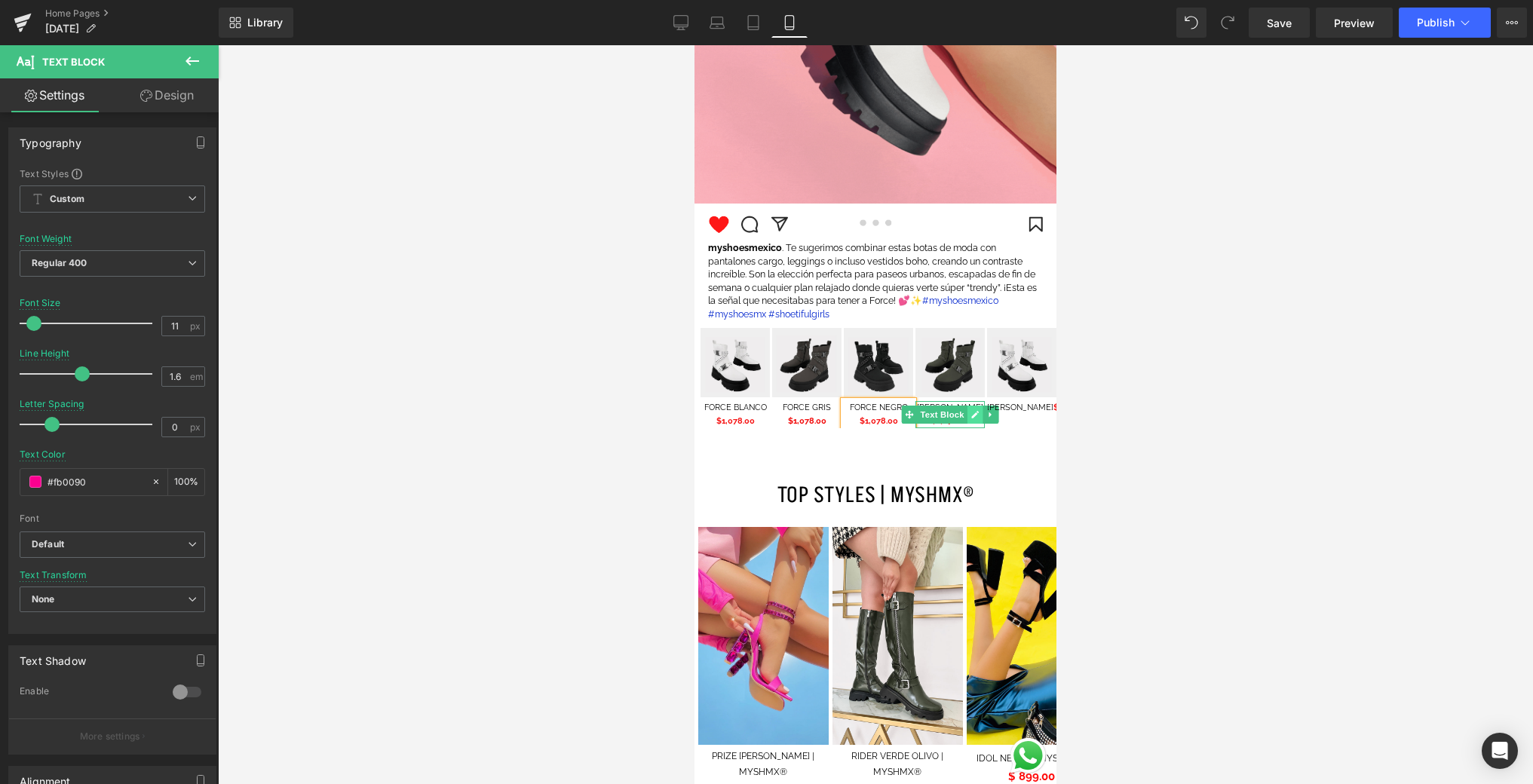
click at [979, 408] on link at bounding box center [974, 415] width 16 height 19
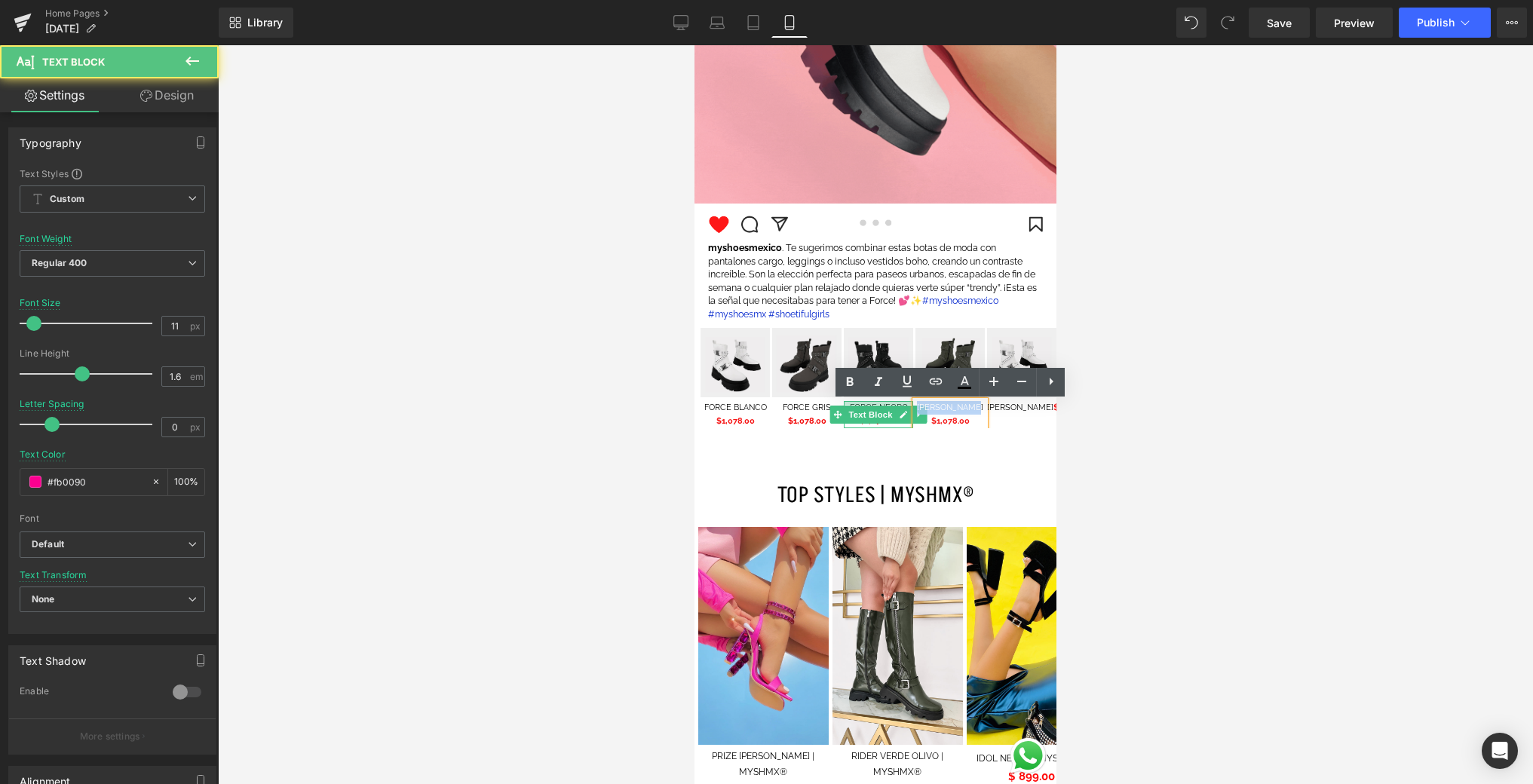
drag, startPoint x: 979, startPoint y: 407, endPoint x: 899, endPoint y: 403, distance: 80.1
click at [899, 403] on div "Image FORCE BLANCO $1,078.00 Text Block Image FORCE GRIS $1,078.00 Text Block I…" at bounding box center [880, 377] width 358 height 99
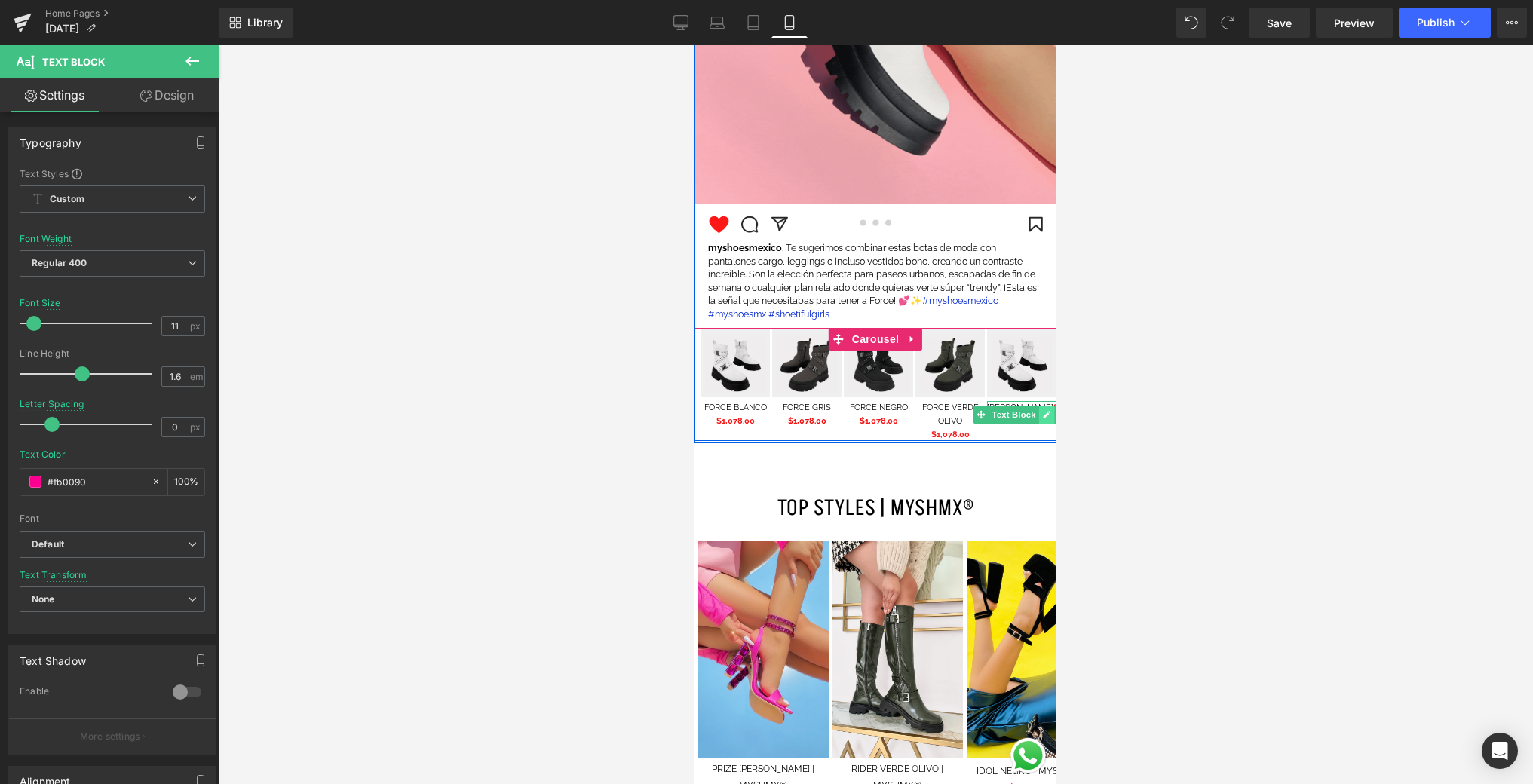
click at [1041, 418] on link at bounding box center [1047, 415] width 16 height 19
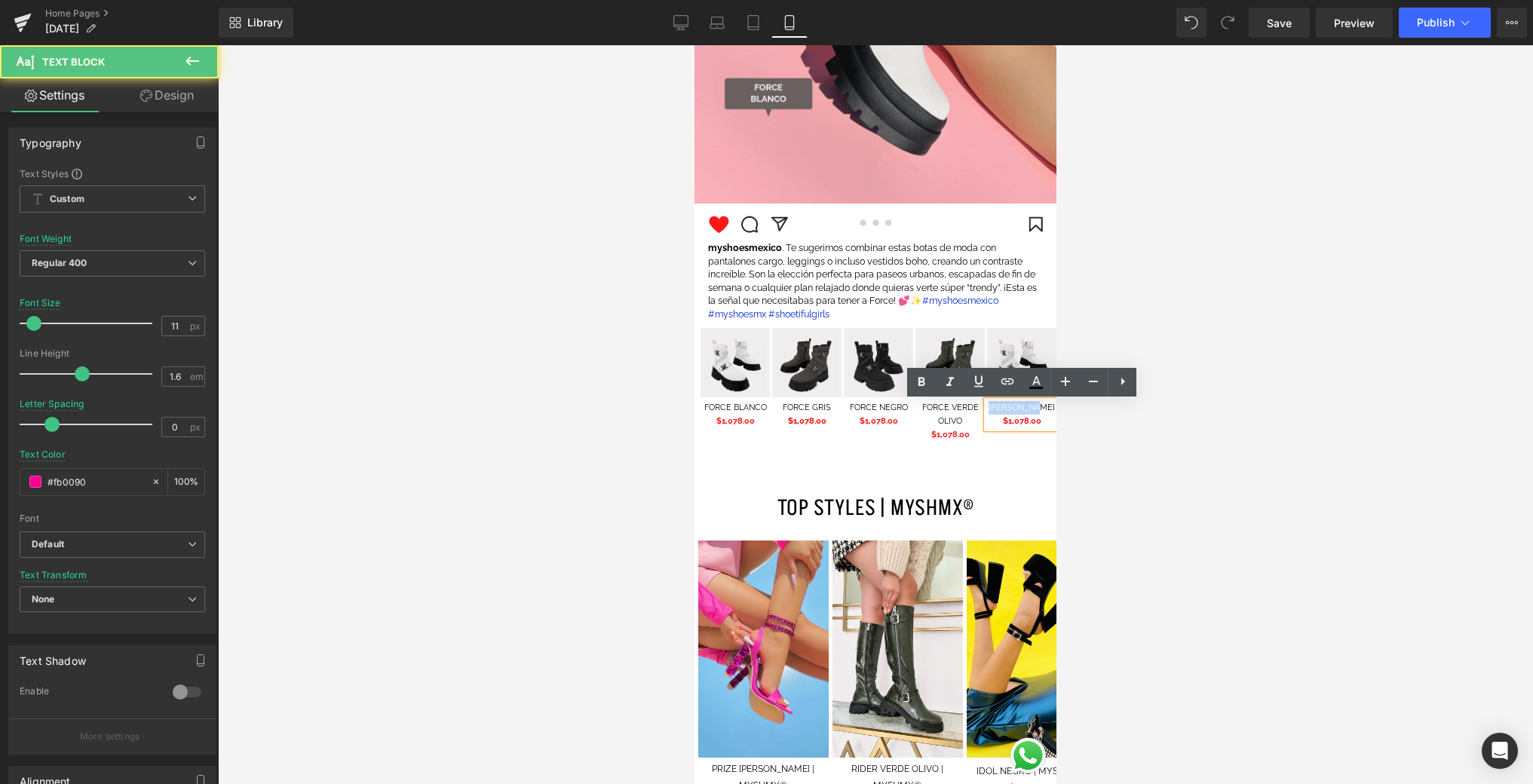
drag, startPoint x: 1011, startPoint y: 422, endPoint x: 1007, endPoint y: 405, distance: 17.5
click at [1007, 405] on p "[PERSON_NAME] $1,078.00" at bounding box center [1022, 414] width 70 height 26
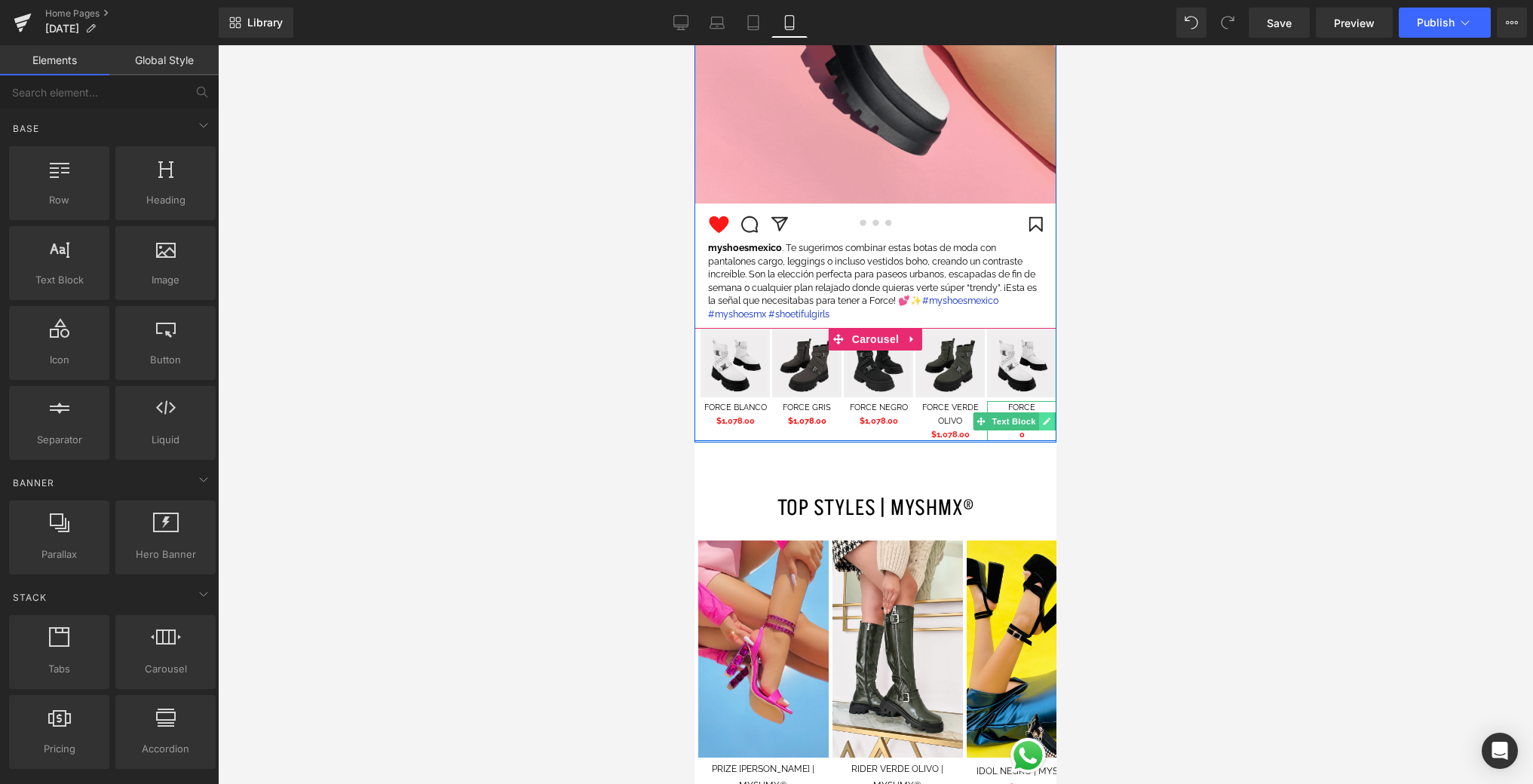
click at [1048, 425] on icon at bounding box center [1047, 421] width 8 height 9
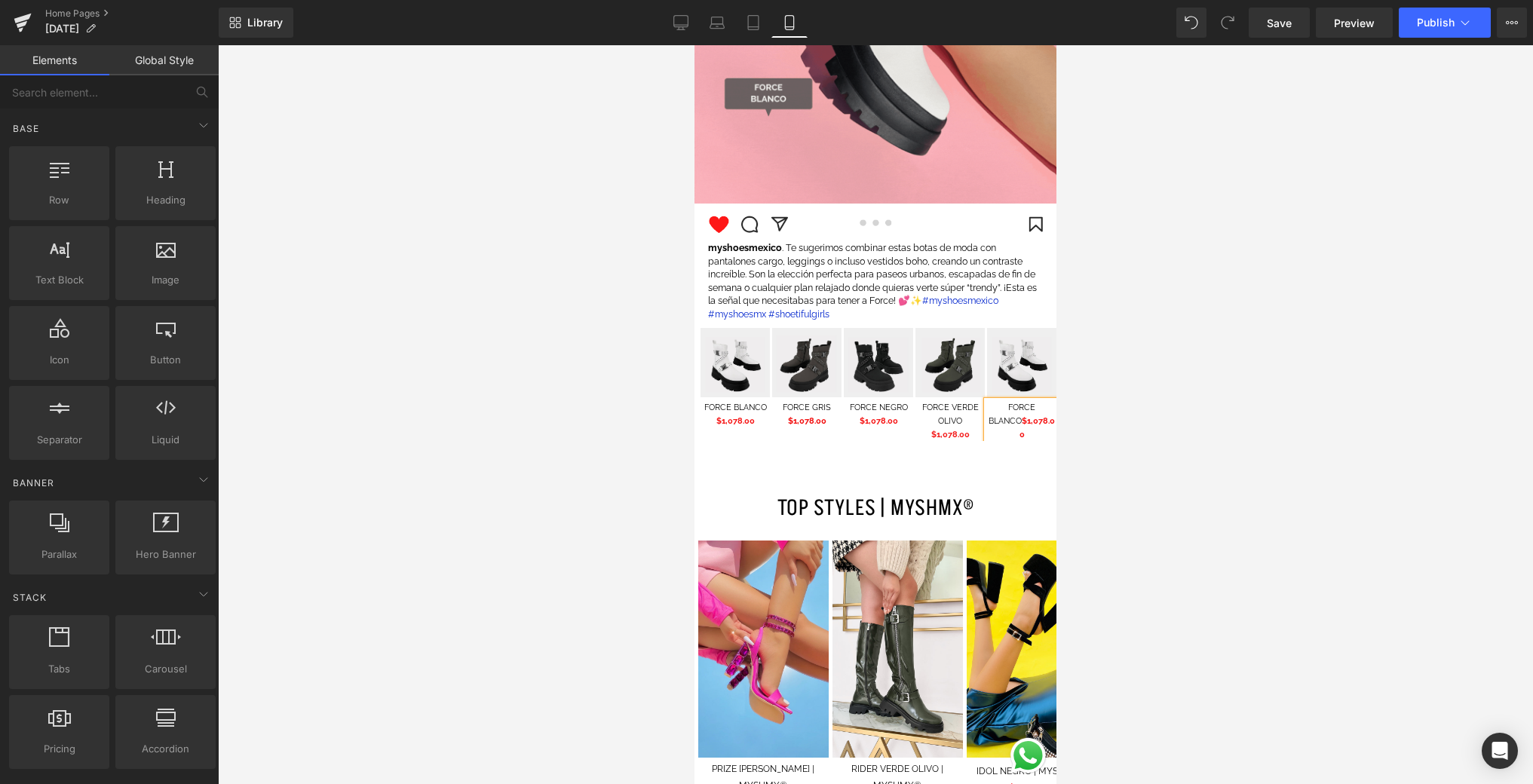
click at [1096, 421] on div at bounding box center [875, 415] width 1315 height 739
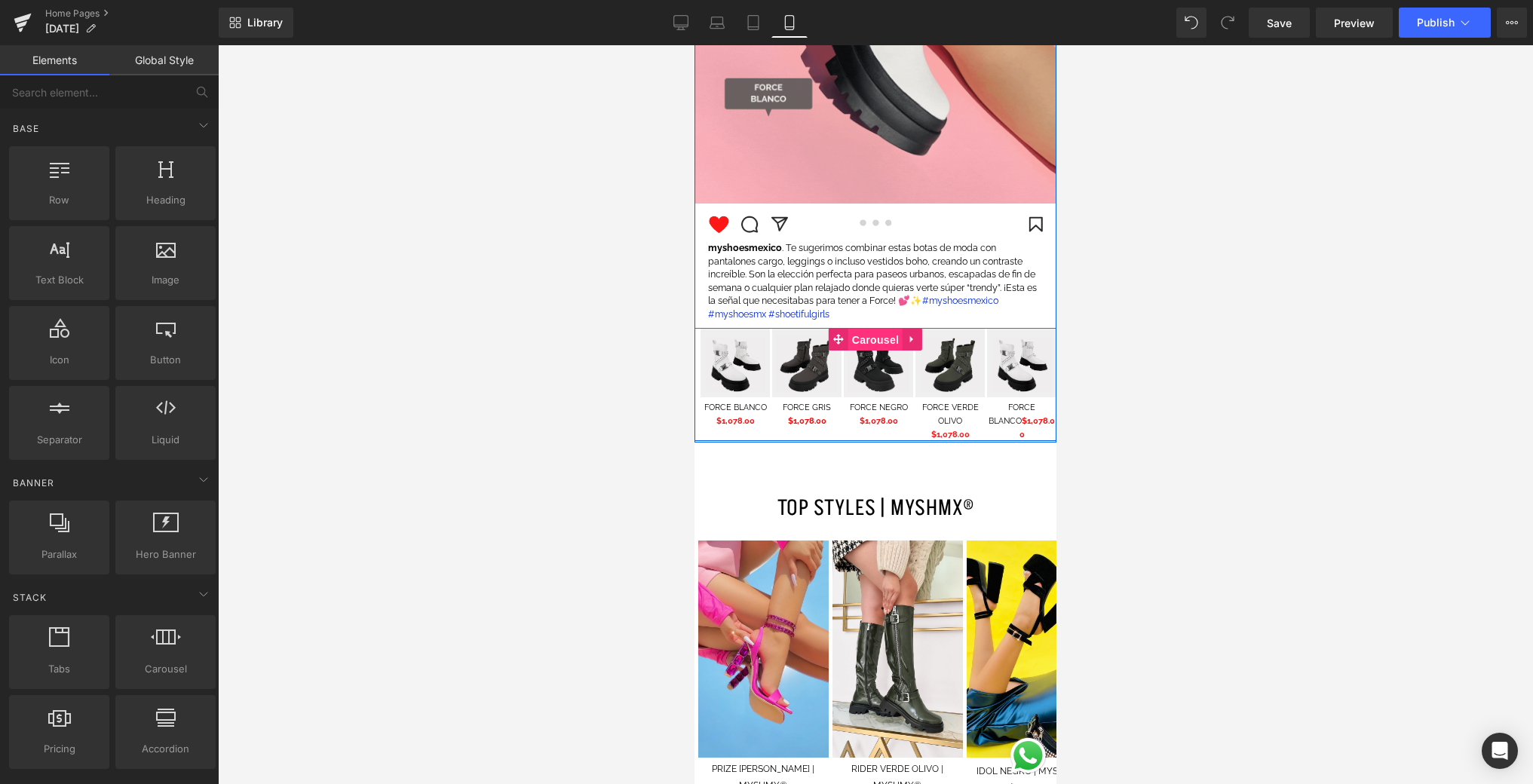
click at [881, 342] on span "Carousel" at bounding box center [875, 340] width 55 height 22
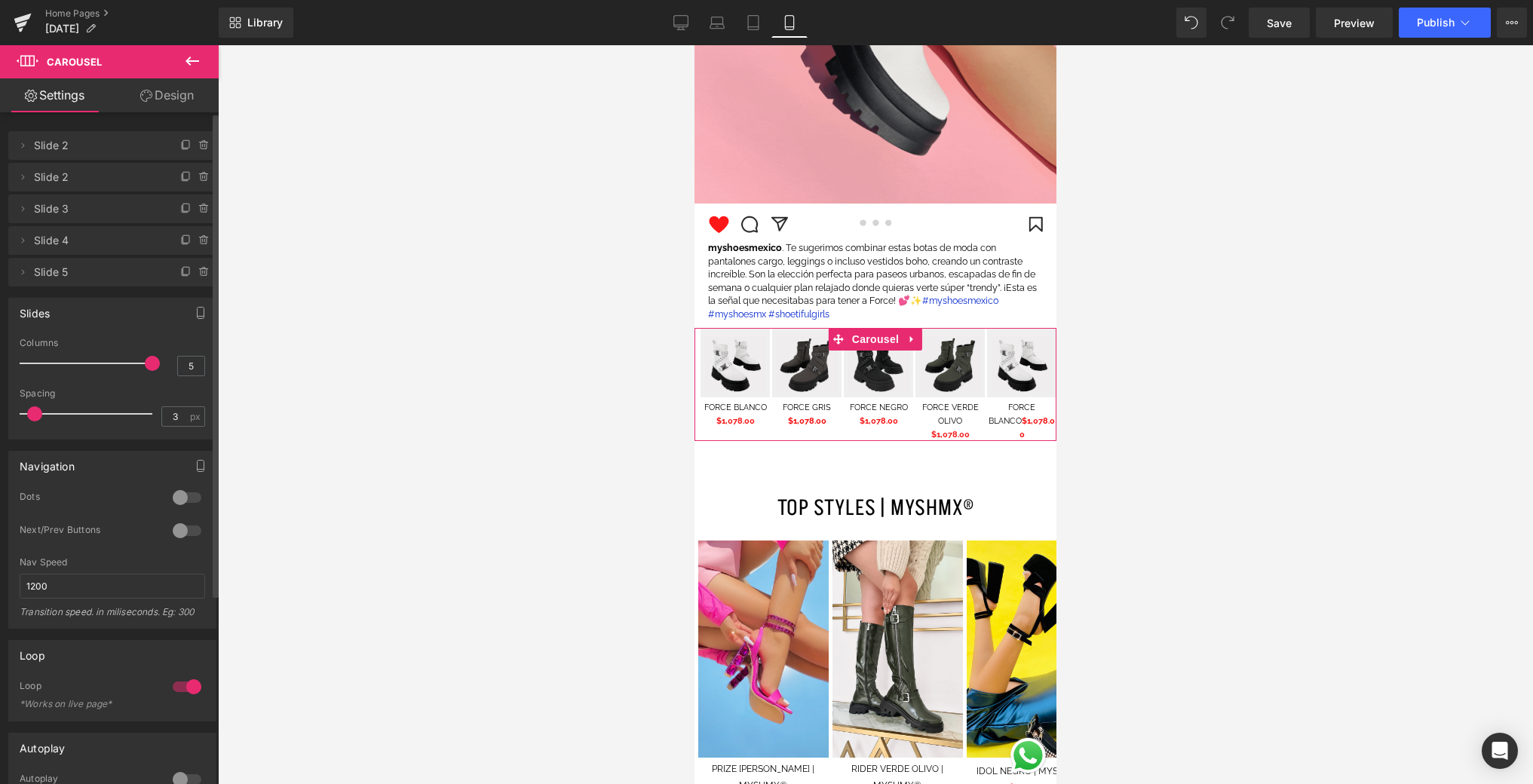
click at [138, 362] on div at bounding box center [89, 363] width 125 height 31
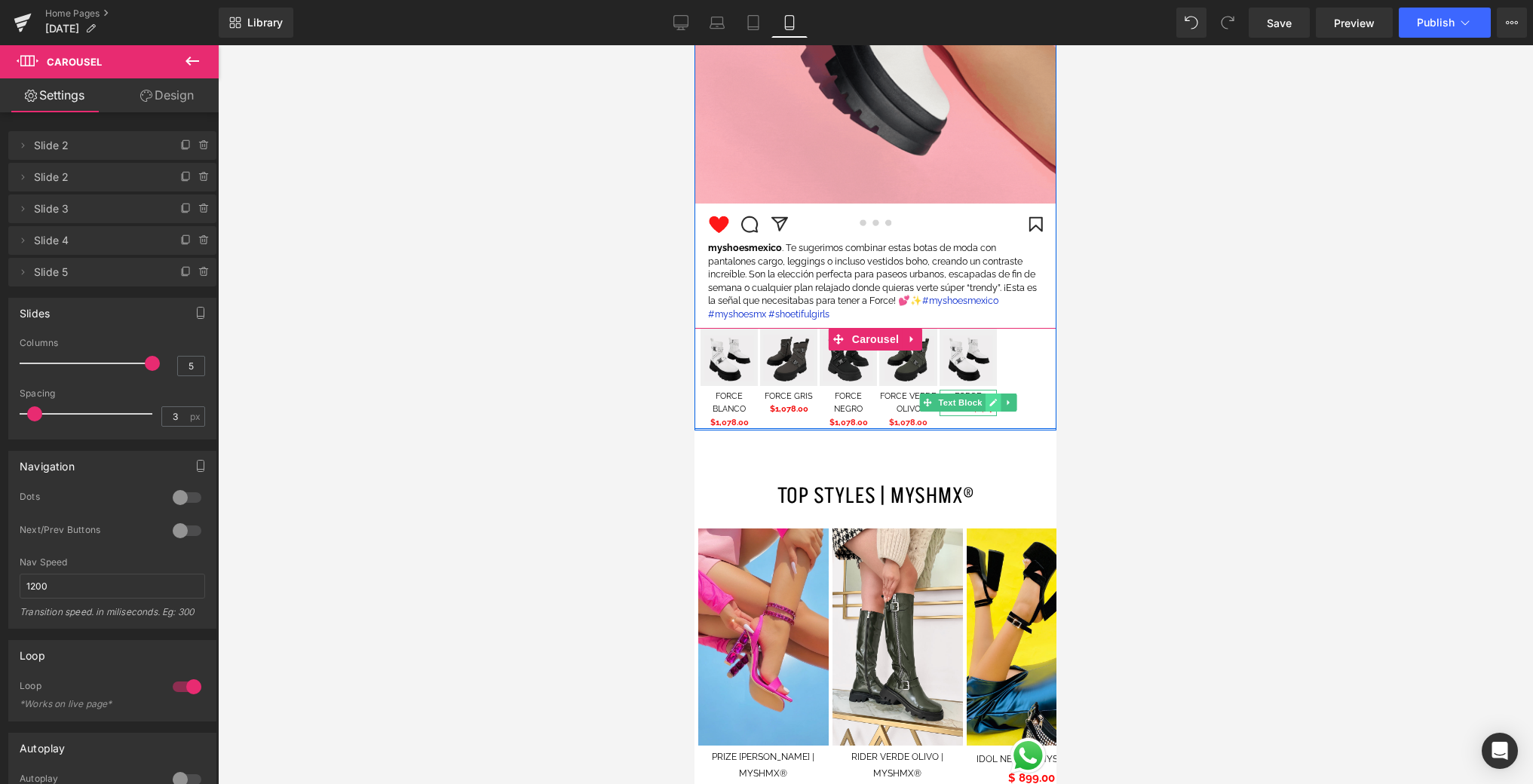
click at [988, 405] on icon at bounding box center [992, 403] width 8 height 9
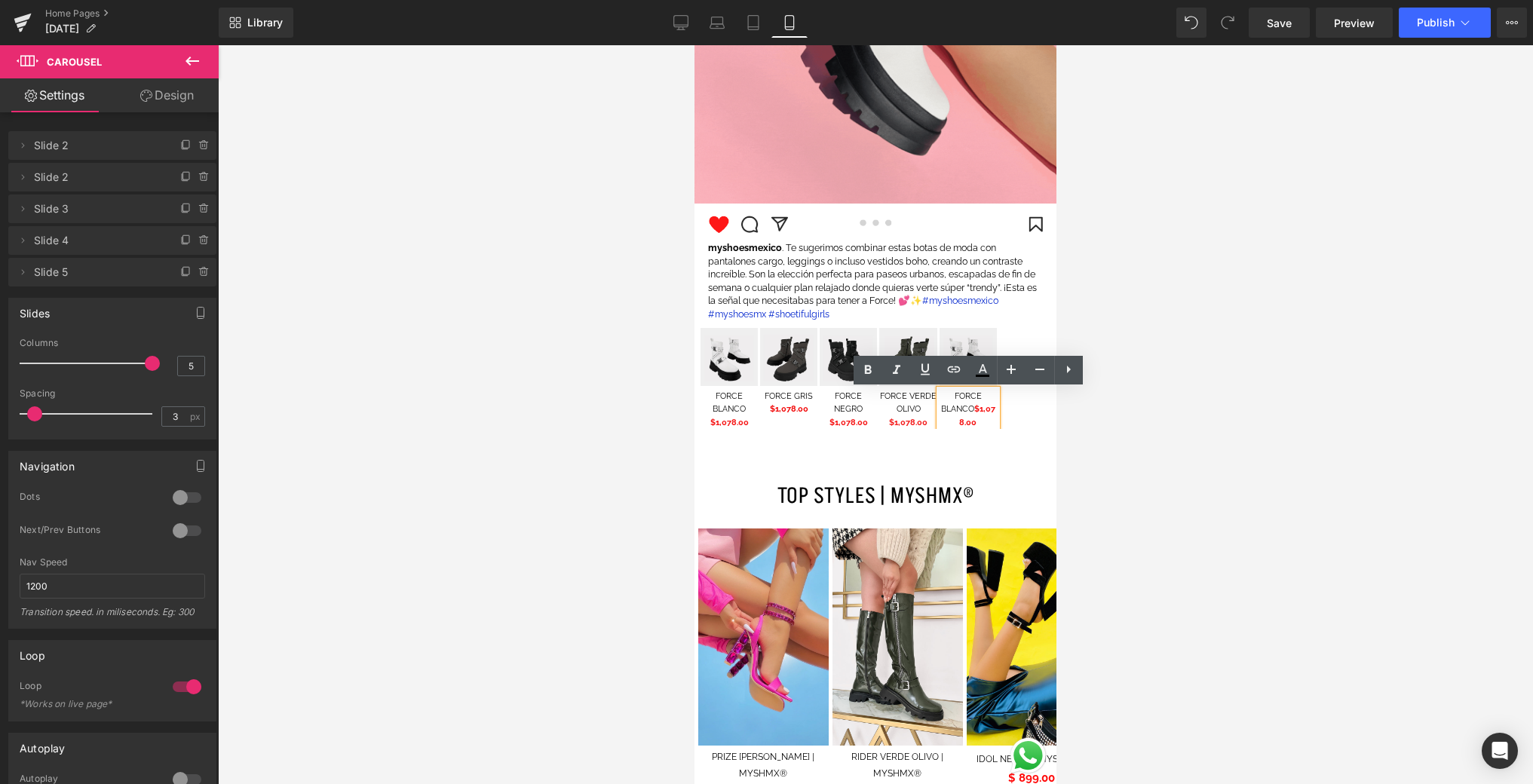
click at [941, 409] on font "FORCE BLANCO" at bounding box center [961, 403] width 41 height 23
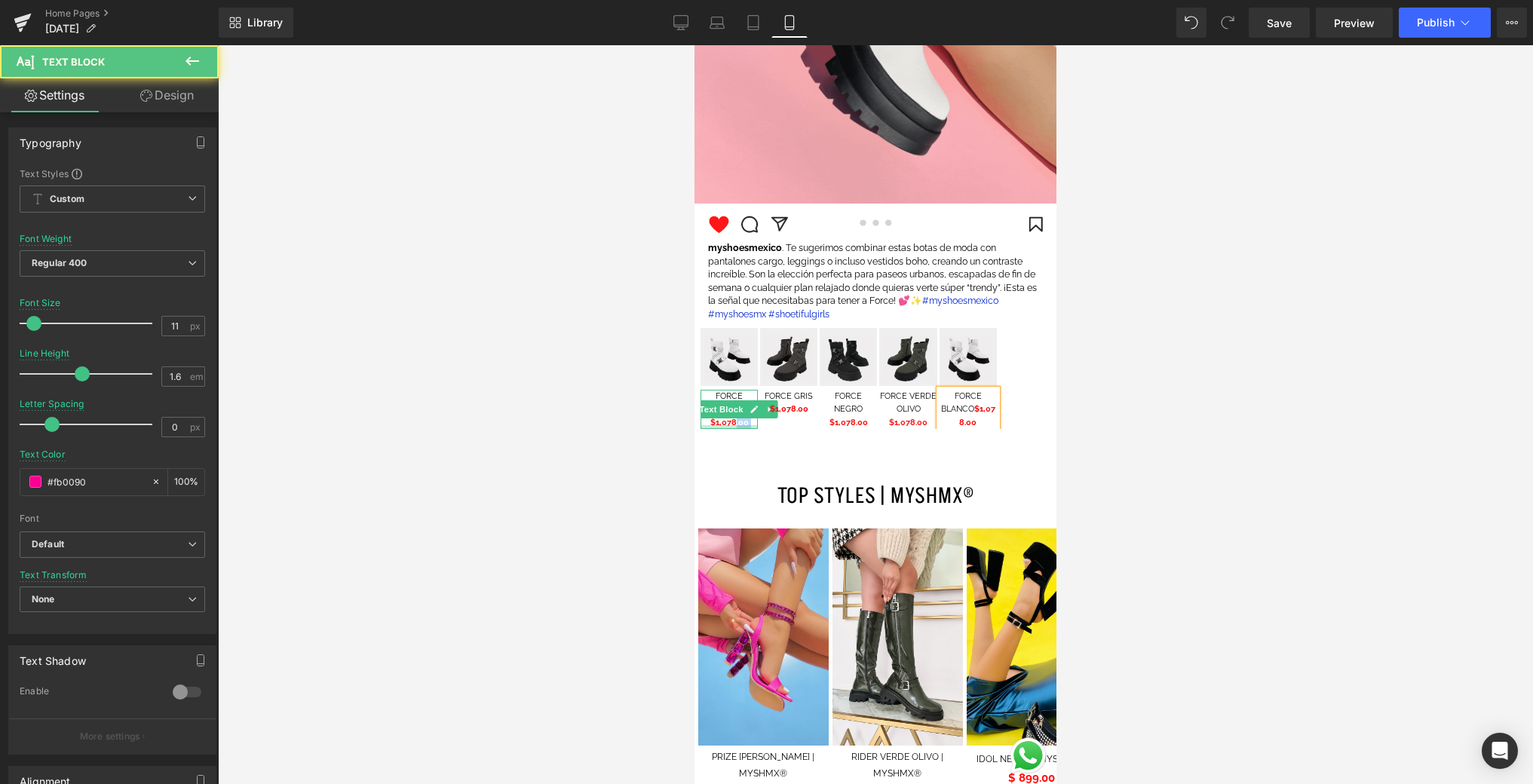
drag, startPoint x: 737, startPoint y: 424, endPoint x: 757, endPoint y: 429, distance: 20.6
click at [717, 426] on div "FORCE BLANCO $1,078.00 Text Block" at bounding box center [729, 409] width 58 height 40
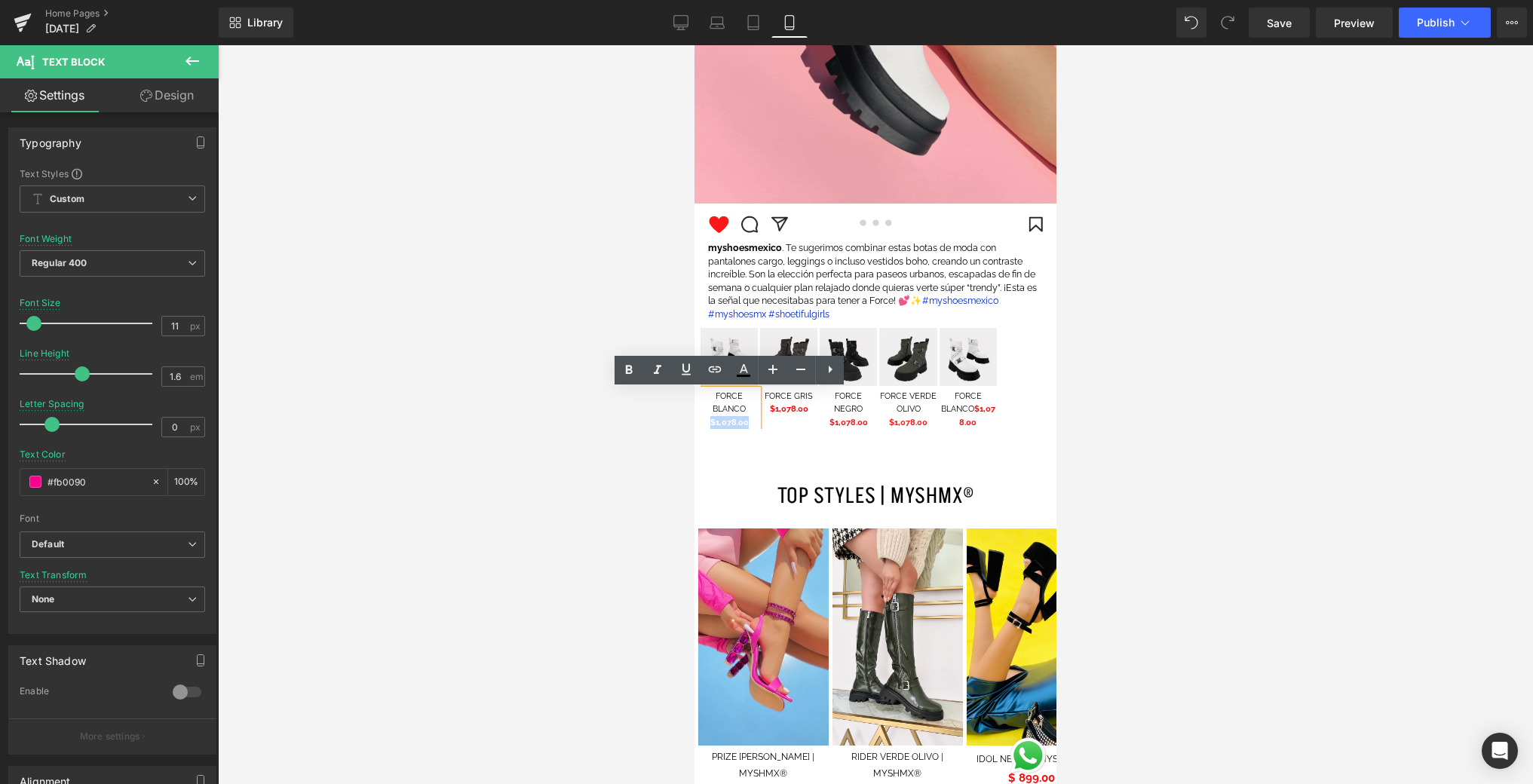
drag, startPoint x: 753, startPoint y: 423, endPoint x: 710, endPoint y: 424, distance: 43.0
click at [710, 424] on p "$1,078.00" at bounding box center [729, 423] width 58 height 14
click at [632, 368] on icon at bounding box center [629, 370] width 19 height 19
click at [631, 368] on icon at bounding box center [628, 369] width 6 height 9
click at [625, 375] on icon at bounding box center [629, 370] width 19 height 19
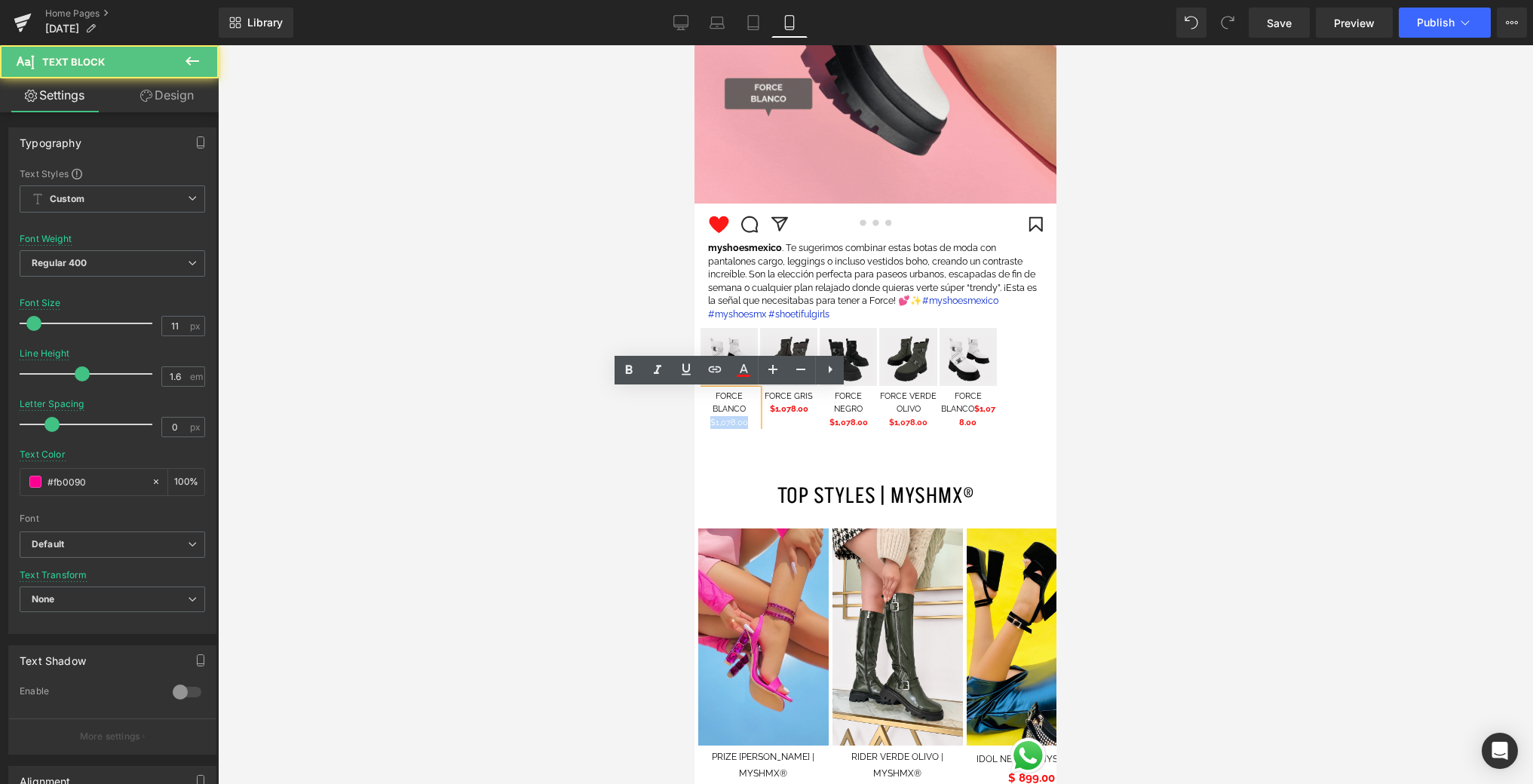
drag, startPoint x: 749, startPoint y: 423, endPoint x: 706, endPoint y: 419, distance: 43.2
click at [706, 419] on p "$1,078.00" at bounding box center [729, 423] width 58 height 14
click at [625, 368] on icon at bounding box center [628, 369] width 6 height 9
drag, startPoint x: 717, startPoint y: 418, endPoint x: 708, endPoint y: 418, distance: 9.0
click at [708, 418] on p "$1,078.00" at bounding box center [729, 423] width 58 height 14
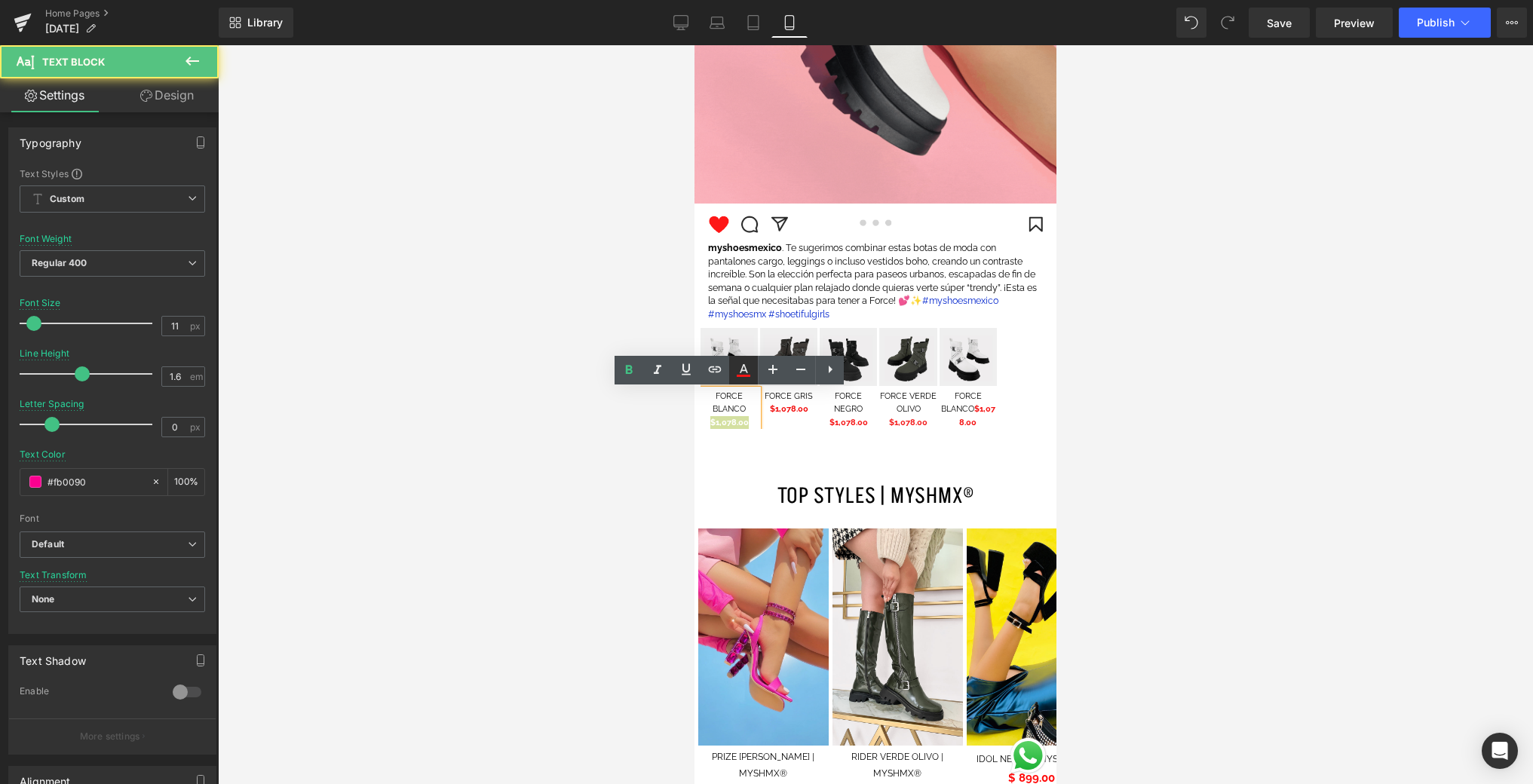
click at [743, 373] on icon at bounding box center [743, 370] width 19 height 19
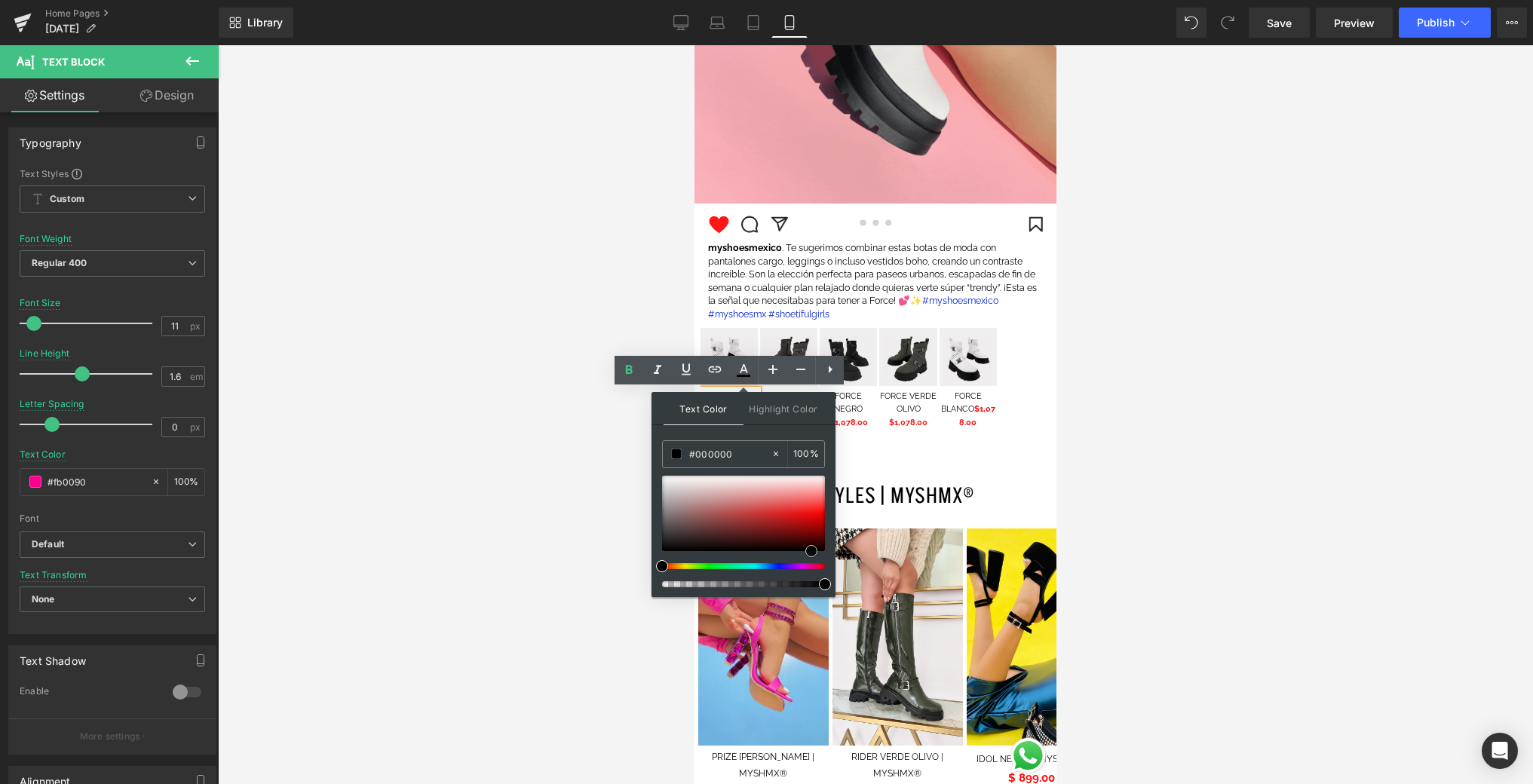
drag, startPoint x: 812, startPoint y: 546, endPoint x: 828, endPoint y: 549, distance: 16.3
click at [811, 551] on div at bounding box center [743, 513] width 163 height 75
drag, startPoint x: 906, startPoint y: 477, endPoint x: 898, endPoint y: 472, distance: 9.4
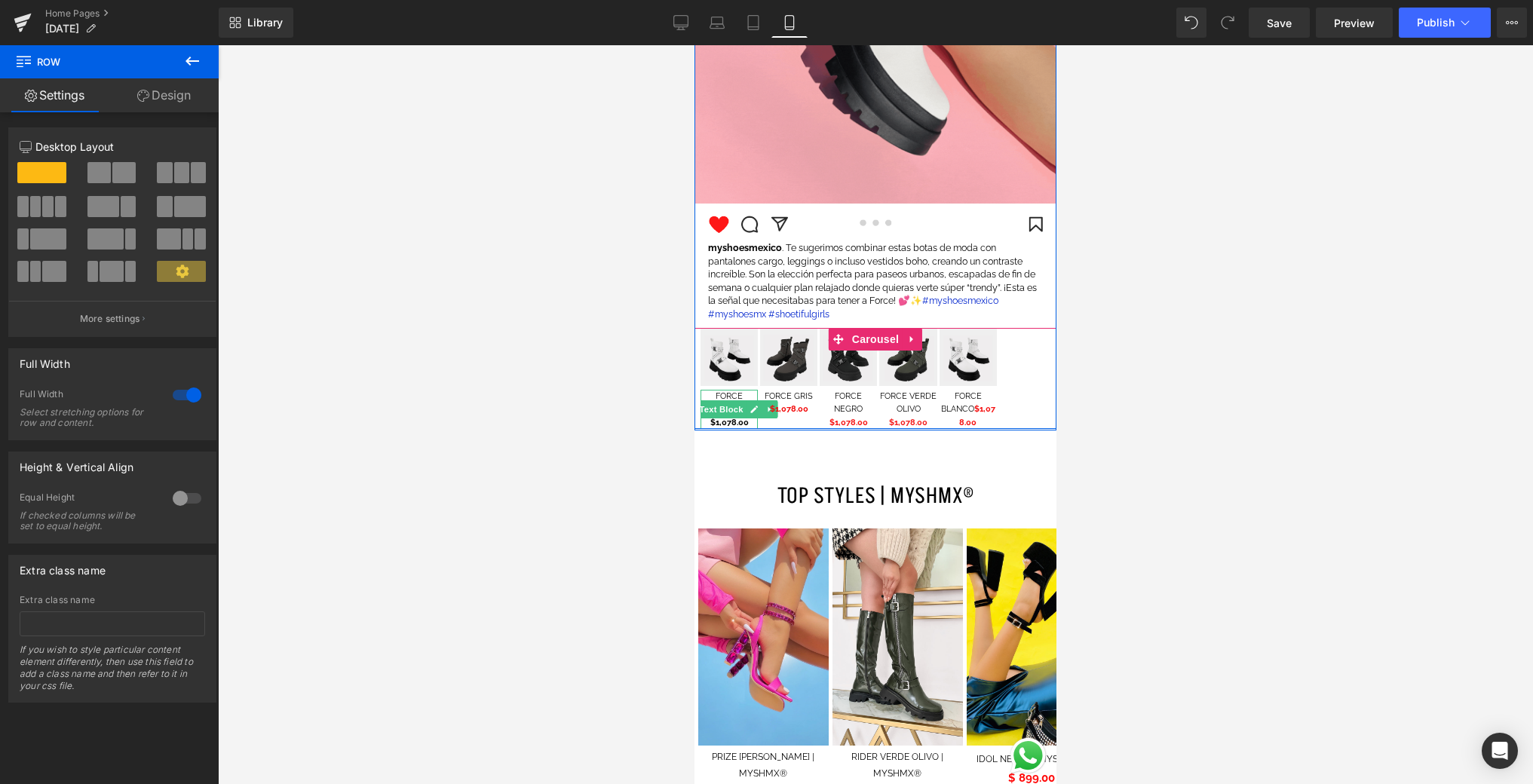
click at [735, 424] on strong "$1,078.00" at bounding box center [728, 422] width 38 height 10
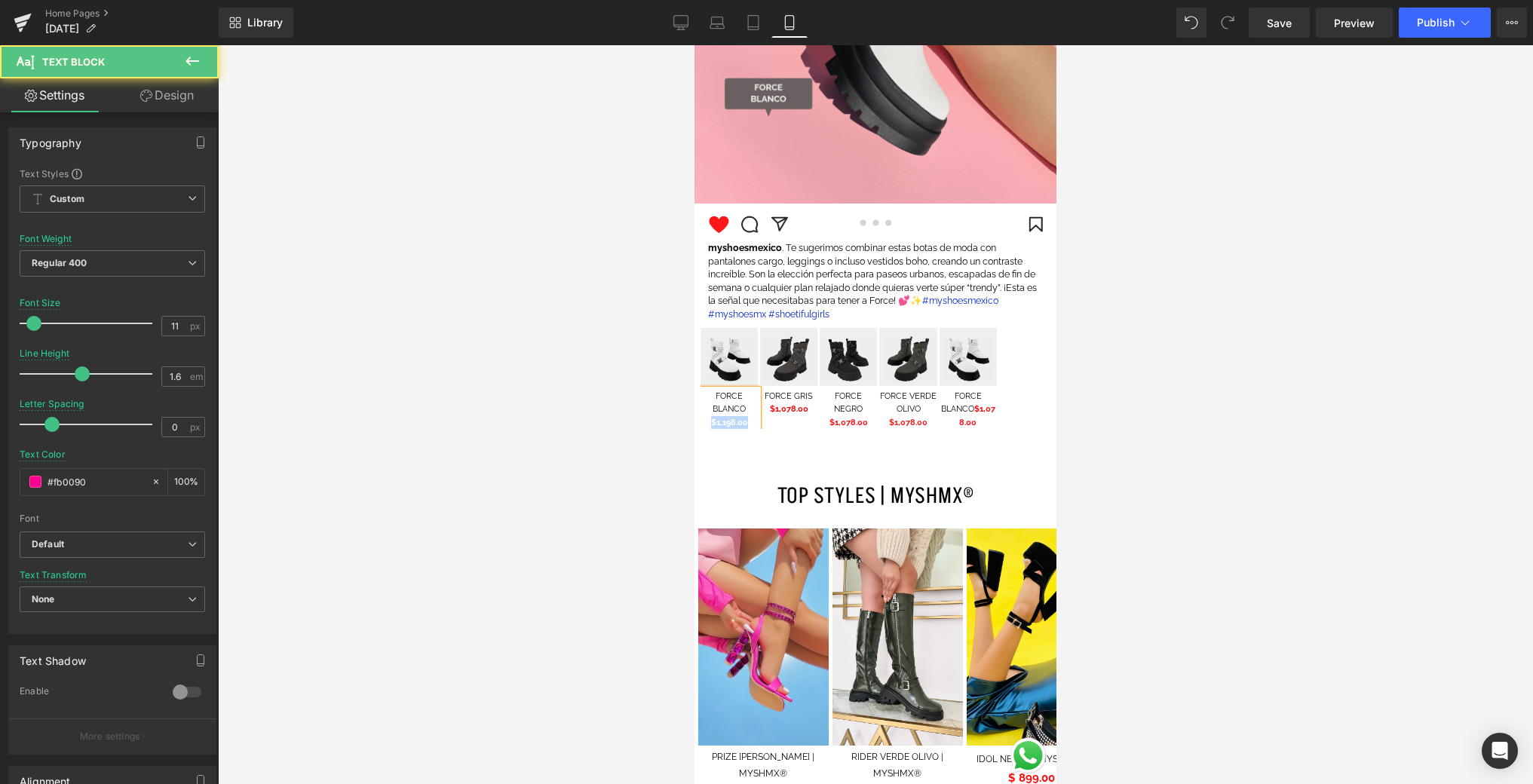
drag, startPoint x: 749, startPoint y: 420, endPoint x: 705, endPoint y: 419, distance: 44.0
click at [705, 419] on p "$1,198.00" at bounding box center [729, 423] width 58 height 14
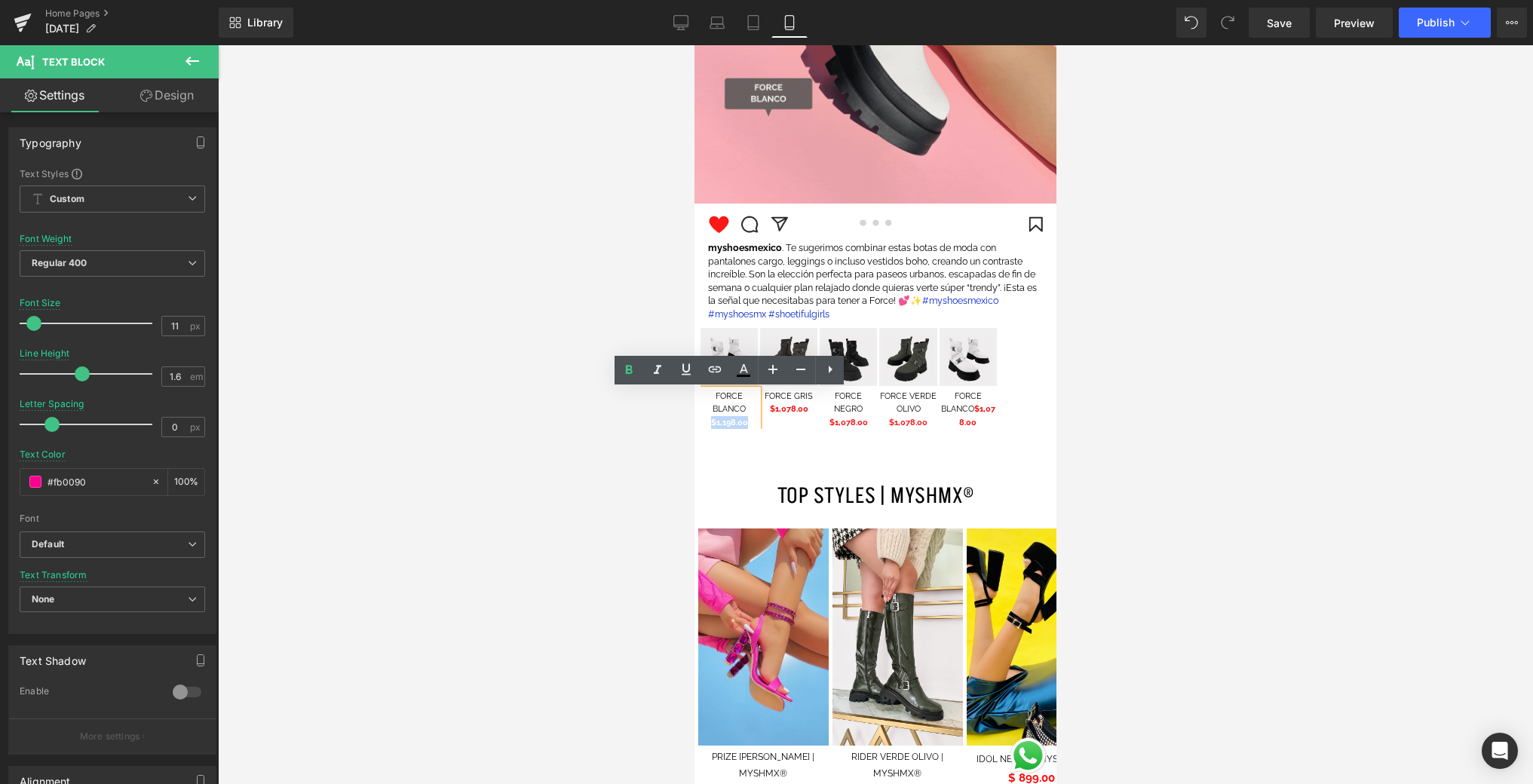
copy strong "$1,198.00"
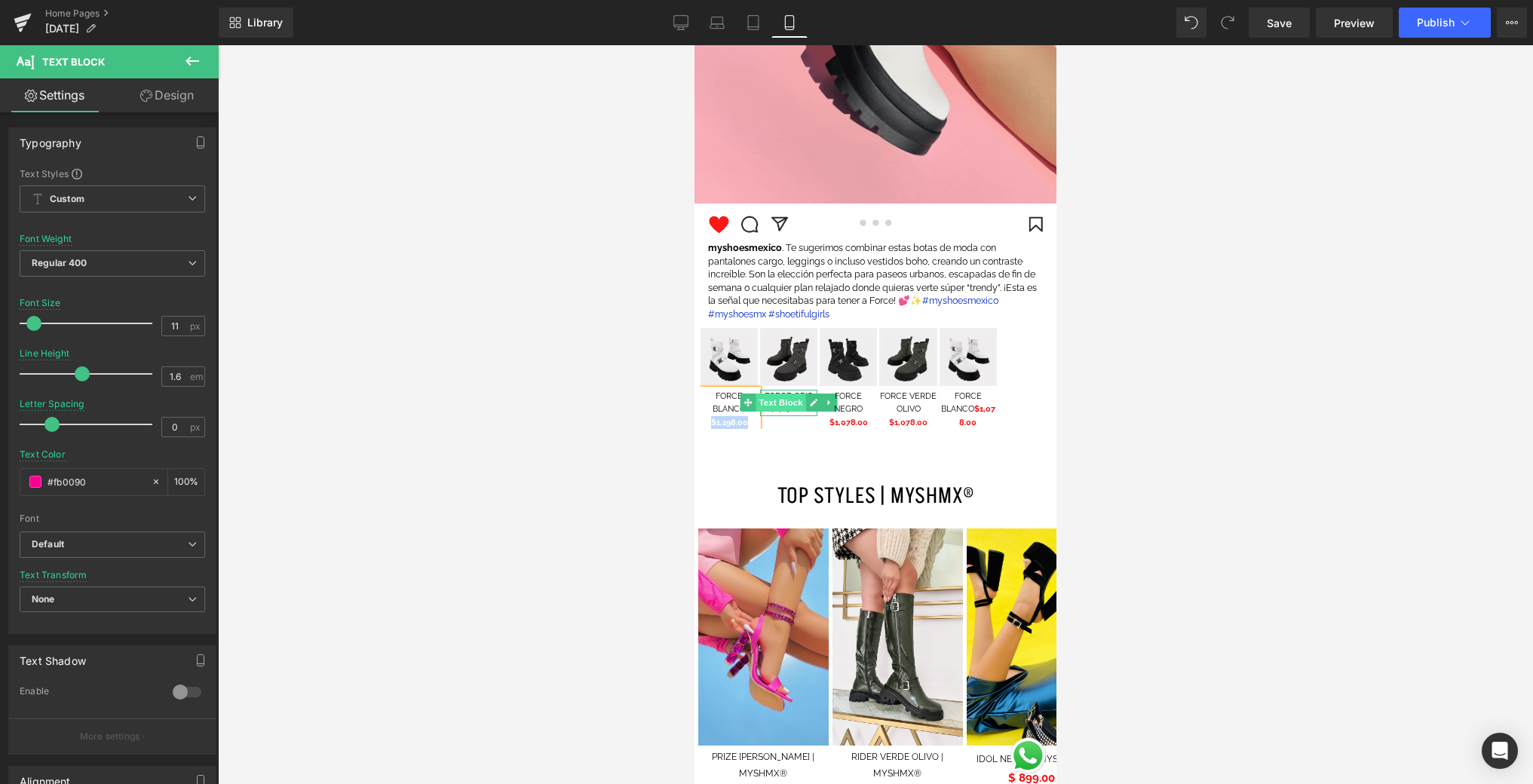
click at [784, 410] on span "Text Block" at bounding box center [781, 403] width 50 height 19
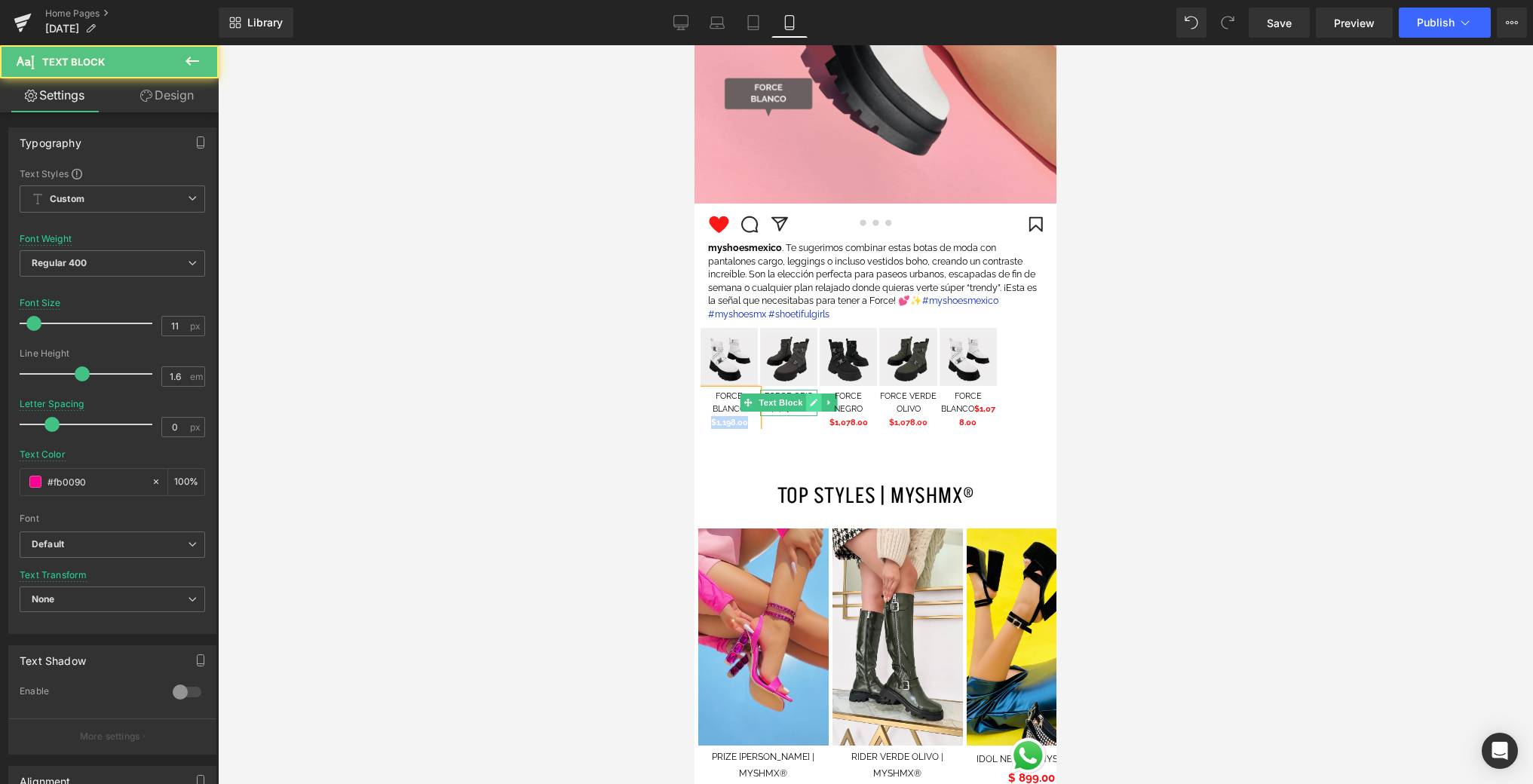
click at [806, 407] on link at bounding box center [814, 403] width 16 height 19
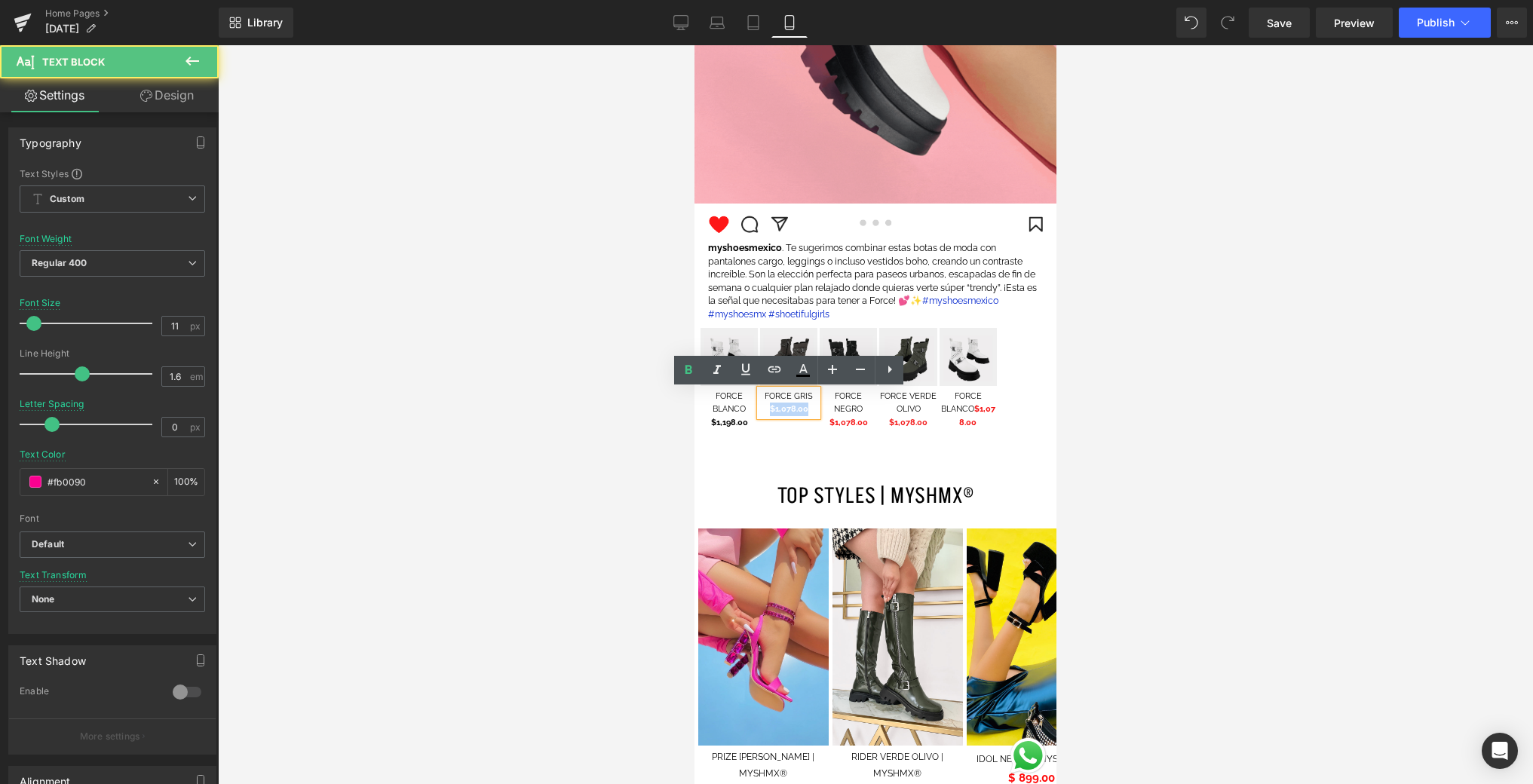
drag, startPoint x: 786, startPoint y: 409, endPoint x: 767, endPoint y: 411, distance: 19.1
click at [767, 411] on p "$1,078.00" at bounding box center [789, 409] width 58 height 14
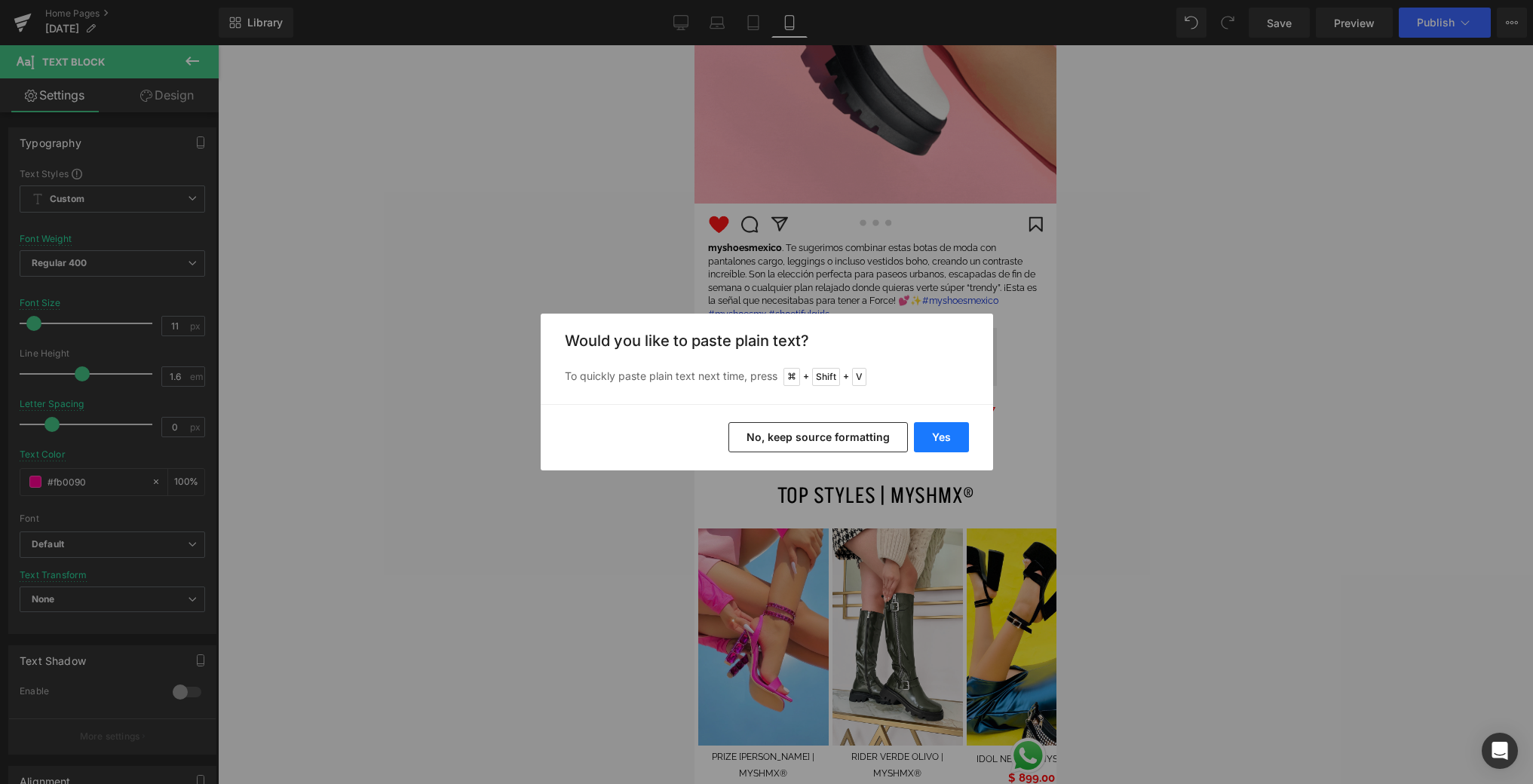
click at [933, 437] on button "Yes" at bounding box center [941, 437] width 55 height 31
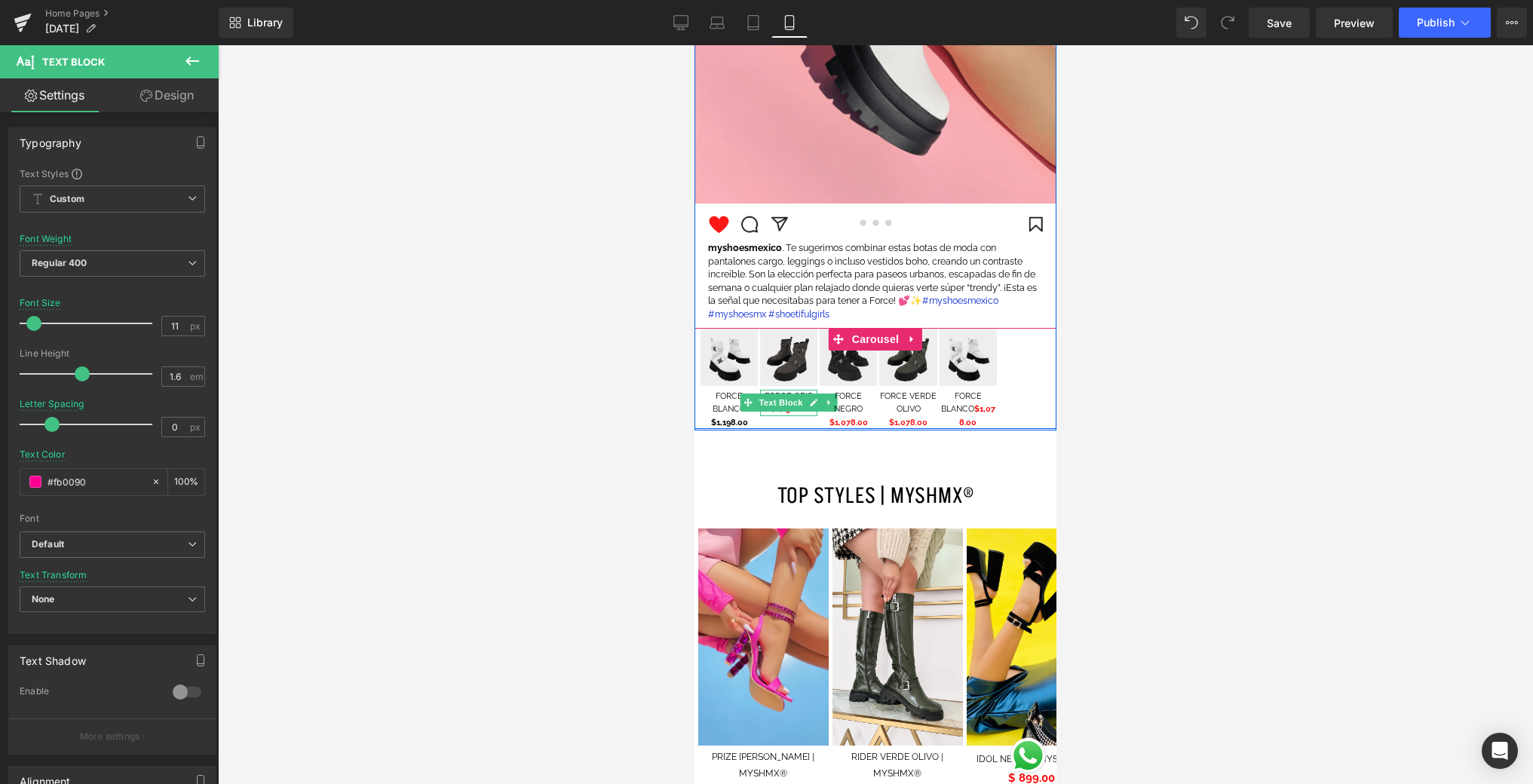
click at [811, 409] on link at bounding box center [814, 403] width 16 height 19
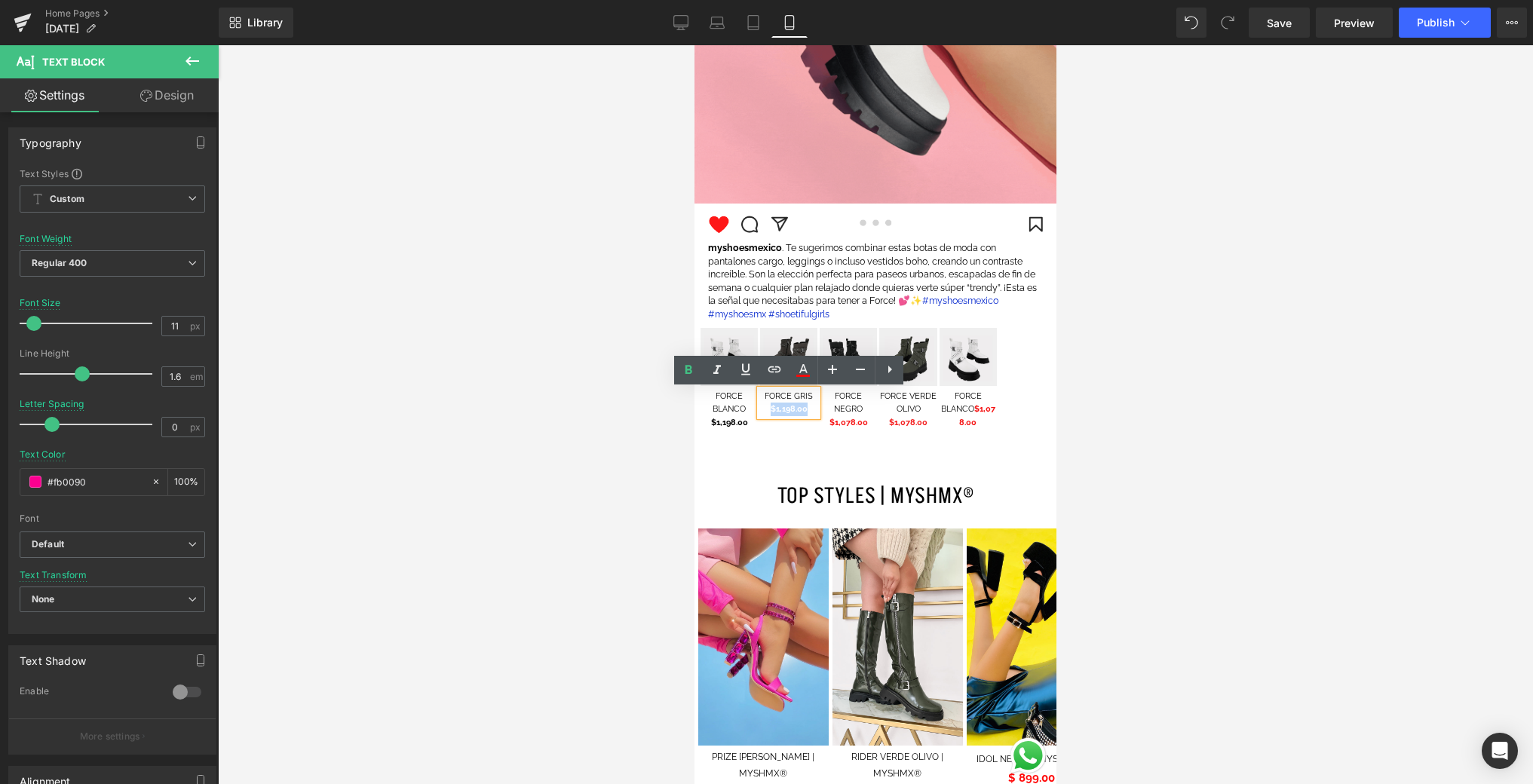
drag, startPoint x: 809, startPoint y: 411, endPoint x: 771, endPoint y: 412, distance: 38.0
click at [771, 412] on p "$1,198.00" at bounding box center [789, 409] width 58 height 14
click at [802, 372] on icon at bounding box center [804, 370] width 19 height 19
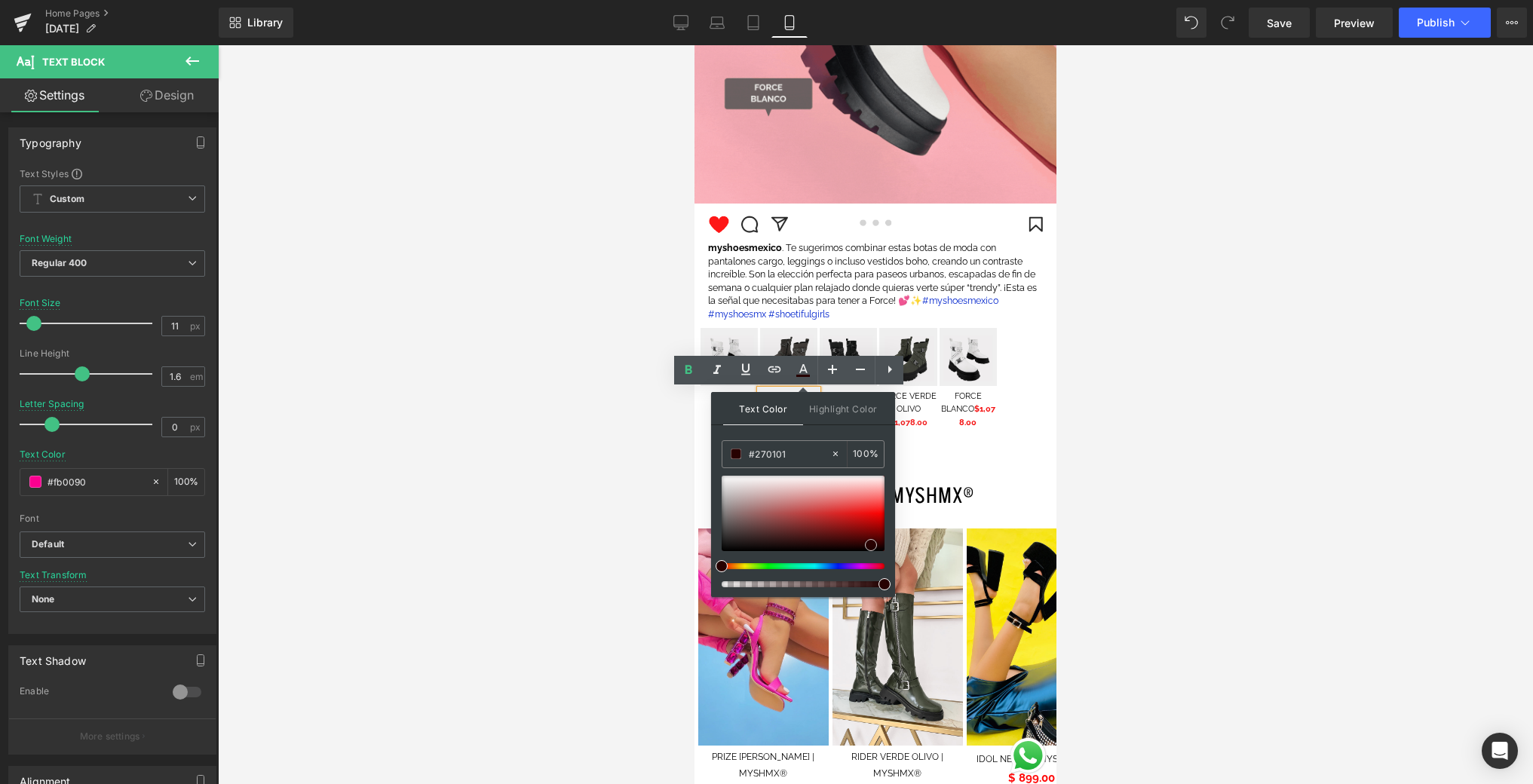
click at [870, 545] on div at bounding box center [804, 513] width 163 height 75
drag, startPoint x: 870, startPoint y: 547, endPoint x: 869, endPoint y: 556, distance: 9.1
click at [869, 556] on span at bounding box center [869, 550] width 12 height 12
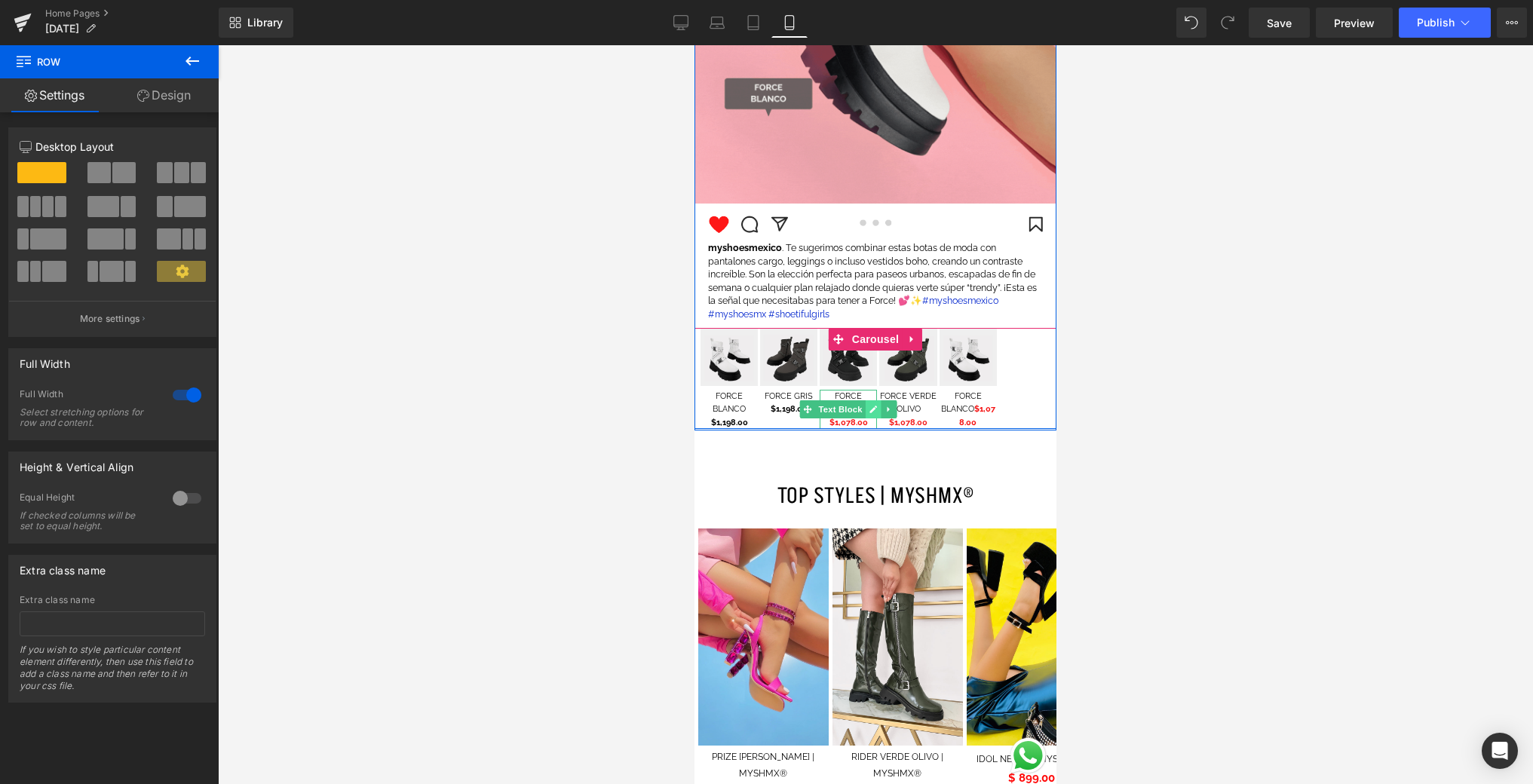
click at [870, 412] on icon at bounding box center [873, 409] width 8 height 9
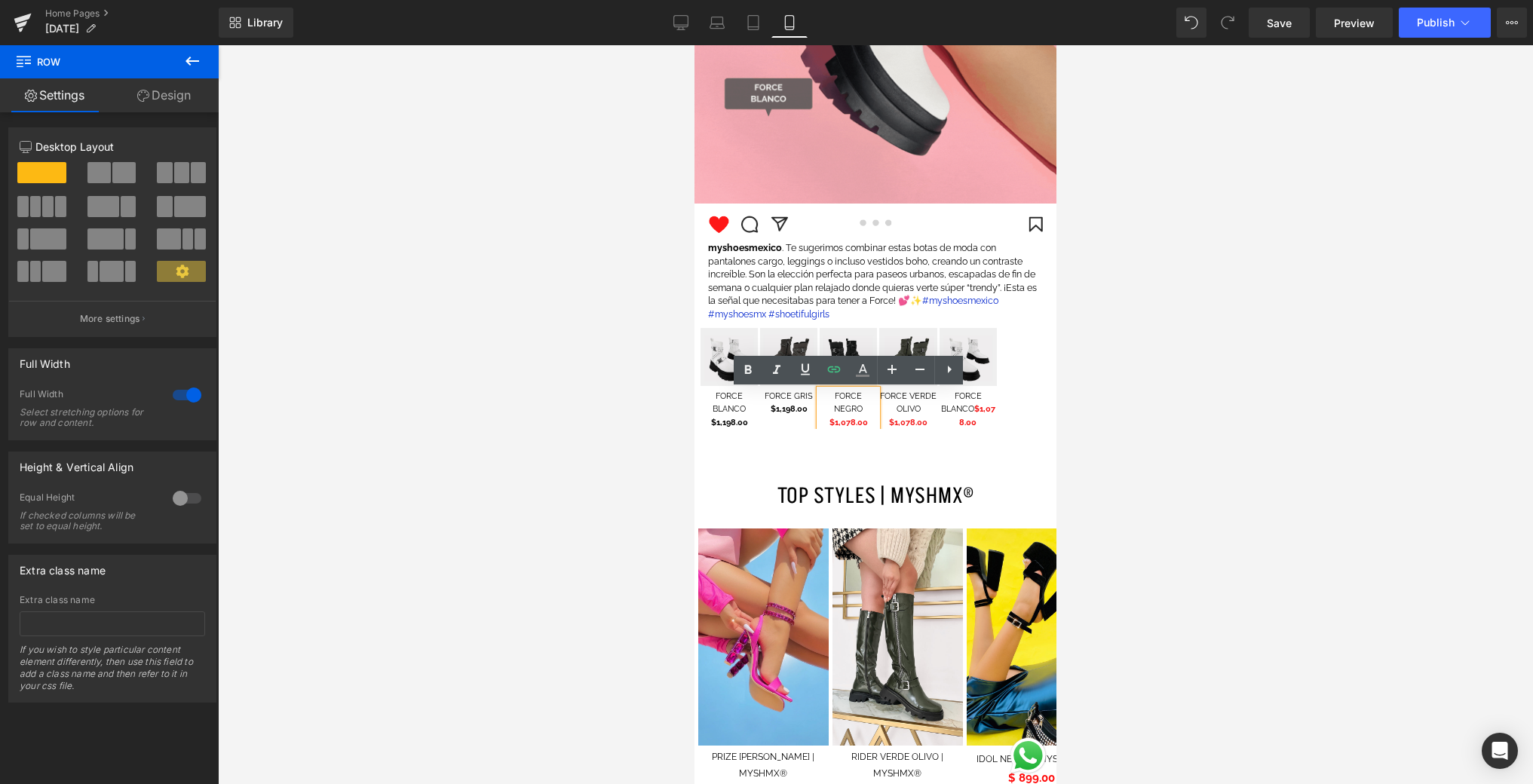
click at [855, 424] on span "$1,078.00" at bounding box center [848, 422] width 38 height 10
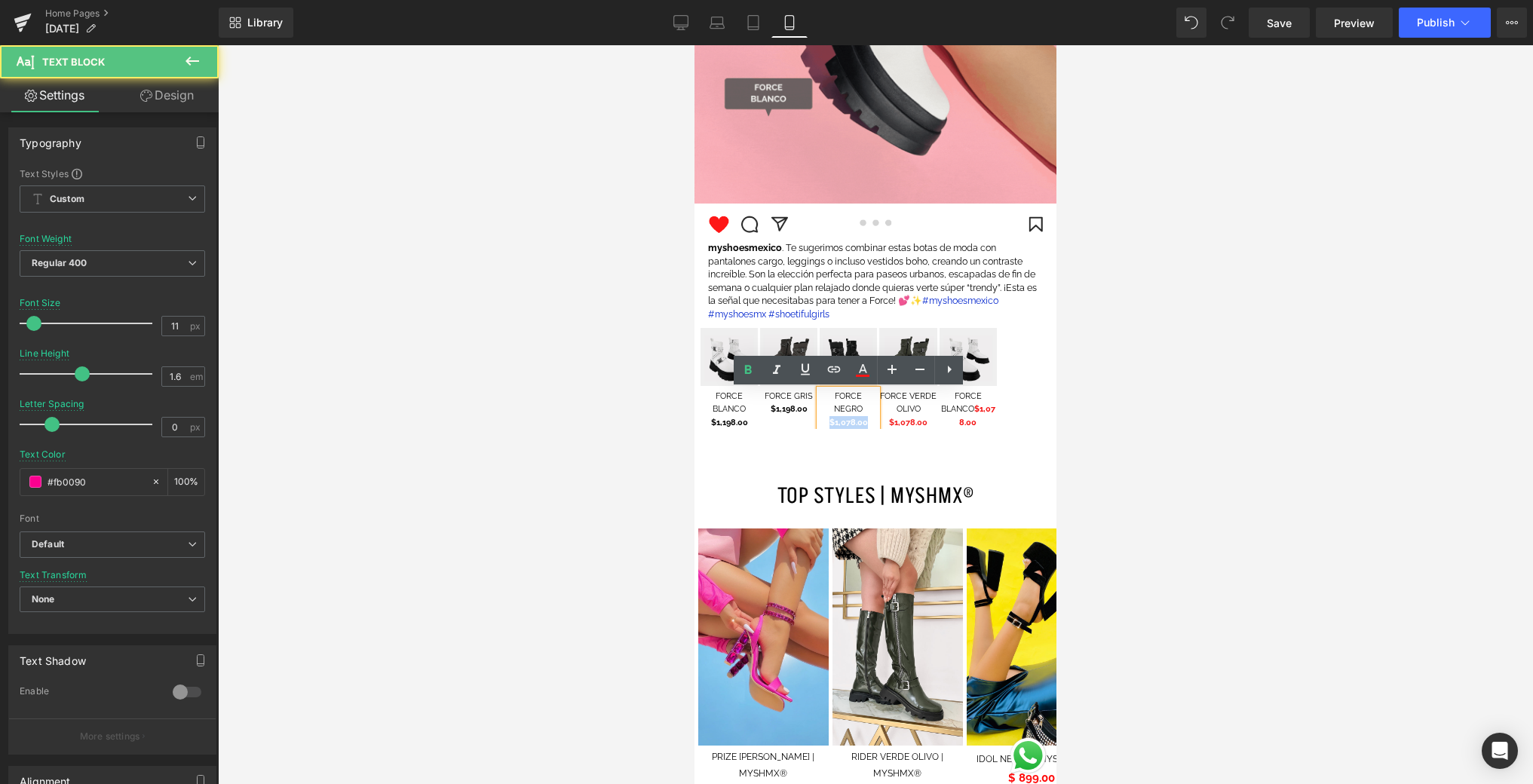
drag, startPoint x: 868, startPoint y: 422, endPoint x: 801, endPoint y: 421, distance: 67.0
click at [801, 421] on div "Image FORCE BLANCO $1,198.00 Text Block Image FORCE GRIS $1,198.00 Text Block I…" at bounding box center [850, 378] width 299 height 101
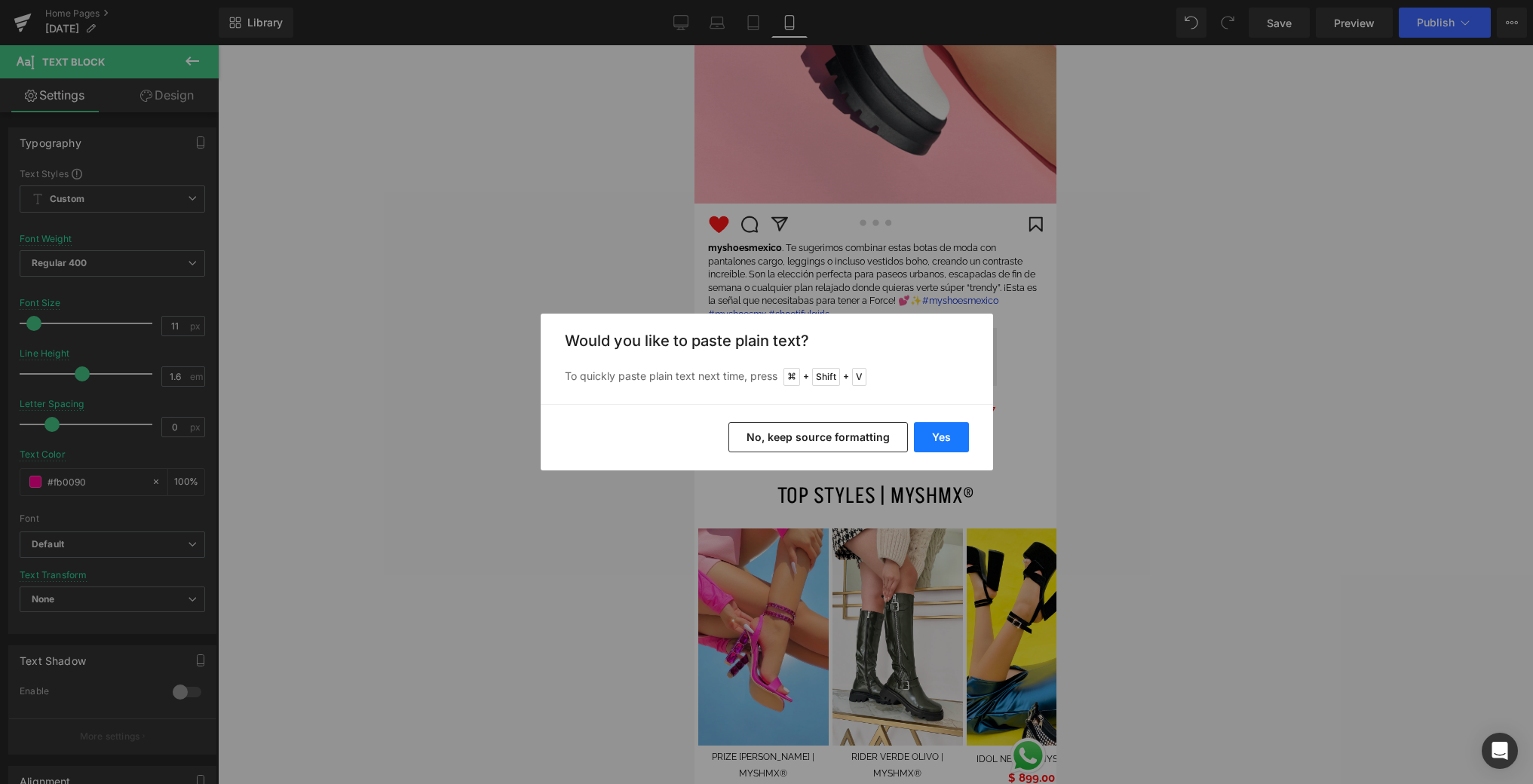
click at [935, 441] on button "Yes" at bounding box center [941, 437] width 55 height 31
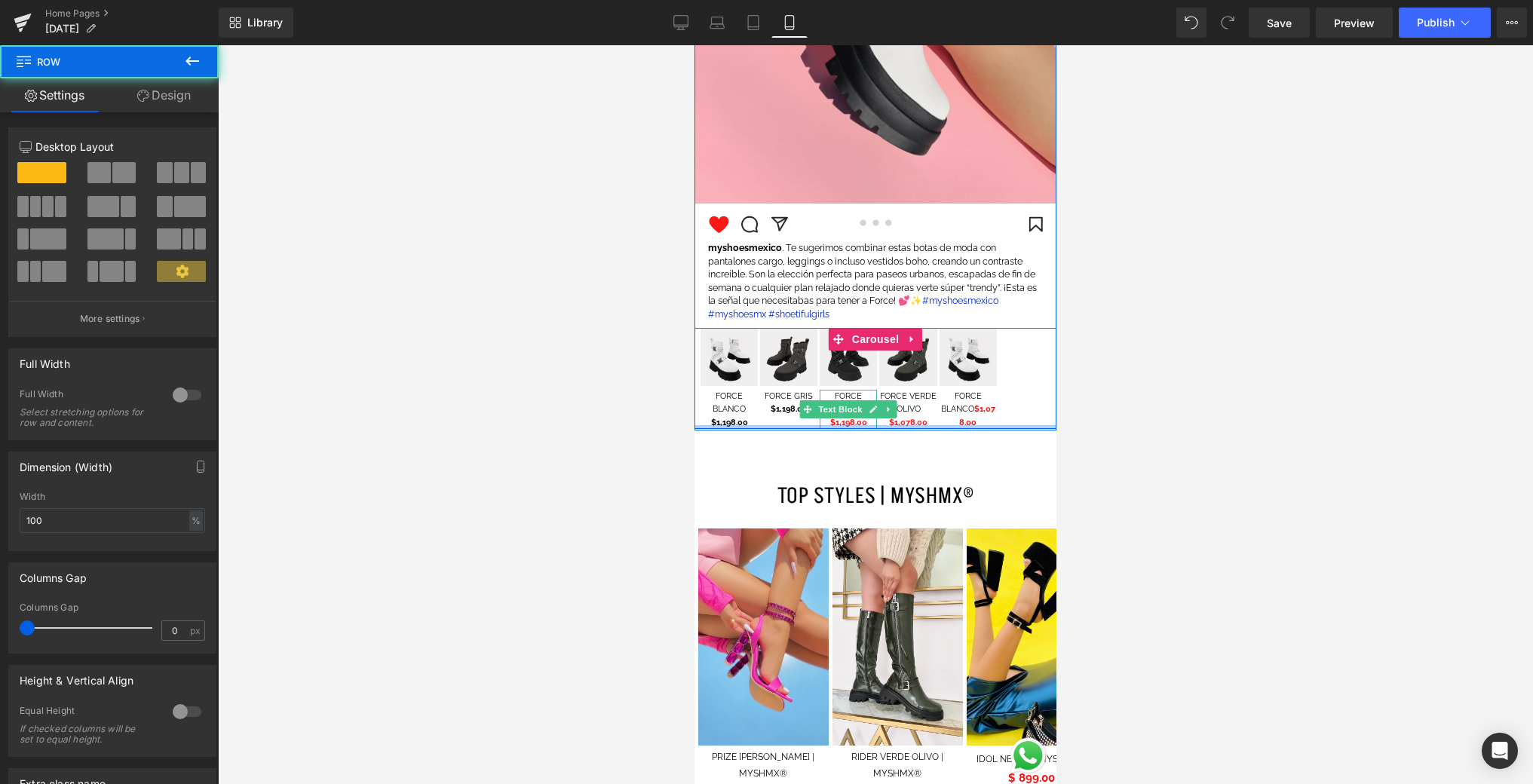
drag, startPoint x: 869, startPoint y: 426, endPoint x: 837, endPoint y: 424, distance: 32.1
click at [837, 424] on div "Image Row Image Image myshoesmexico . Te sugerimos combinar estas botas de moda…" at bounding box center [875, 47] width 362 height 764
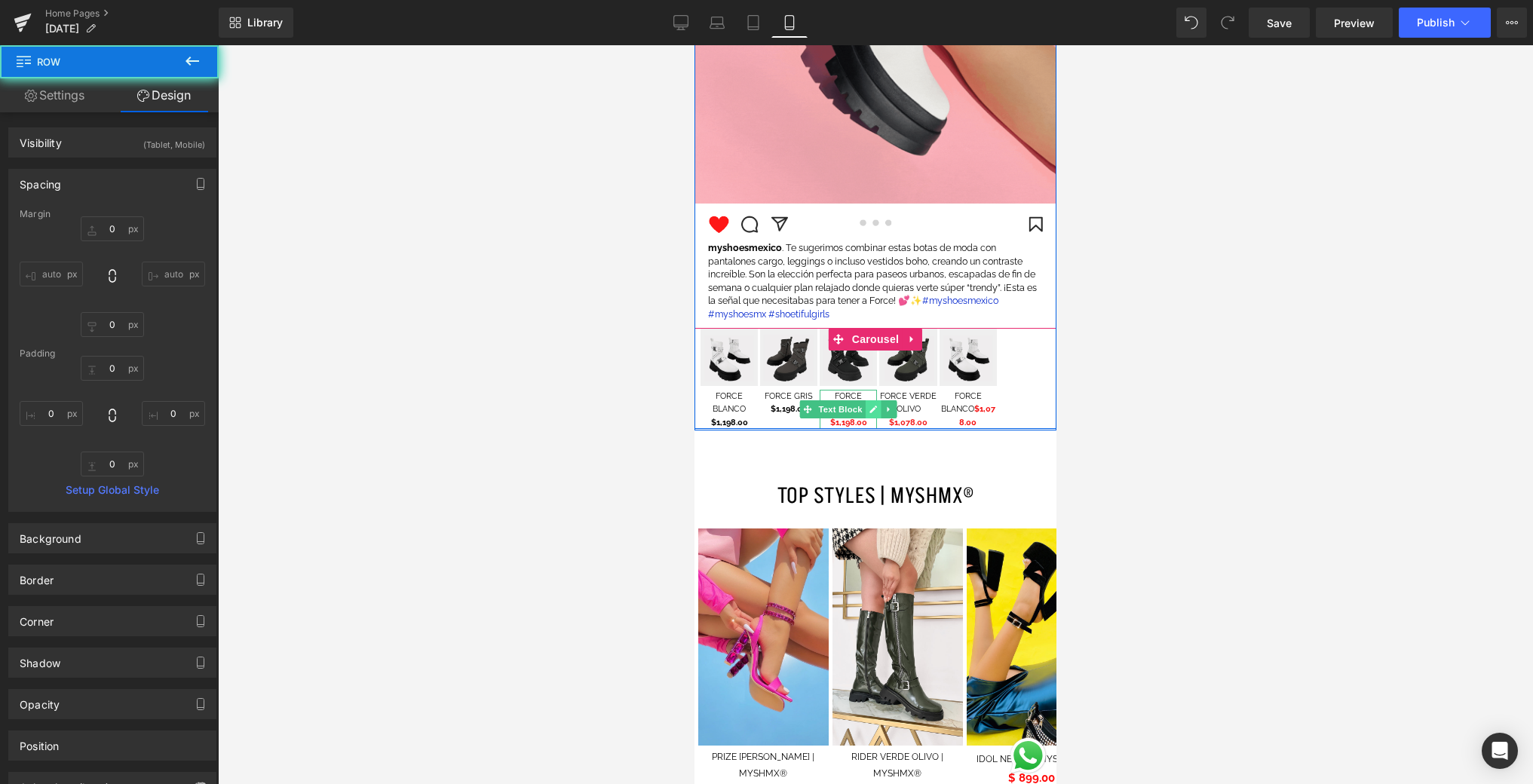
click at [874, 412] on icon at bounding box center [873, 409] width 8 height 9
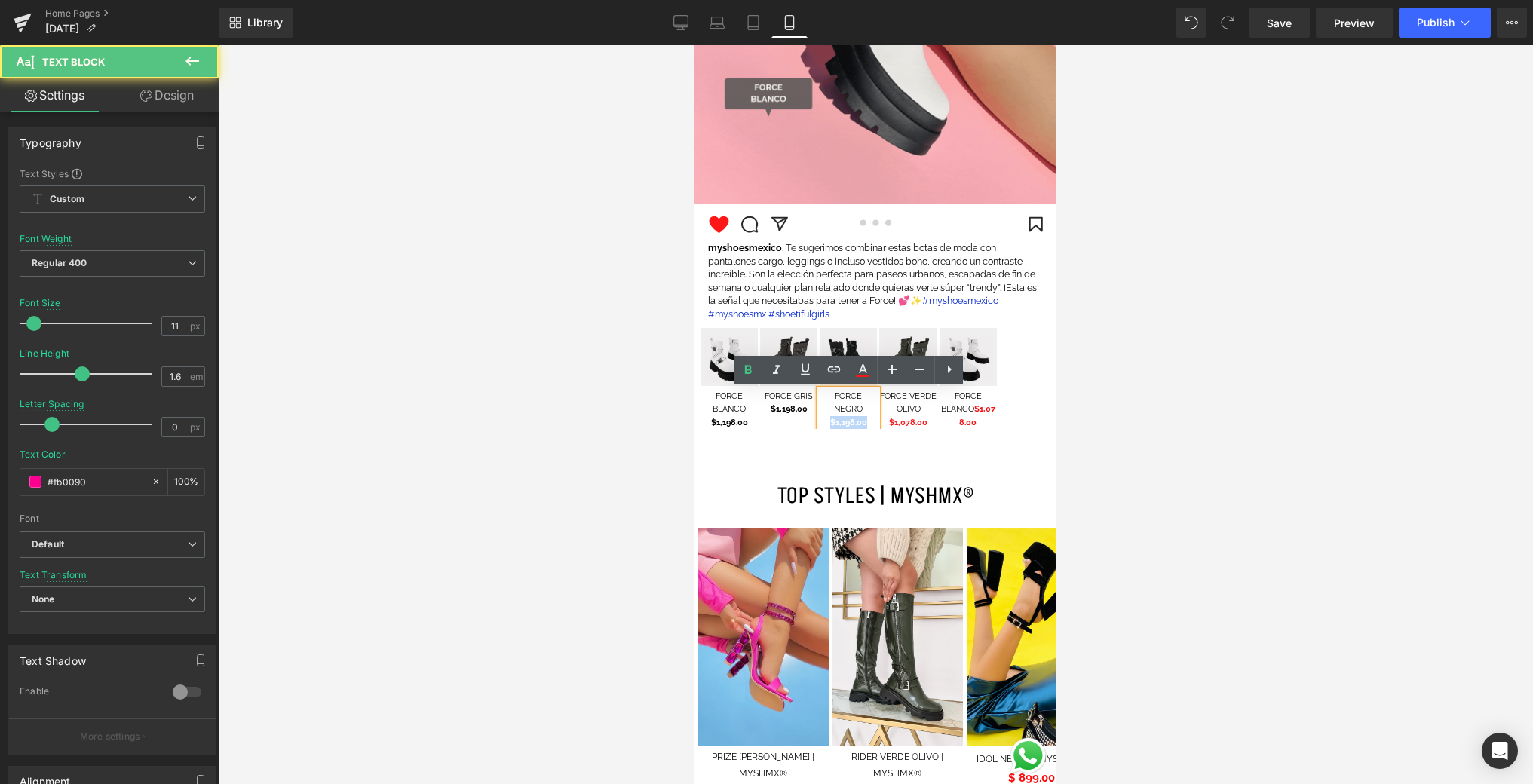
drag, startPoint x: 860, startPoint y: 424, endPoint x: 832, endPoint y: 420, distance: 28.3
click at [830, 422] on p "$1,198.00" at bounding box center [848, 423] width 58 height 14
click at [858, 365] on icon at bounding box center [863, 370] width 19 height 19
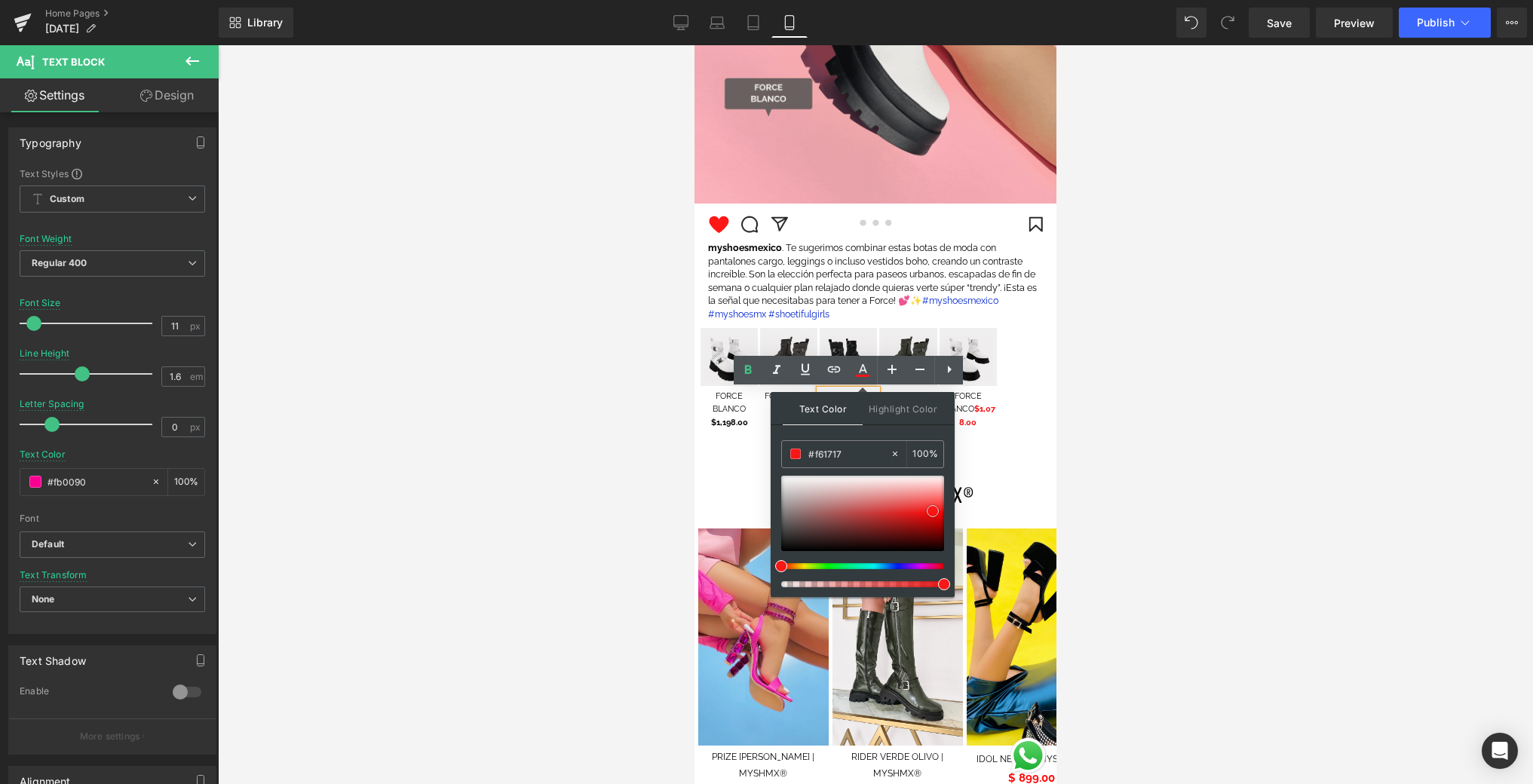
click at [939, 548] on div at bounding box center [863, 513] width 163 height 75
drag, startPoint x: 929, startPoint y: 548, endPoint x: 911, endPoint y: 549, distance: 18.0
click at [911, 549] on div at bounding box center [863, 513] width 163 height 75
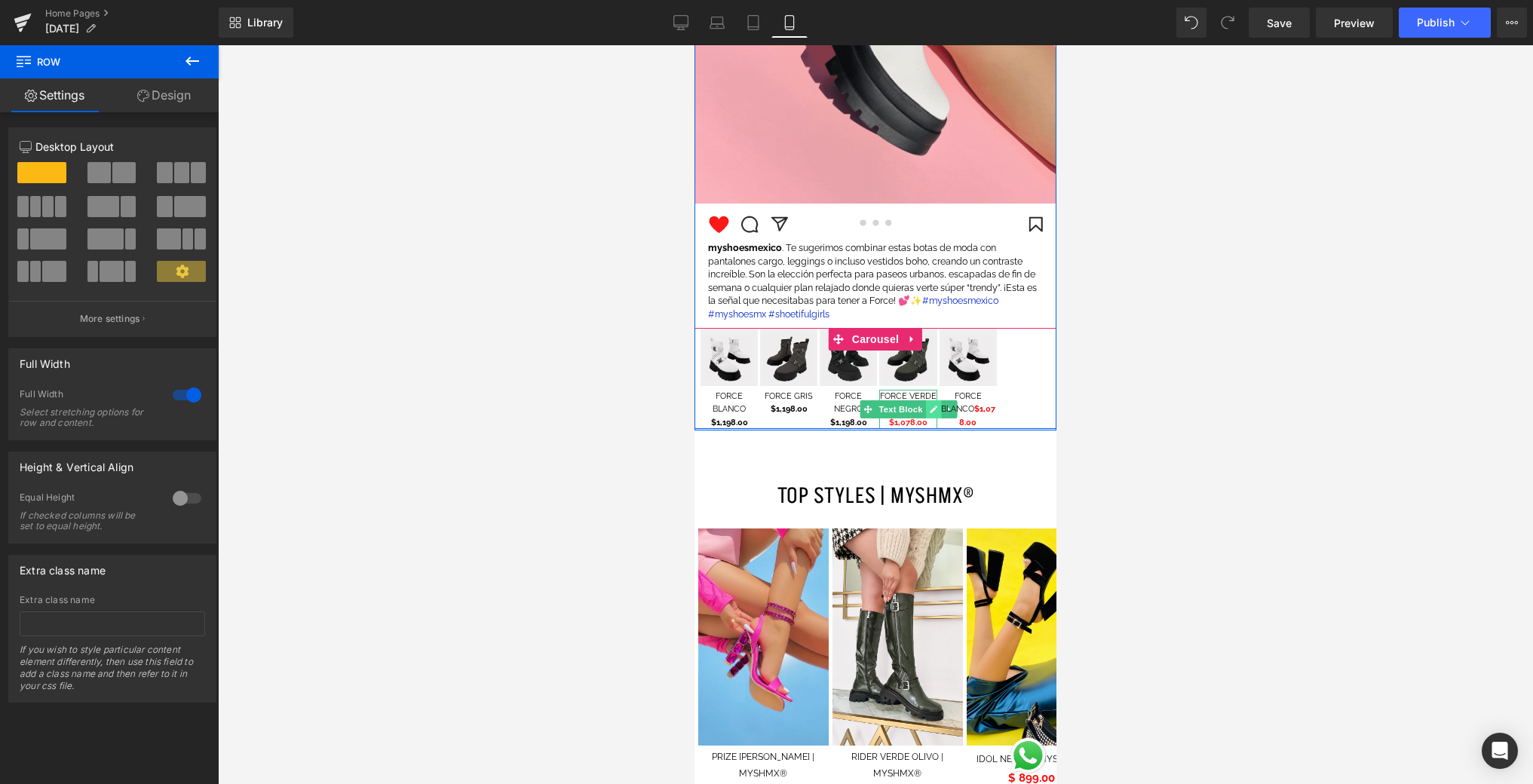
click at [929, 409] on icon at bounding box center [933, 409] width 8 height 9
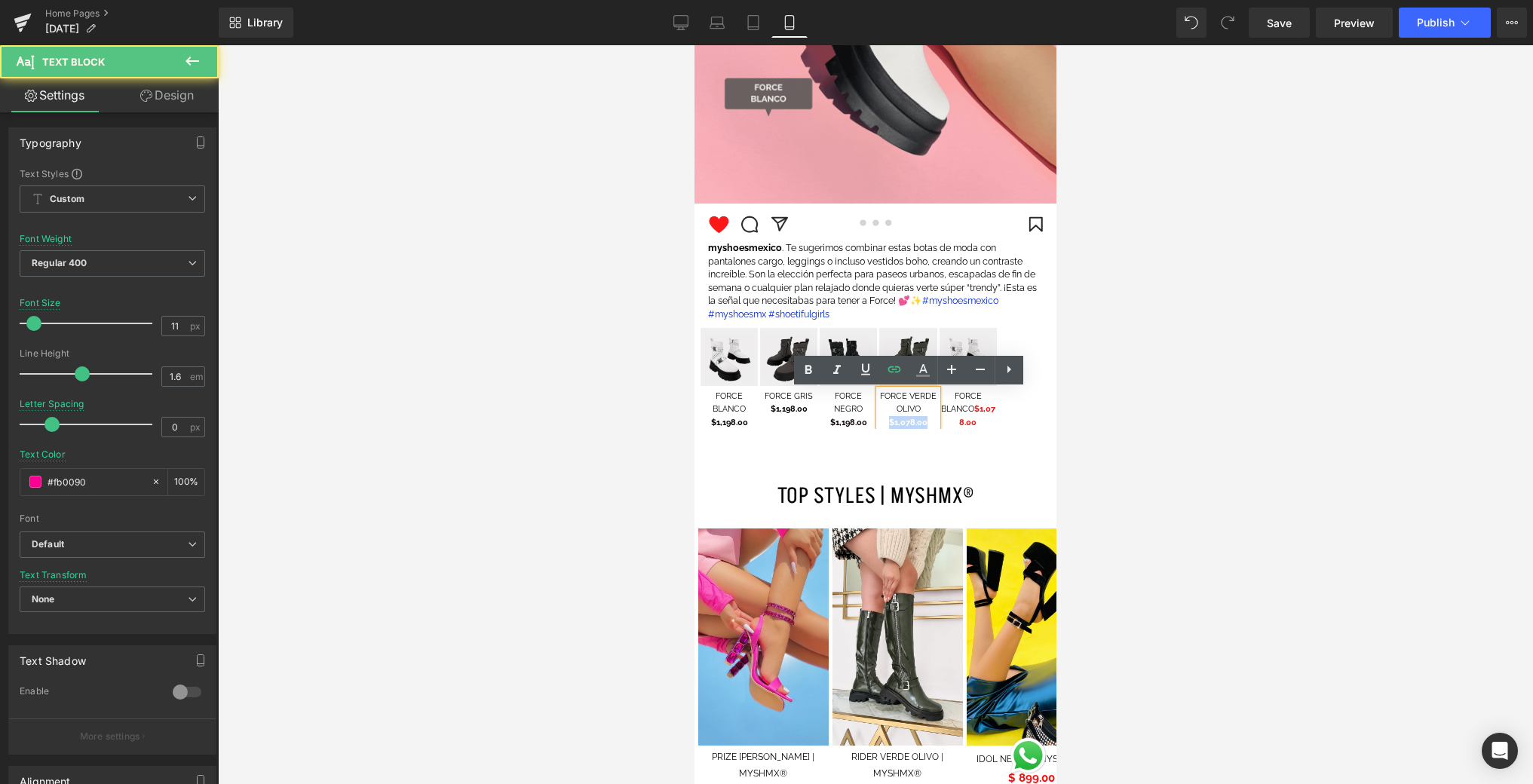
click at [886, 421] on p "$1,078.00" at bounding box center [908, 423] width 58 height 14
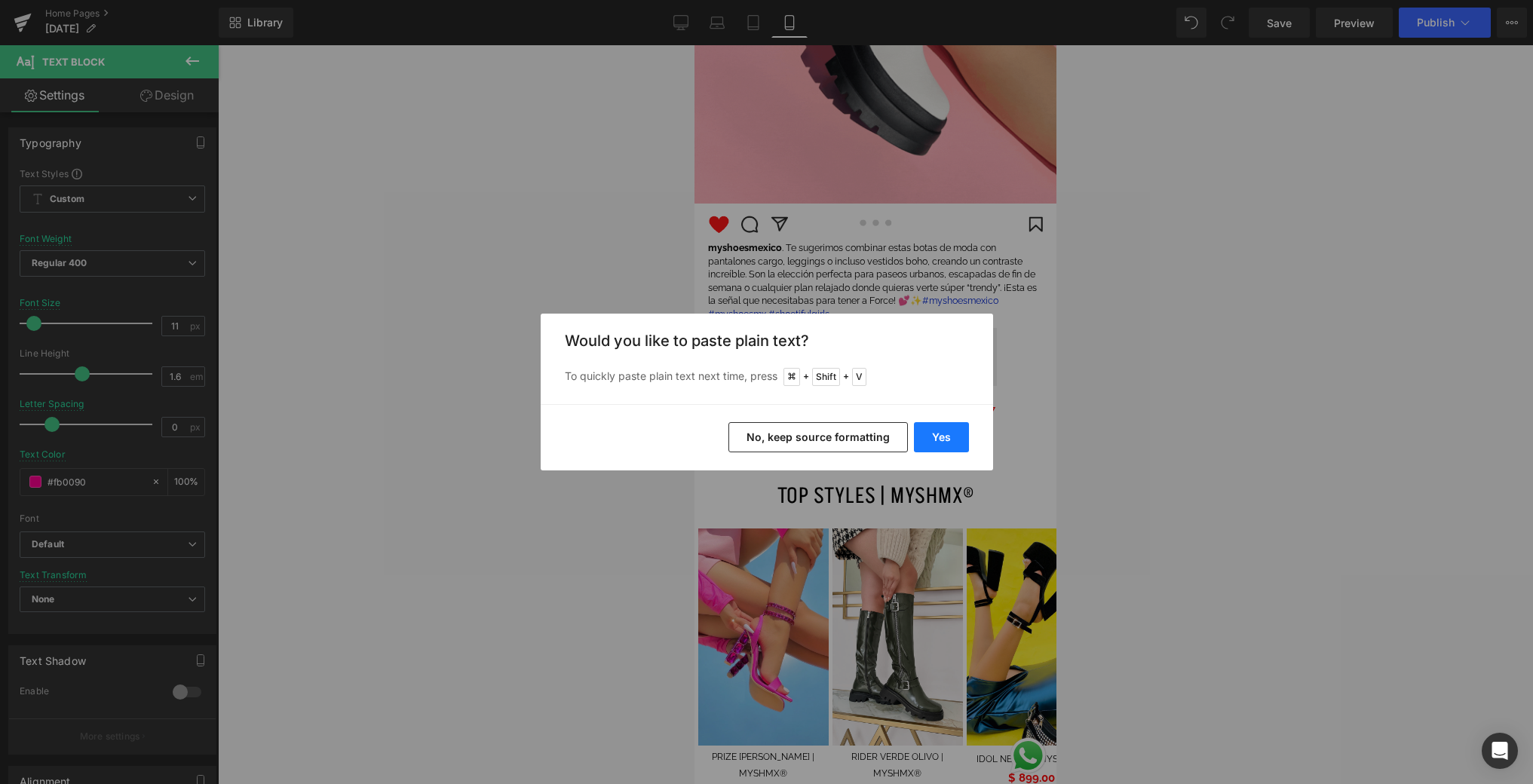
click at [949, 428] on button "Yes" at bounding box center [941, 437] width 55 height 31
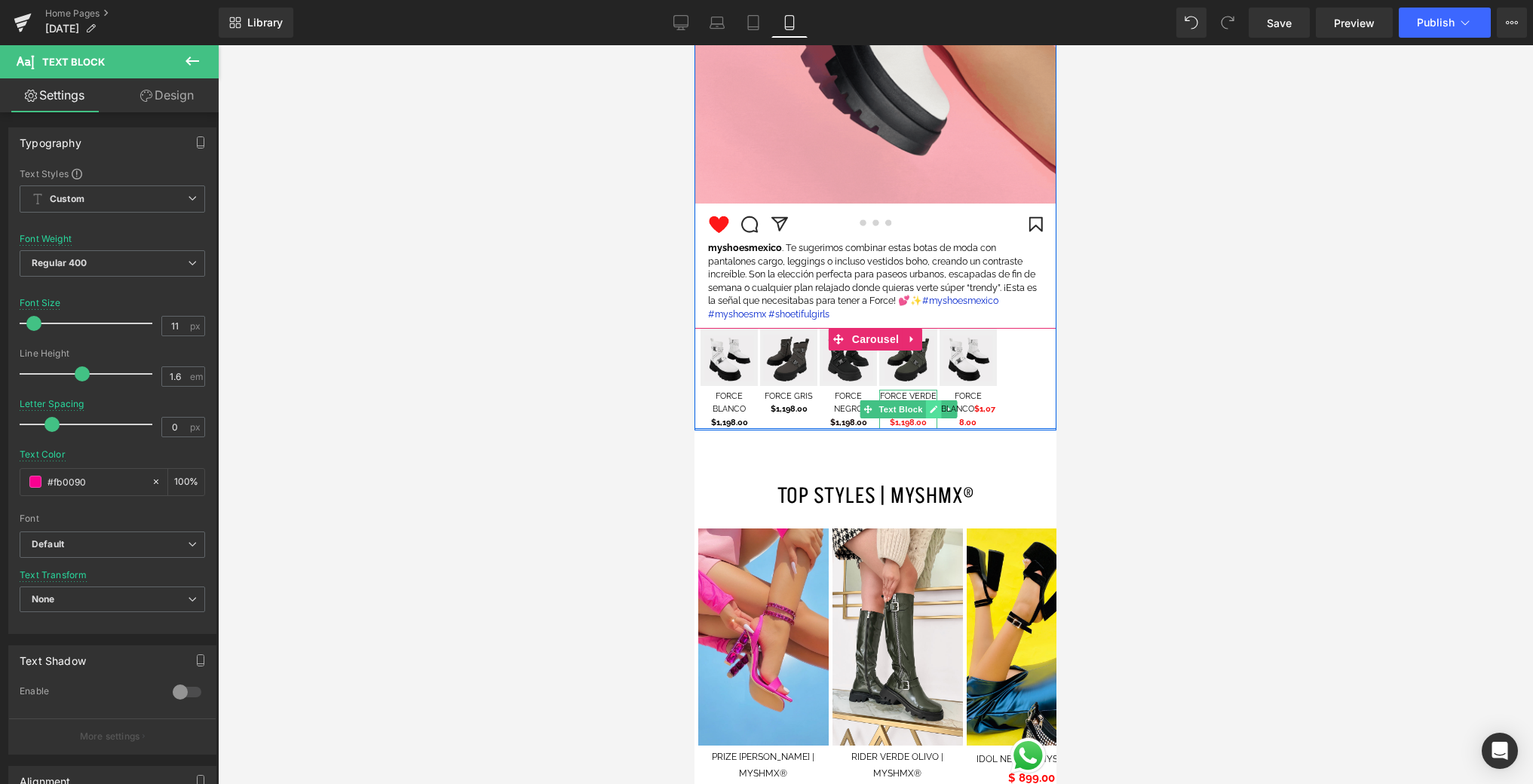
click at [934, 411] on icon at bounding box center [933, 409] width 8 height 9
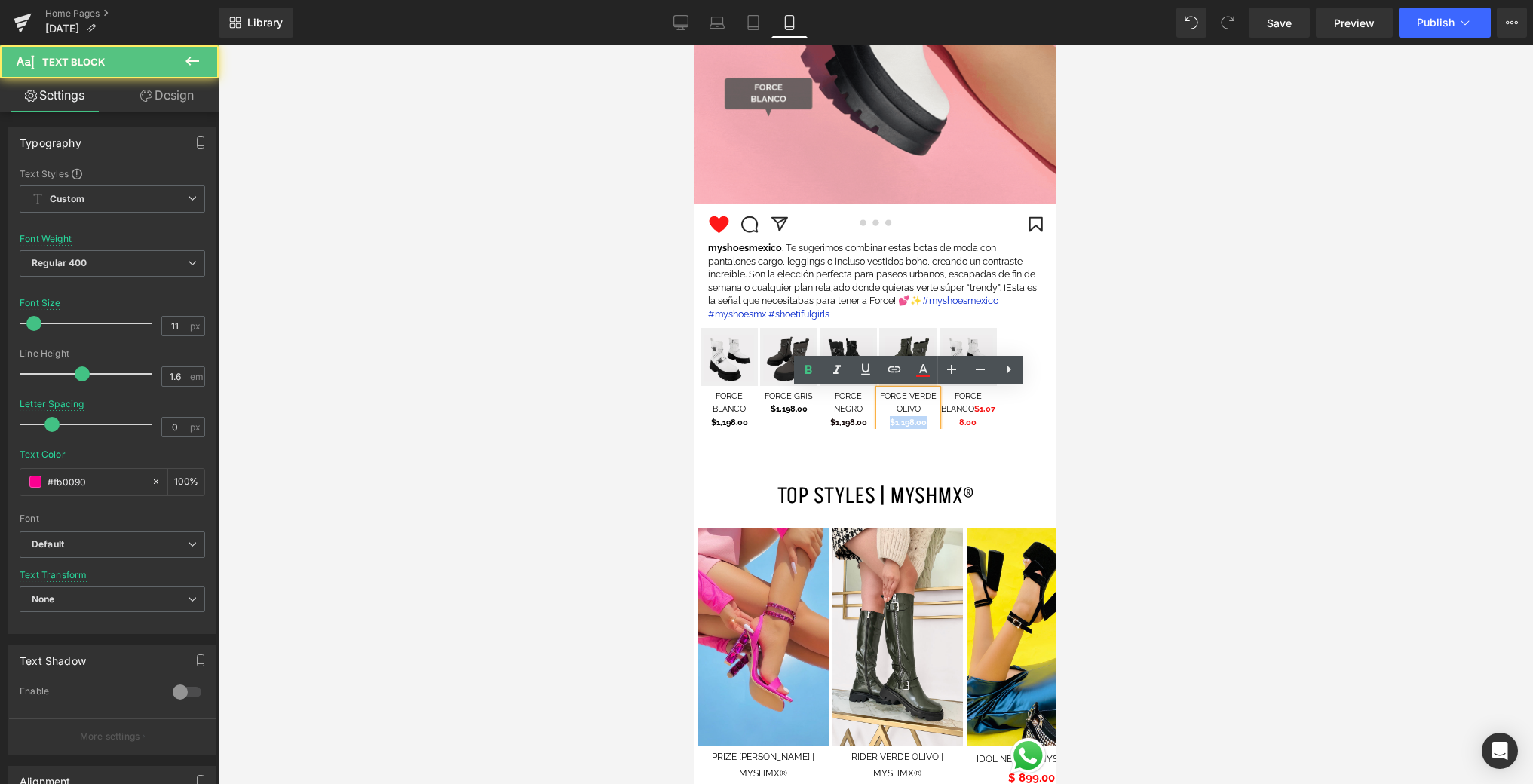
drag, startPoint x: 931, startPoint y: 424, endPoint x: 873, endPoint y: 421, distance: 58.1
click at [873, 421] on div "Image FORCE BLANCO $1,198.00 Text Block Image FORCE GRIS $1,198.00 Text Block I…" at bounding box center [850, 378] width 299 height 101
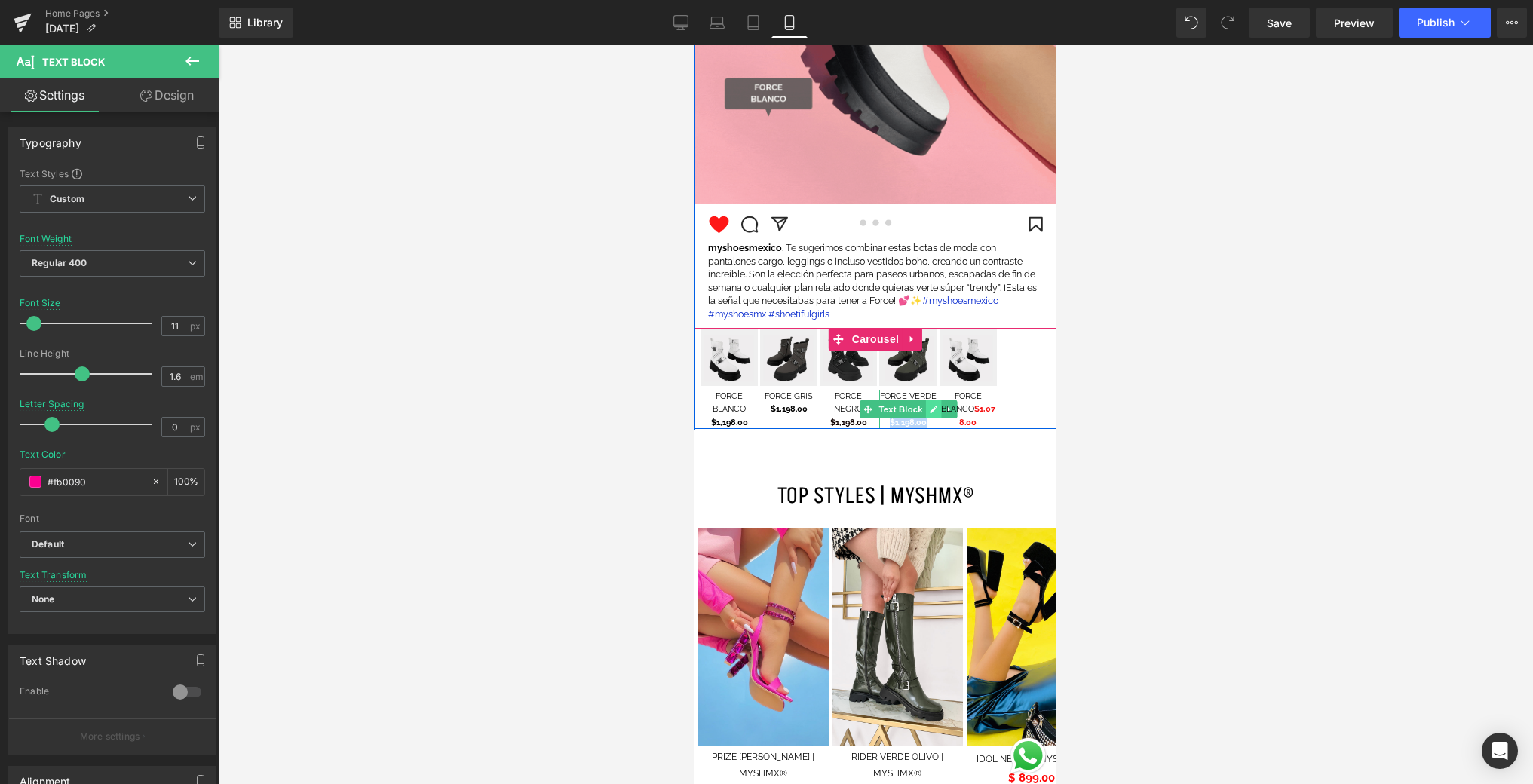
click at [933, 411] on icon at bounding box center [934, 409] width 7 height 7
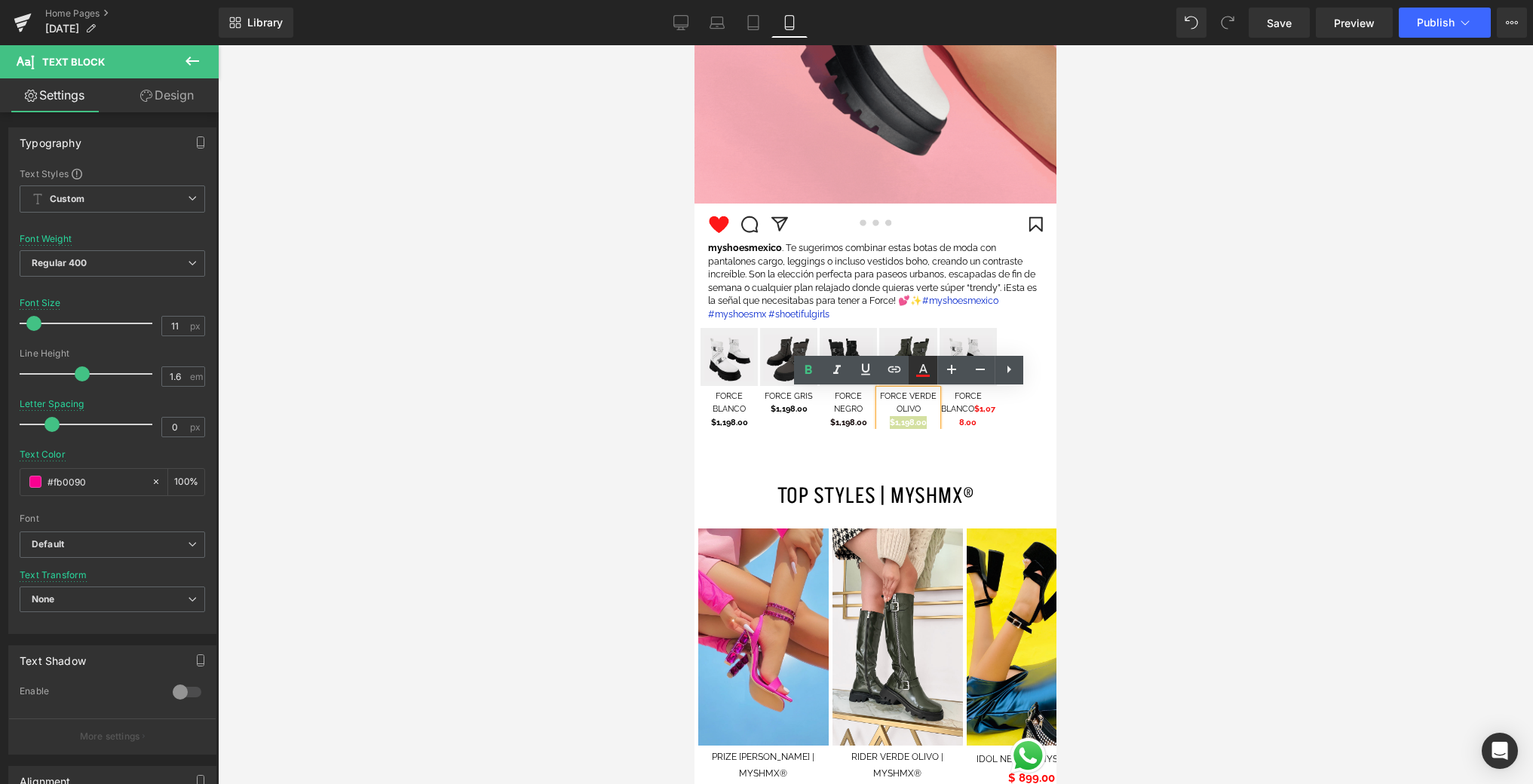
click at [927, 376] on icon at bounding box center [922, 376] width 14 height 2
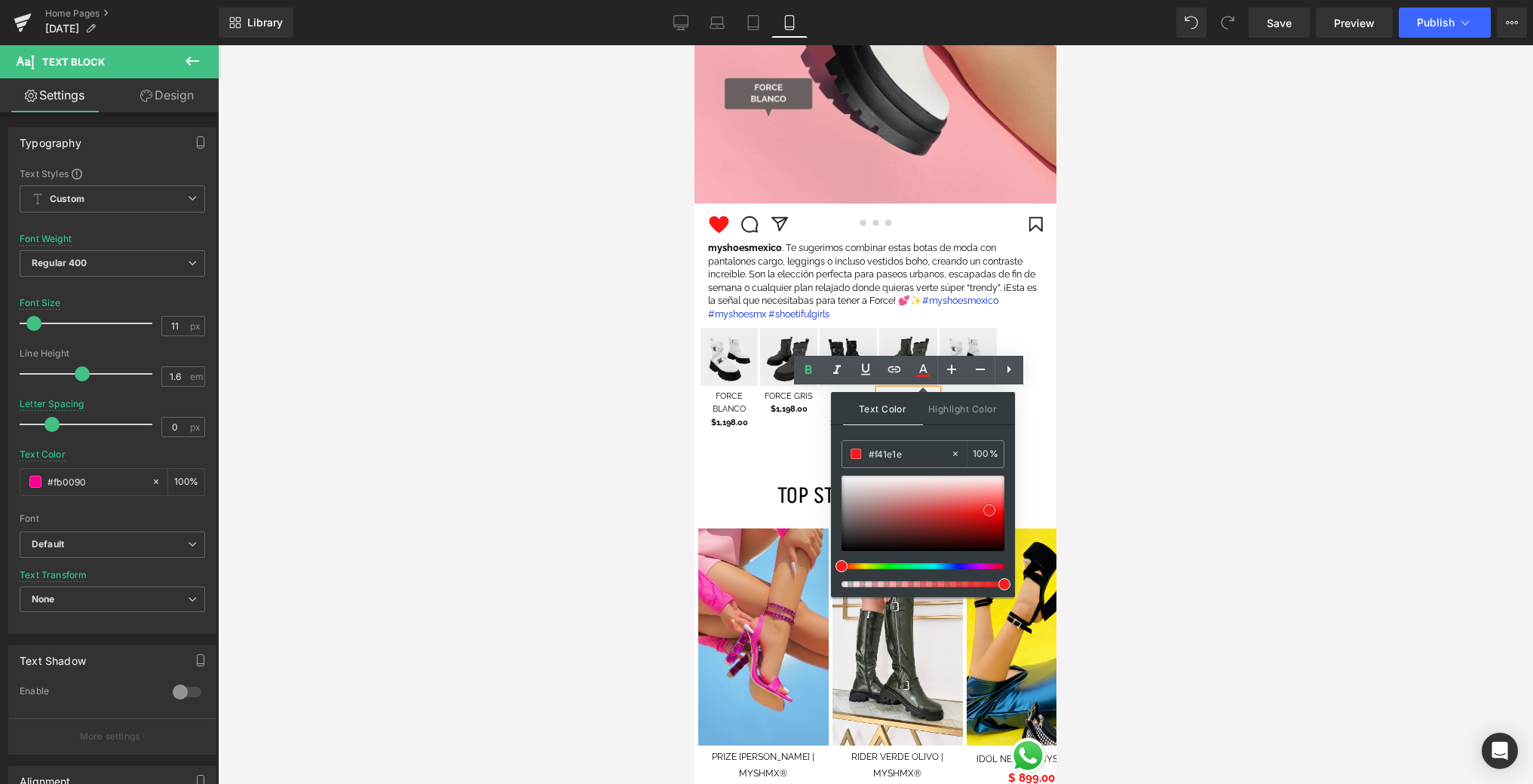
click at [986, 546] on div at bounding box center [923, 513] width 163 height 75
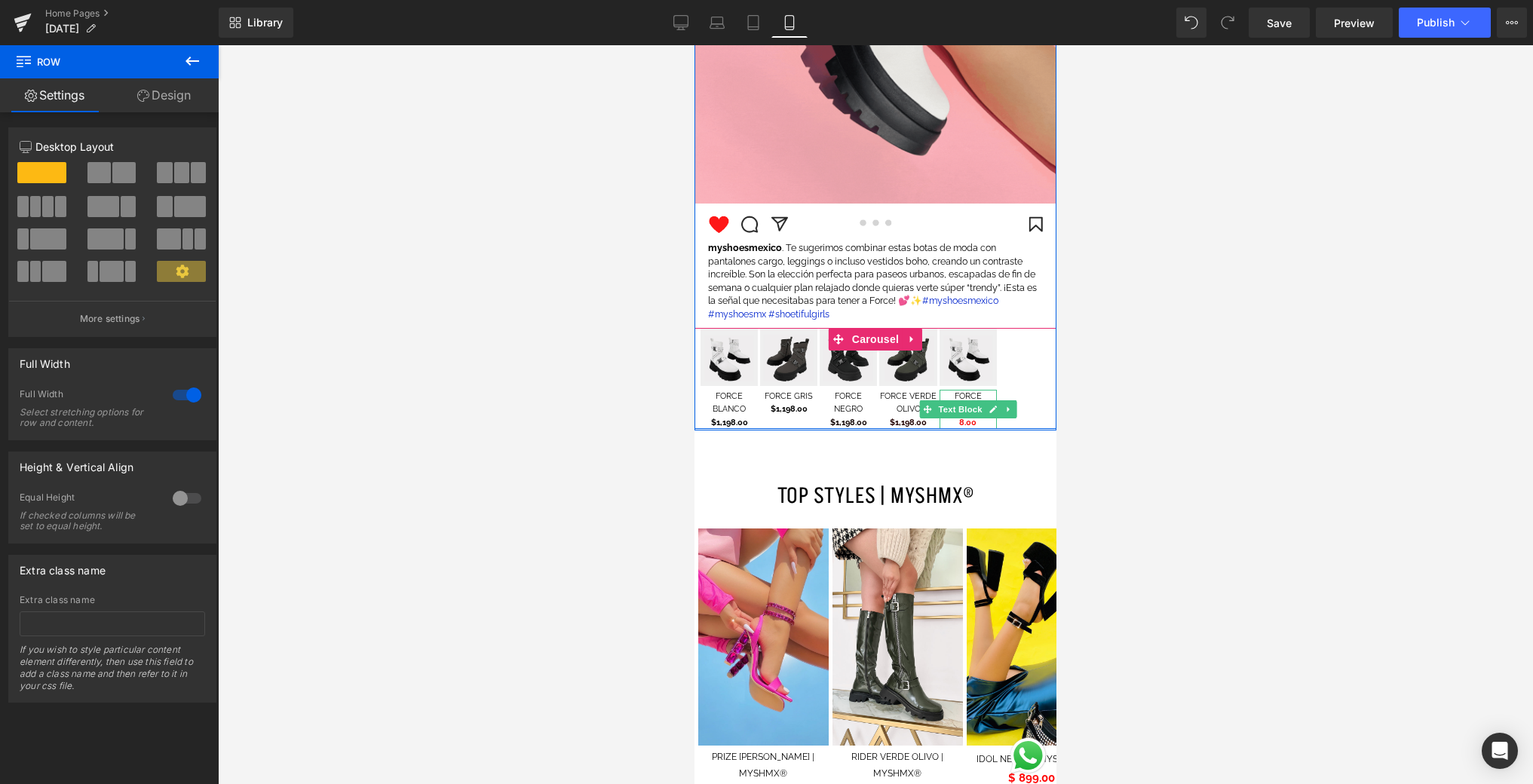
click at [991, 412] on icon at bounding box center [992, 409] width 8 height 9
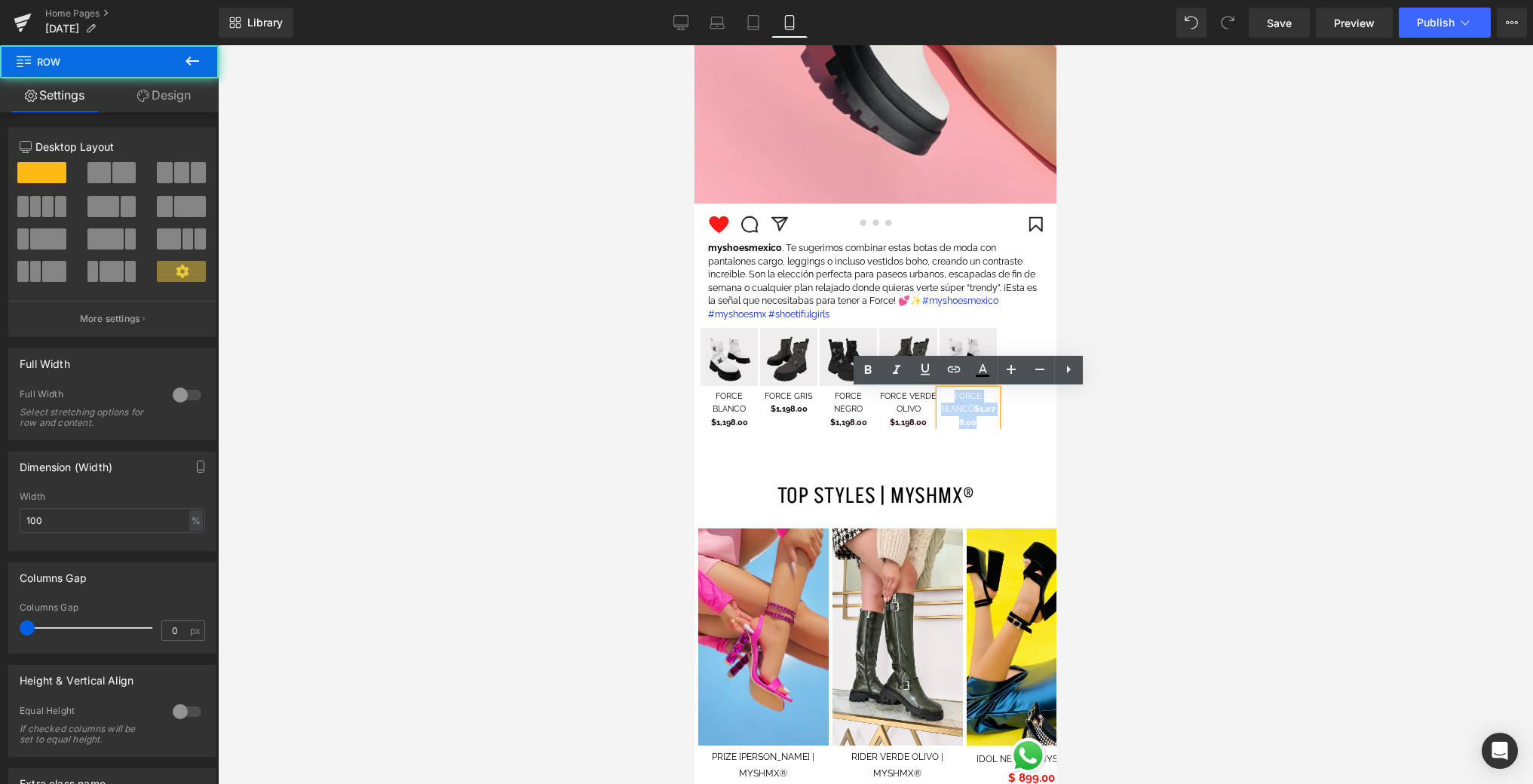
drag, startPoint x: 975, startPoint y: 429, endPoint x: 972, endPoint y: 419, distance: 10.4
click at [969, 419] on div "¡QUIERO MIS TENIS 2X1! Button Image Row Image Image myshoesmexico . Te sugerimo…" at bounding box center [875, 15] width 362 height 833
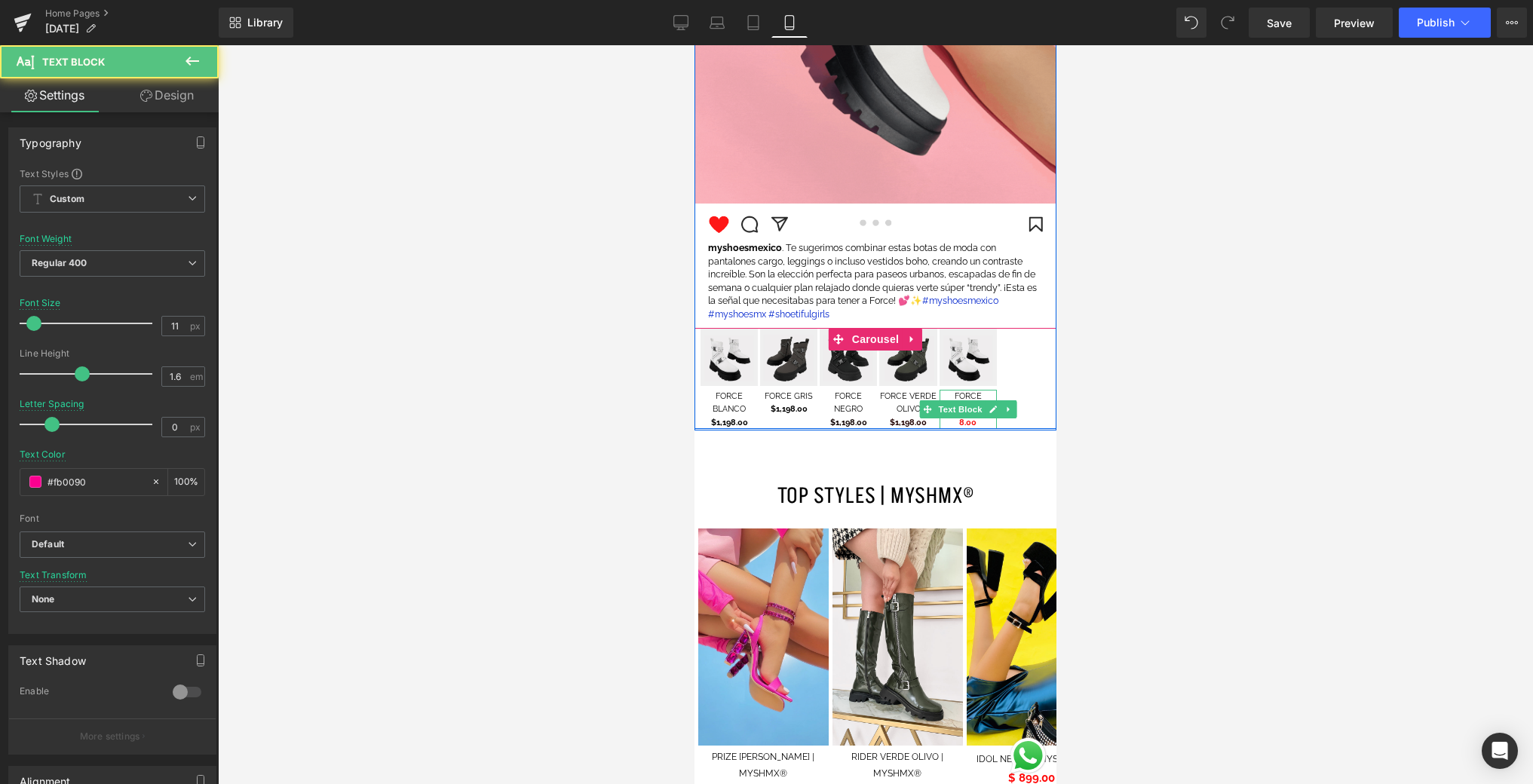
click at [968, 421] on p "FORCE BLANCO $1,078.00" at bounding box center [968, 409] width 58 height 40
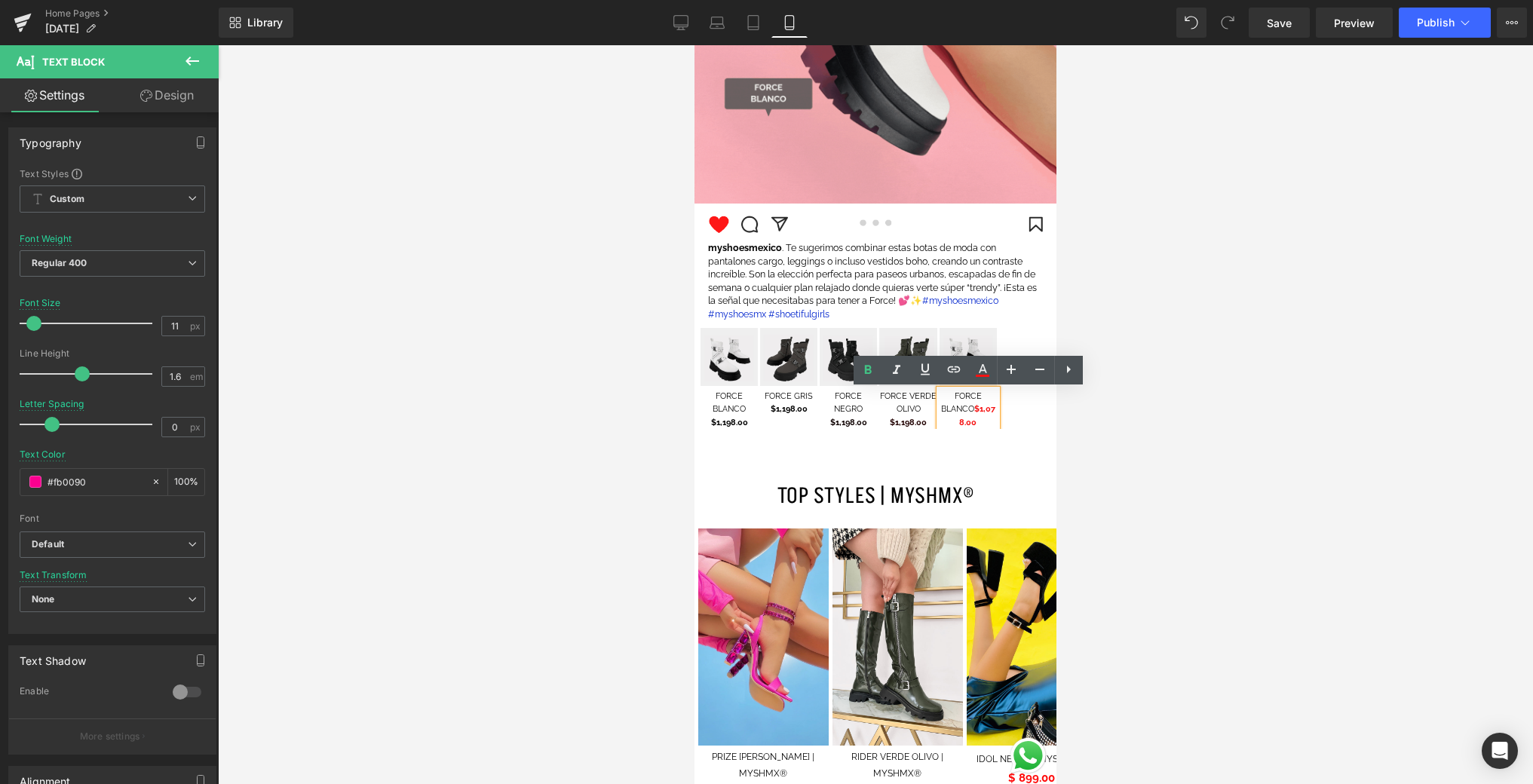
click at [996, 412] on span "$1,078.00" at bounding box center [977, 416] width 36 height 23
drag, startPoint x: 996, startPoint y: 410, endPoint x: 986, endPoint y: 425, distance: 18.0
click at [986, 425] on p "FORCE BLANCO $1,078.00" at bounding box center [968, 409] width 58 height 40
click at [997, 419] on div "FORCE BLANCO $1,078.00" at bounding box center [968, 409] width 58 height 40
drag, startPoint x: 977, startPoint y: 408, endPoint x: 998, endPoint y: 421, distance: 24.7
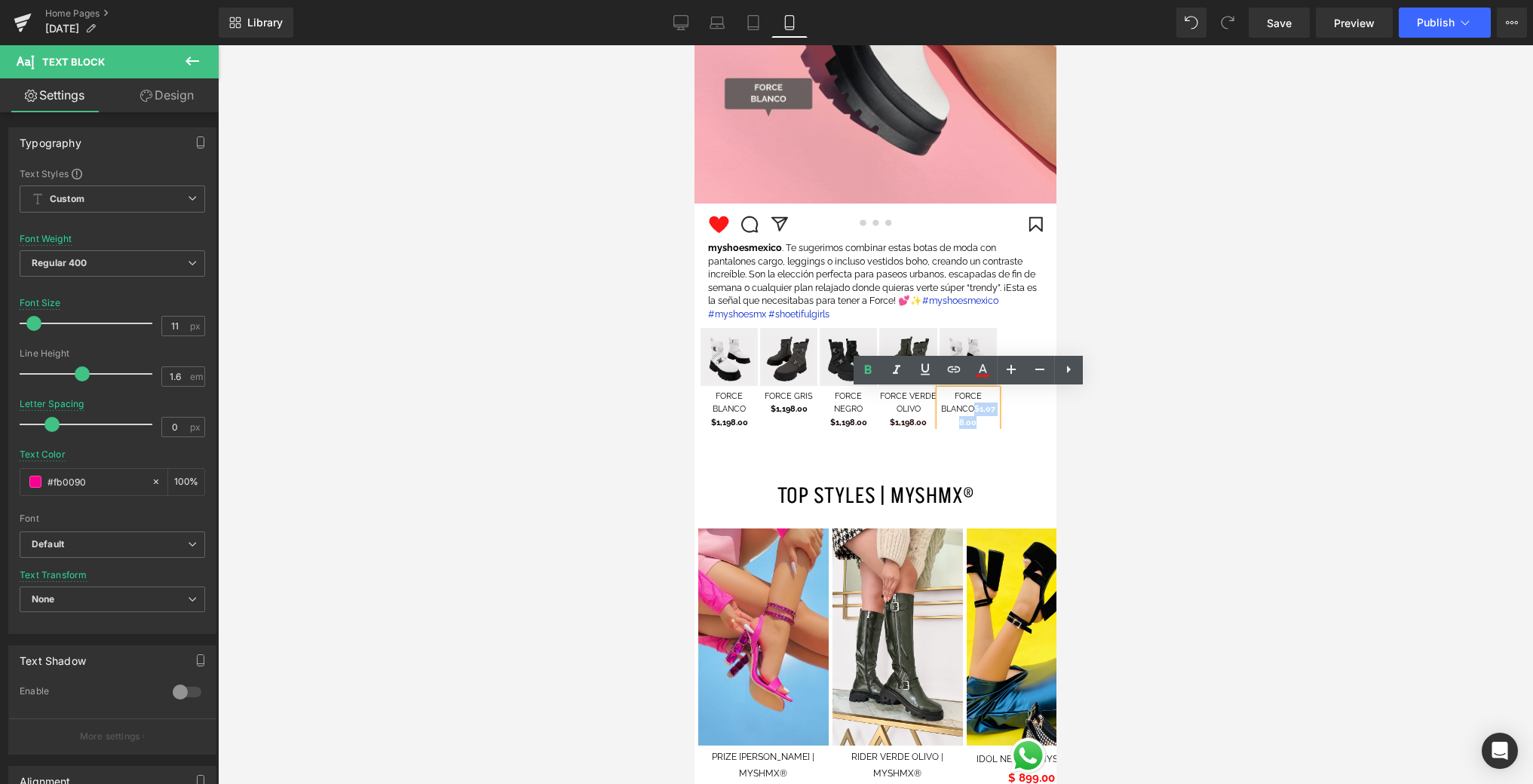
click at [997, 421] on div "FORCE BLANCO $1,078.00" at bounding box center [968, 409] width 58 height 40
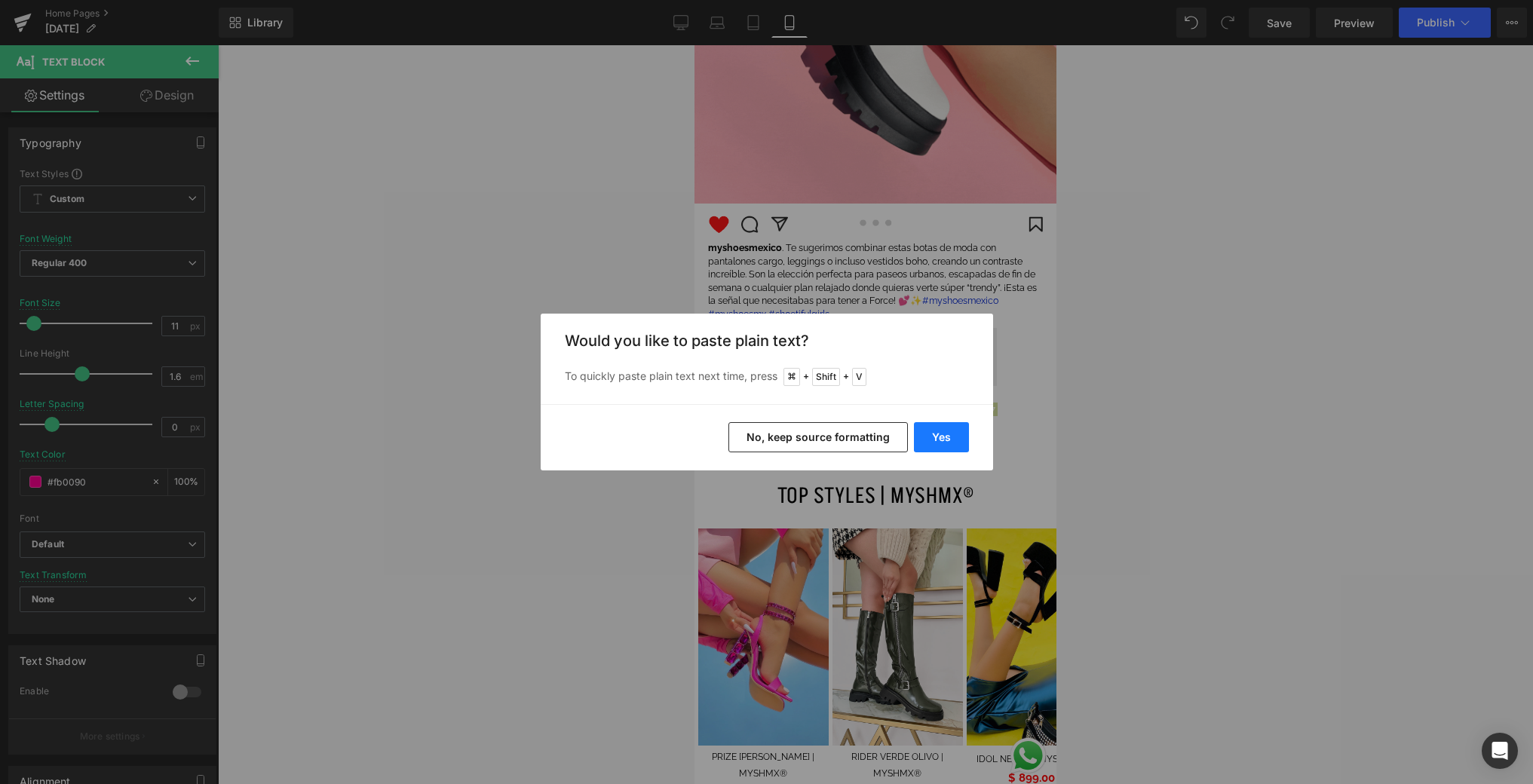
click at [938, 434] on button "Yes" at bounding box center [941, 437] width 55 height 31
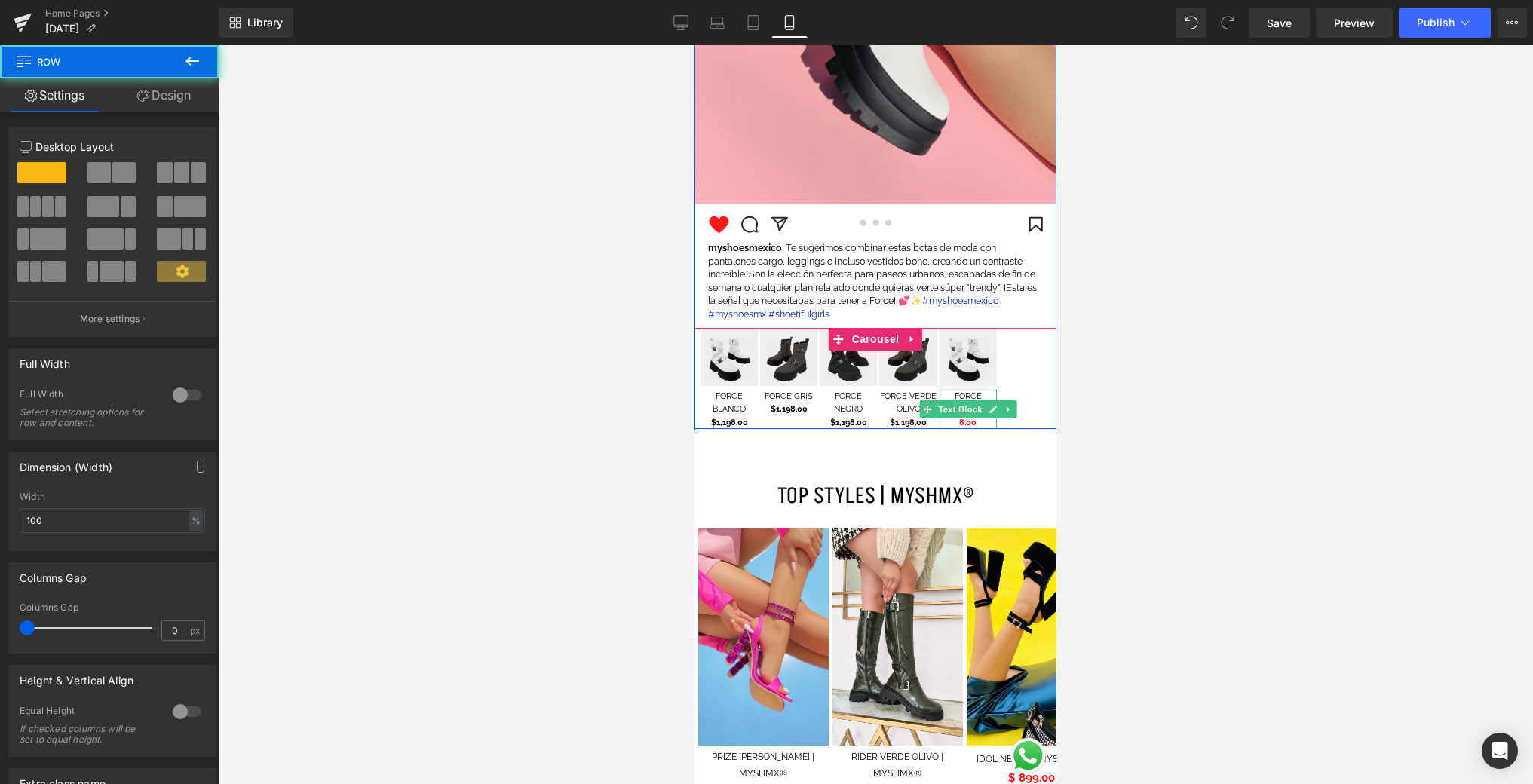
click at [962, 424] on div "Image Row Image Image myshoesmexico . Te sugerimos combinar estas botas de moda…" at bounding box center [875, 47] width 362 height 764
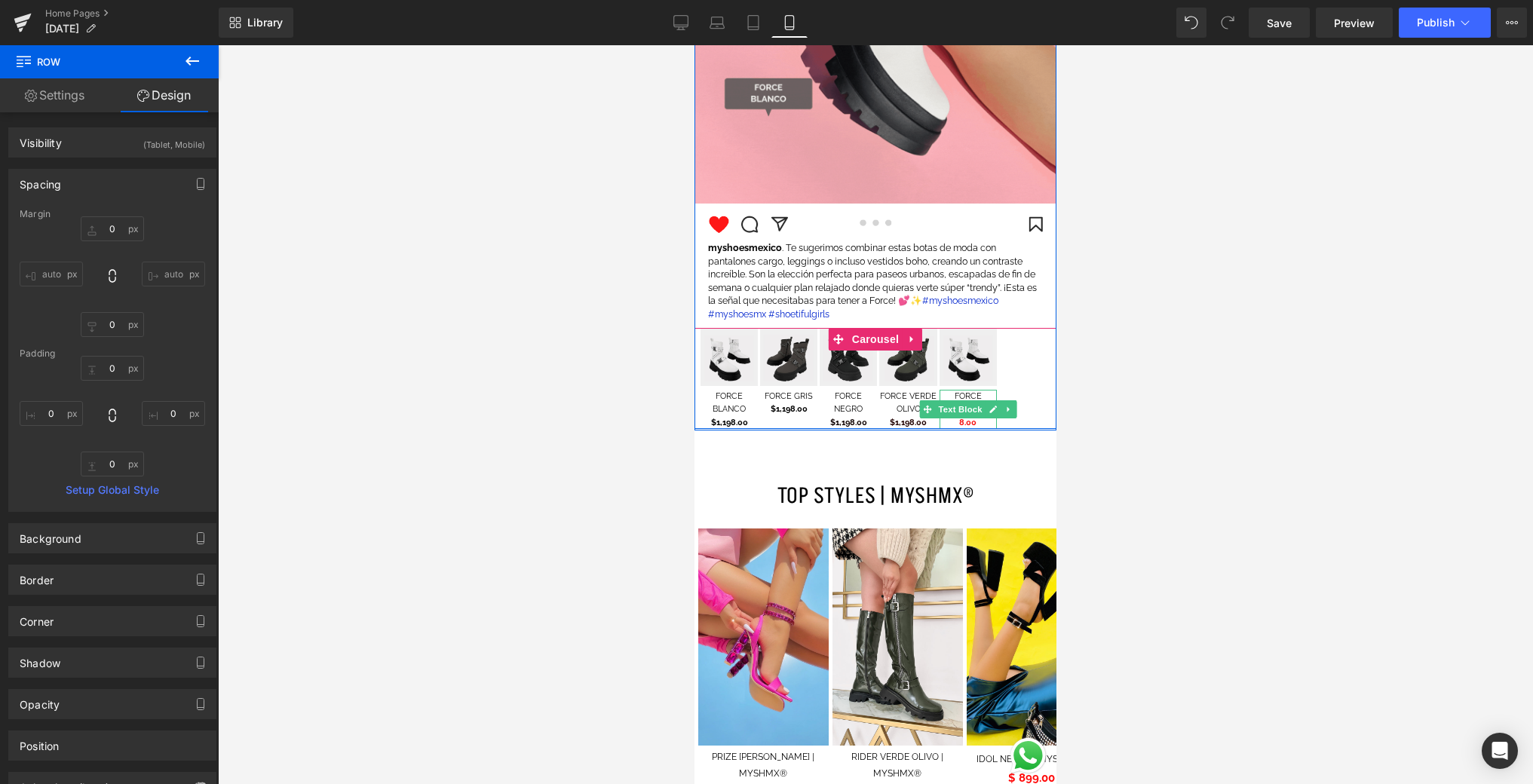
click at [996, 412] on icon at bounding box center [992, 409] width 8 height 9
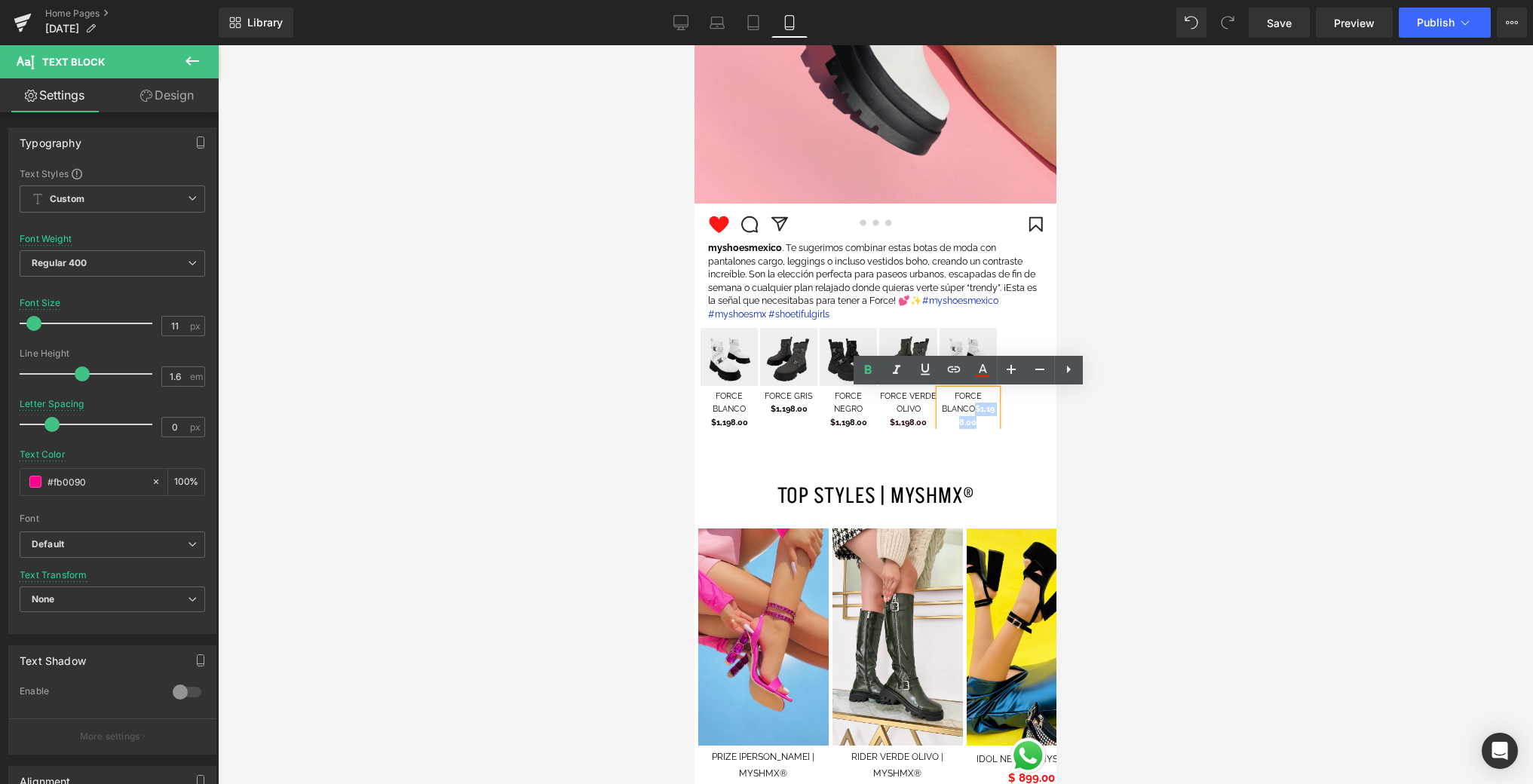
drag, startPoint x: 963, startPoint y: 424, endPoint x: 975, endPoint y: 415, distance: 15.0
click at [975, 415] on p "FORCE BLANCO $1,198.00" at bounding box center [968, 409] width 58 height 40
click at [984, 372] on icon at bounding box center [983, 370] width 19 height 19
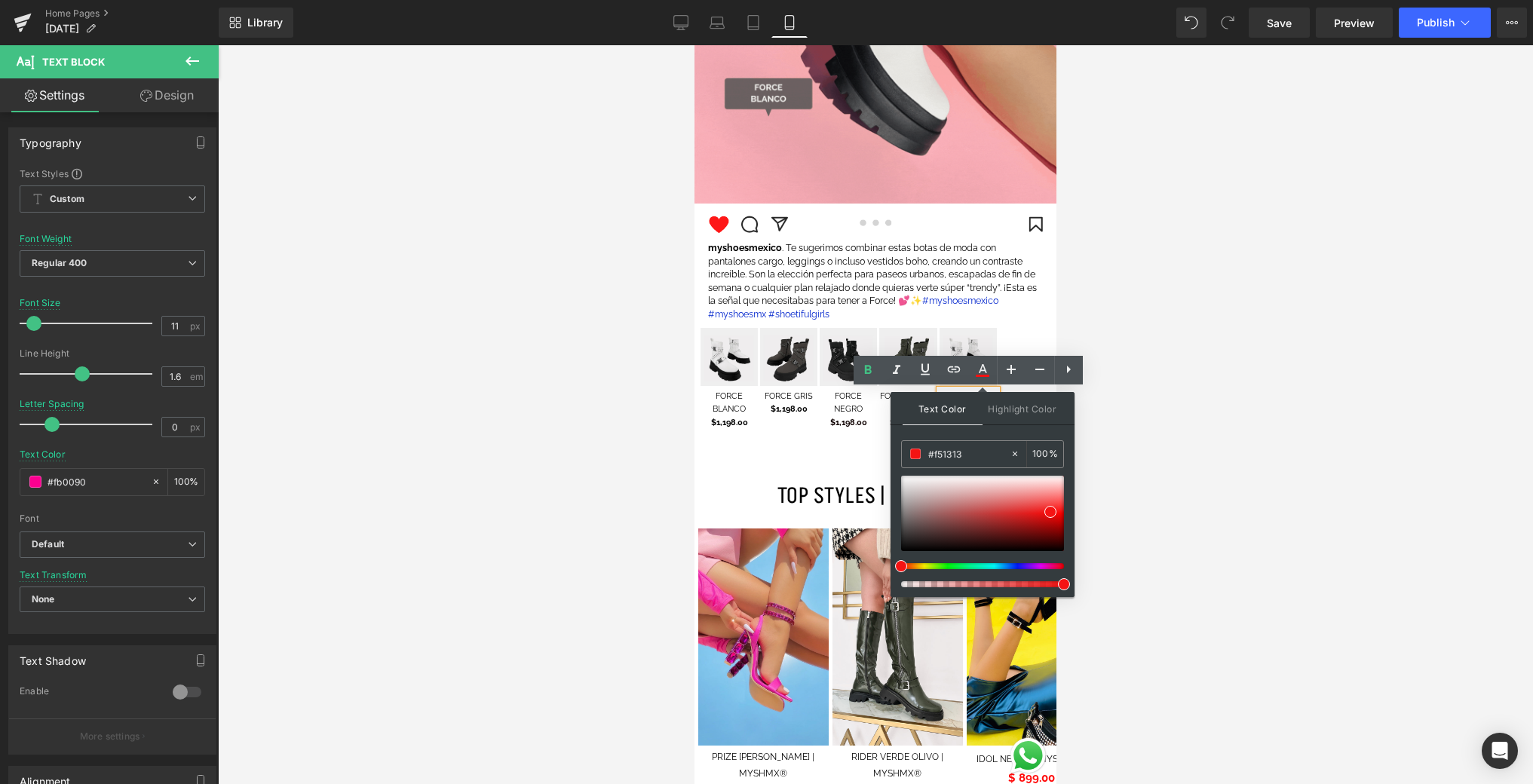
click at [1040, 546] on div at bounding box center [983, 532] width 163 height 111
click at [1040, 546] on div at bounding box center [983, 513] width 163 height 75
click at [1036, 551] on span at bounding box center [1037, 549] width 12 height 12
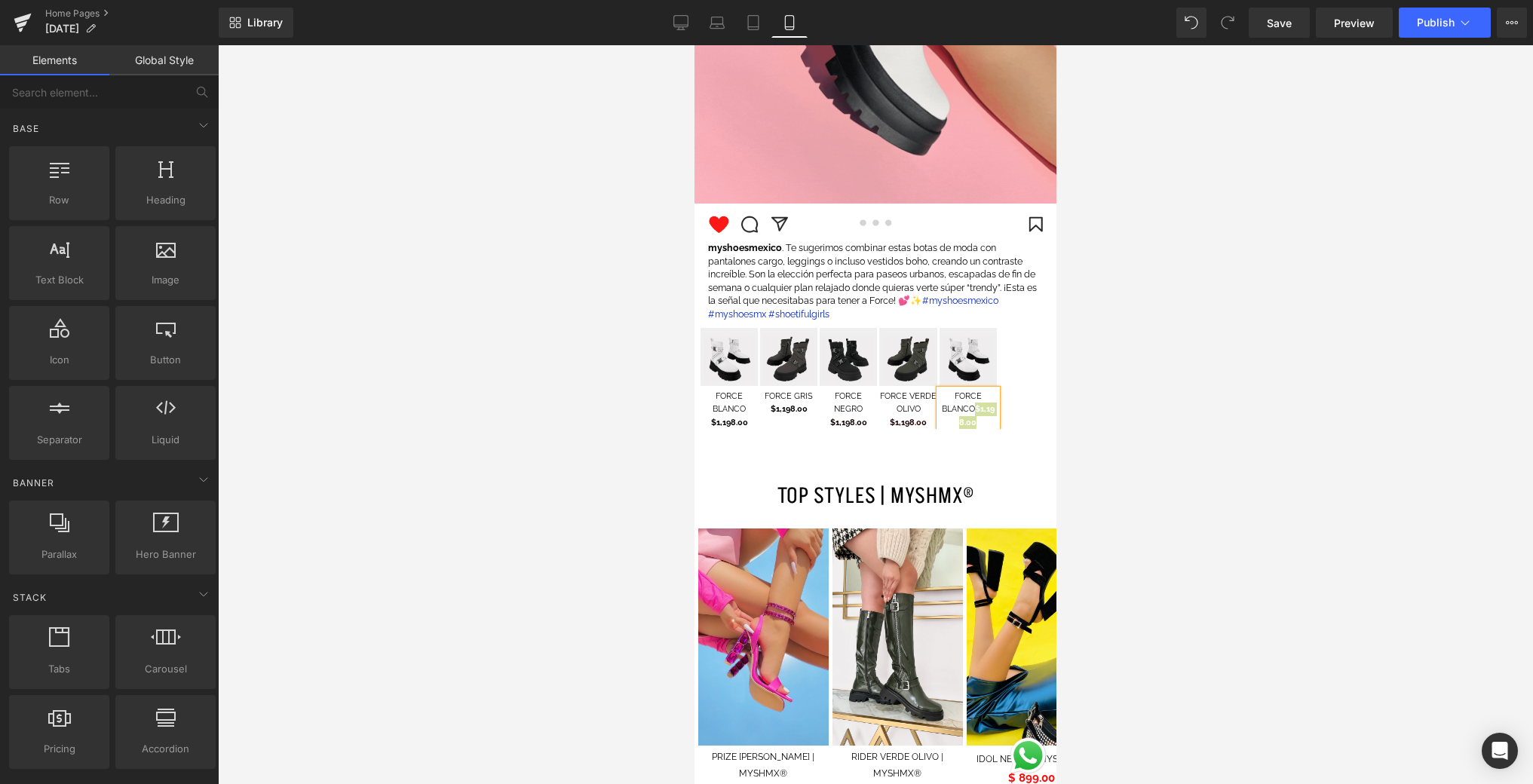
click at [1101, 536] on div at bounding box center [875, 415] width 1315 height 739
click at [1128, 547] on div at bounding box center [875, 415] width 1315 height 739
click at [1011, 491] on p "TOP STYLES | MYSHMX®" at bounding box center [875, 496] width 362 height 26
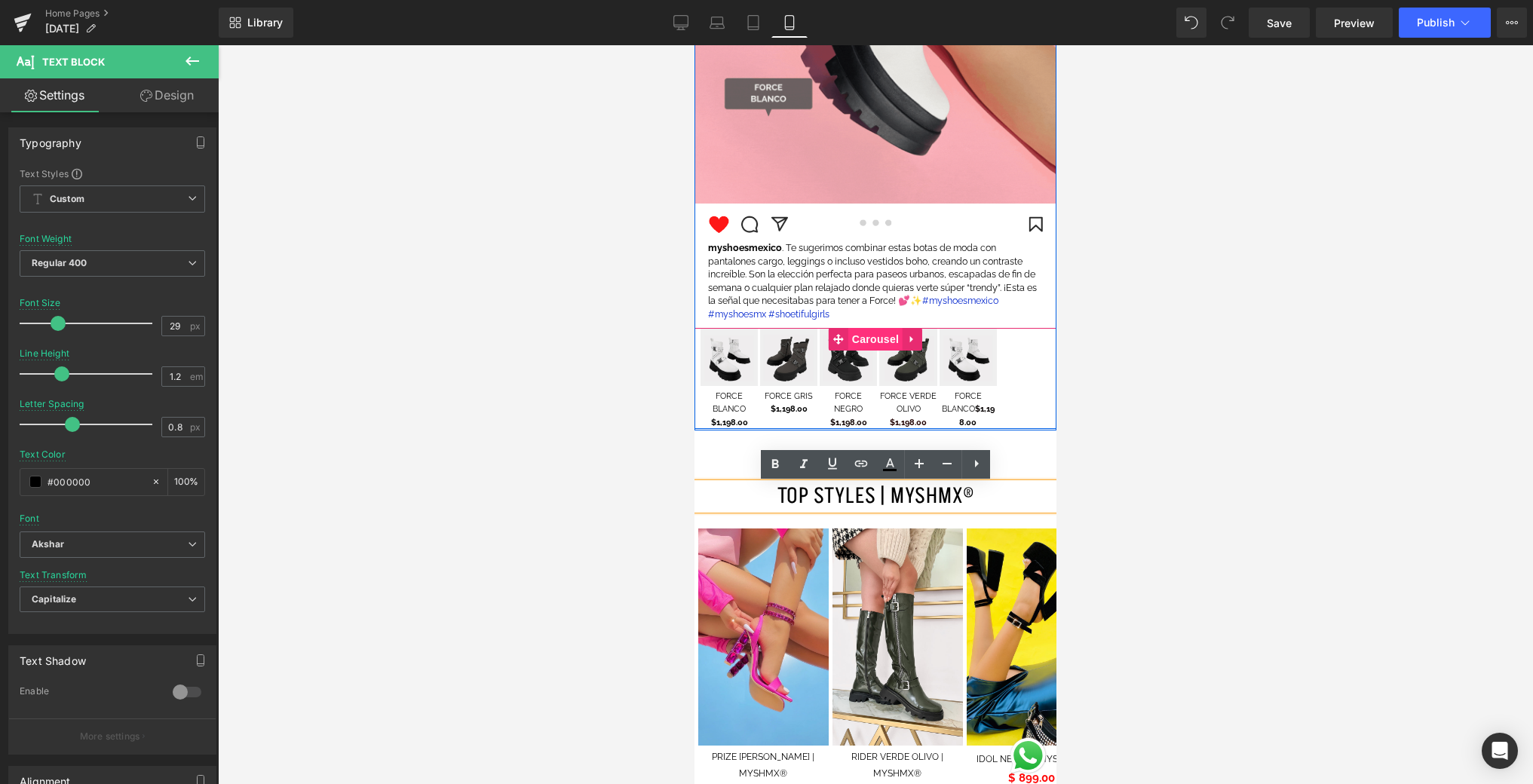
click at [874, 338] on span "Carousel" at bounding box center [875, 339] width 55 height 22
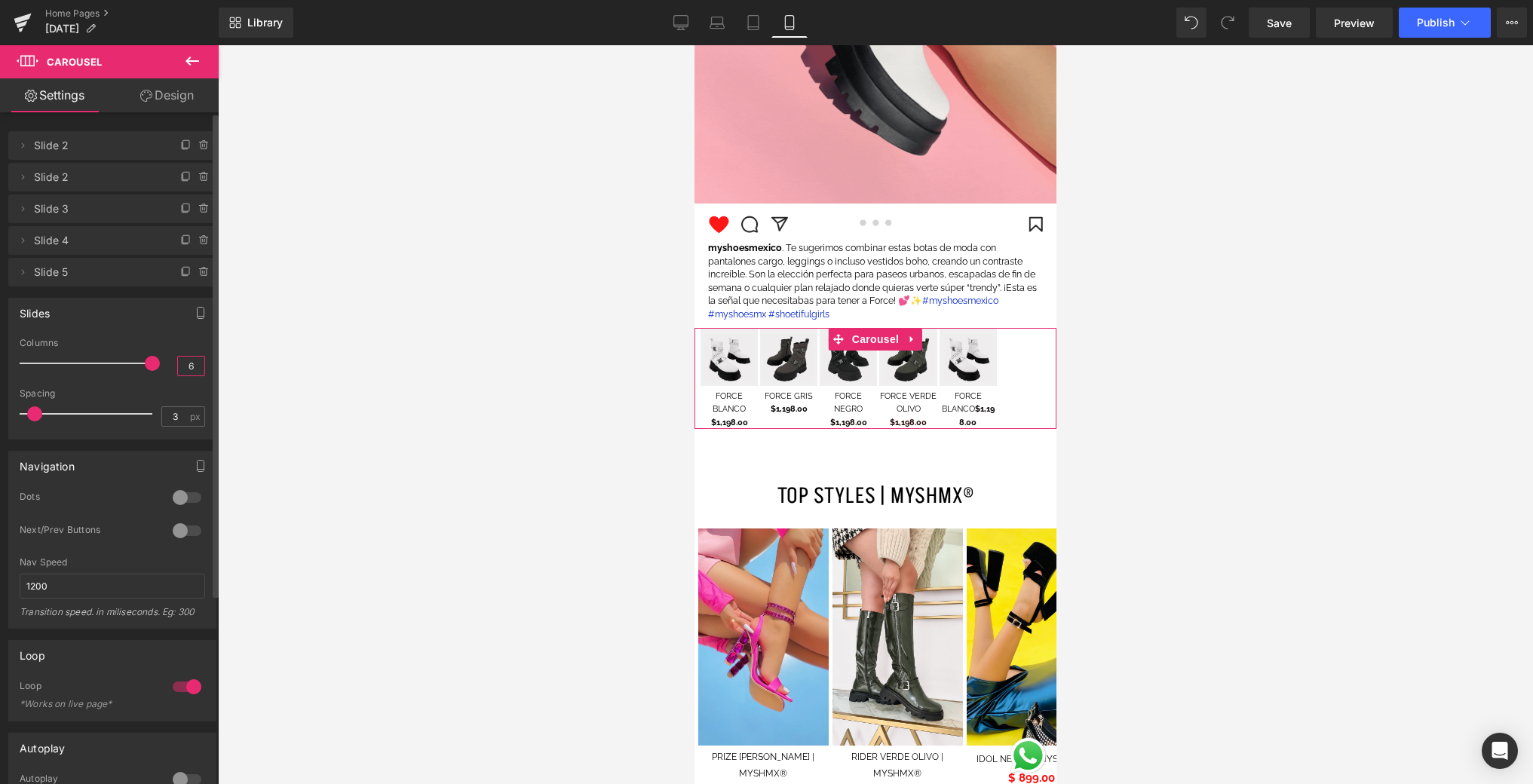
click at [196, 368] on input "6" at bounding box center [191, 366] width 26 height 19
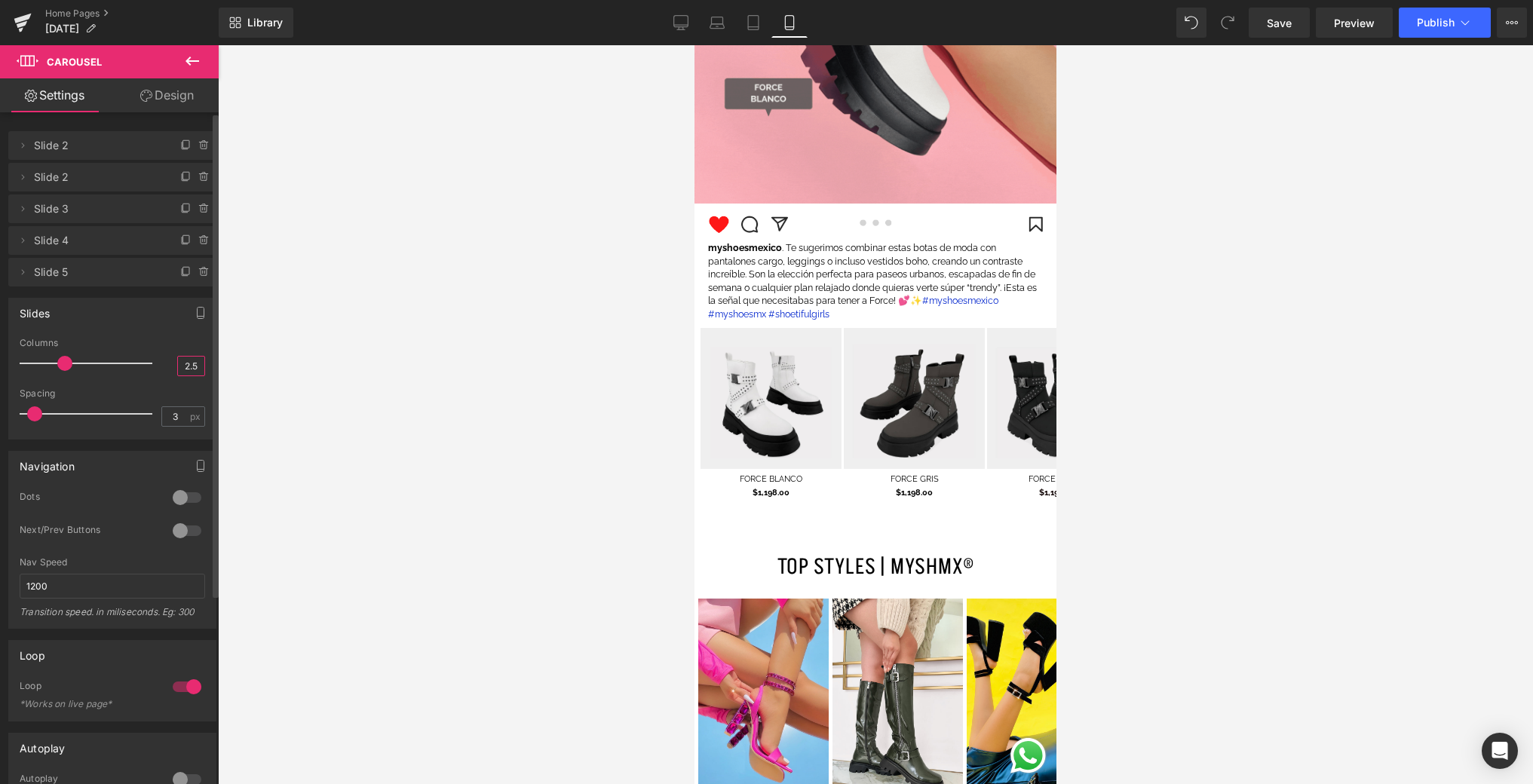
type input "2.5"
click at [430, 373] on div at bounding box center [875, 415] width 1315 height 739
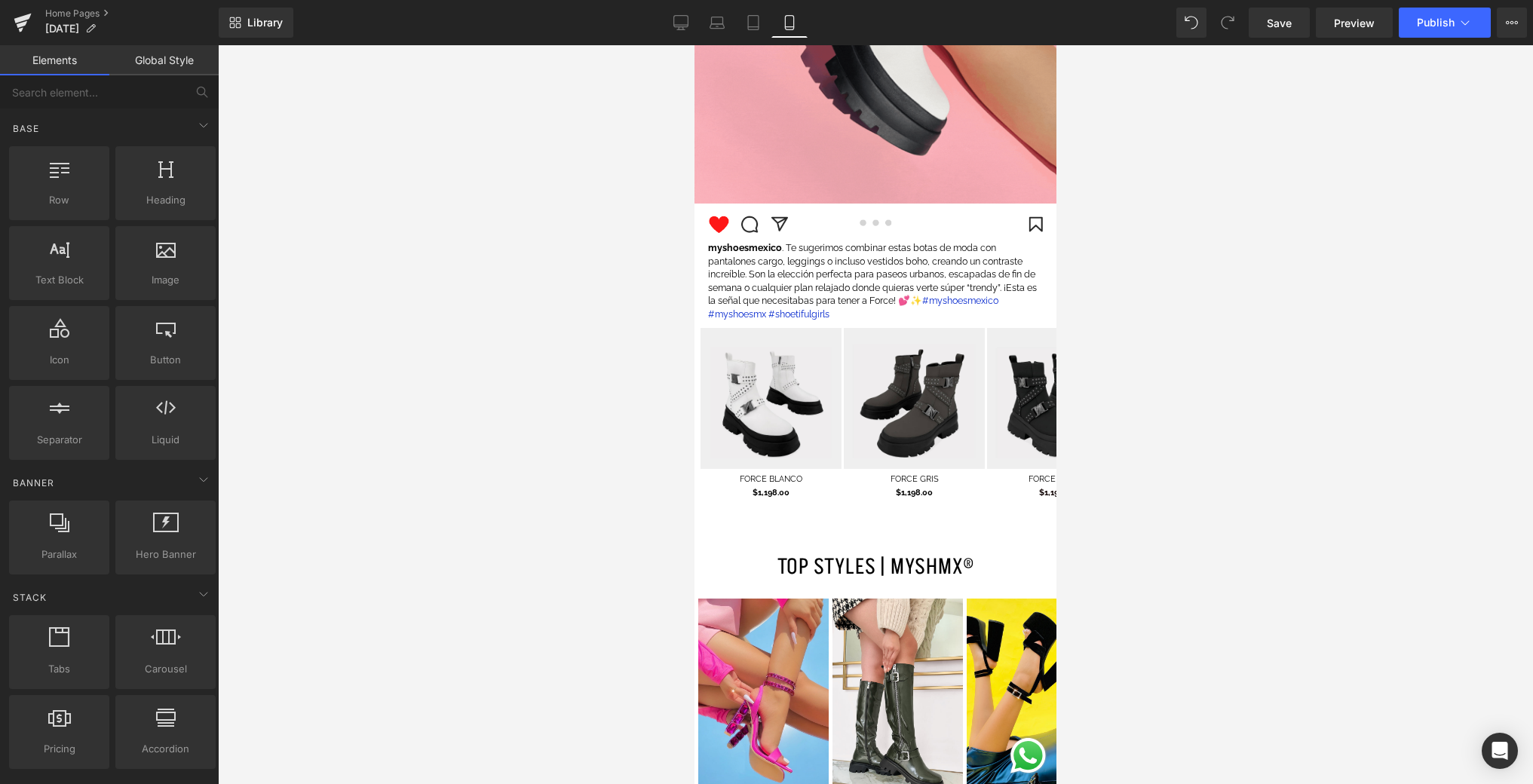
click at [1323, 358] on div at bounding box center [875, 415] width 1315 height 739
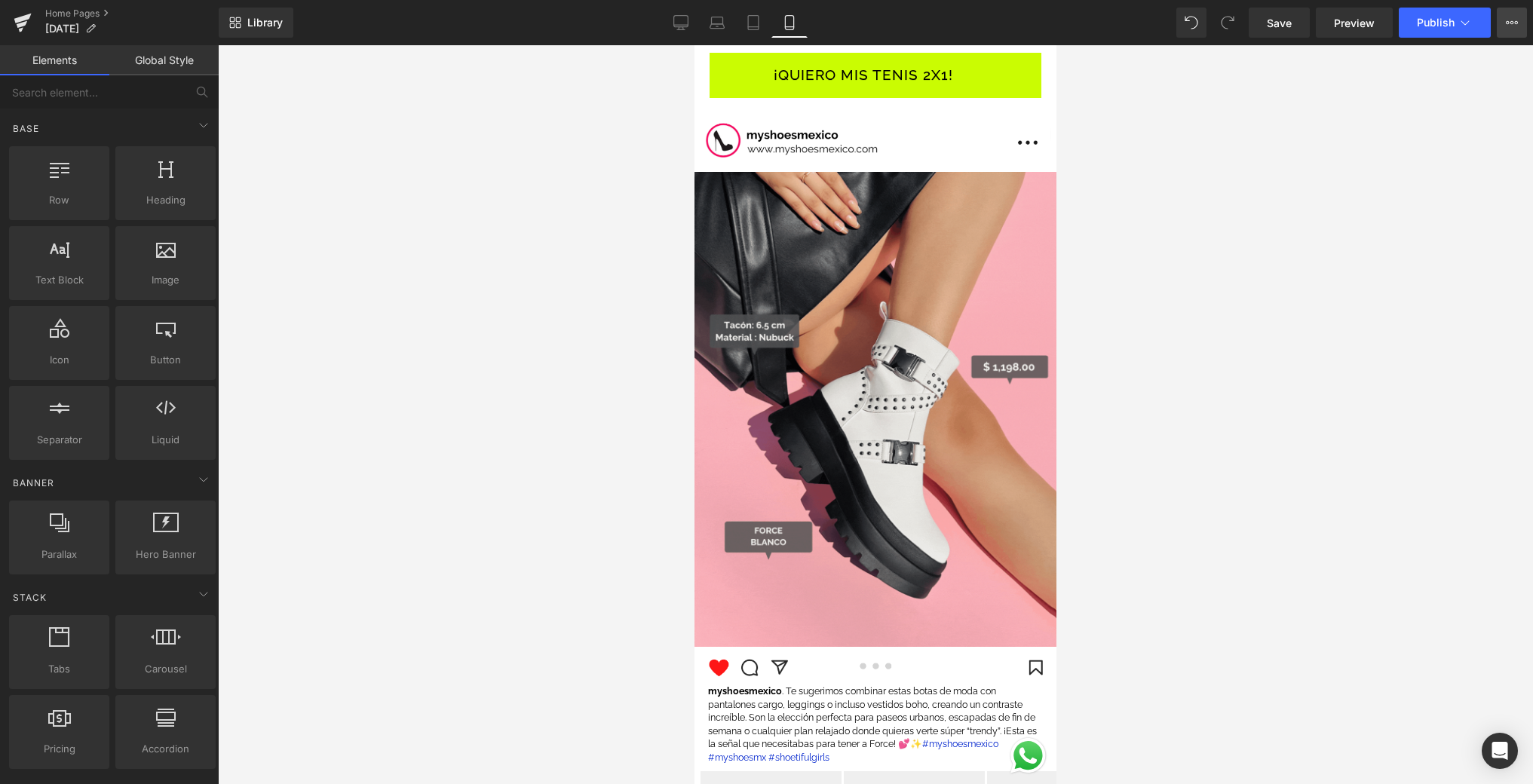
scroll to position [1971, 0]
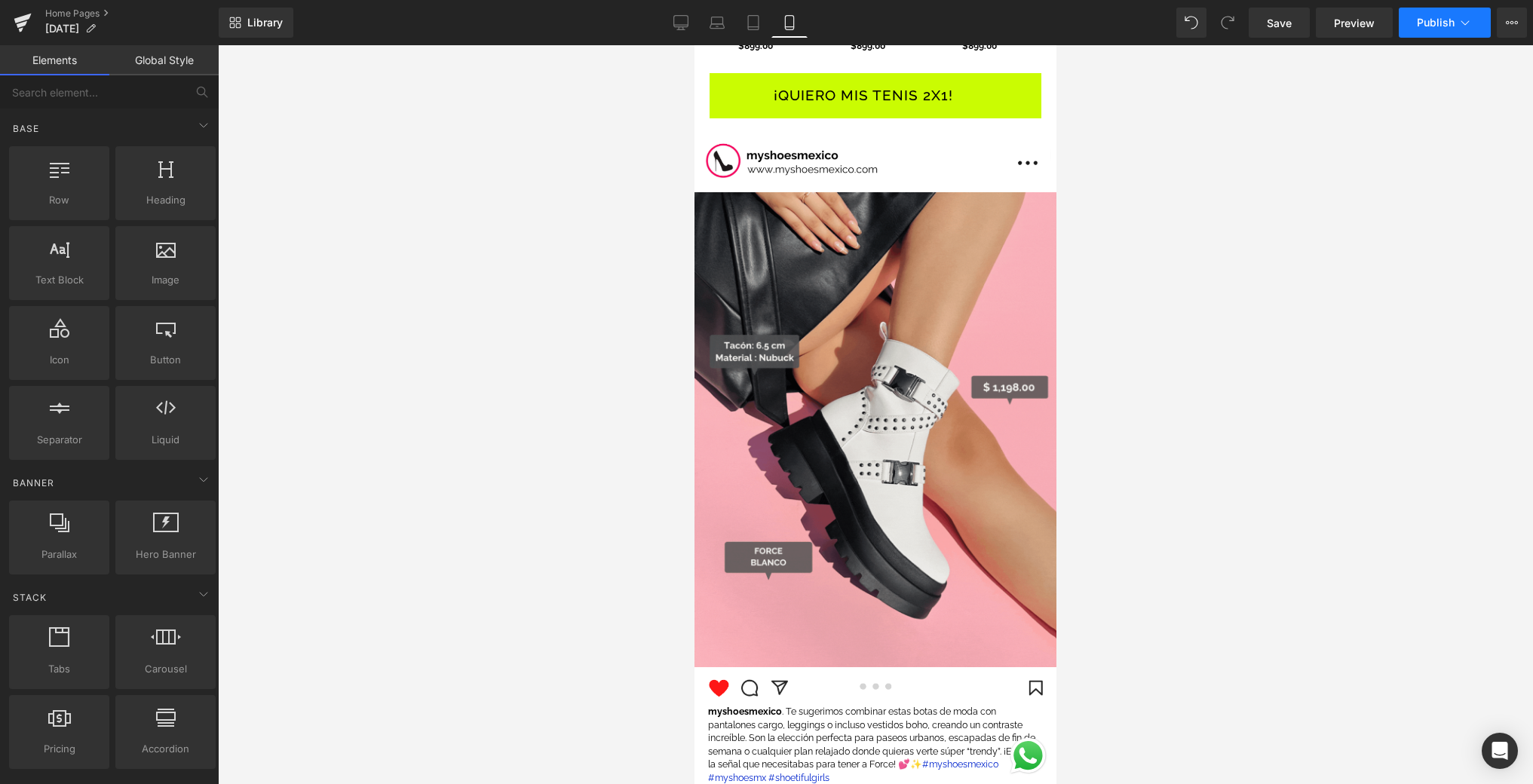
click at [1466, 21] on button "Publish" at bounding box center [1444, 22] width 92 height 31
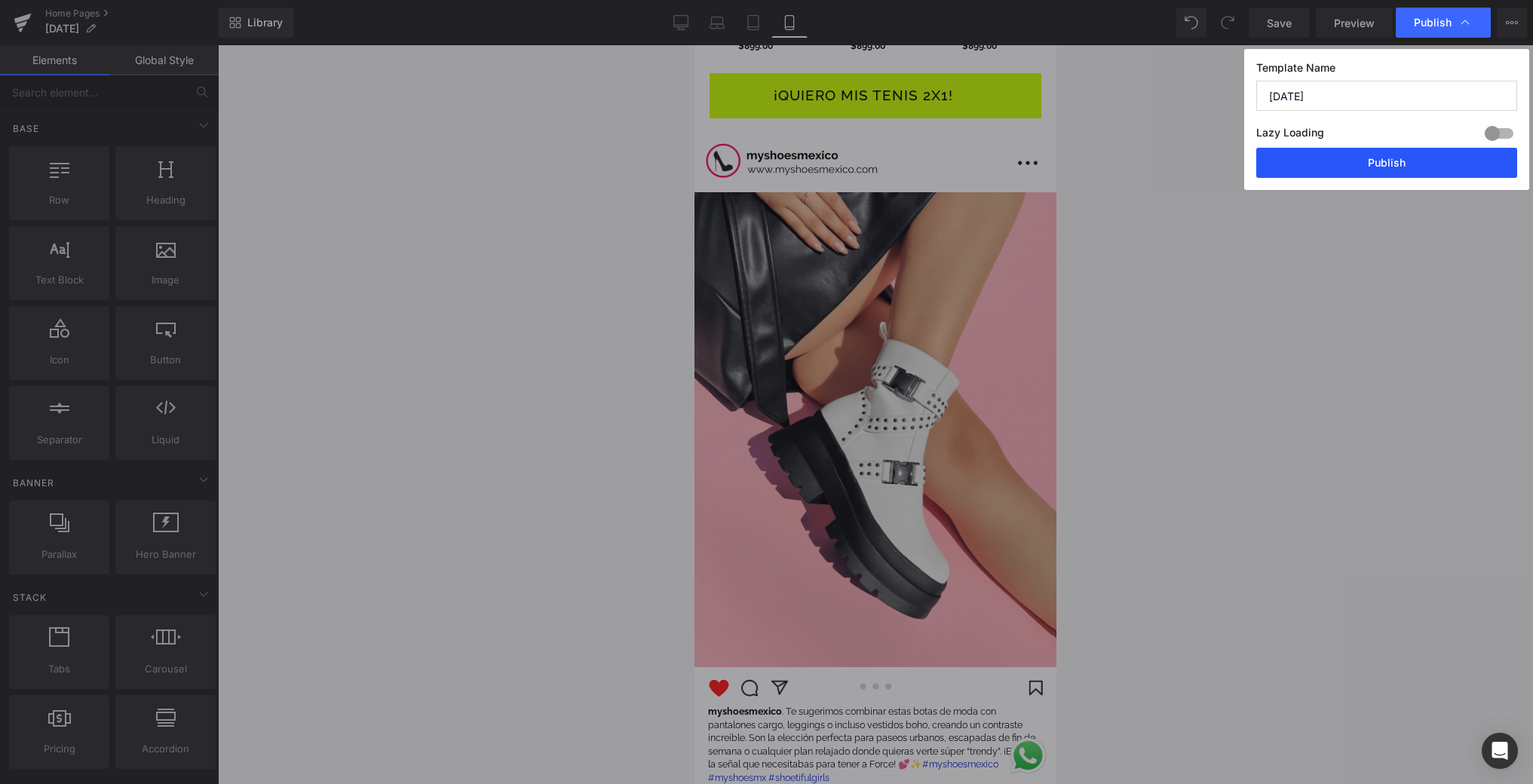
click at [1336, 153] on button "Publish" at bounding box center [1386, 162] width 261 height 31
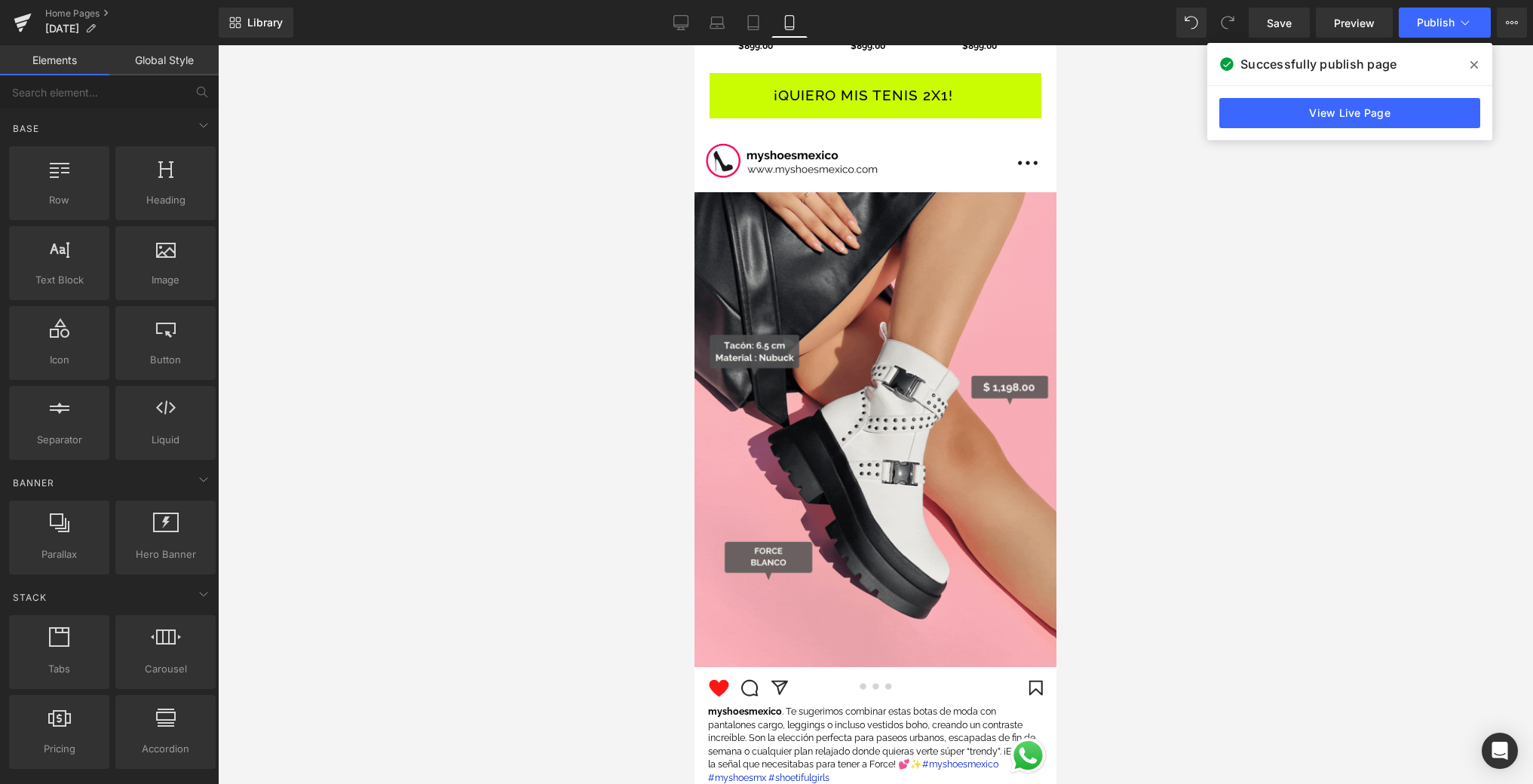
click at [670, 214] on div at bounding box center [875, 415] width 1315 height 739
